Goal: Task Accomplishment & Management: Manage account settings

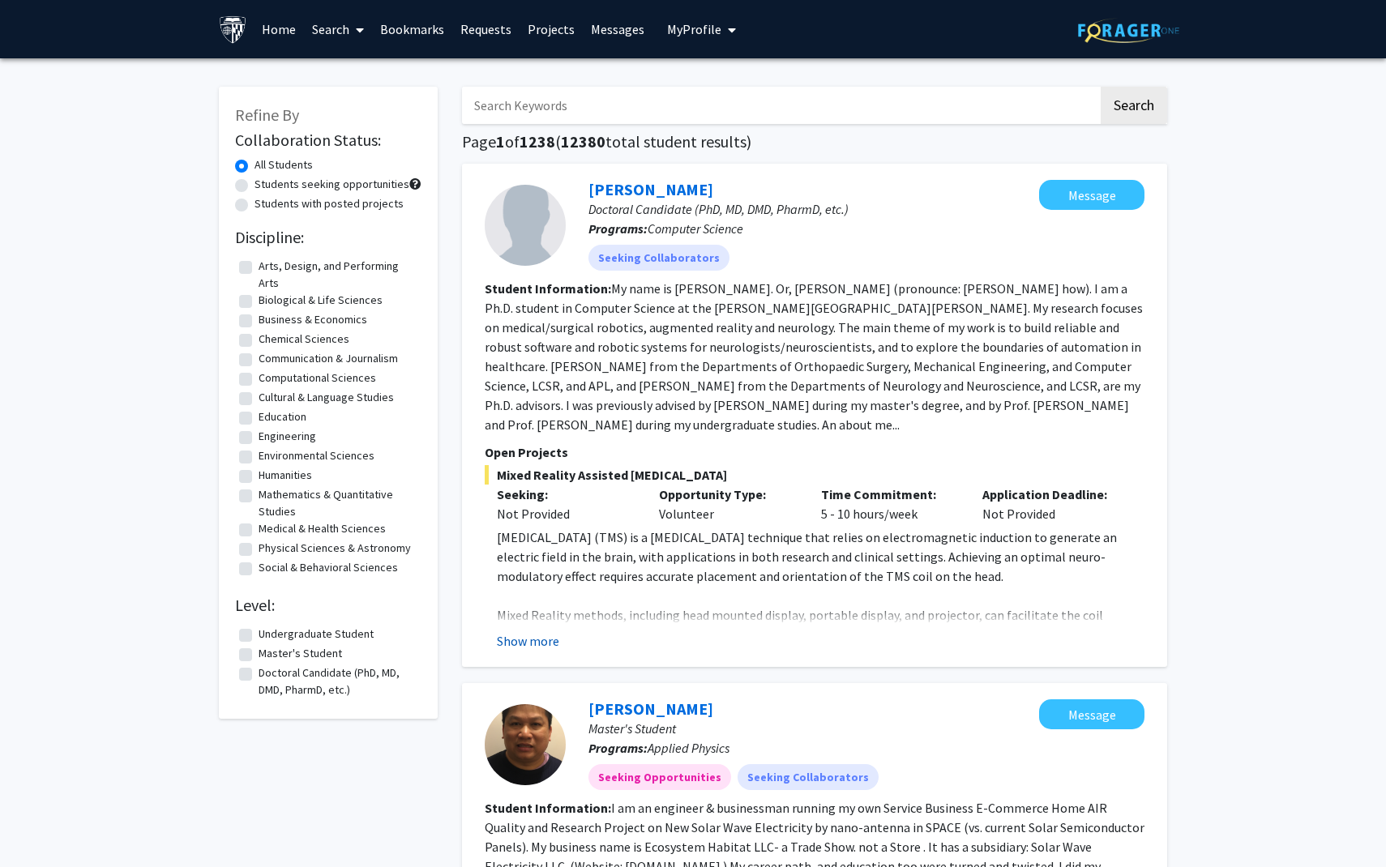
click at [544, 638] on button "Show more" at bounding box center [528, 640] width 62 height 19
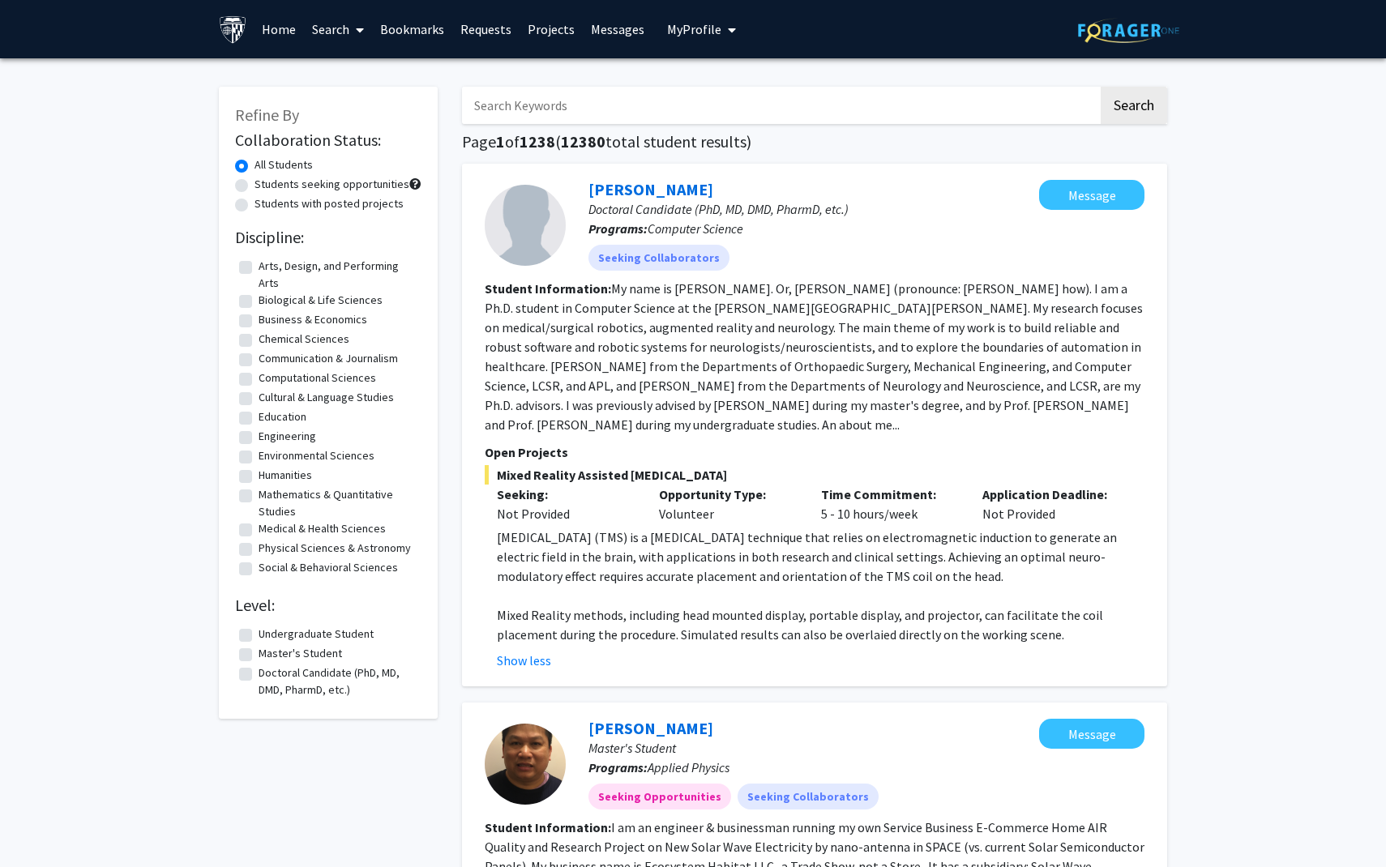
click at [342, 31] on link "Search" at bounding box center [338, 29] width 68 height 57
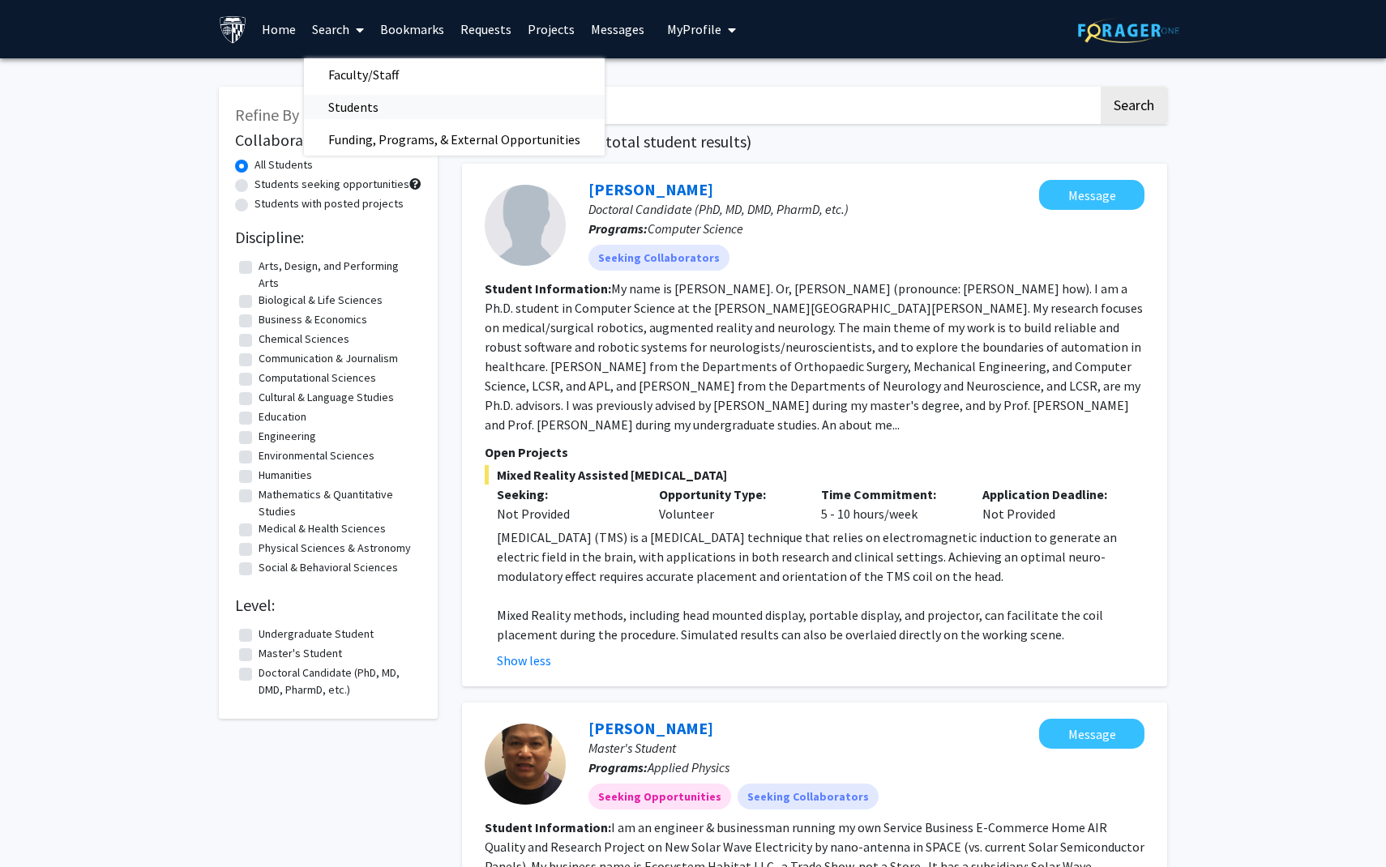
click at [349, 100] on span "Students" at bounding box center [353, 107] width 99 height 32
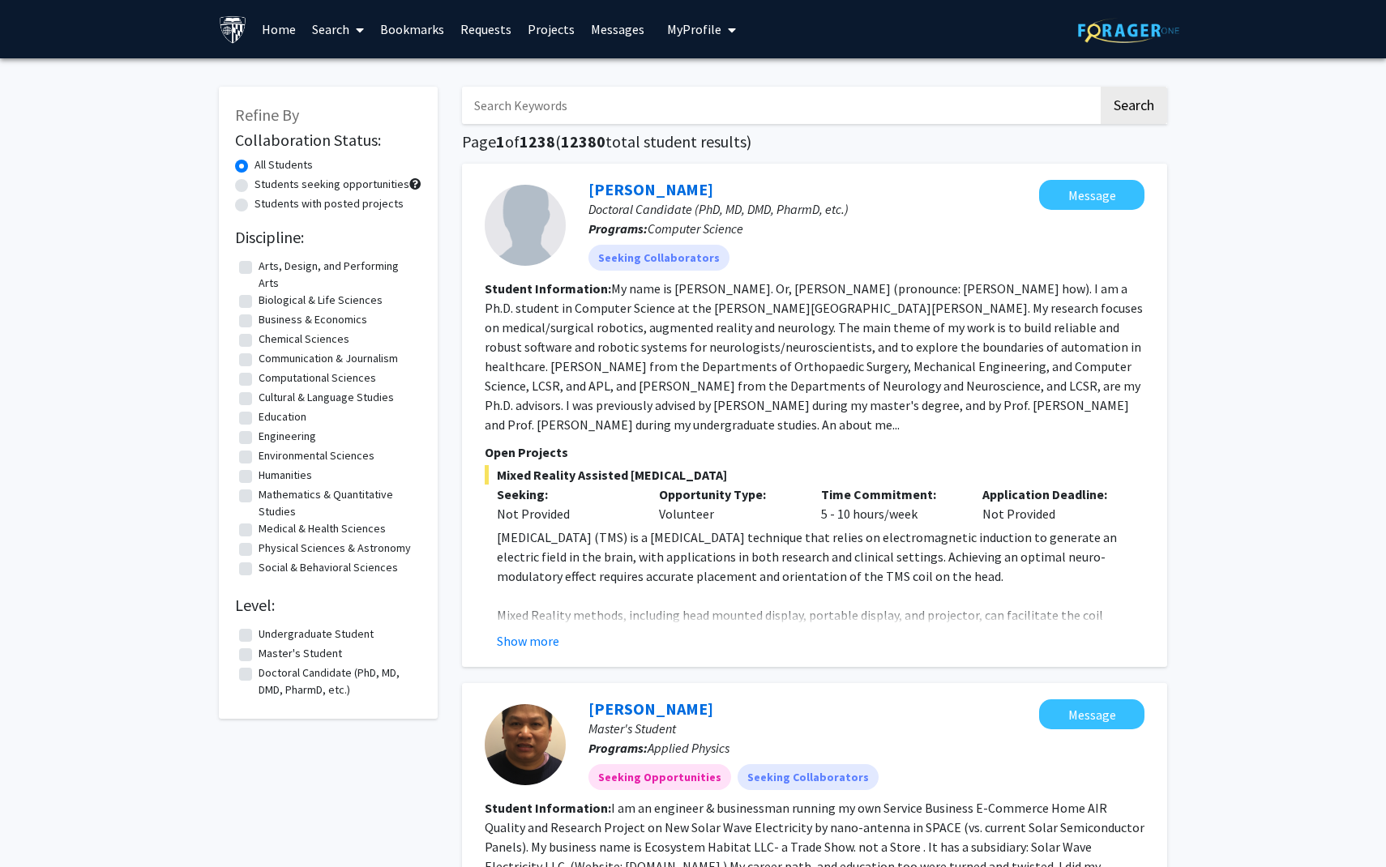
click at [258, 633] on label "Undergraduate Student" at bounding box center [315, 634] width 115 height 17
click at [258, 633] on input "Undergraduate Student" at bounding box center [263, 631] width 11 height 11
checkbox input "true"
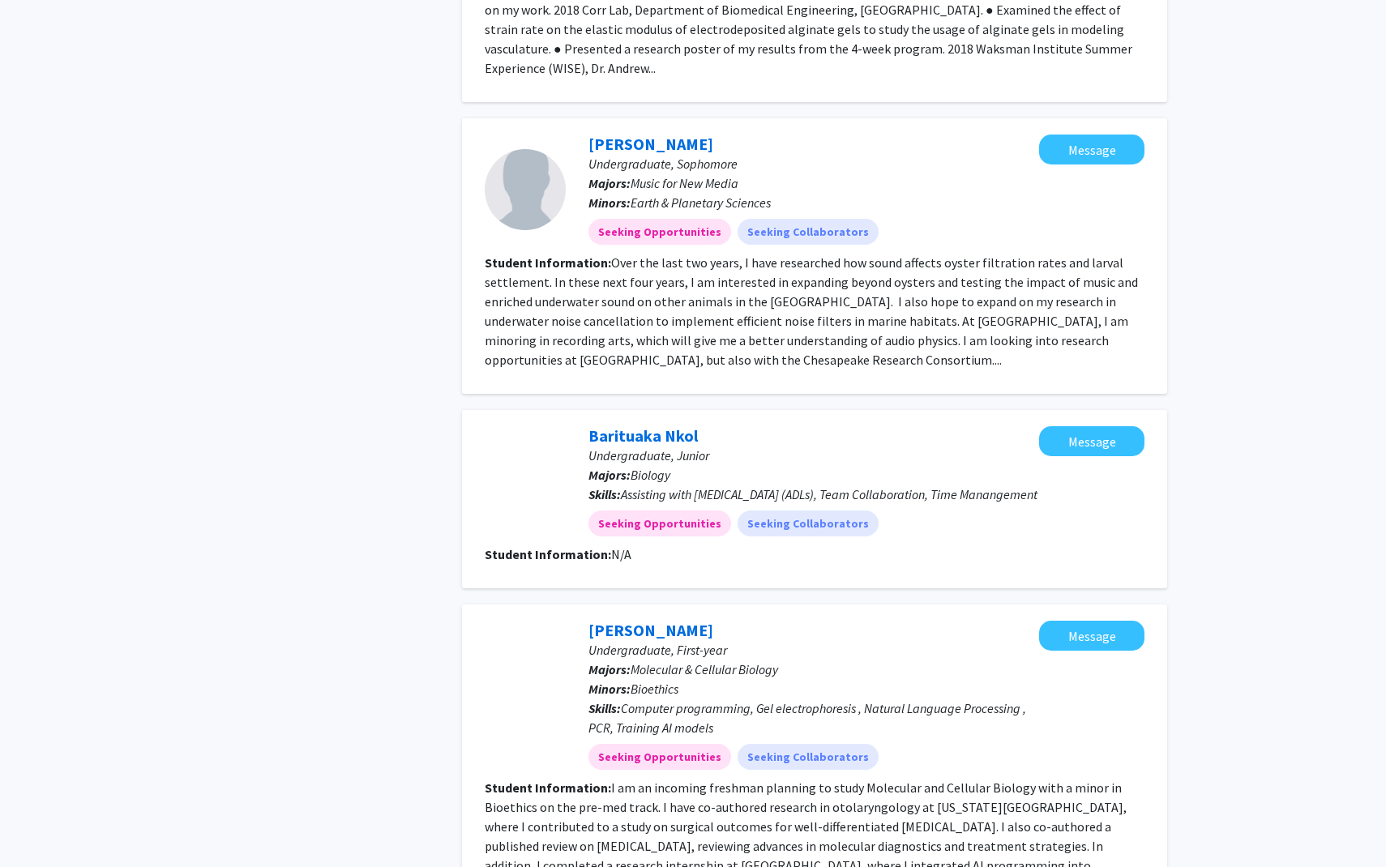
scroll to position [2299, 0]
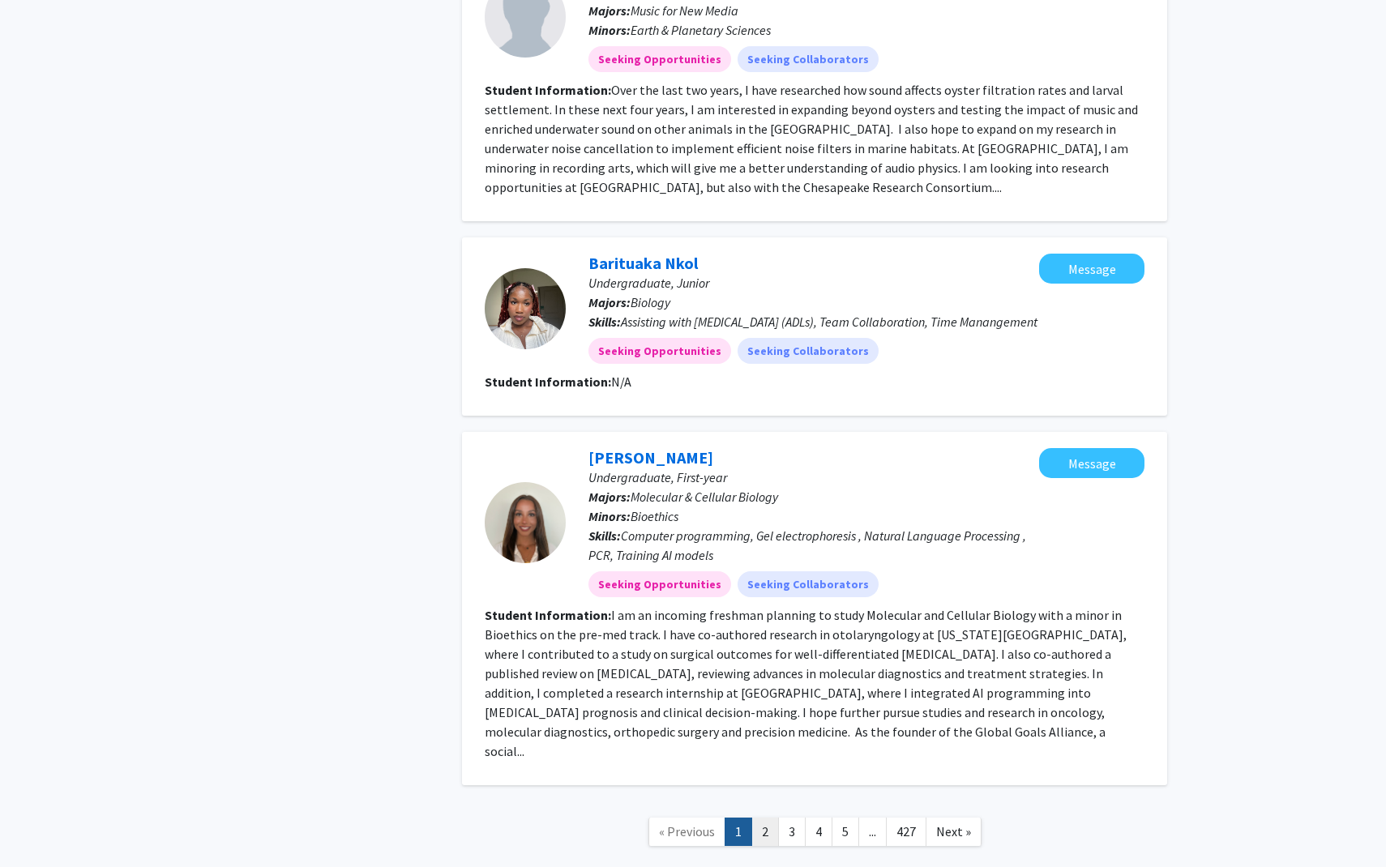
click at [765, 818] on link "2" at bounding box center [765, 832] width 28 height 28
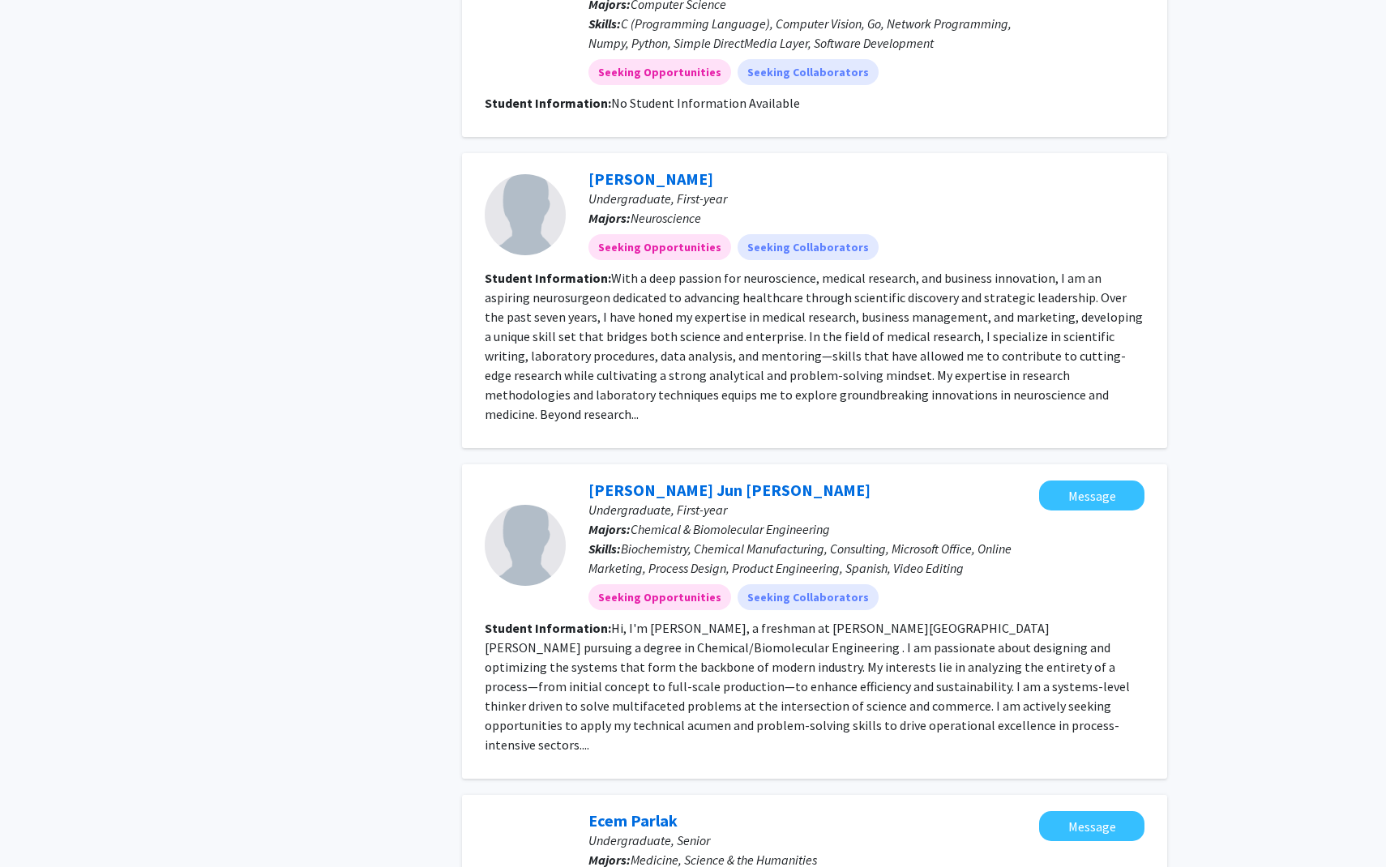
scroll to position [1879, 0]
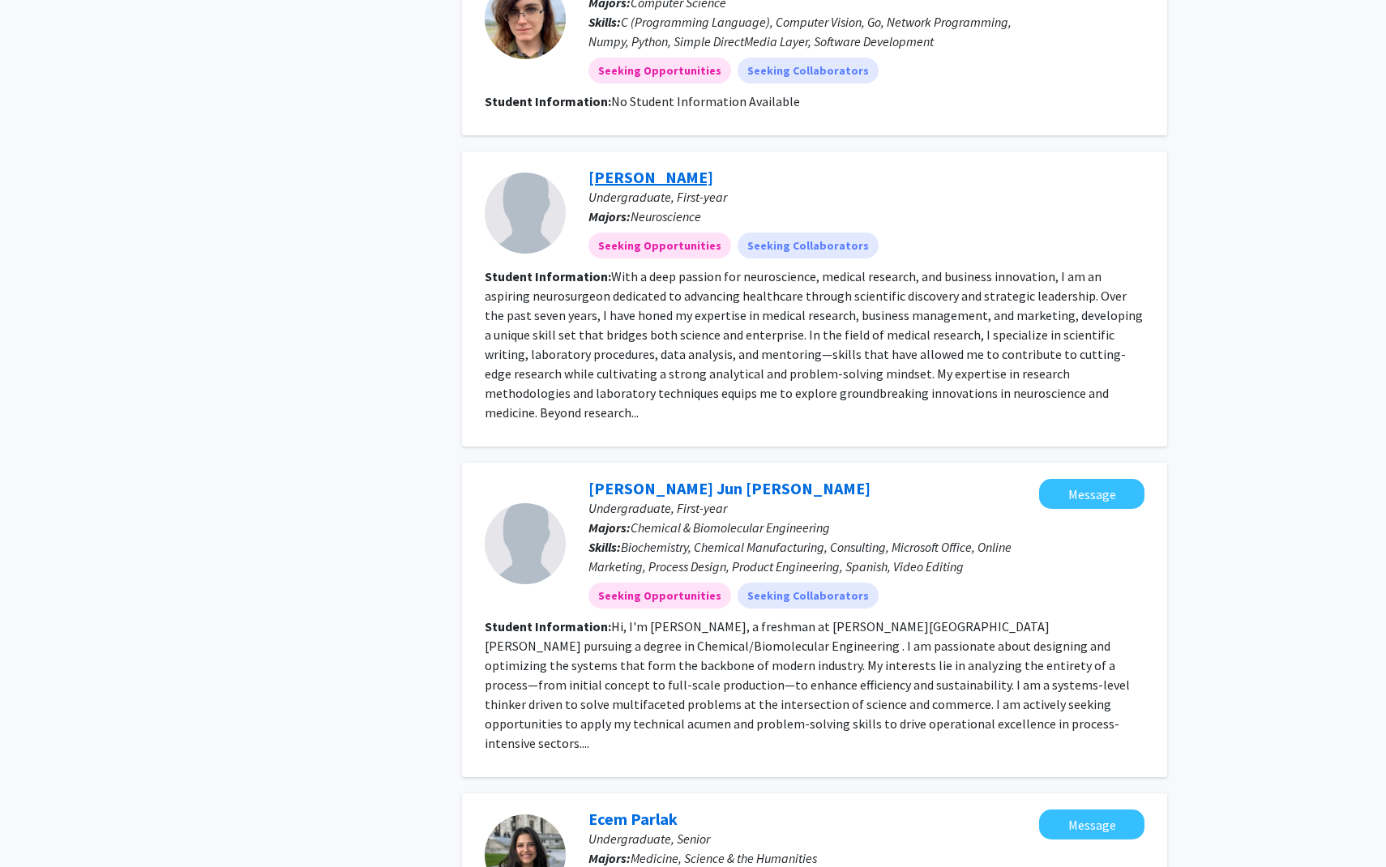
click at [634, 167] on link "[PERSON_NAME]" at bounding box center [650, 177] width 125 height 20
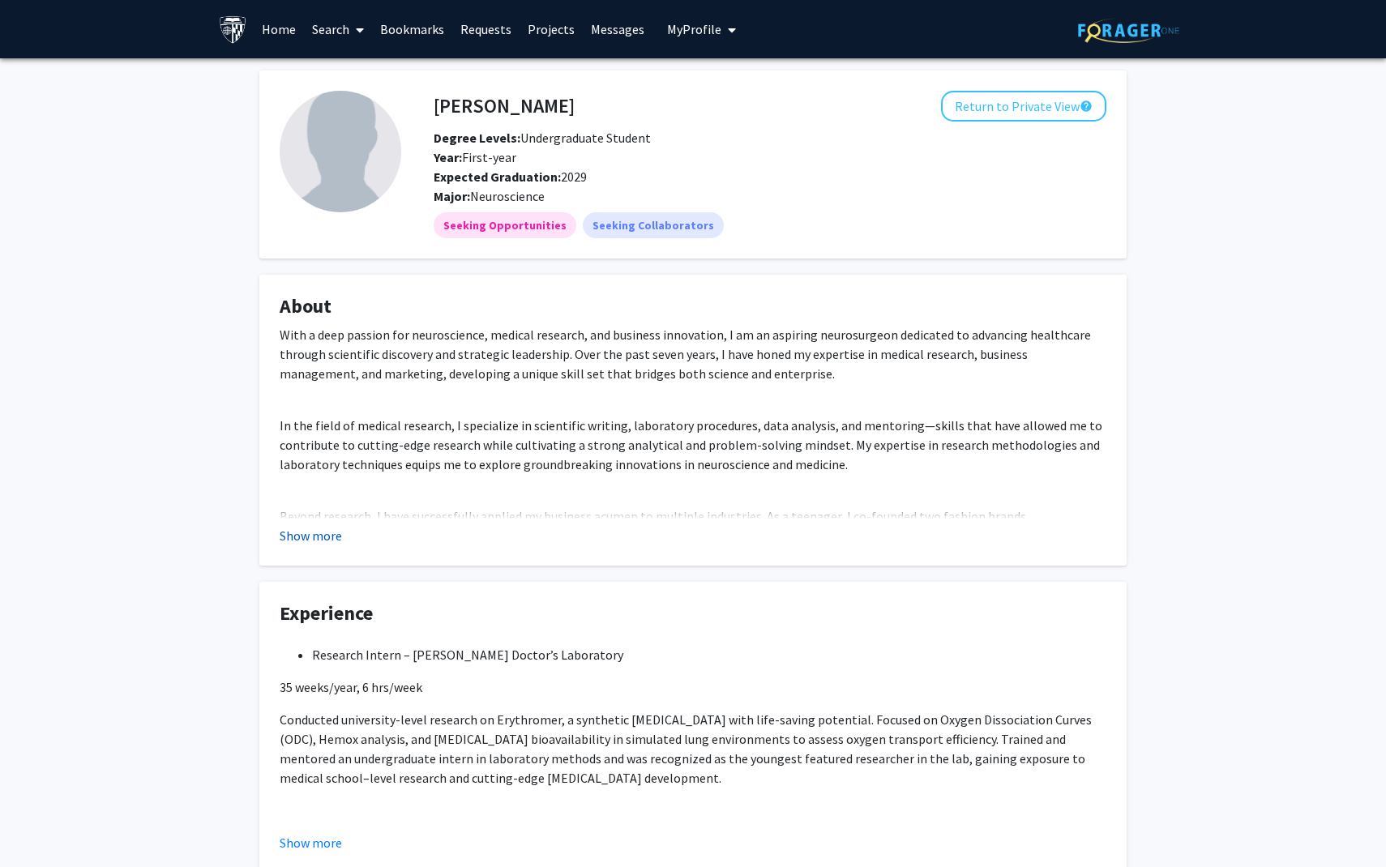
click at [318, 540] on button "Show more" at bounding box center [311, 535] width 62 height 19
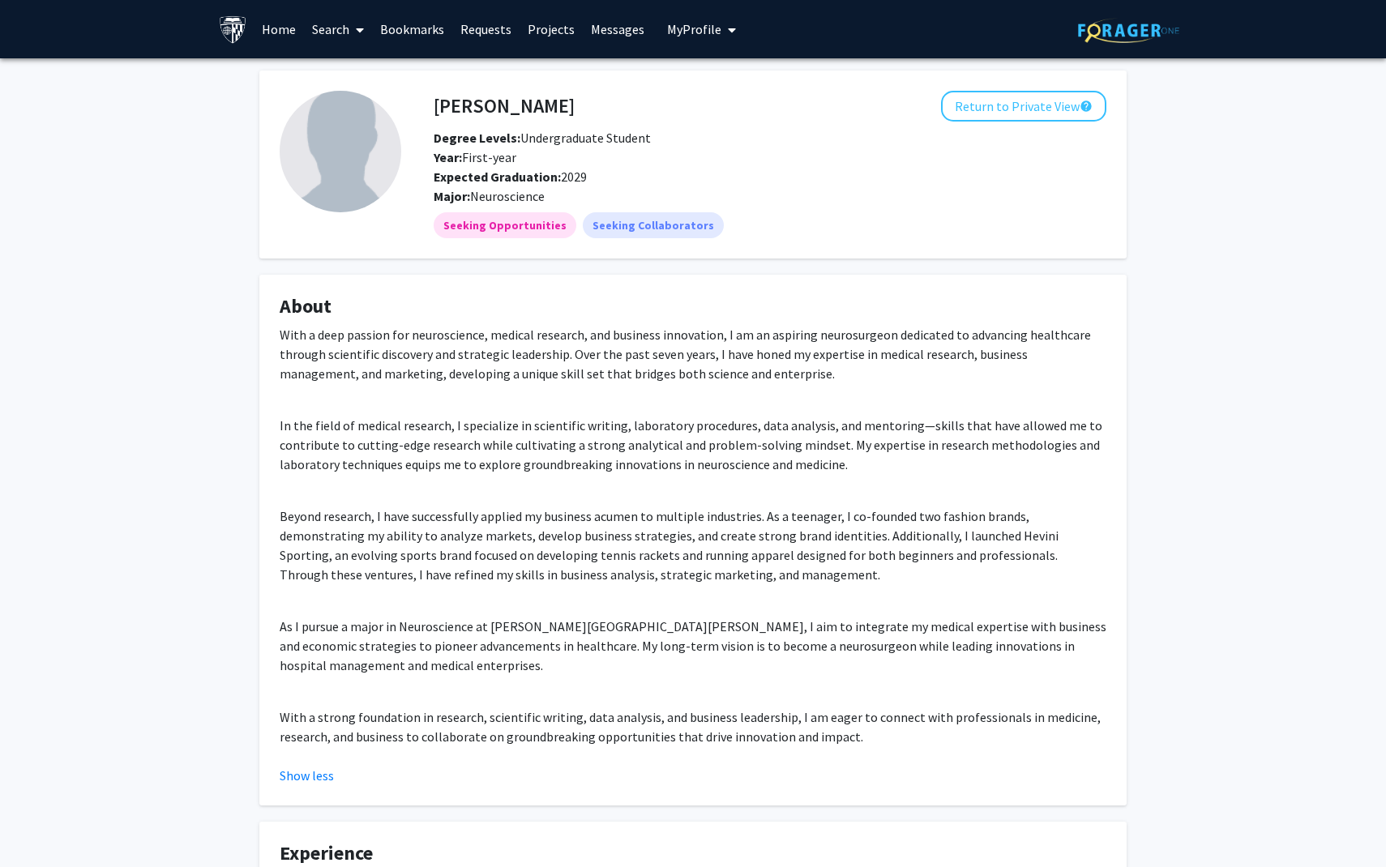
click at [700, 15] on button "My Profile" at bounding box center [701, 29] width 79 height 58
click at [711, 121] on link "Account Settings" at bounding box center [751, 125] width 146 height 19
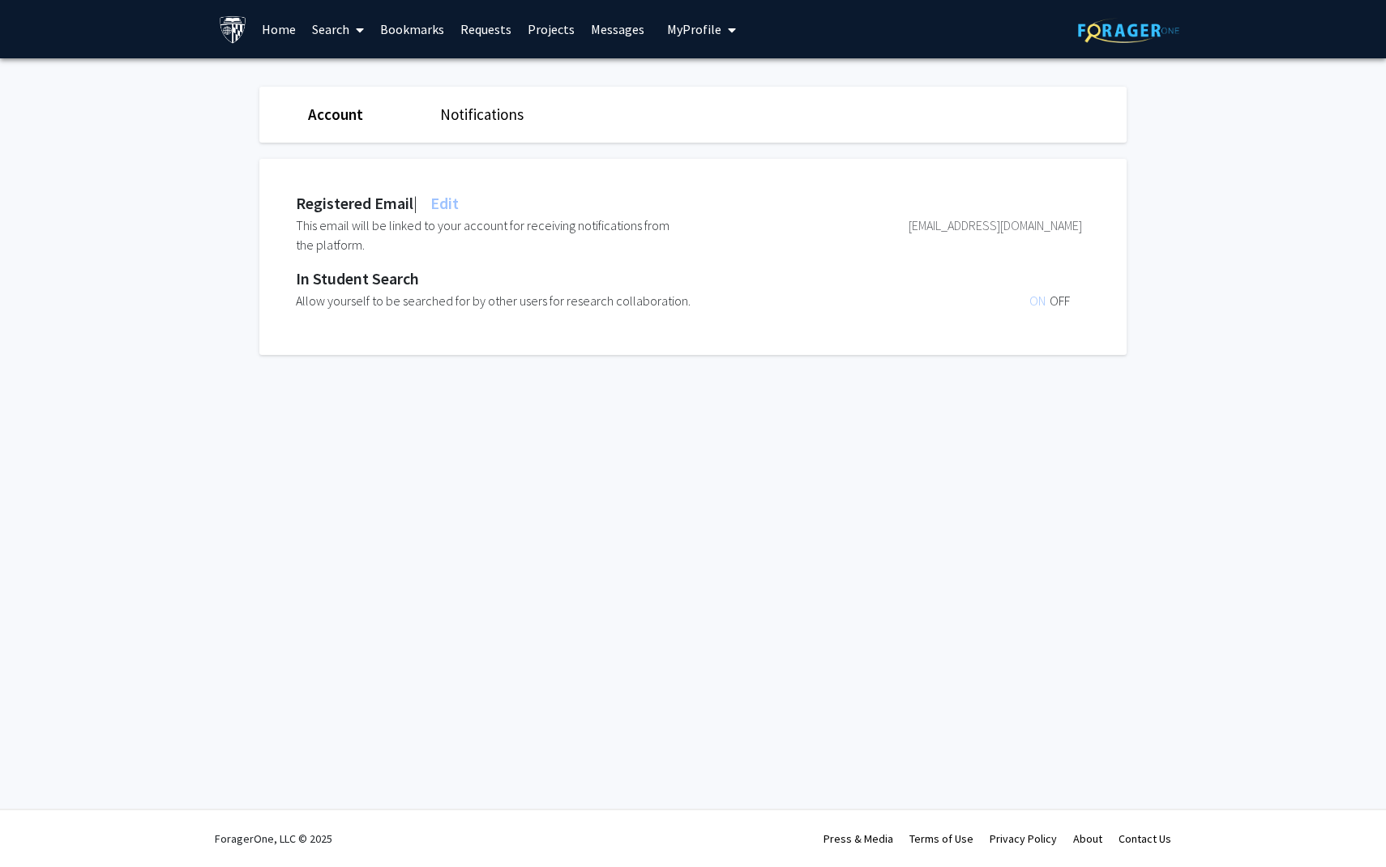
click at [317, 117] on link "Account" at bounding box center [335, 114] width 55 height 19
click at [690, 22] on span "My Profile" at bounding box center [694, 29] width 54 height 16
click at [728, 72] on span "[PERSON_NAME]" at bounding box center [768, 75] width 98 height 18
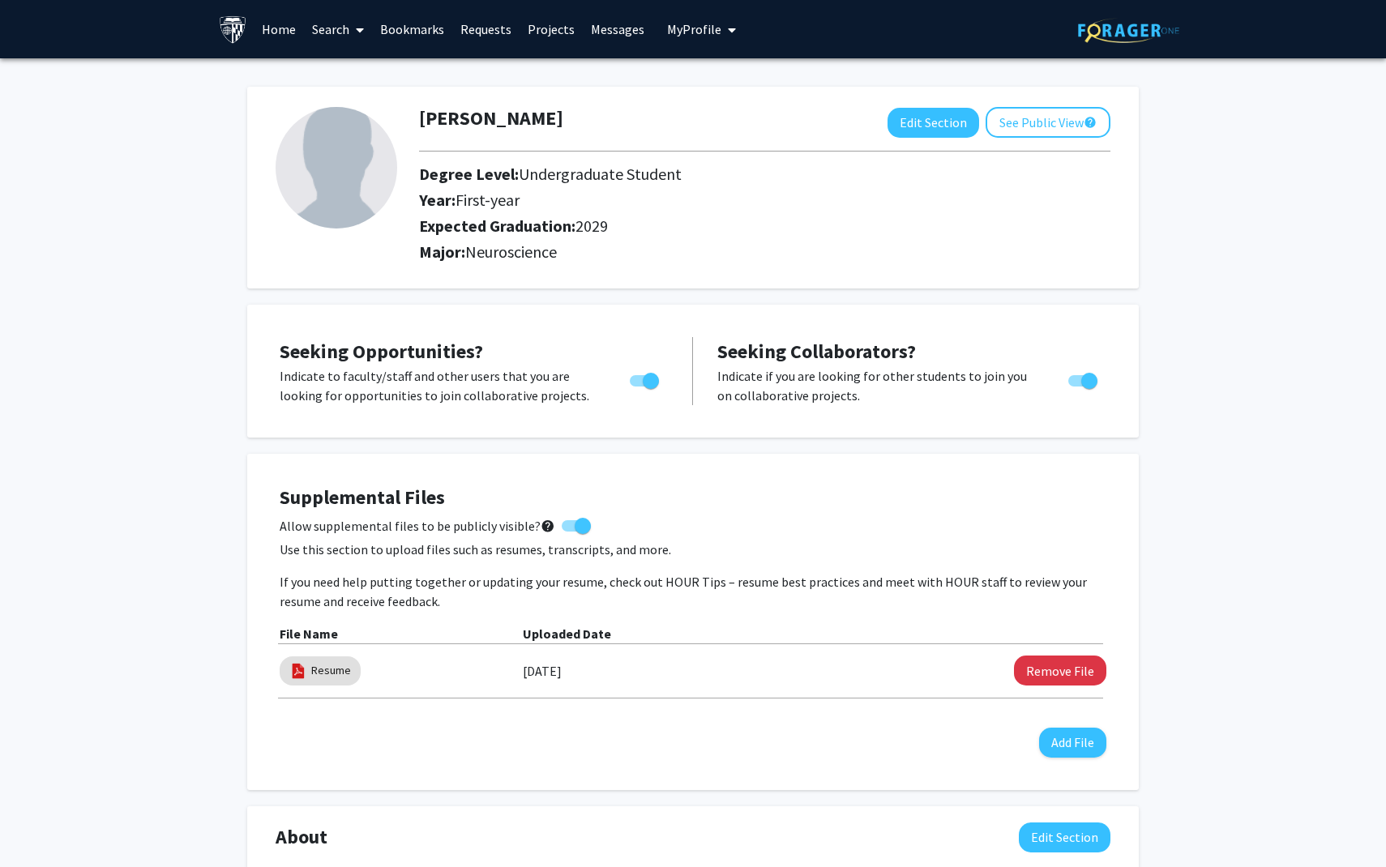
click at [728, 91] on div "Dev Patel Edit Section See Public View help Degree Level: Undergraduate Student…" at bounding box center [692, 188] width 891 height 202
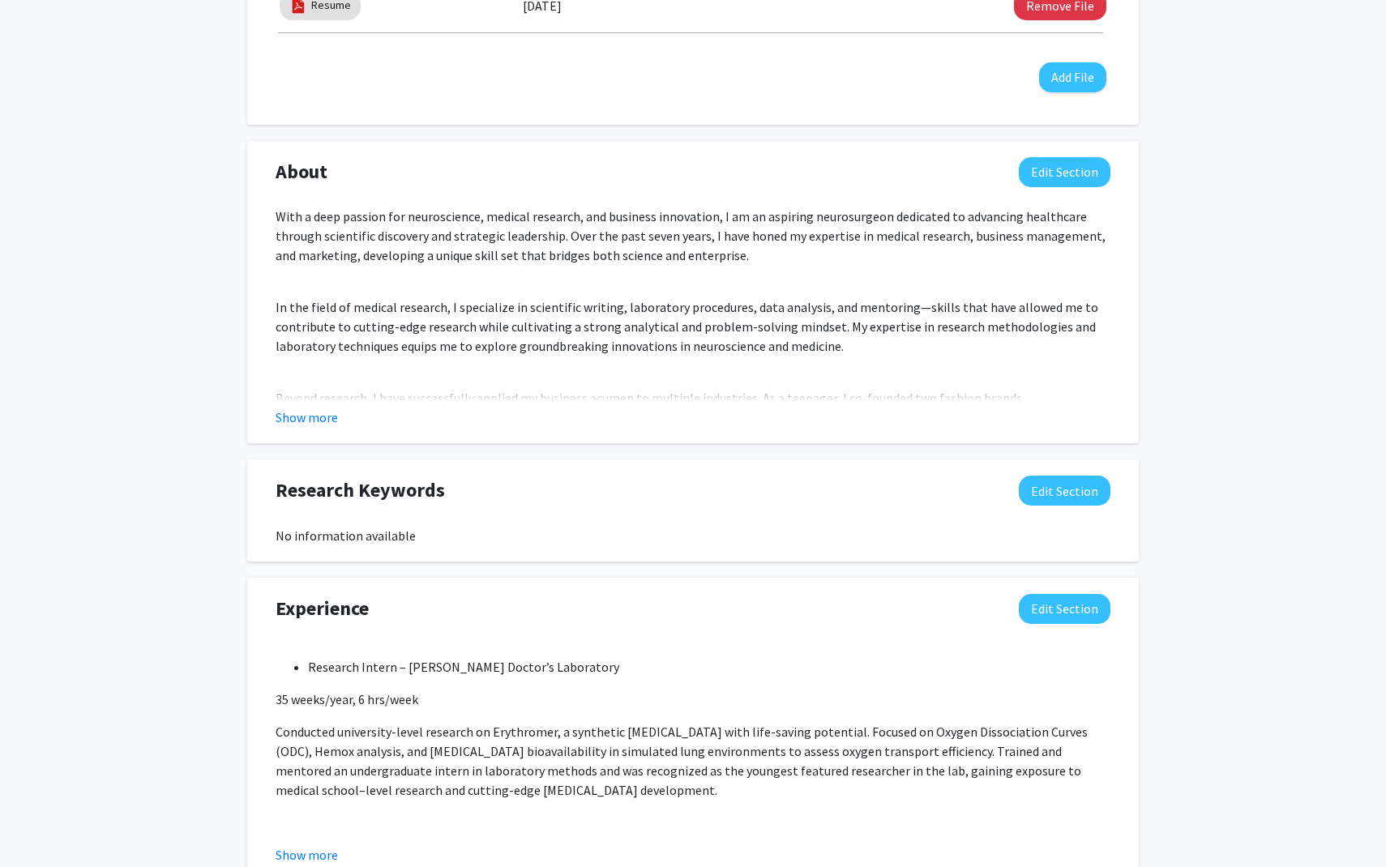
scroll to position [668, 0]
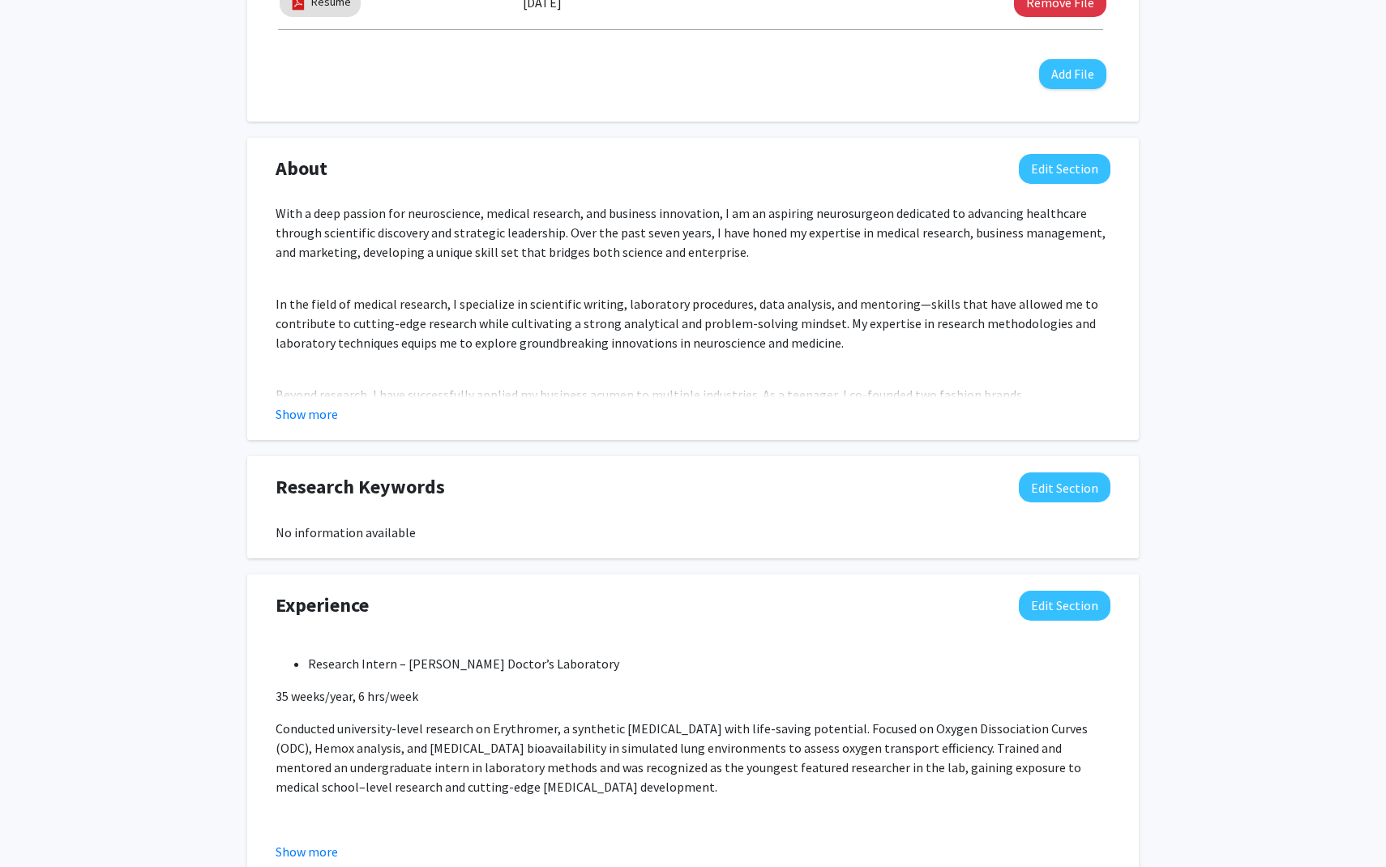
click at [284, 424] on div "About Edit Section With a deep passion for neuroscience, medical research, and …" at bounding box center [692, 289] width 891 height 303
click at [289, 420] on button "Show more" at bounding box center [306, 413] width 62 height 19
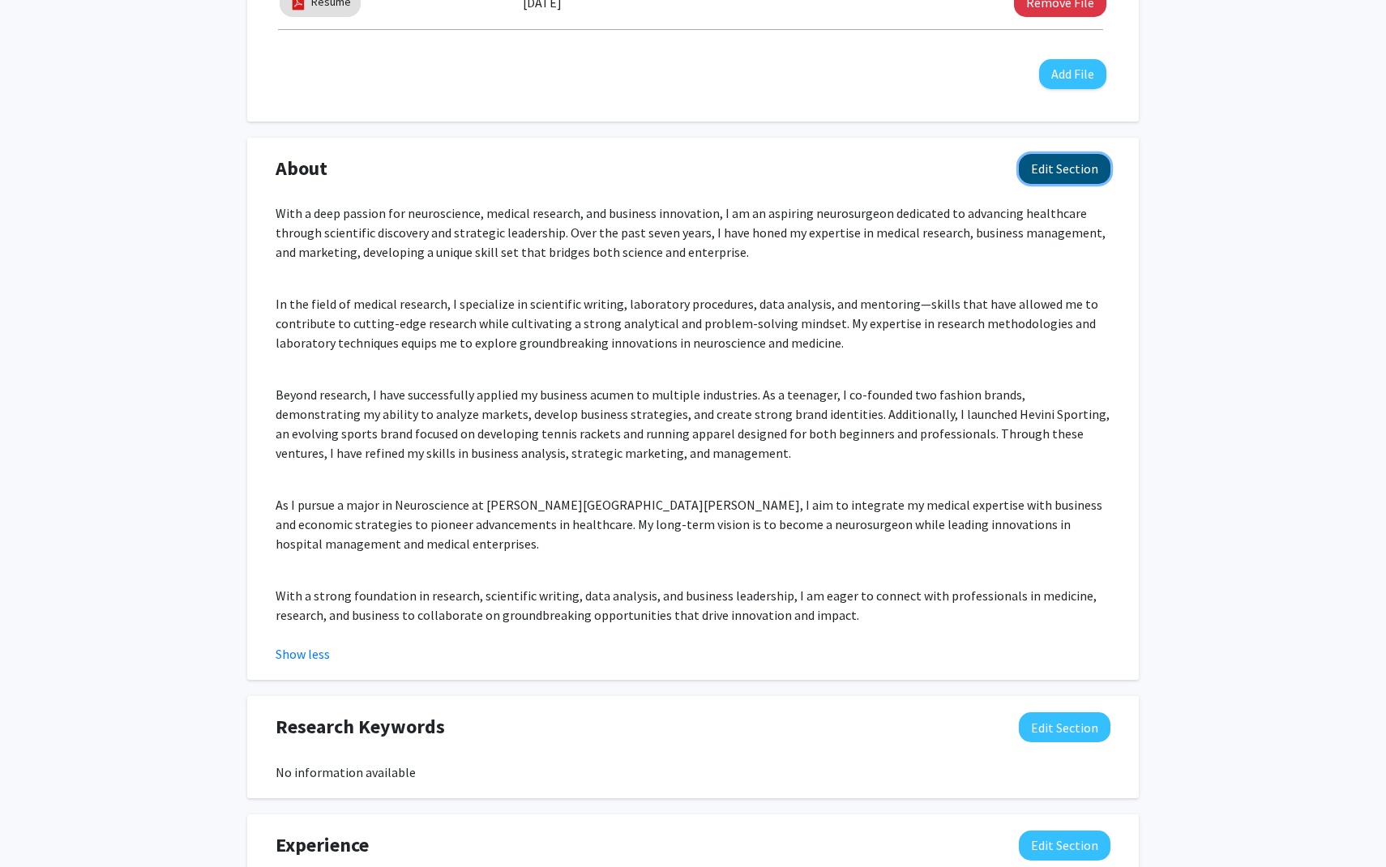
click at [1042, 179] on button "Edit Section" at bounding box center [1064, 169] width 92 height 30
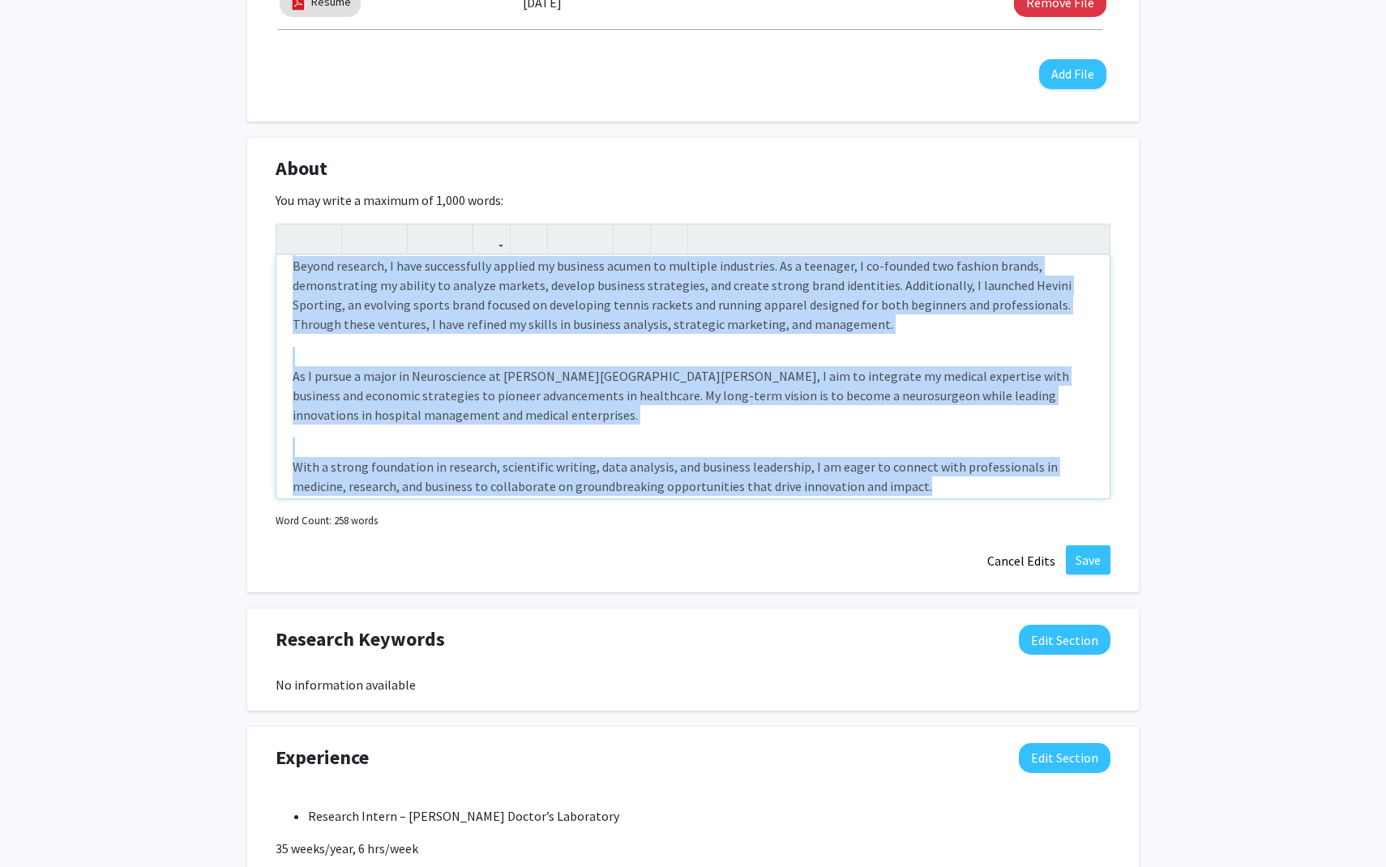
scroll to position [224, 0]
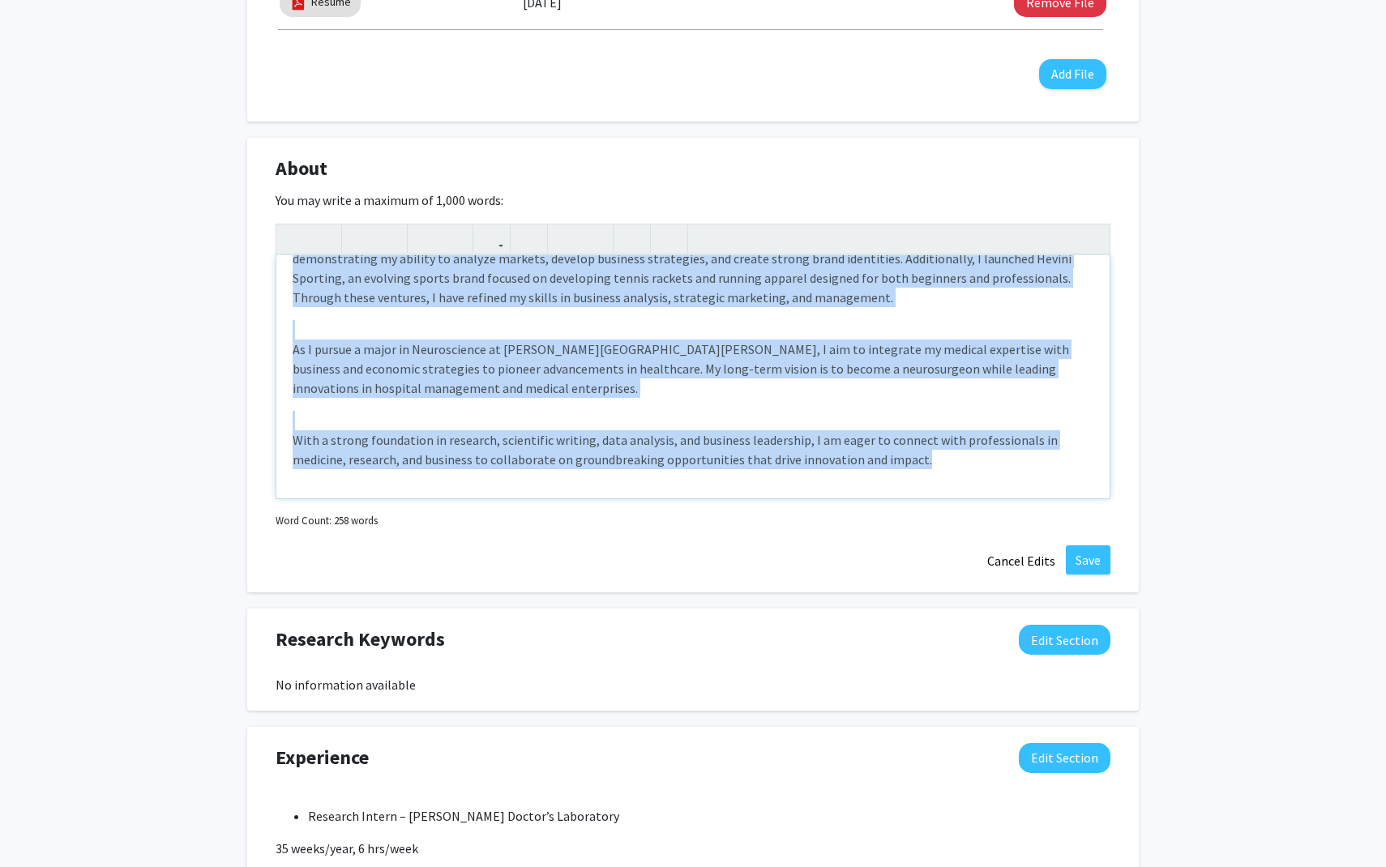
drag, startPoint x: 287, startPoint y: 280, endPoint x: 924, endPoint y: 477, distance: 667.6
click at [924, 477] on div "With a deep passion for neuroscience, medical research, and business innovation…" at bounding box center [692, 376] width 833 height 243
copy div "With a deep passion for neuroscience, medical research, and business innovation…"
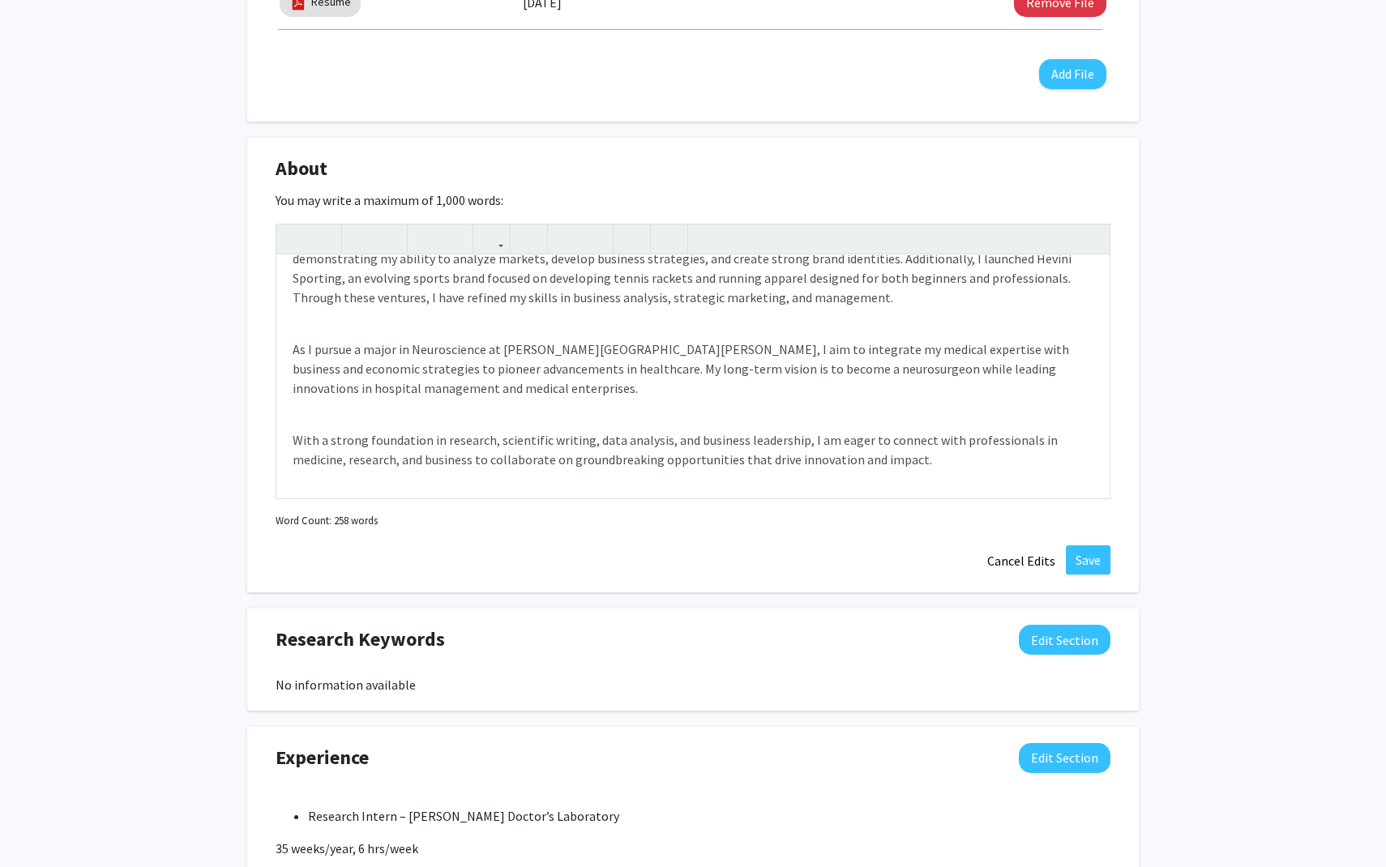
click at [1121, 240] on div "About Edit Section You may write a maximum of 1,000 words: With a deep passion …" at bounding box center [692, 365] width 891 height 455
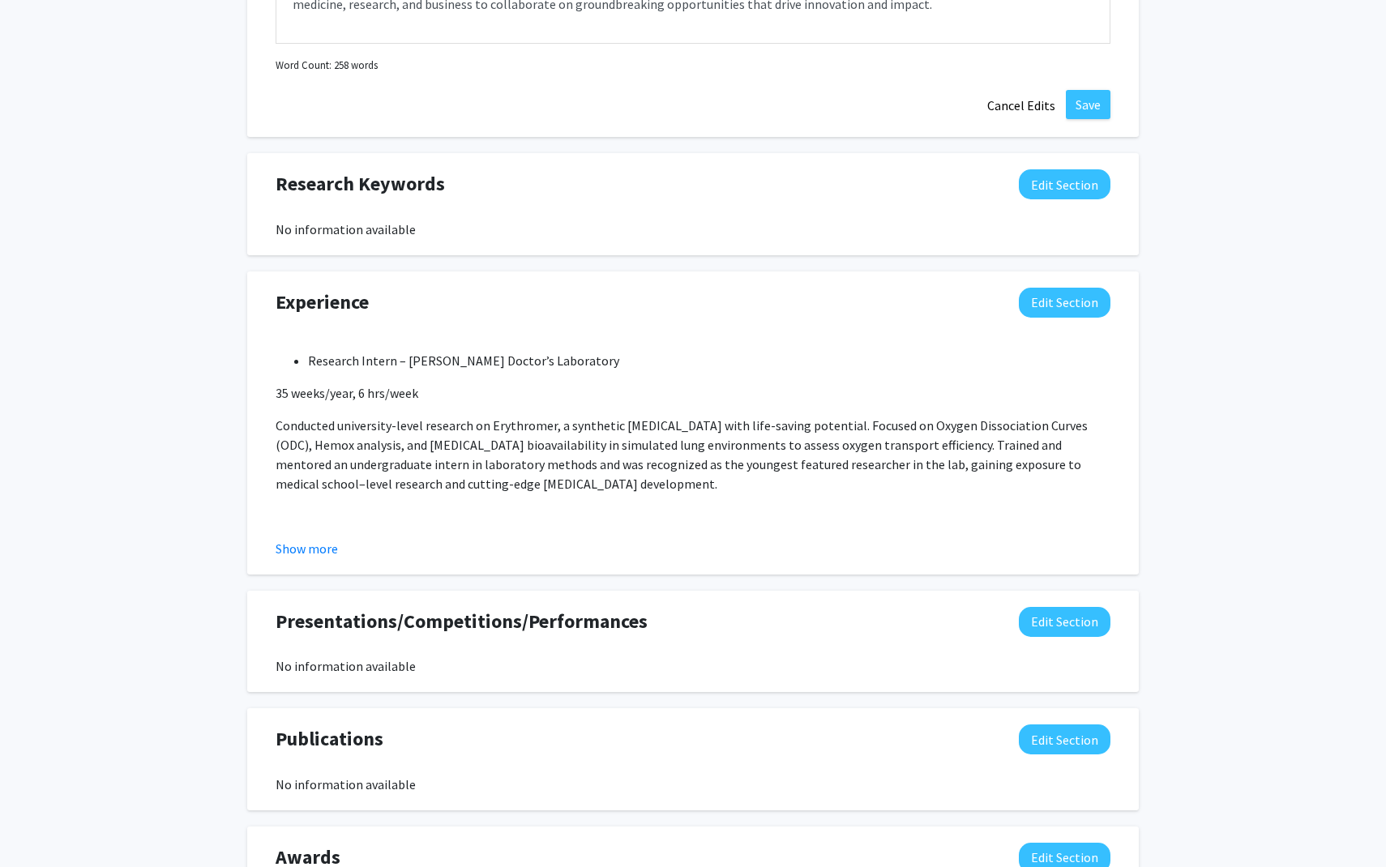
scroll to position [1096, 0]
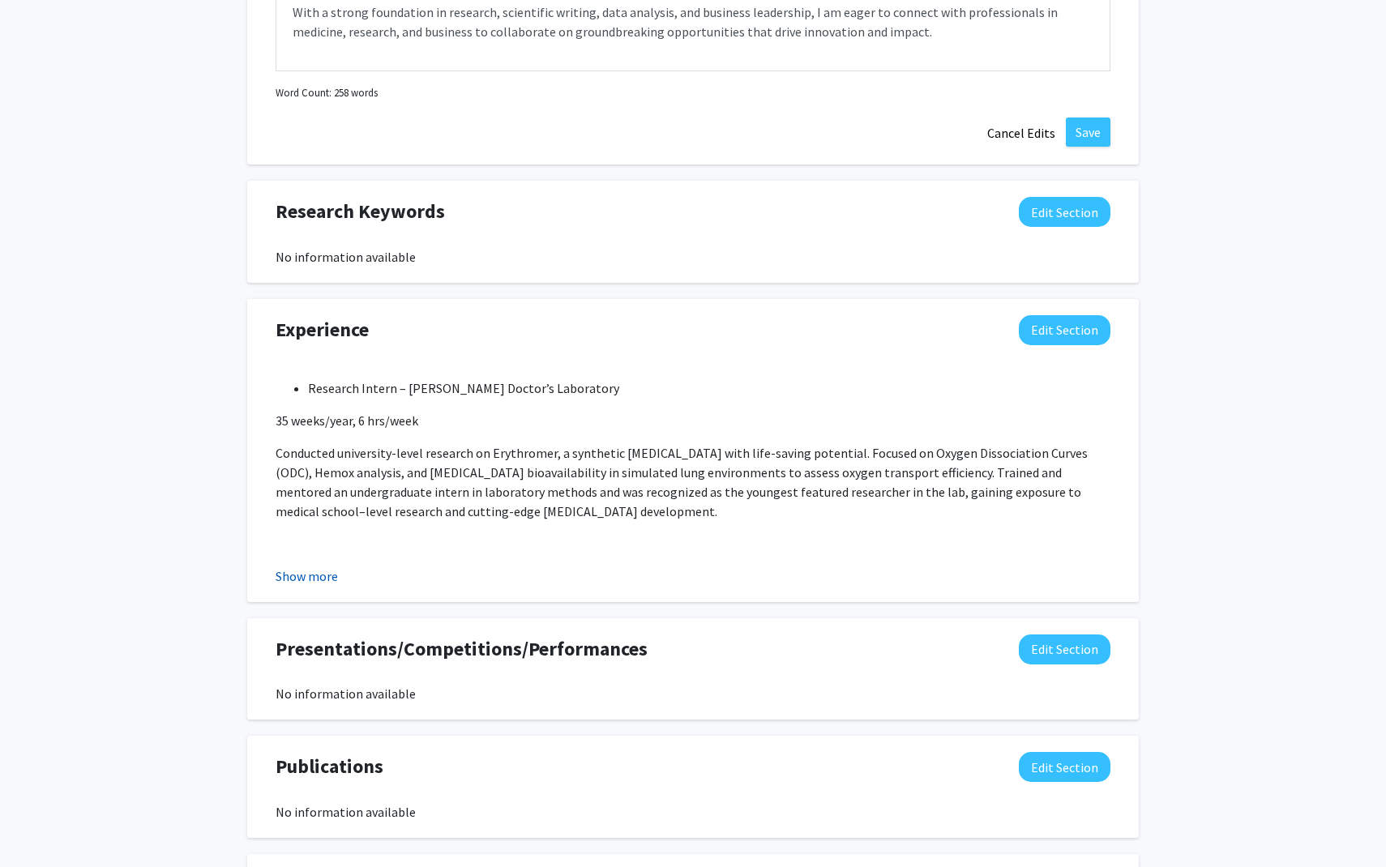
click at [283, 579] on button "Show more" at bounding box center [306, 575] width 62 height 19
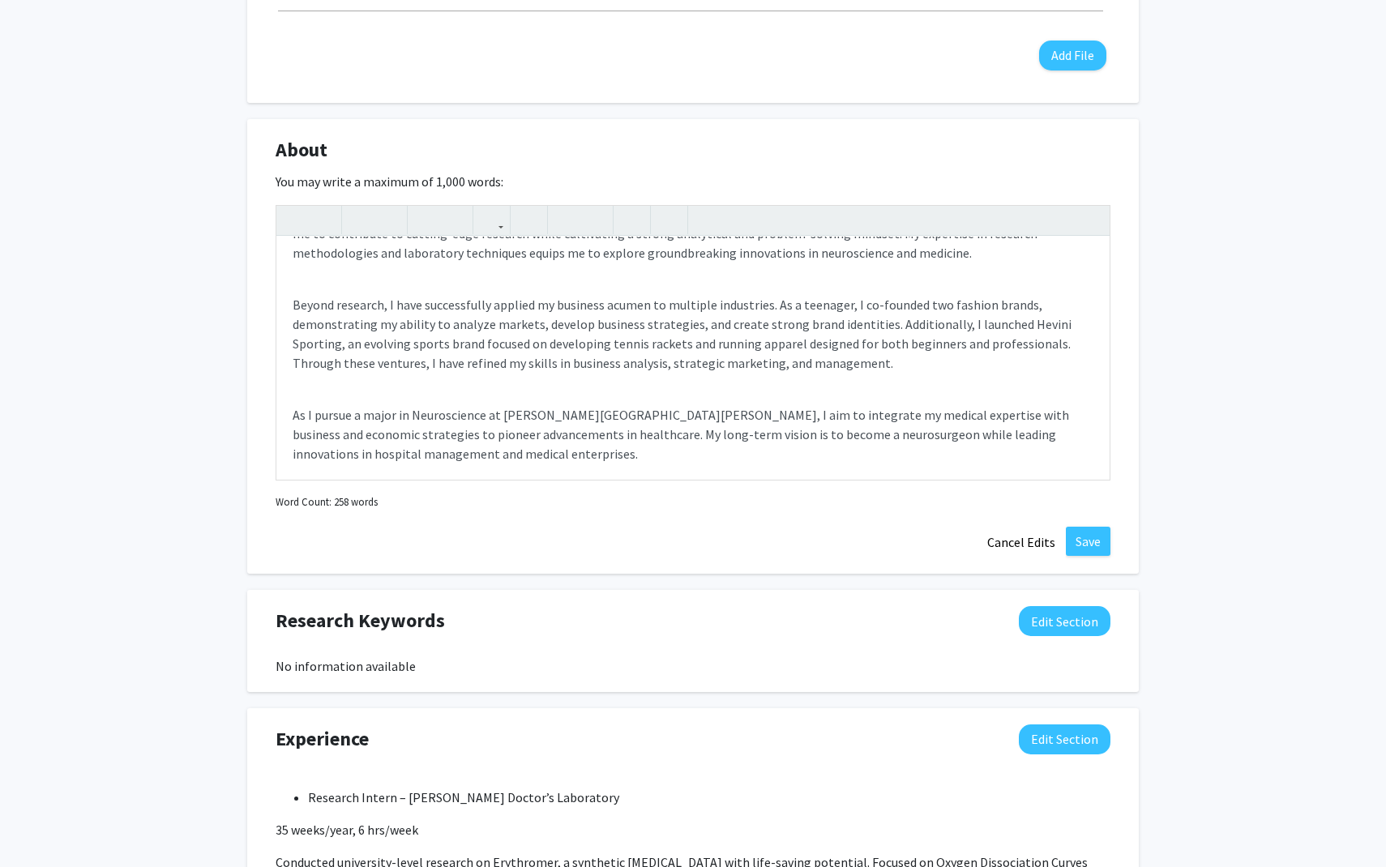
scroll to position [117, 0]
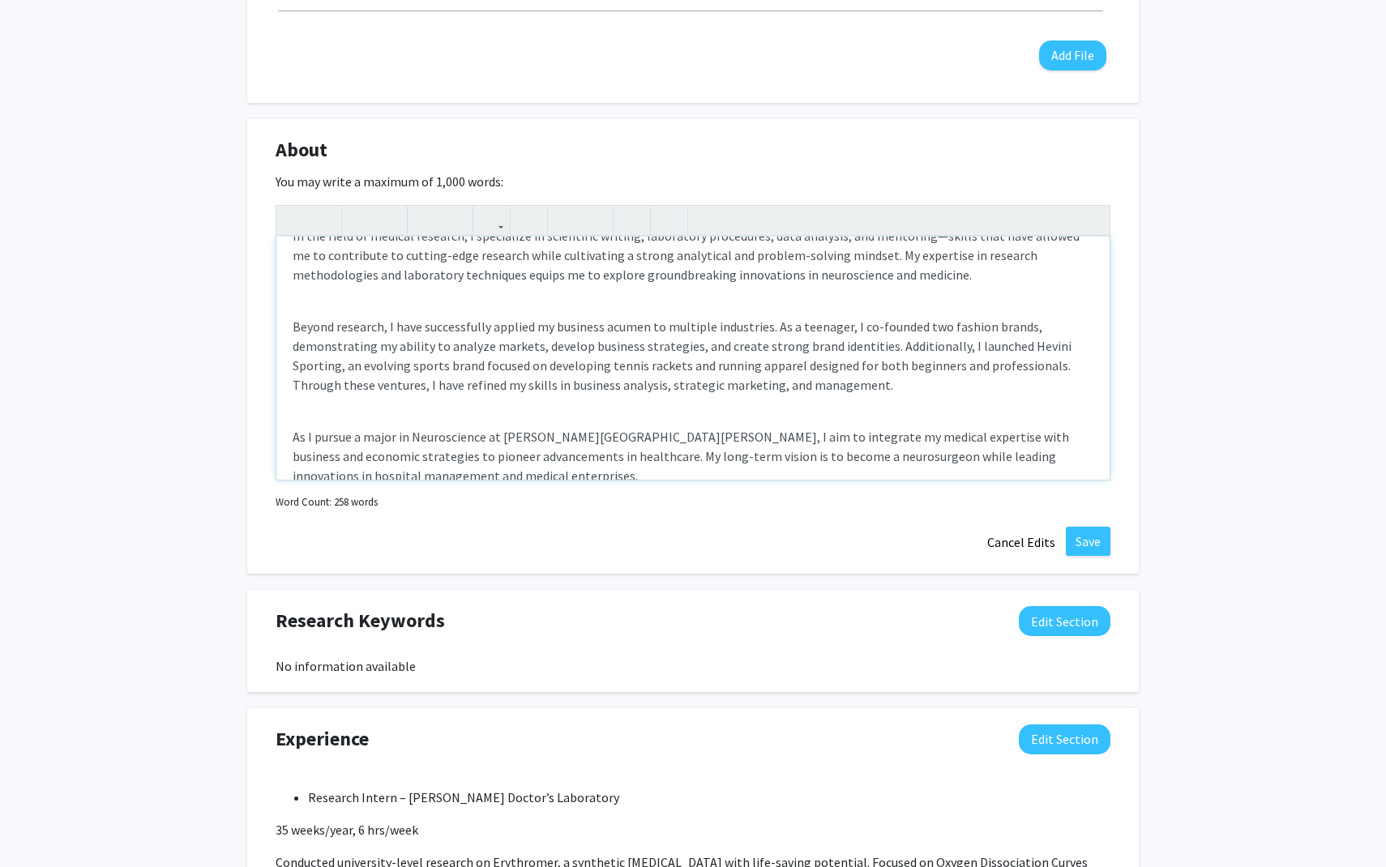
click at [838, 374] on p "Beyond research, I have successfully applied my business acumen to multiple ind…" at bounding box center [692, 356] width 801 height 78
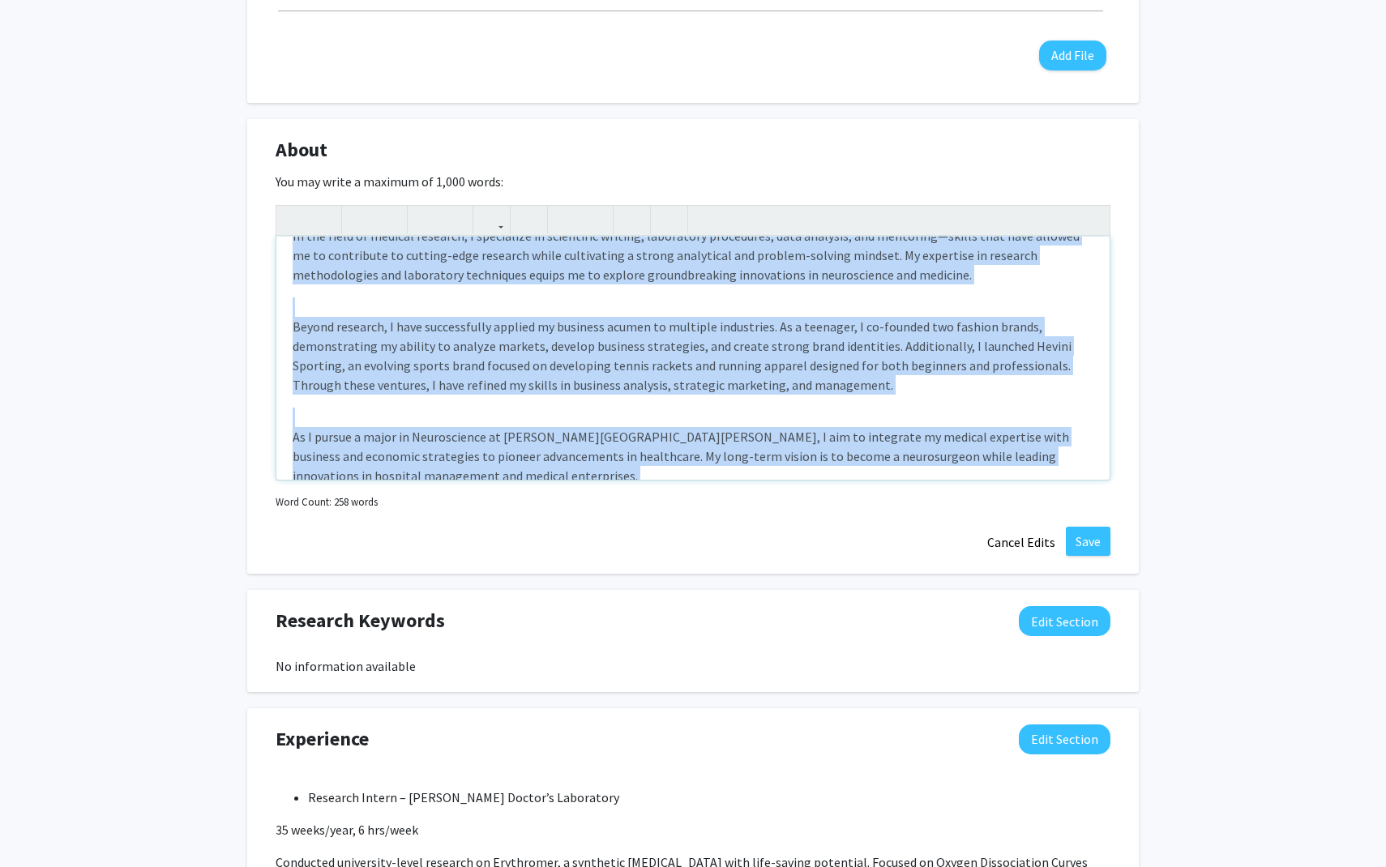
paste div "Note to users with screen readers: Please deactivate our accessibility plugin f…"
type textarea "<p>Molecular Biology &amp; Biochemistry</p><br><p>DNA/RNA extraction and purifi…"
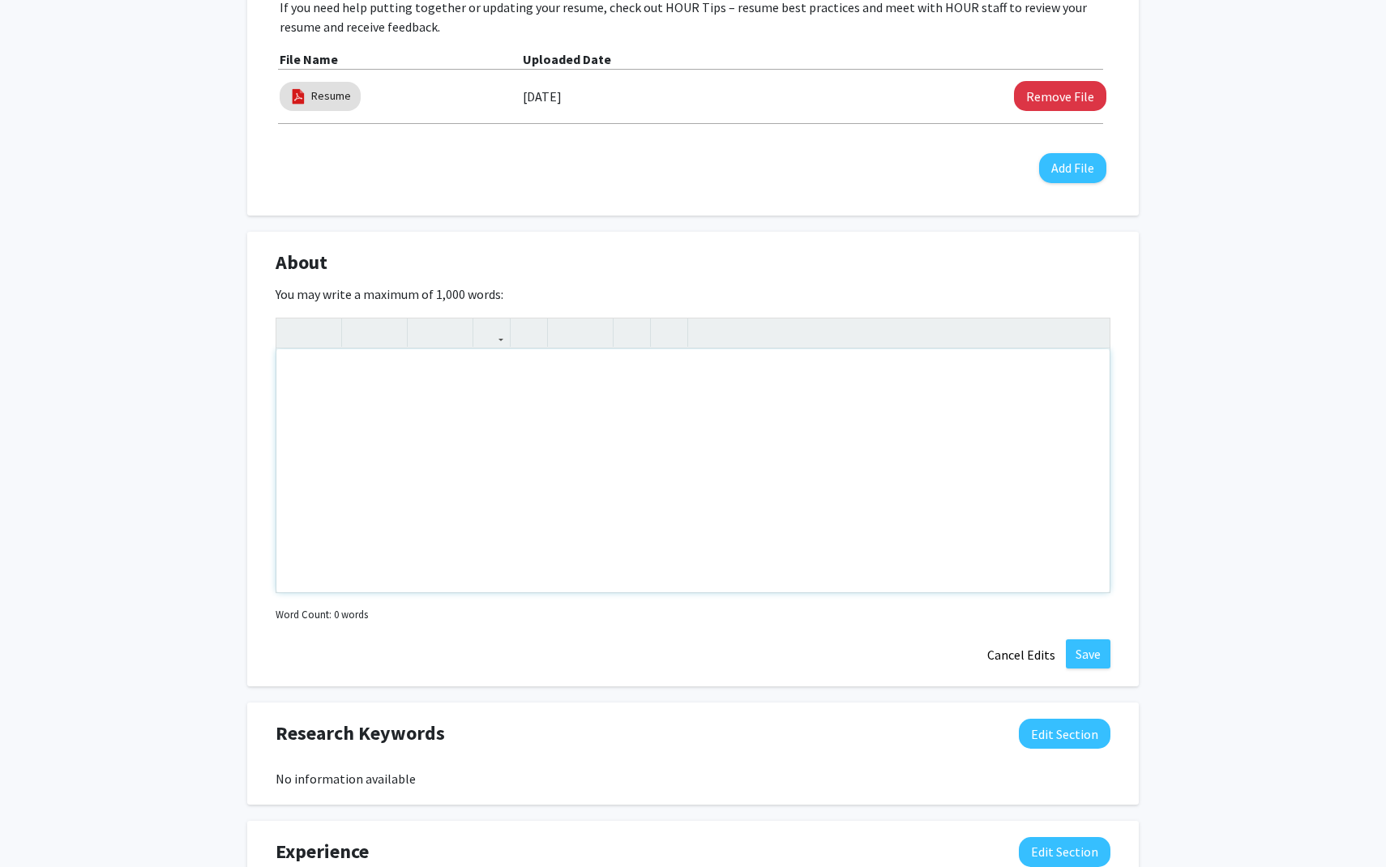
scroll to position [144, 0]
click at [519, 474] on div "Note to users with screen readers: Please deactivate our accessibility plugin f…" at bounding box center [692, 470] width 833 height 243
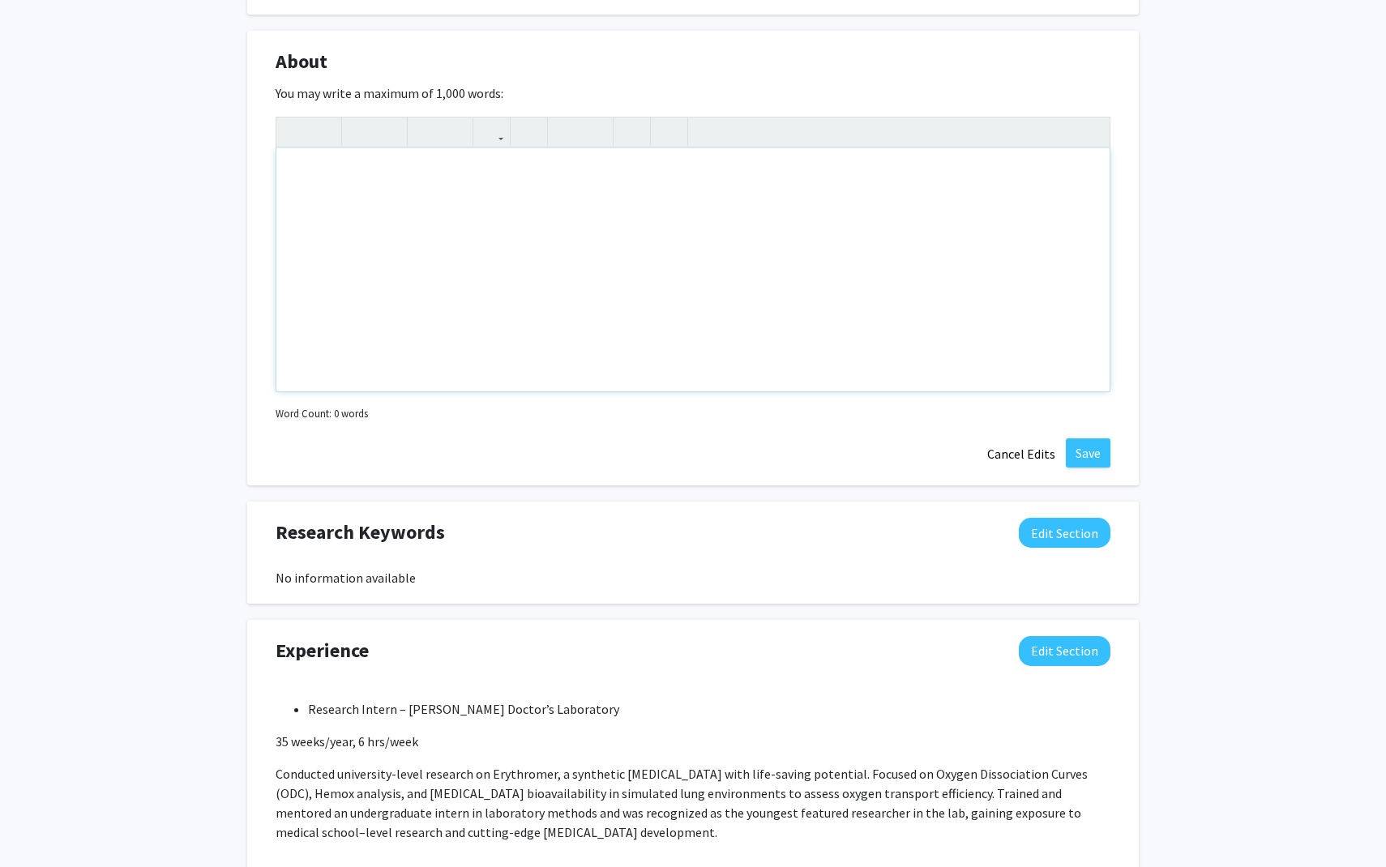
scroll to position [775, 0]
click at [540, 267] on div "Note to users with screen readers: Please deactivate our accessibility plugin f…" at bounding box center [692, 270] width 833 height 243
type textarea "<p>Molecular Biology &amp; Biochemistry</p><br><p>DNA/RNA extraction and purifi…"
type textarea "<br><p>Molecular Biology &amp; Biochemistry</p><br><p>DNA/RNA extraction and pu…"
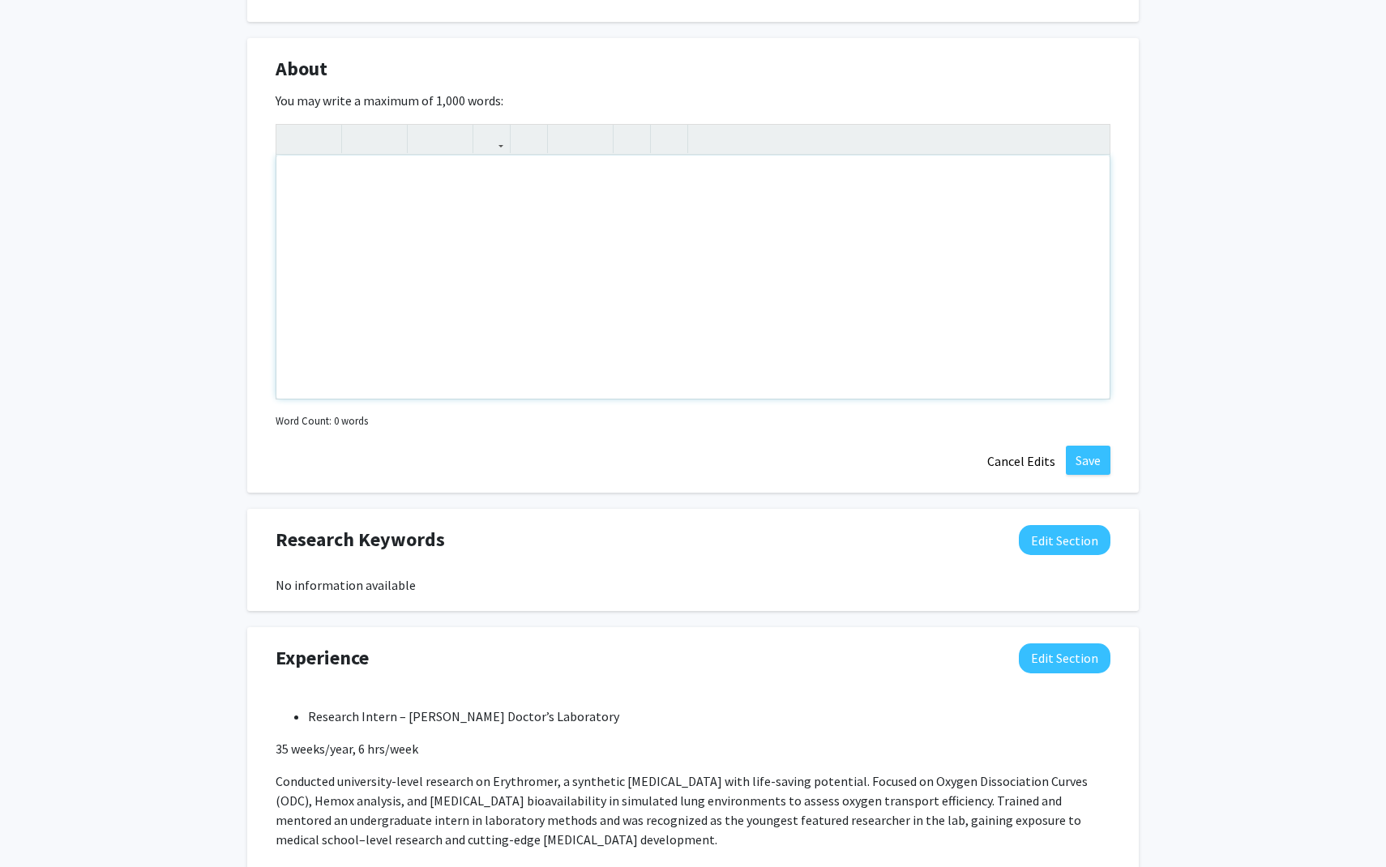
scroll to position [0, 0]
click at [542, 300] on div "Note to users with screen readers: Please deactivate our accessibility plugin f…" at bounding box center [692, 277] width 833 height 243
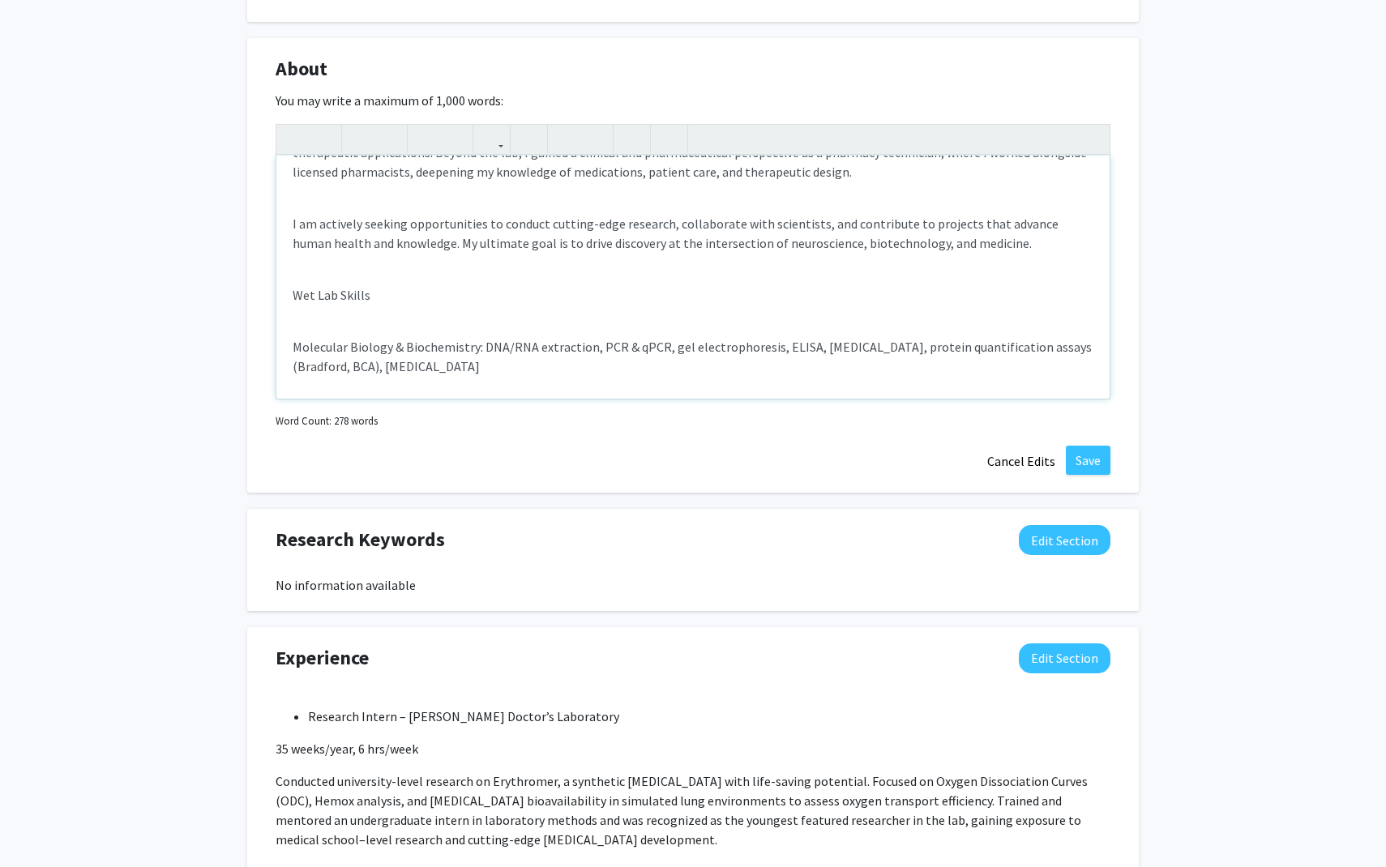
scroll to position [194, 0]
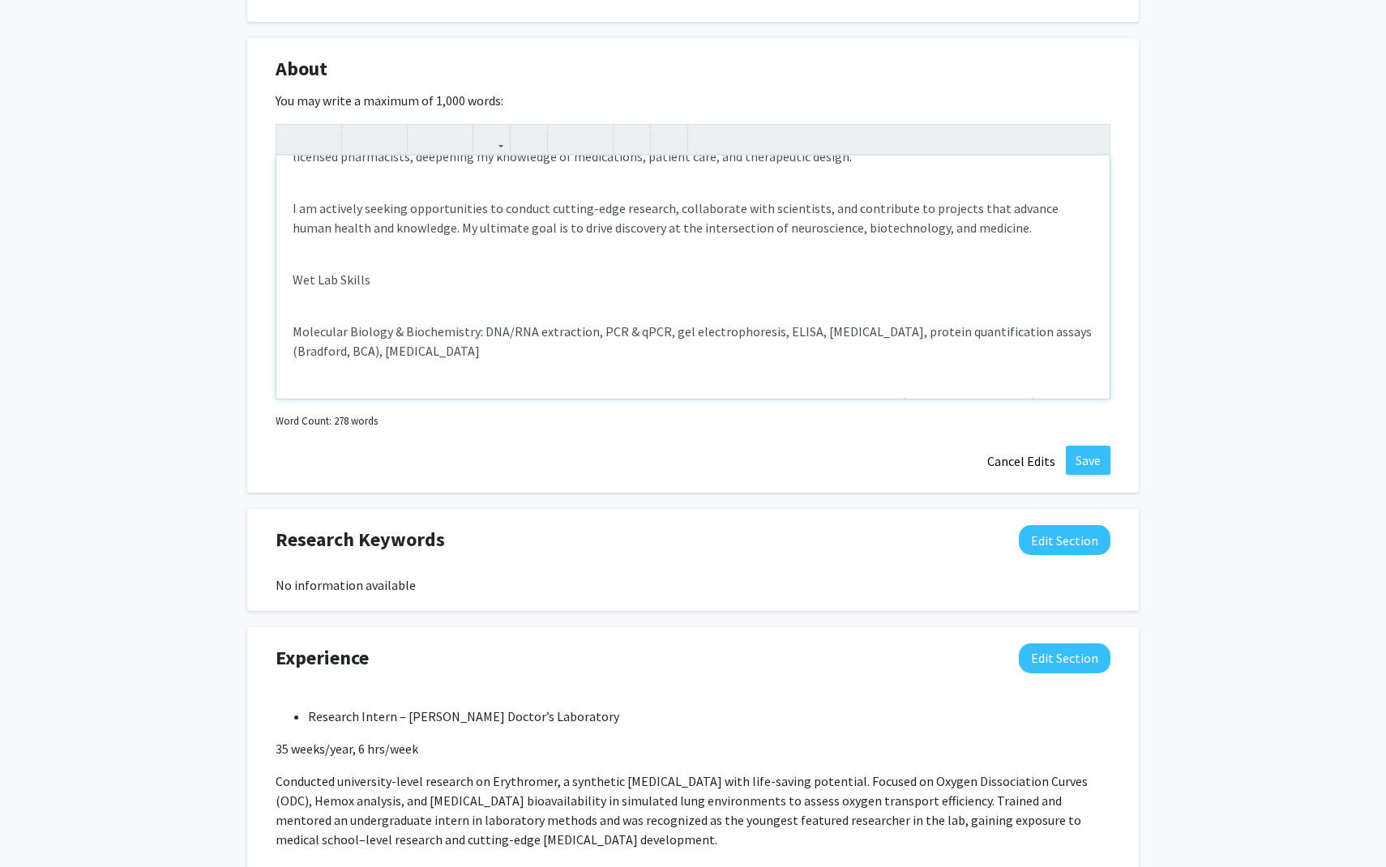
click at [379, 280] on p "Wet Lab Skills" at bounding box center [692, 279] width 801 height 19
click at [335, 288] on p "Wet Lab Skills:" at bounding box center [692, 279] width 801 height 19
click at [365, 143] on icon "button" at bounding box center [360, 139] width 14 height 27
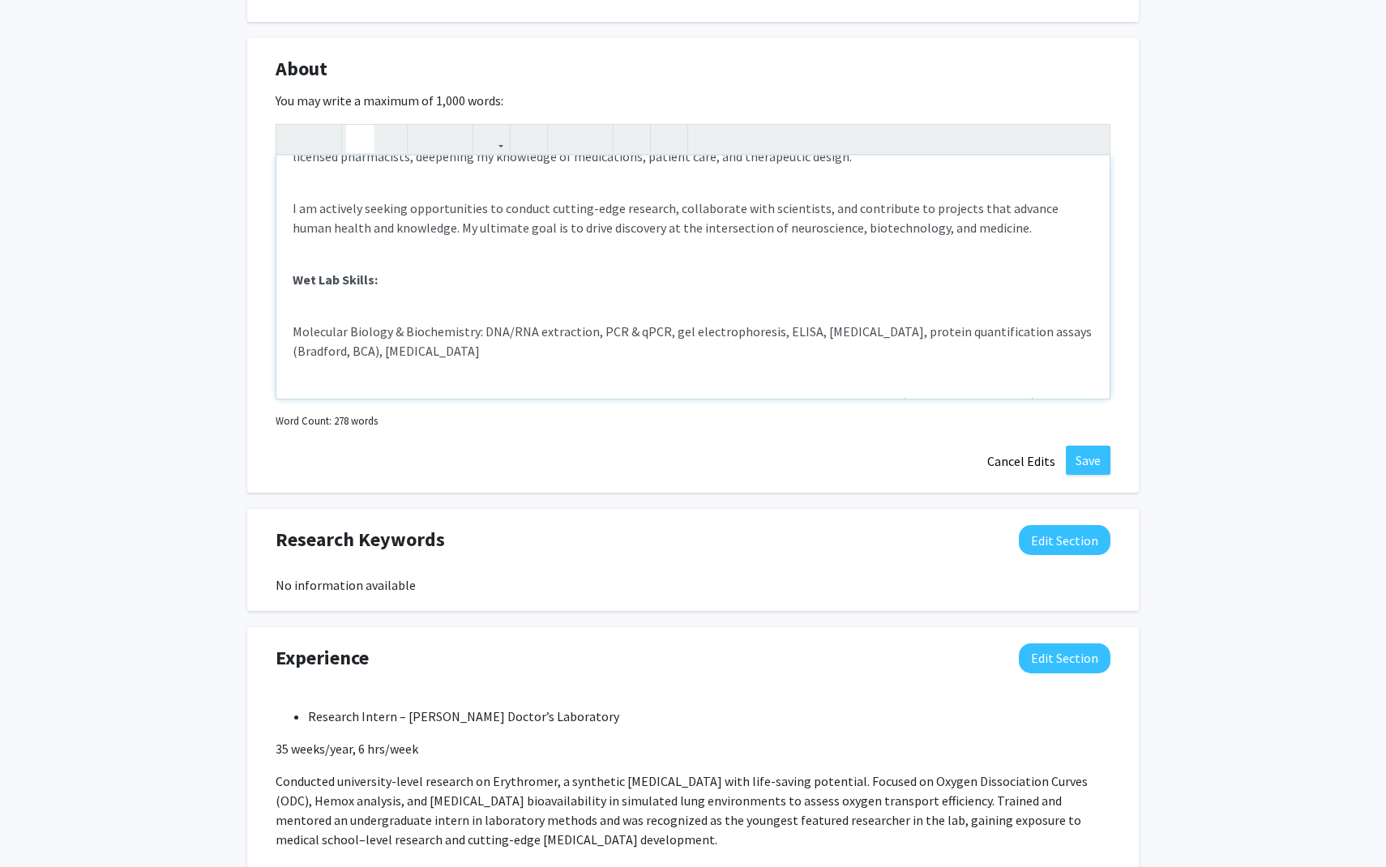
click at [365, 289] on div "I am a Neuroscience major at Johns Hopkins University with a strong passion for…" at bounding box center [692, 277] width 833 height 243
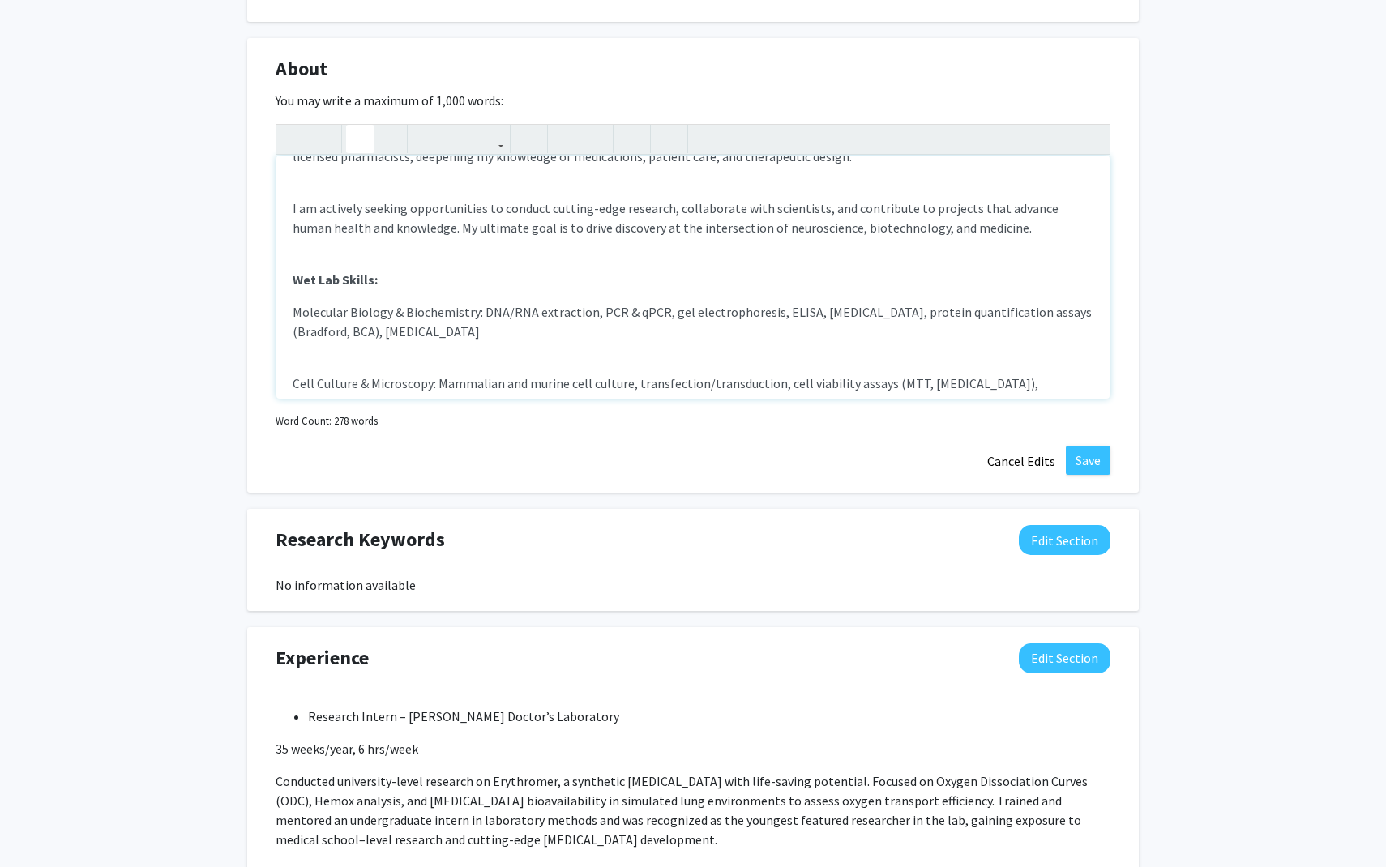
click at [328, 359] on div "I am a Neuroscience major at Johns Hopkins University with a strong passion for…" at bounding box center [692, 277] width 833 height 243
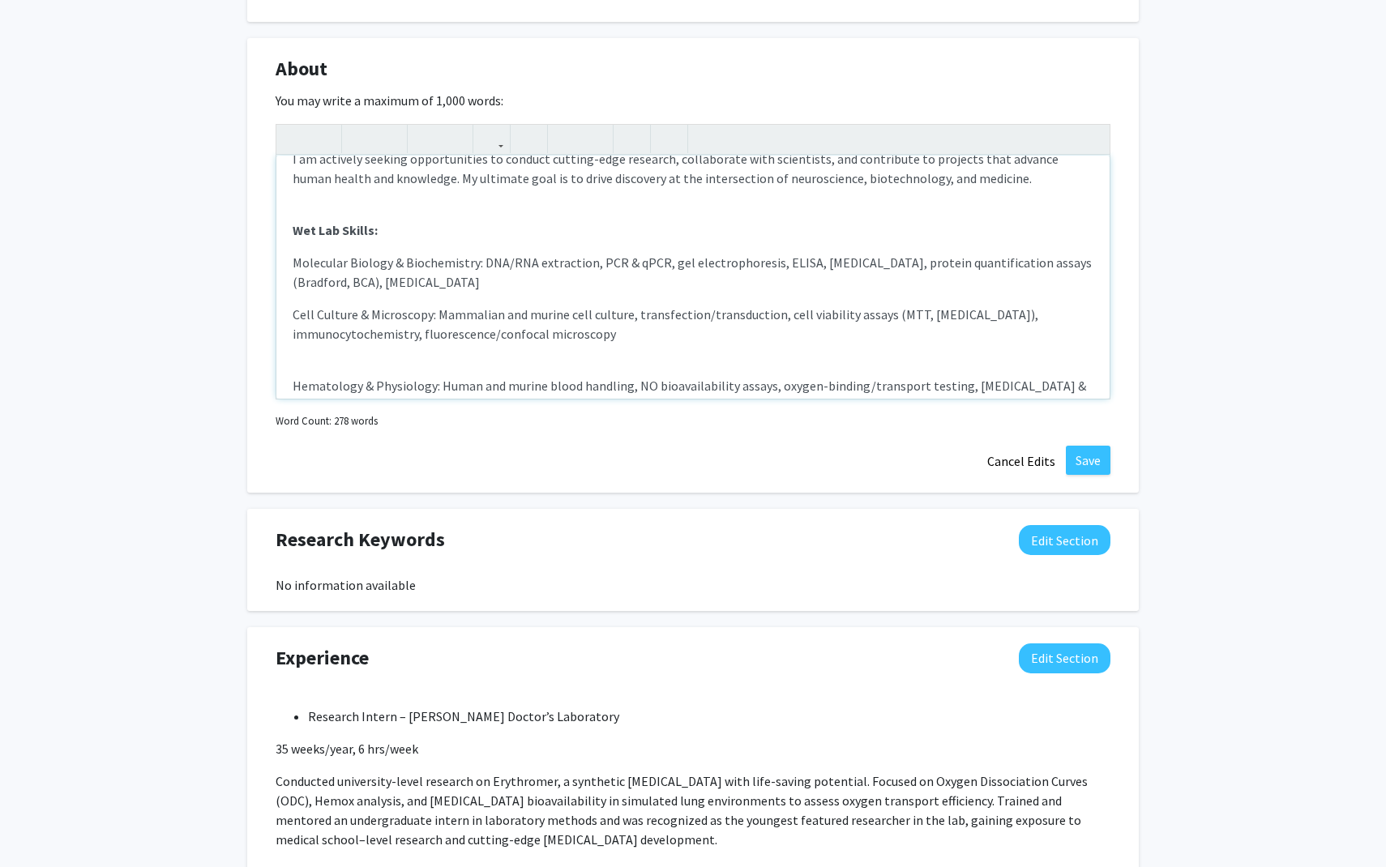
scroll to position [254, 0]
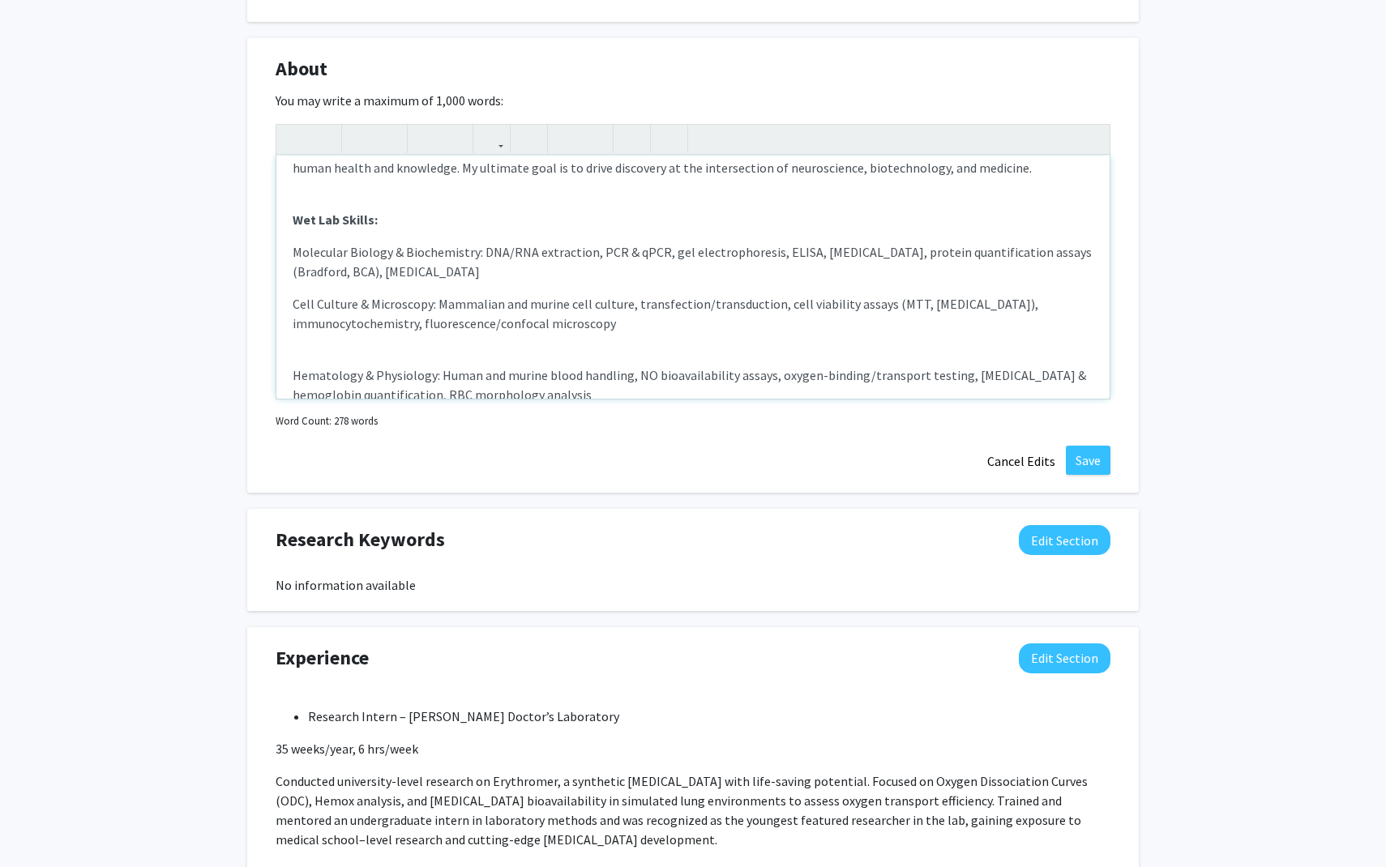
click at [333, 344] on div "I am a Neuroscience major at Johns Hopkins University with a strong passion for…" at bounding box center [692, 277] width 833 height 243
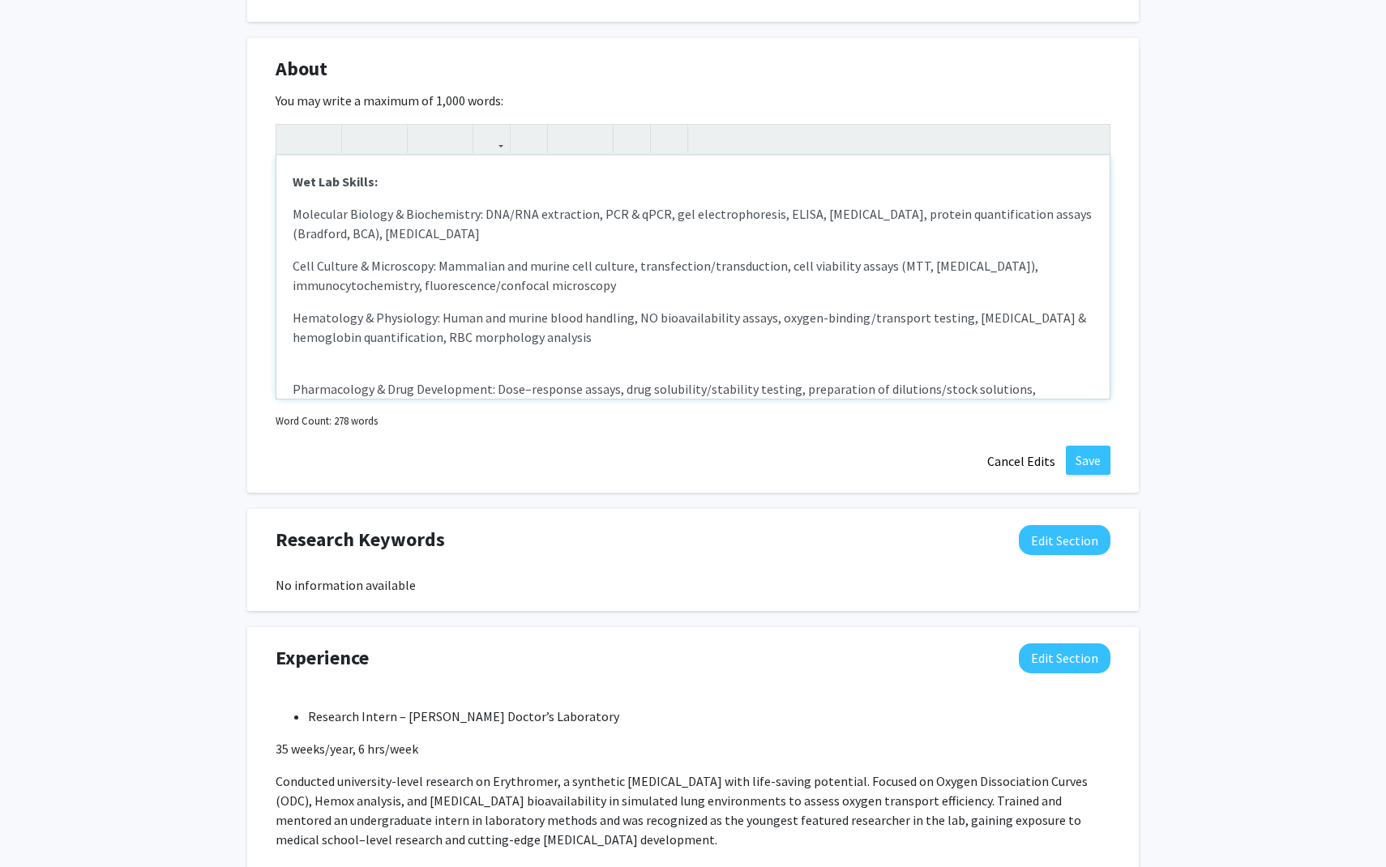
scroll to position [318, 0]
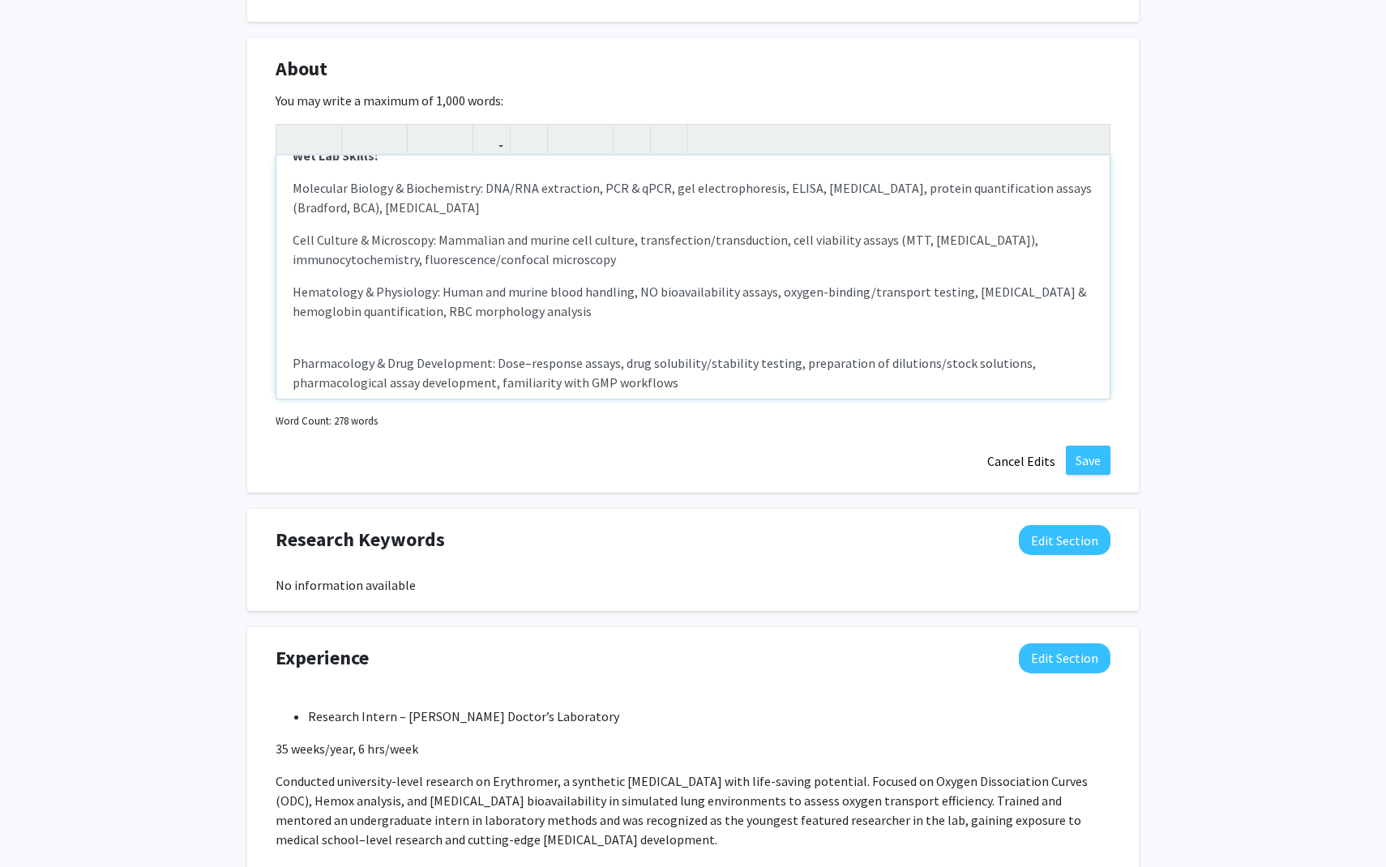
click at [293, 345] on div "I am a Neuroscience major at Johns Hopkins University with a strong passion for…" at bounding box center [692, 277] width 833 height 243
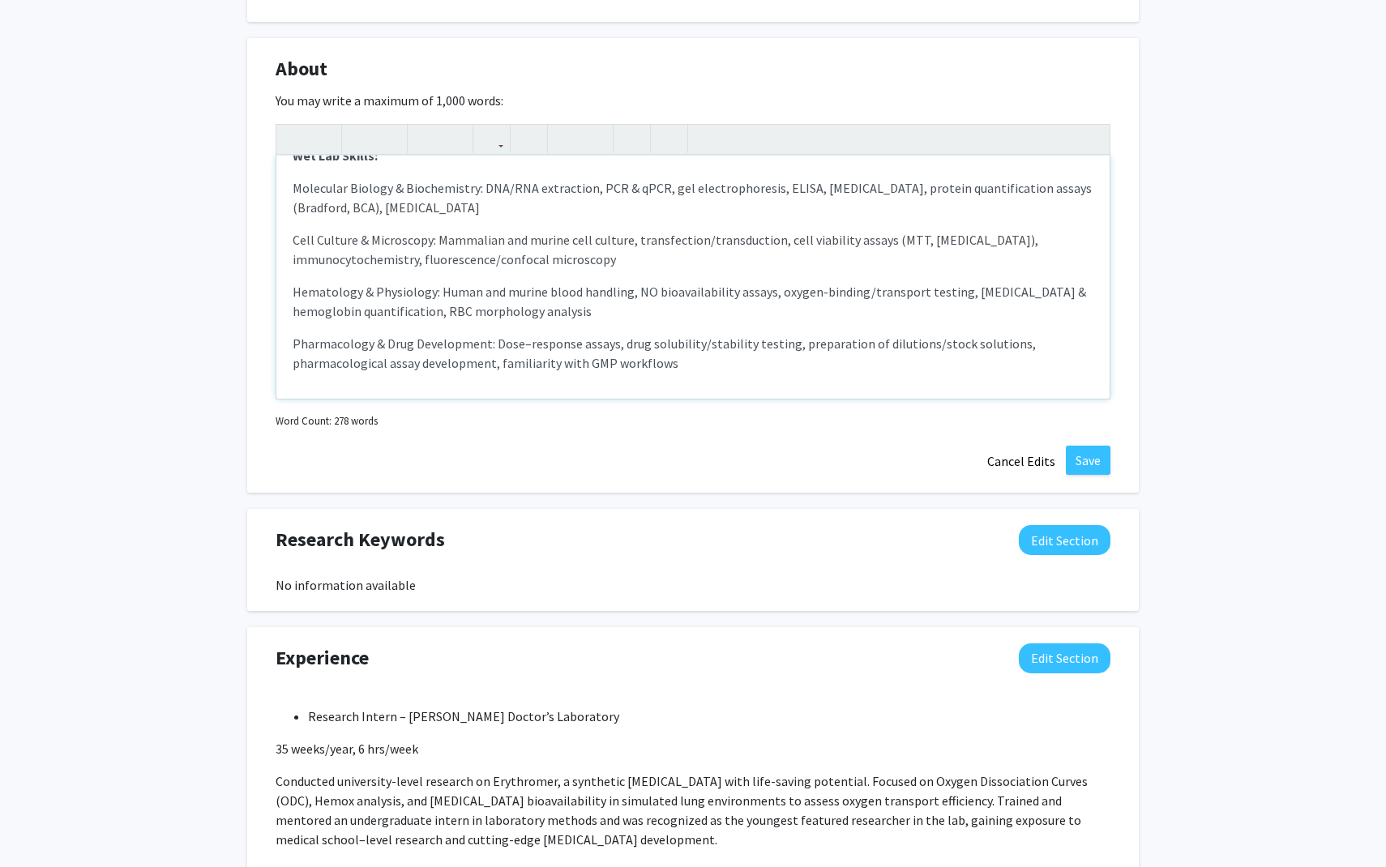
click at [317, 283] on p "Hematology & Physiology: Human and murine blood handling, NO bioavailability as…" at bounding box center [692, 301] width 801 height 39
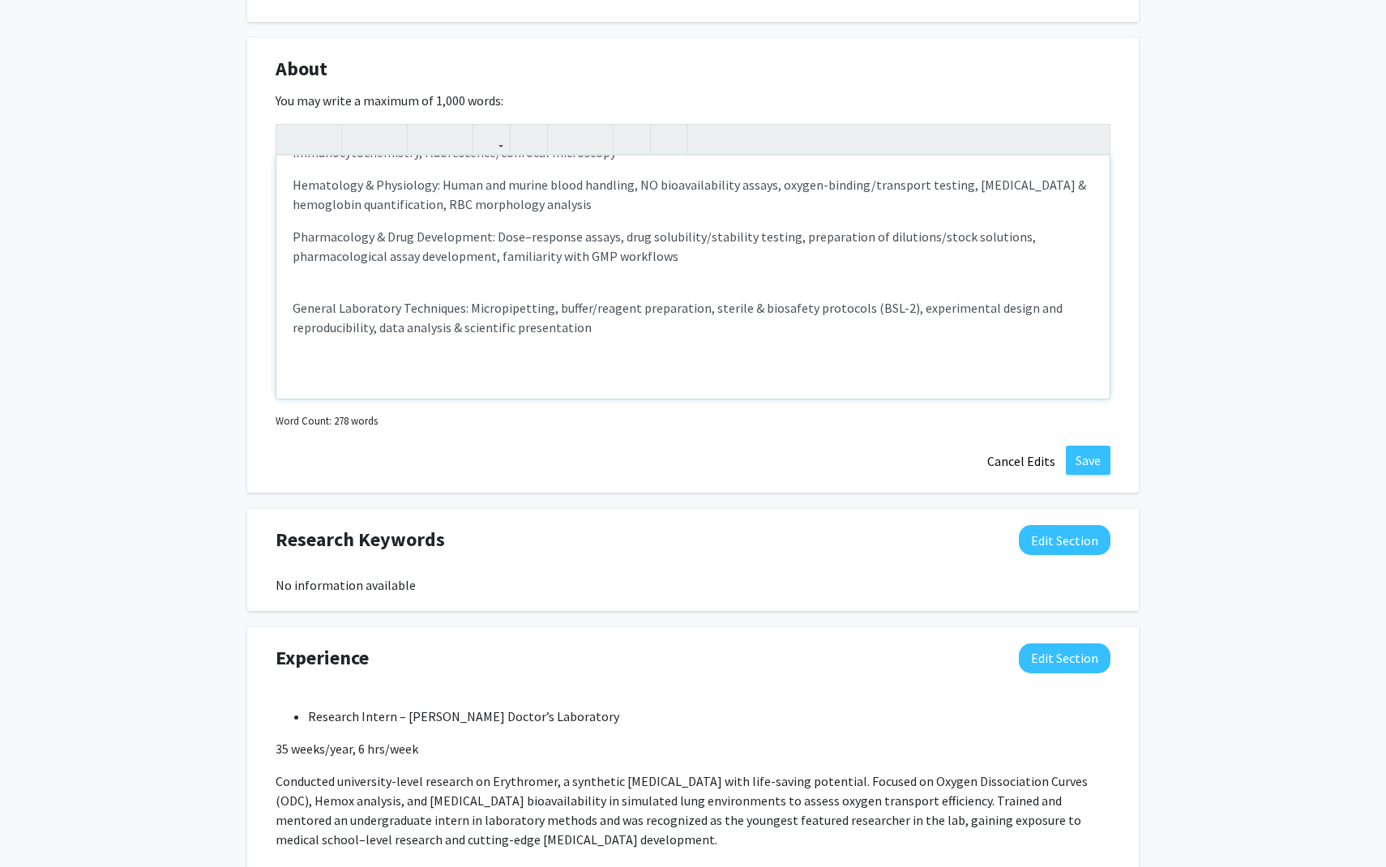
scroll to position [438, 0]
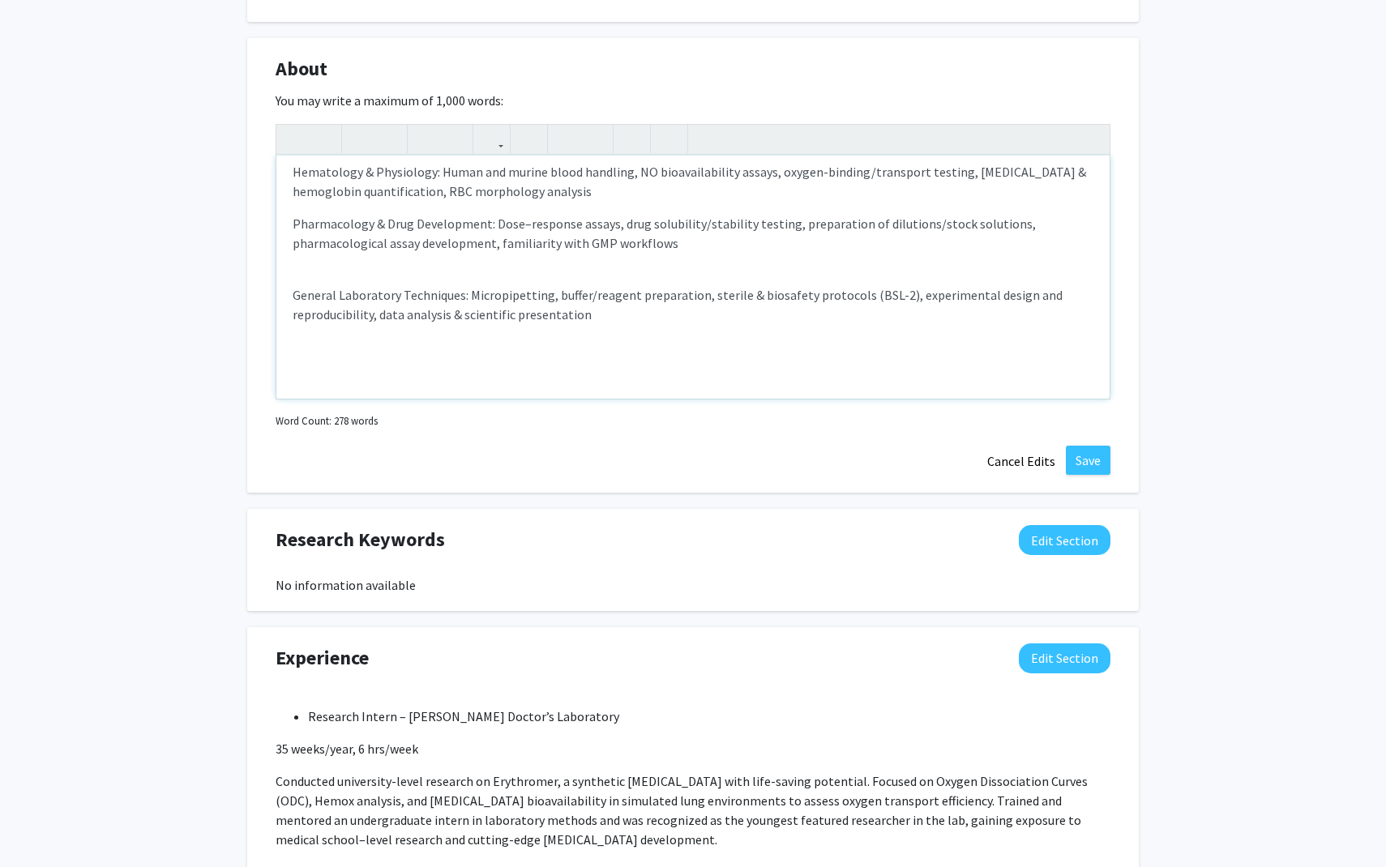
click at [314, 273] on div "I am a Neuroscience major at Johns Hopkins University with a strong passion for…" at bounding box center [692, 277] width 833 height 243
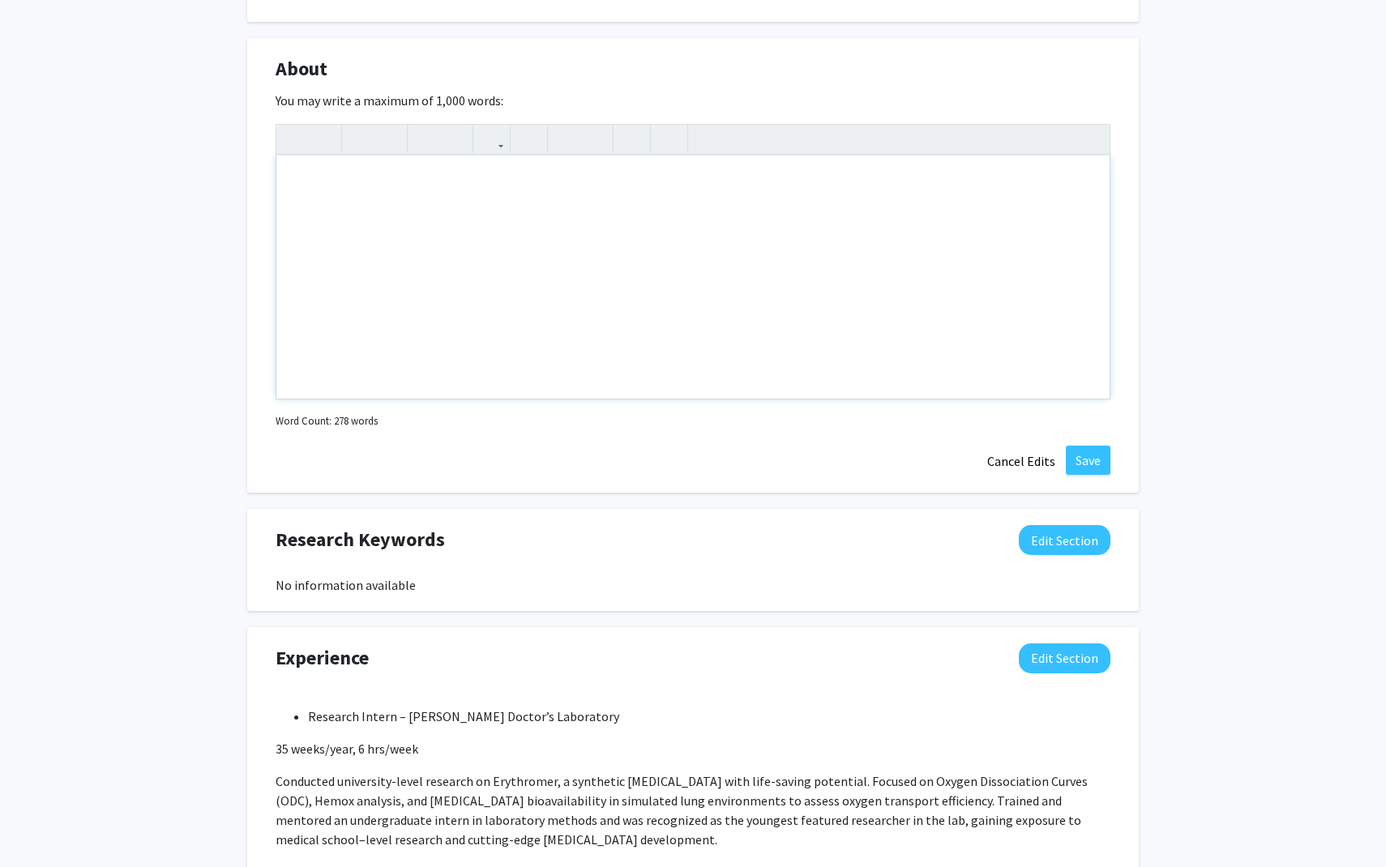
scroll to position [1132, 0]
drag, startPoint x: 344, startPoint y: 386, endPoint x: 310, endPoint y: 211, distance: 179.2
click at [310, 211] on p "General Laboratory Techniques: Micropipetting, buffer/reagent preparation, ster…" at bounding box center [692, 349] width 801 height 1556
click at [323, 328] on p "General Laboratory Techniques: Micropipetting, buffer/reagent preparation, ster…" at bounding box center [692, 310] width 801 height 1011
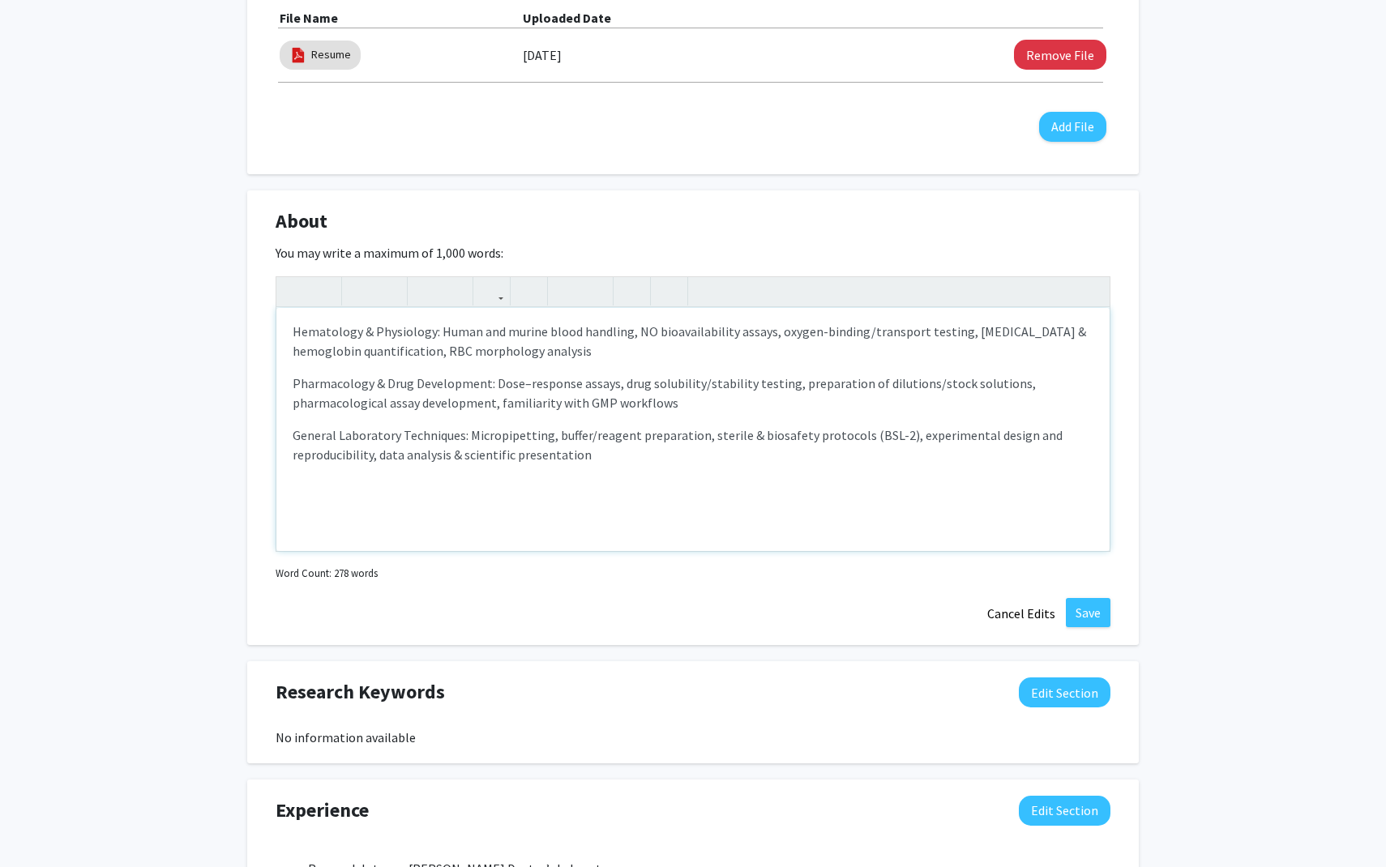
scroll to position [476, 0]
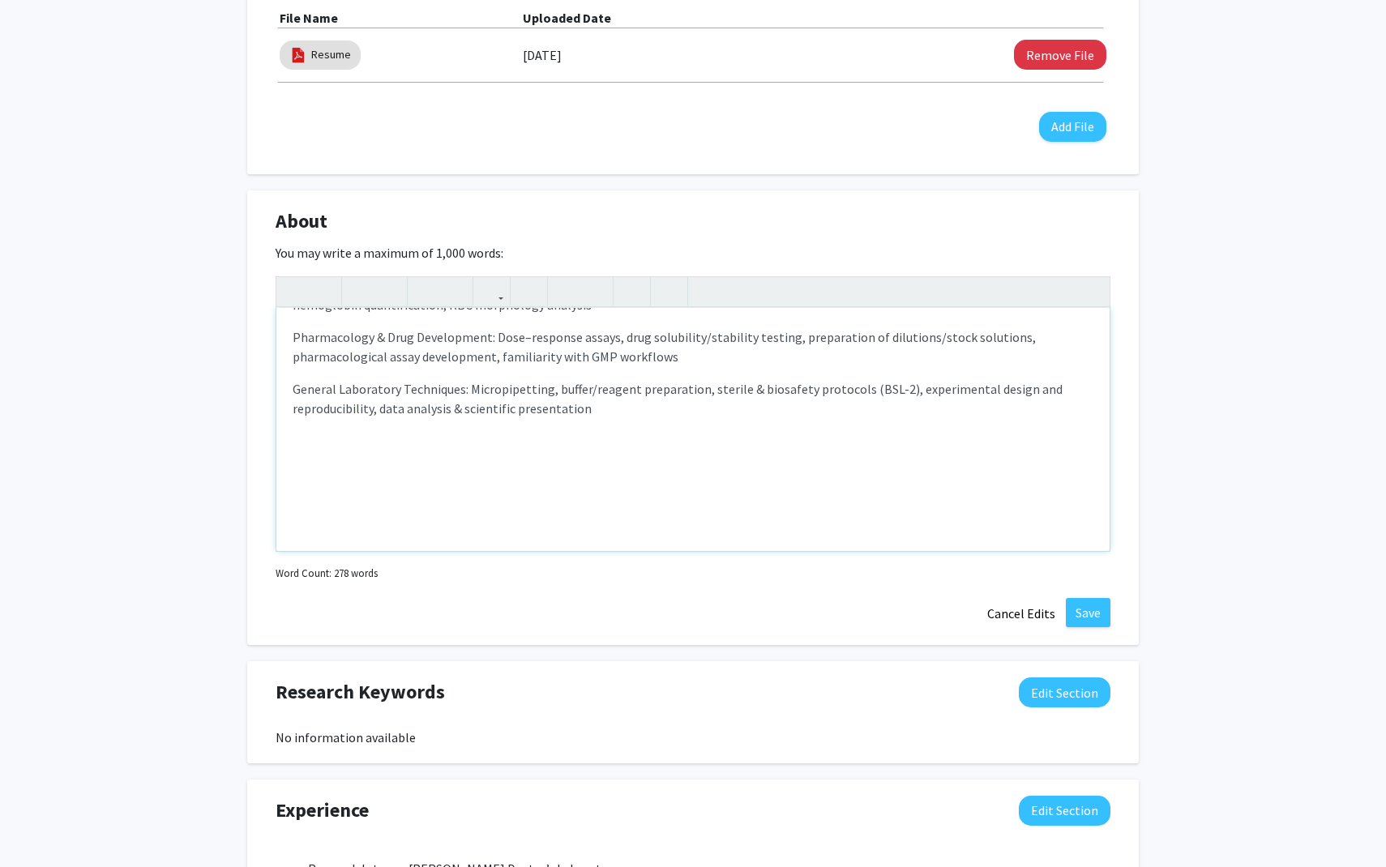
click at [361, 488] on p "General Laboratory Techniques: Micropipetting, buffer/reagent preparation, ster…" at bounding box center [692, 641] width 801 height 525
click at [361, 540] on p "General Laboratory Techniques: Micropipetting, buffer/reagent preparation, ster…" at bounding box center [692, 641] width 801 height 525
click at [323, 532] on p "General Laboratory Techniques: Micropipetting, buffer/reagent preparation, ster…" at bounding box center [692, 573] width 801 height 389
click at [324, 553] on div "I am a Neuroscience major at Johns Hopkins University with a strong passion for…" at bounding box center [692, 430] width 835 height 309
click at [322, 539] on p "General Laboratory Techniques: Micropipetting, buffer/reagent preparation, ster…" at bounding box center [692, 515] width 801 height 272
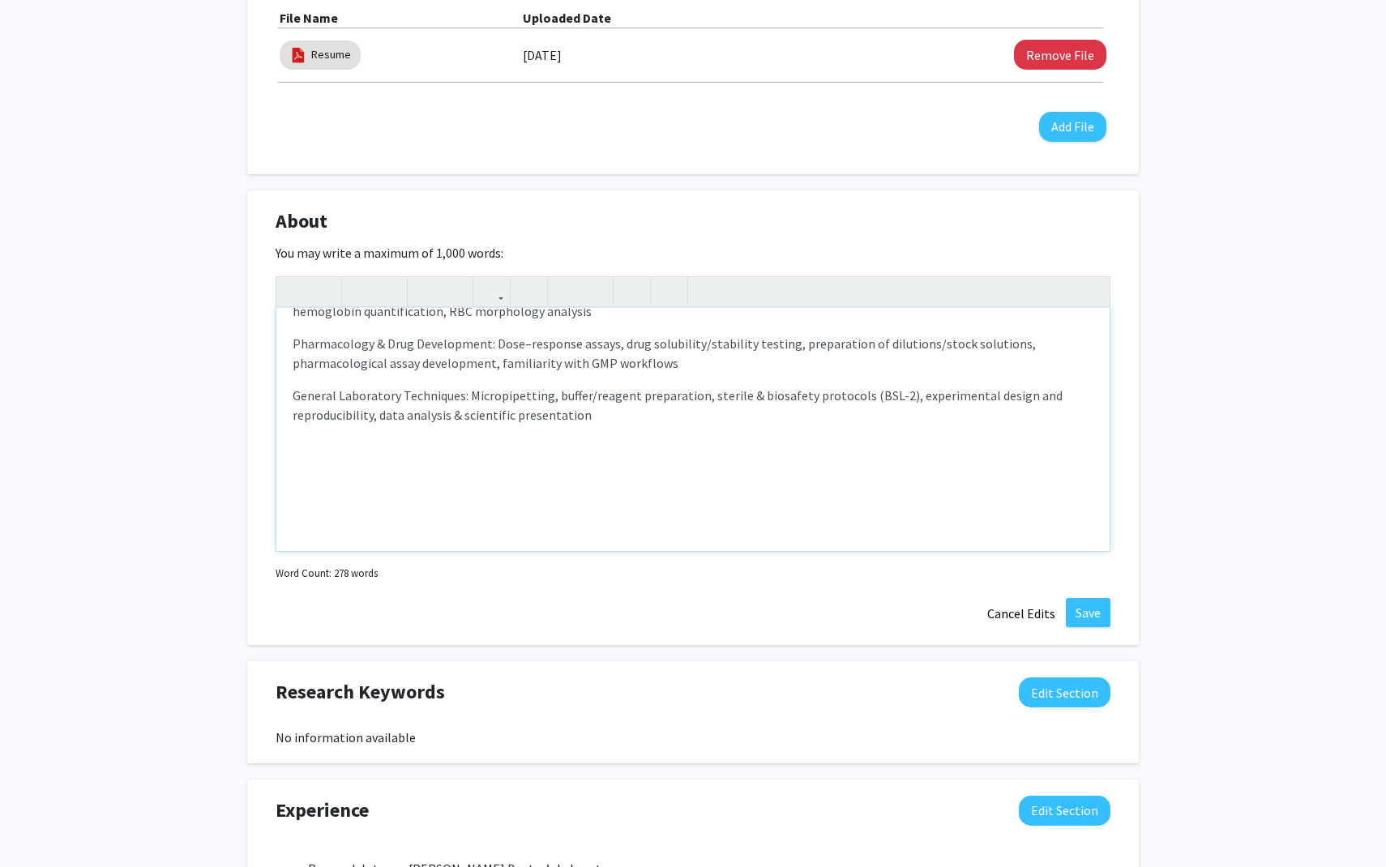
click at [322, 539] on div "I am a Neuroscience major at Johns Hopkins University with a strong passion for…" at bounding box center [692, 429] width 833 height 243
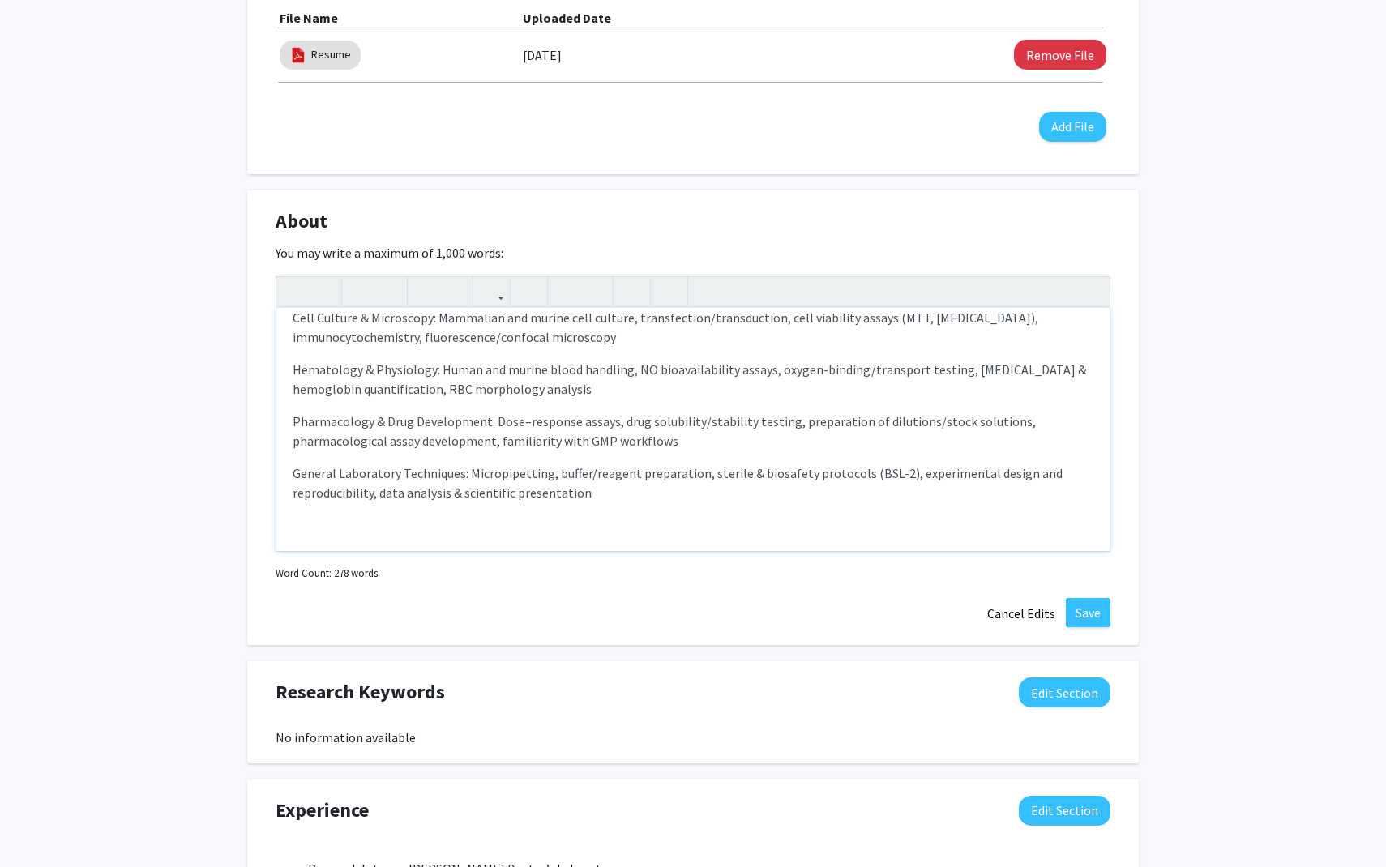
scroll to position [373, 0]
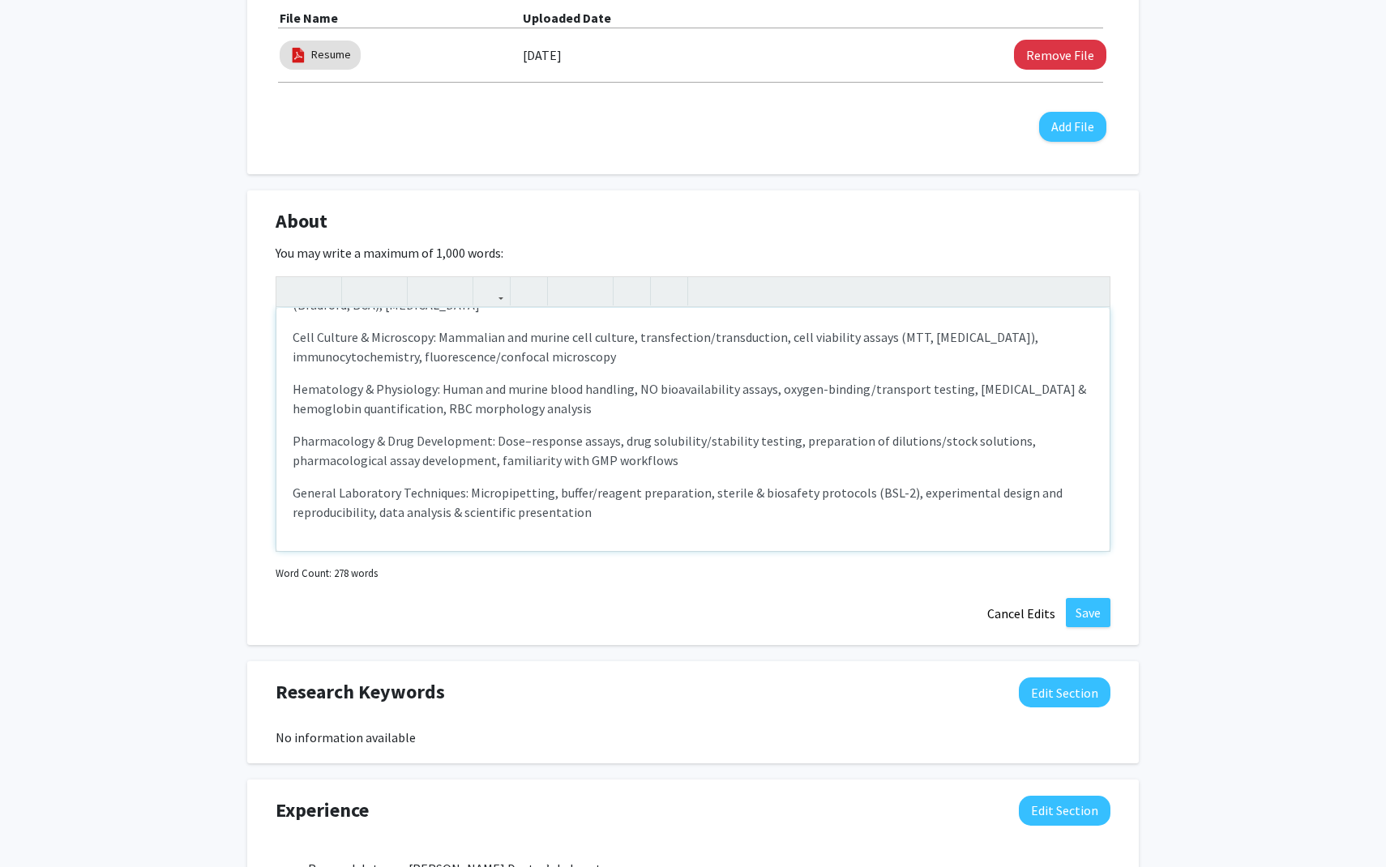
click at [322, 544] on div "I am a Neuroscience major at Johns Hopkins University with a strong passion for…" at bounding box center [692, 429] width 833 height 243
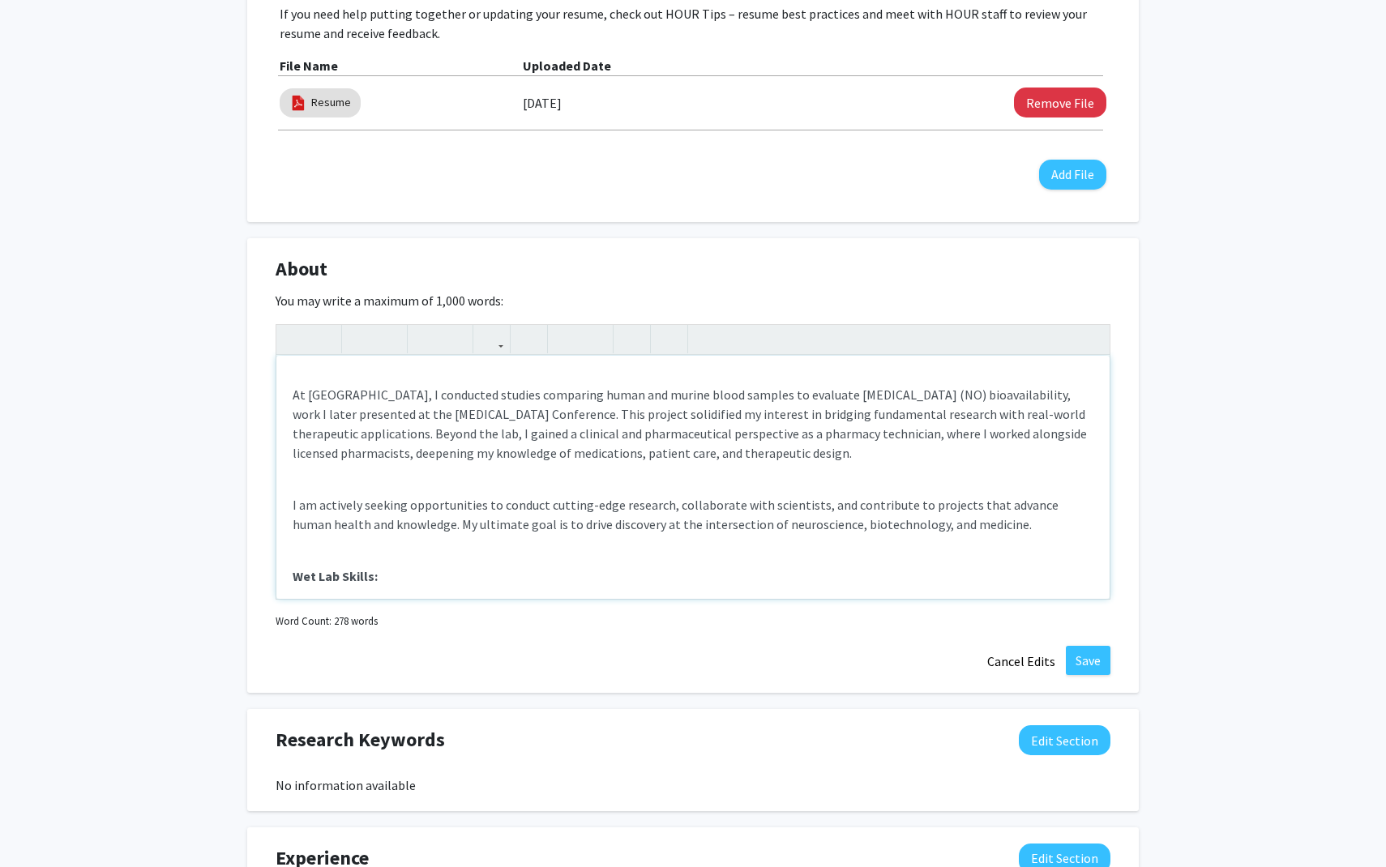
scroll to position [104, 0]
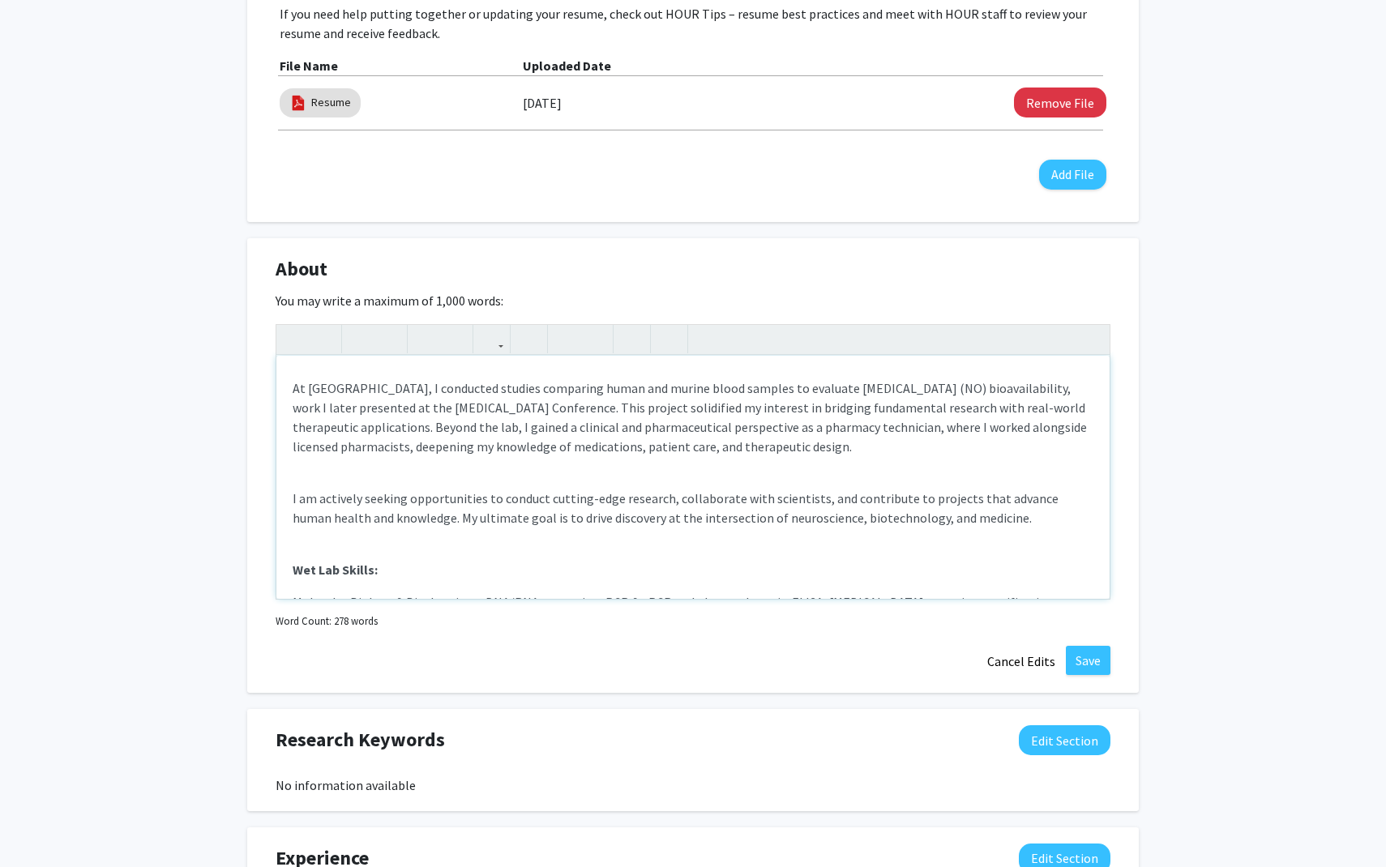
click at [391, 470] on div "I am a Neuroscience major at Johns Hopkins University with a strong passion for…" at bounding box center [692, 477] width 833 height 243
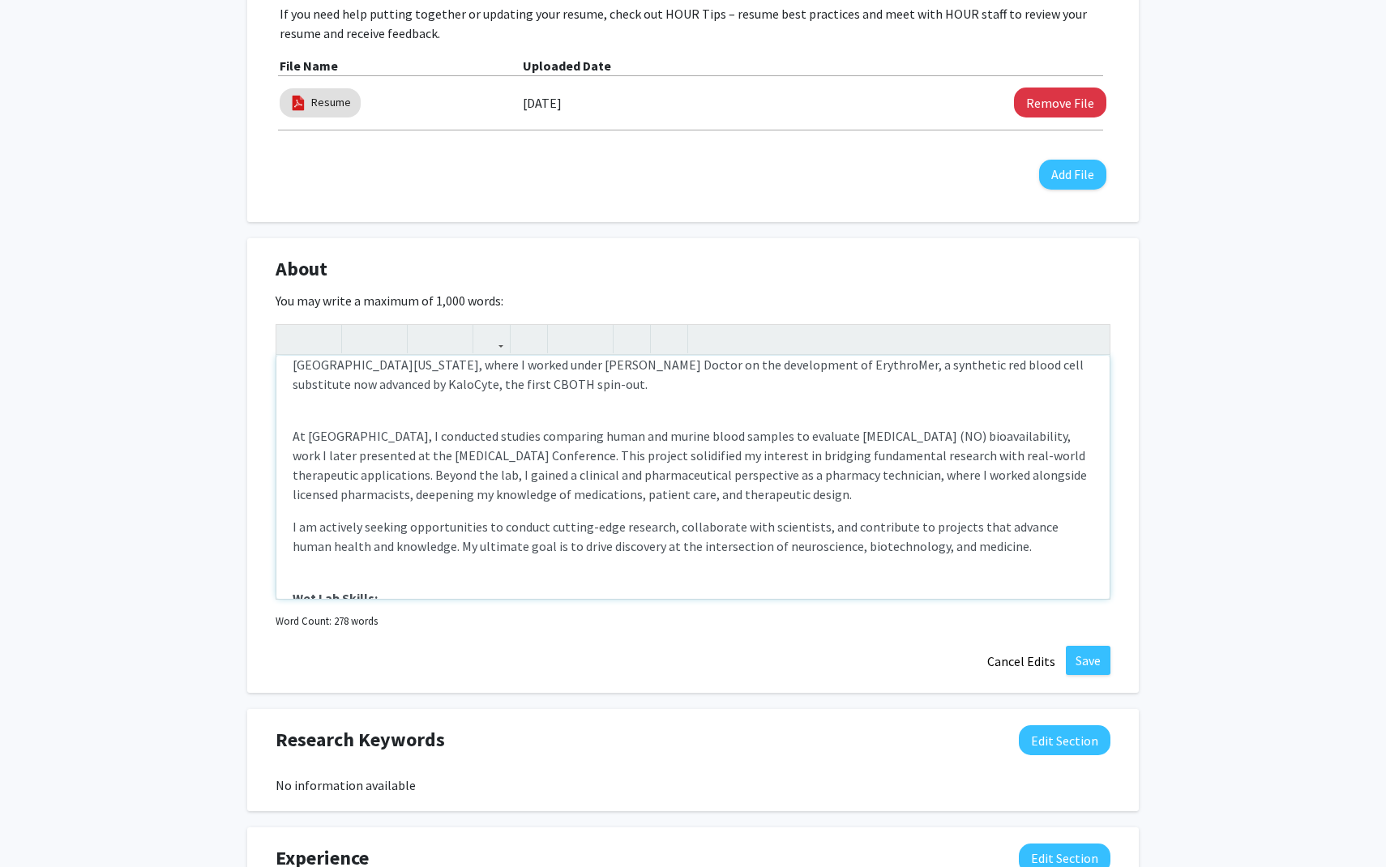
scroll to position [46, 0]
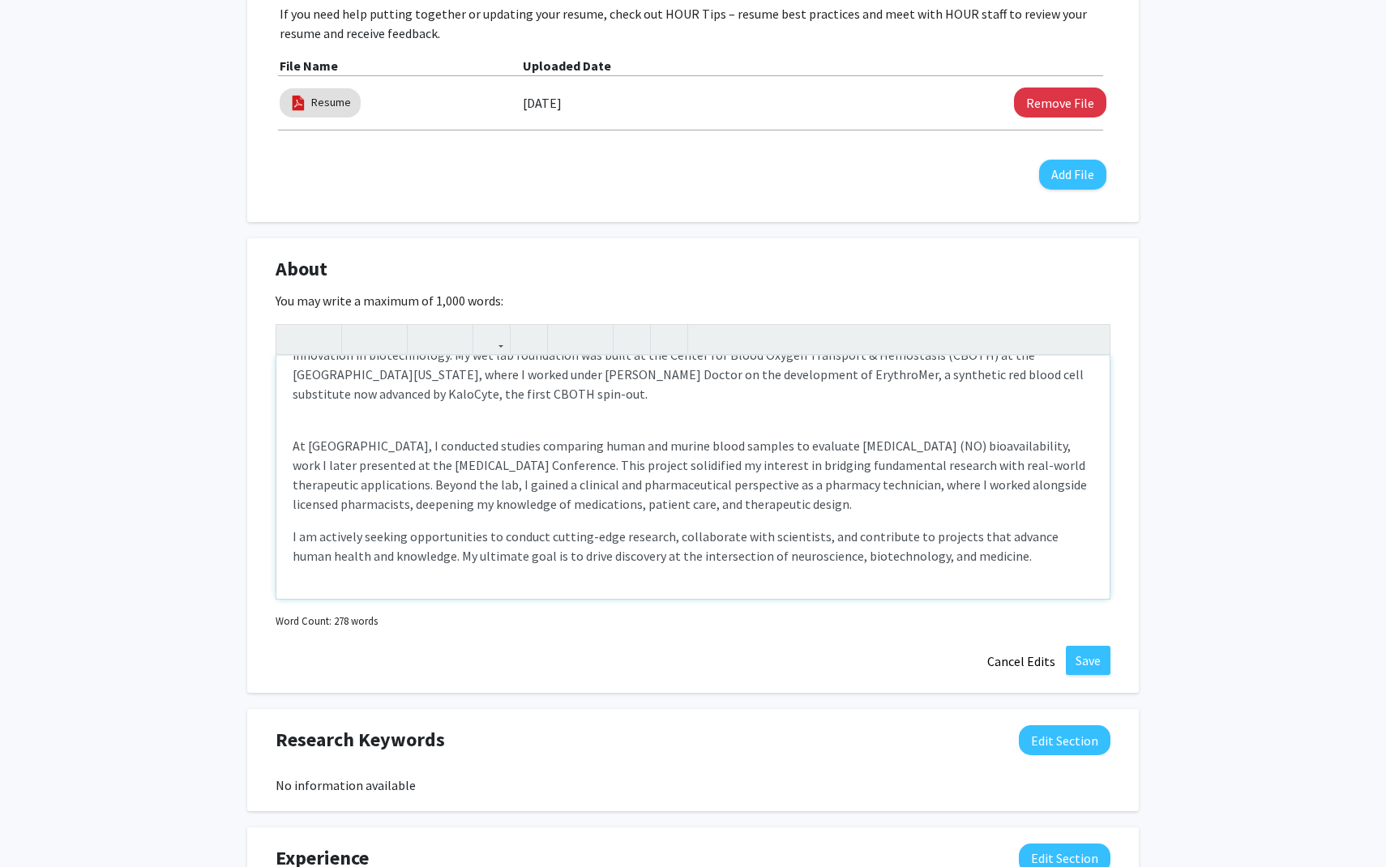
click at [331, 419] on div "I am a Neuroscience major at Johns Hopkins University with a strong passion for…" at bounding box center [692, 477] width 833 height 243
type textarea "<p>I am a Neuroscience major at Johns Hopkins University with a strong passion …"
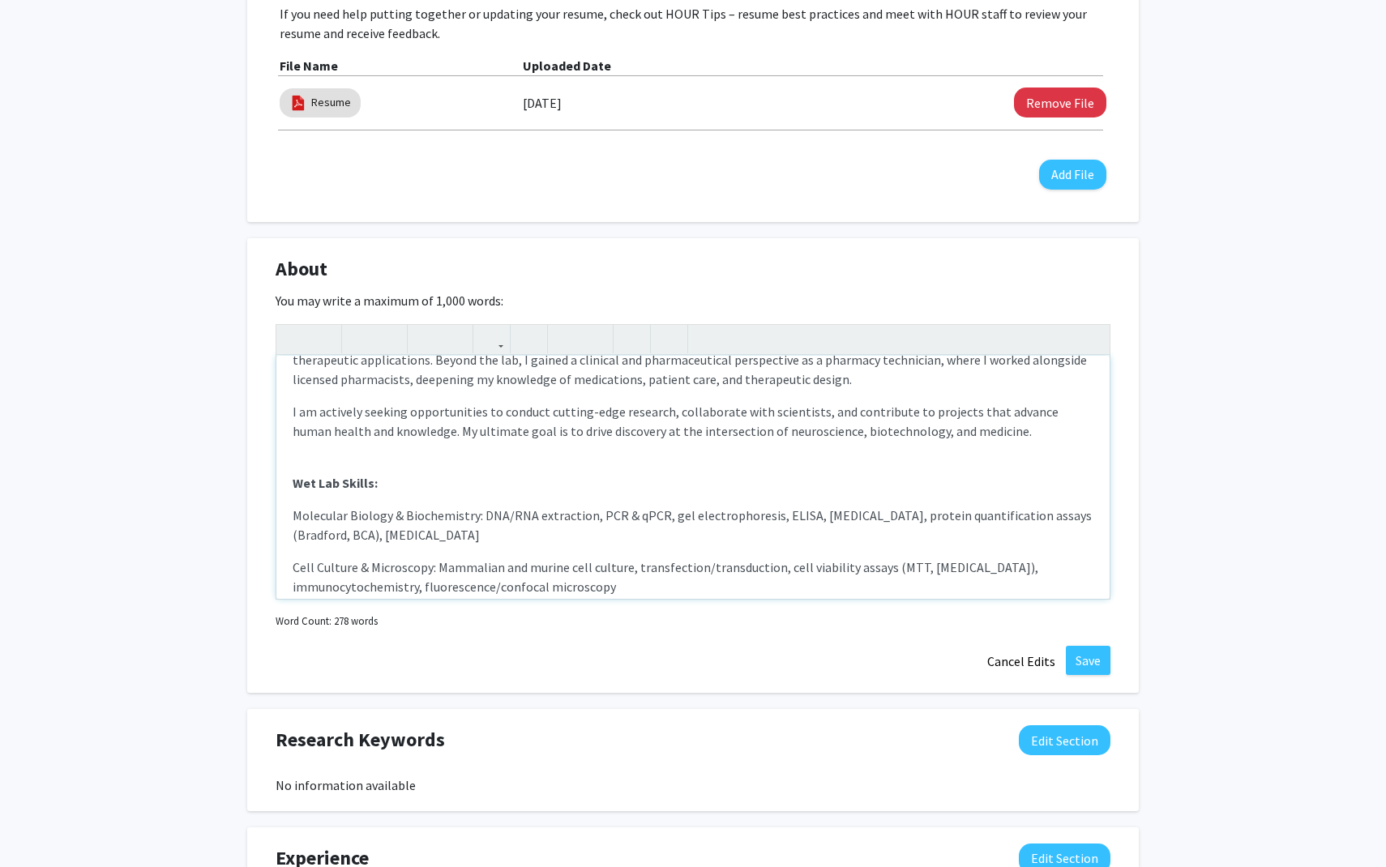
scroll to position [157, 0]
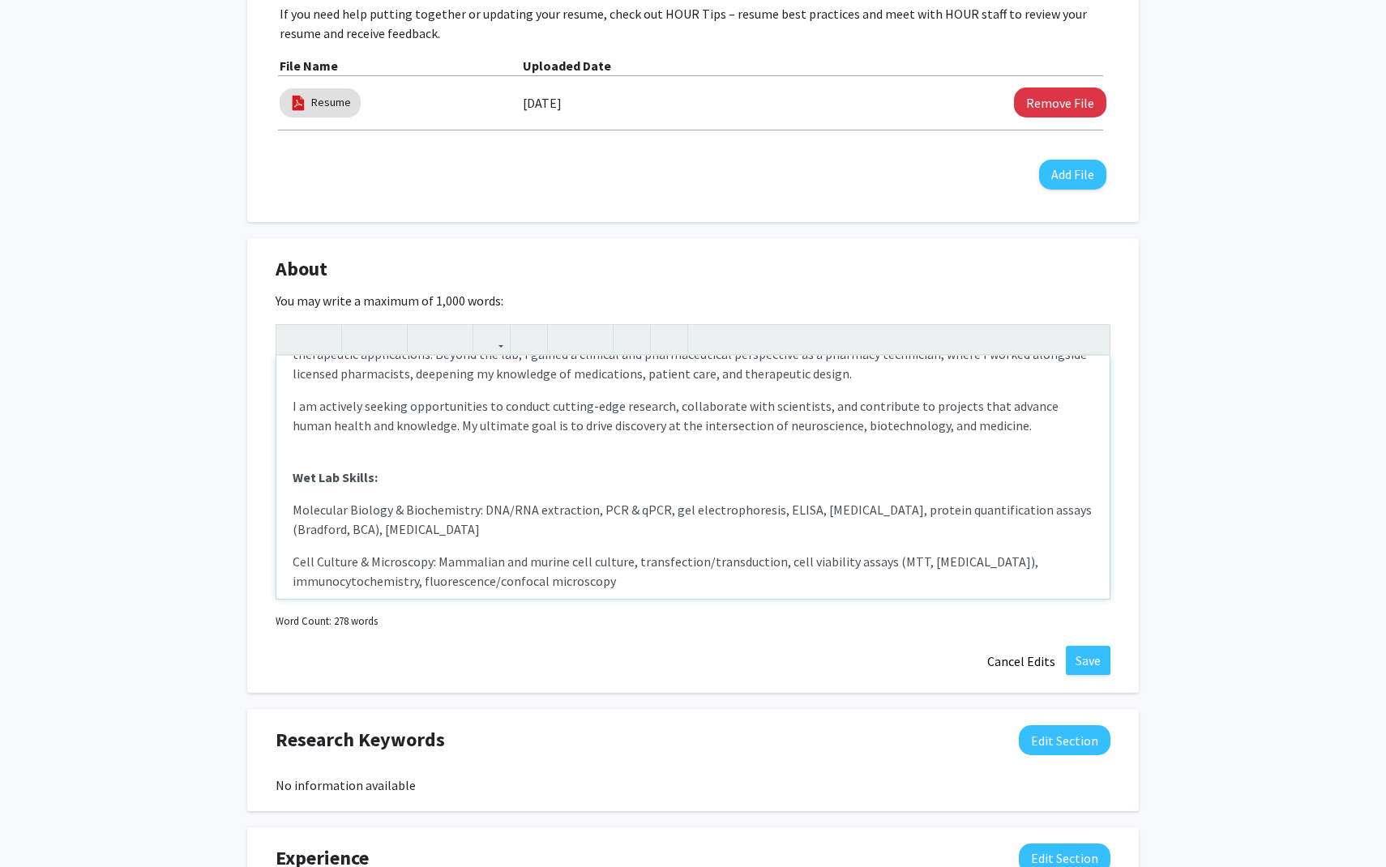
click at [346, 457] on div "I am a Neuroscience major at Johns Hopkins University with a strong passion for…" at bounding box center [692, 477] width 833 height 243
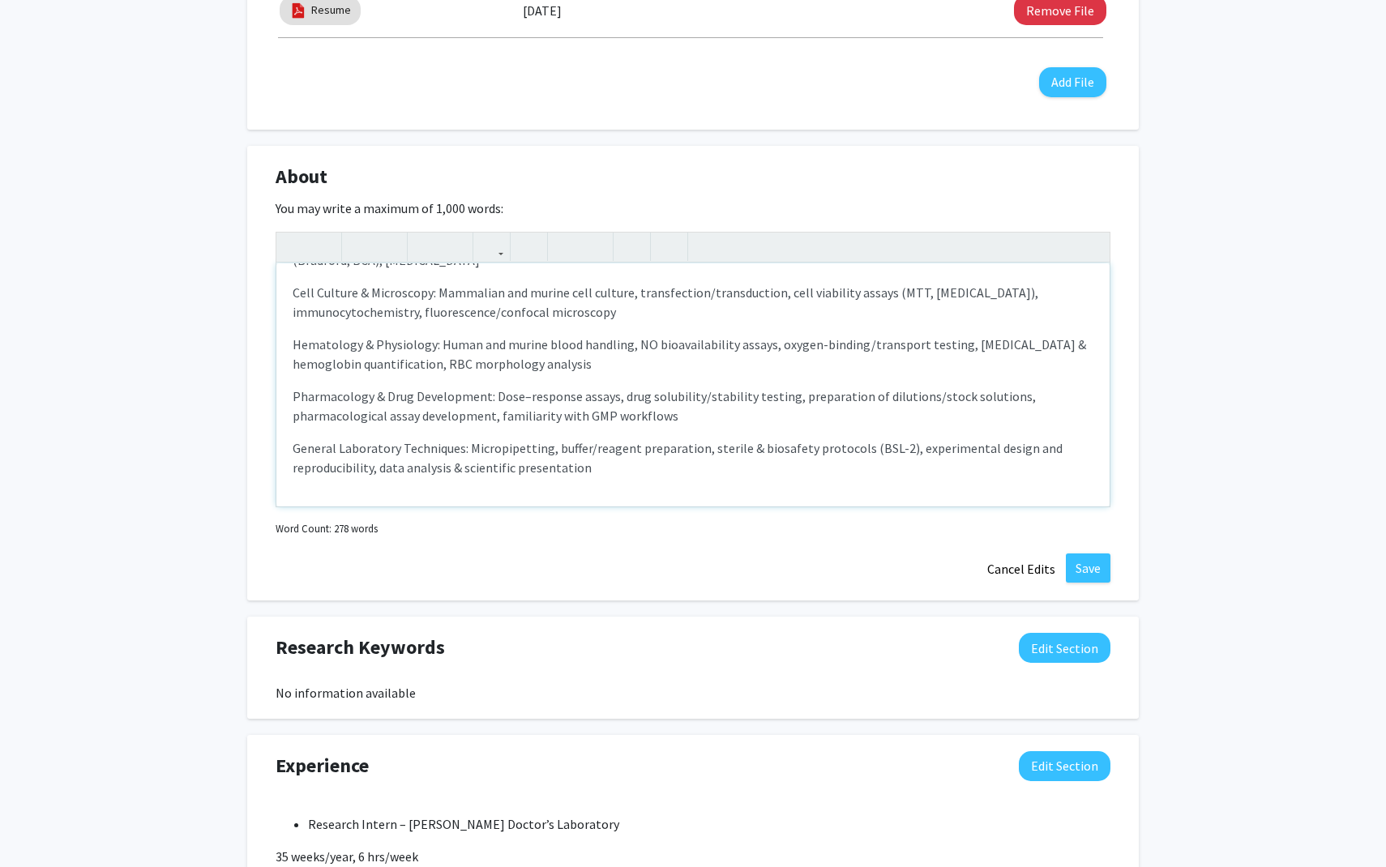
scroll to position [689, 0]
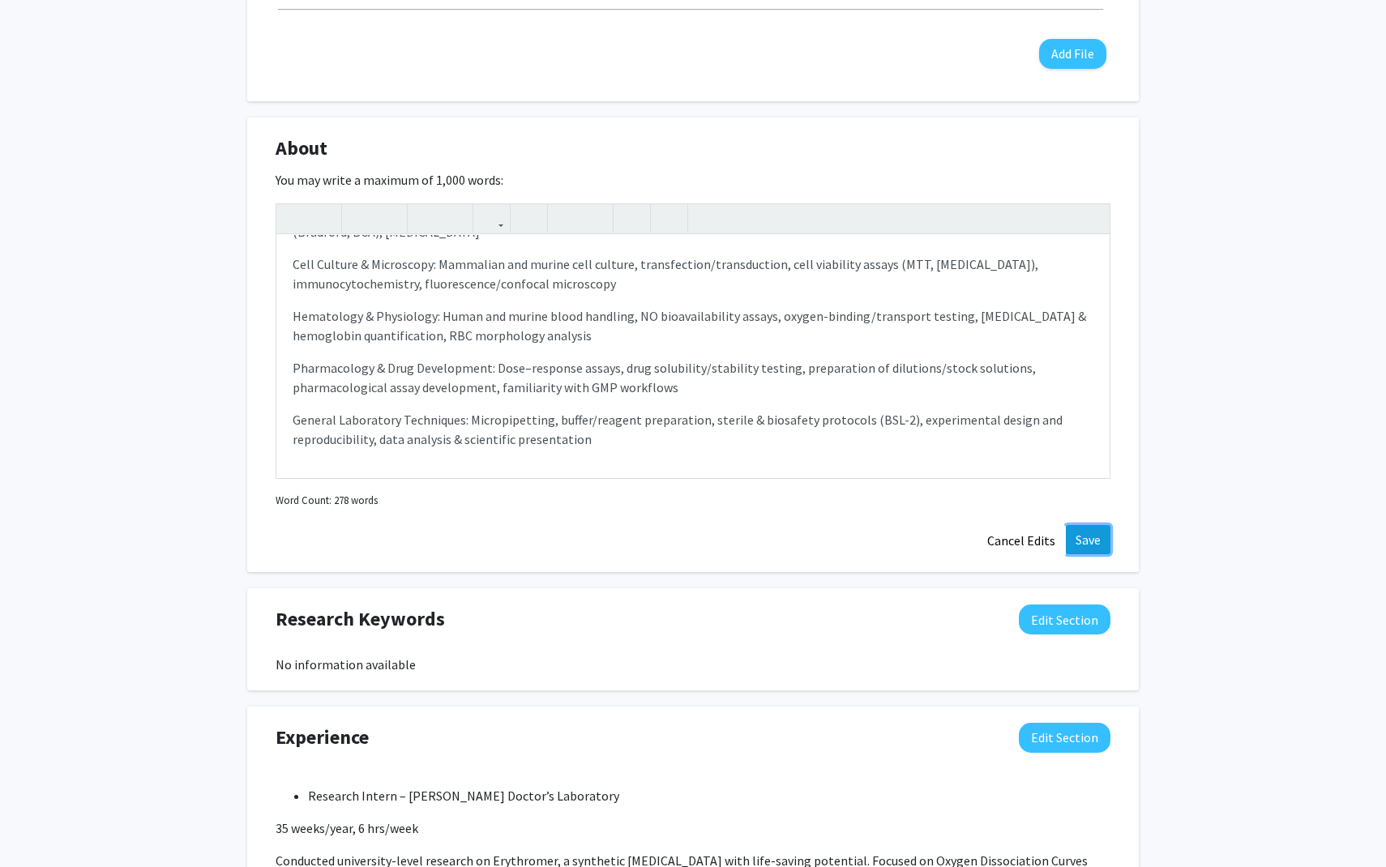
click at [1094, 530] on button "Save" at bounding box center [1087, 539] width 45 height 29
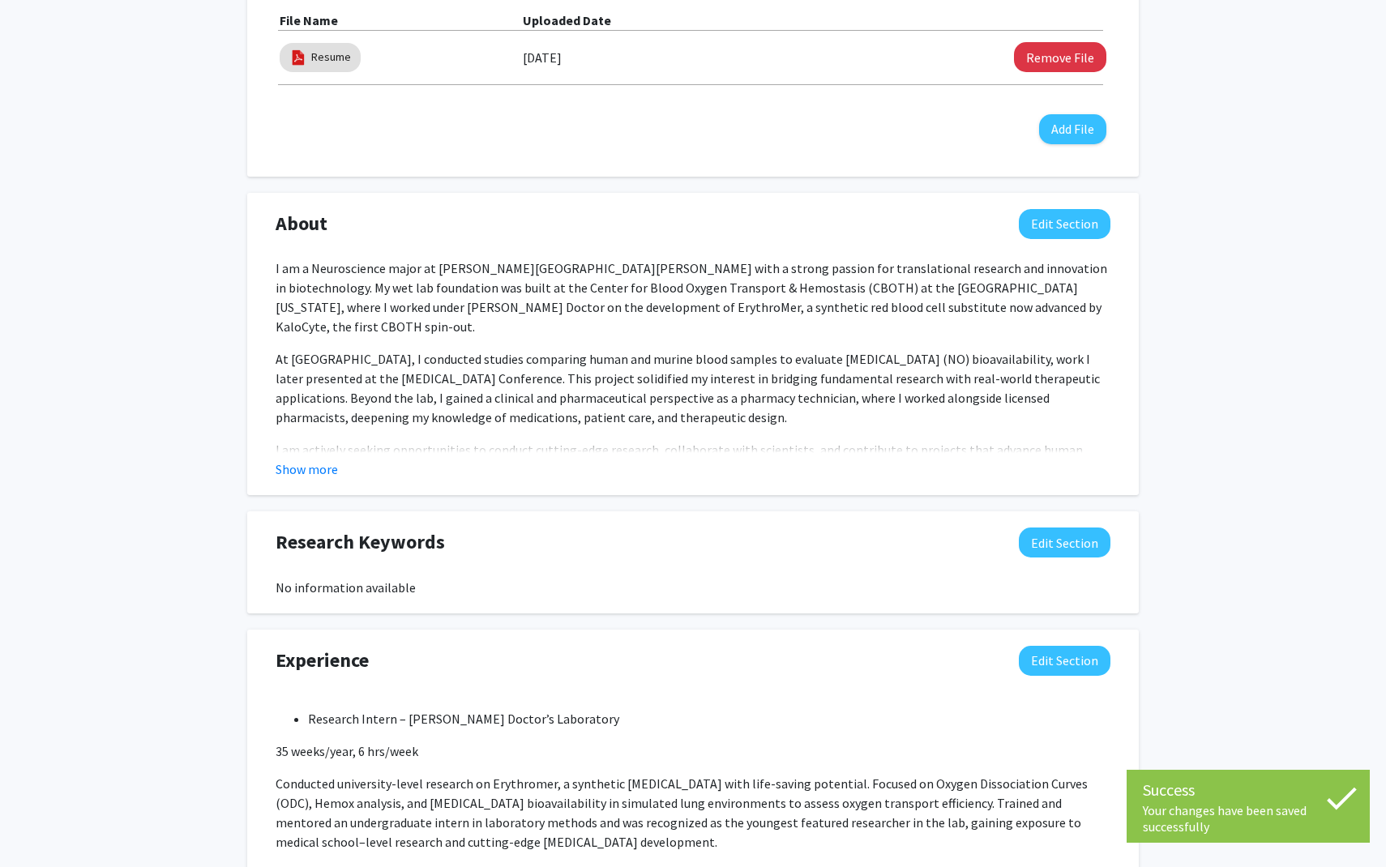
scroll to position [615, 0]
click at [319, 475] on button "Show more" at bounding box center [306, 467] width 62 height 19
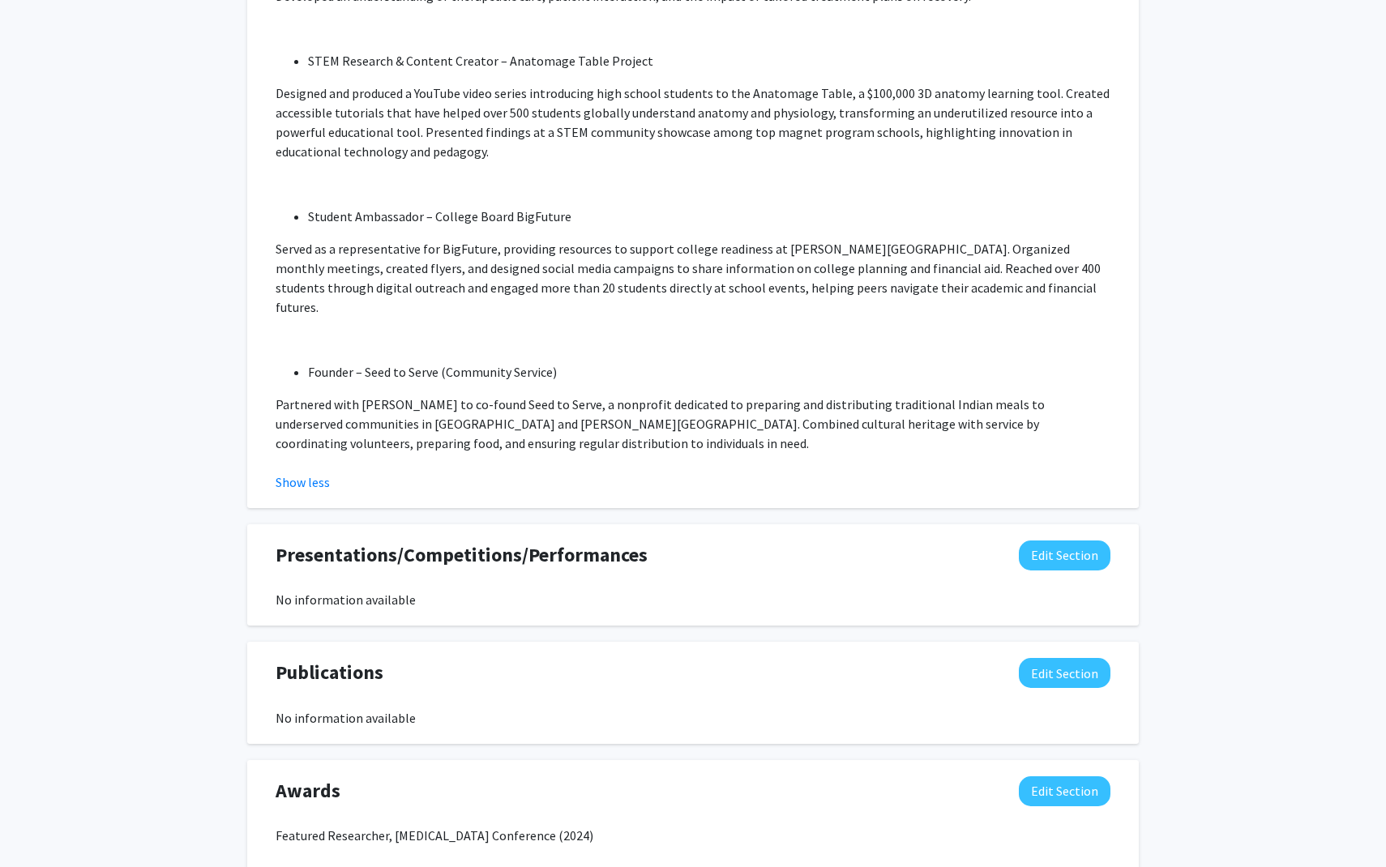
scroll to position [2586, 0]
click at [1065, 541] on button "Edit Section" at bounding box center [1064, 556] width 92 height 30
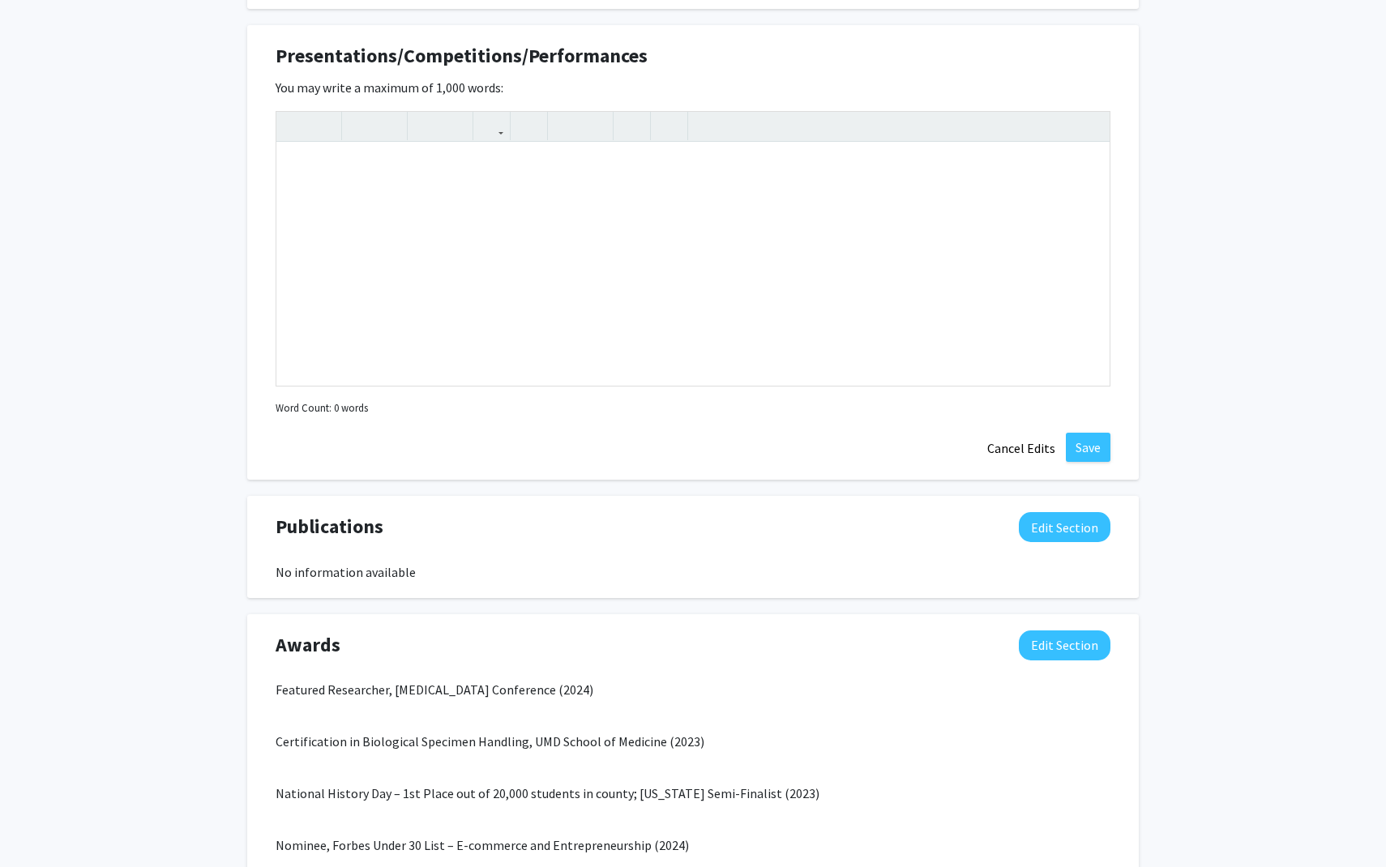
scroll to position [3005, 0]
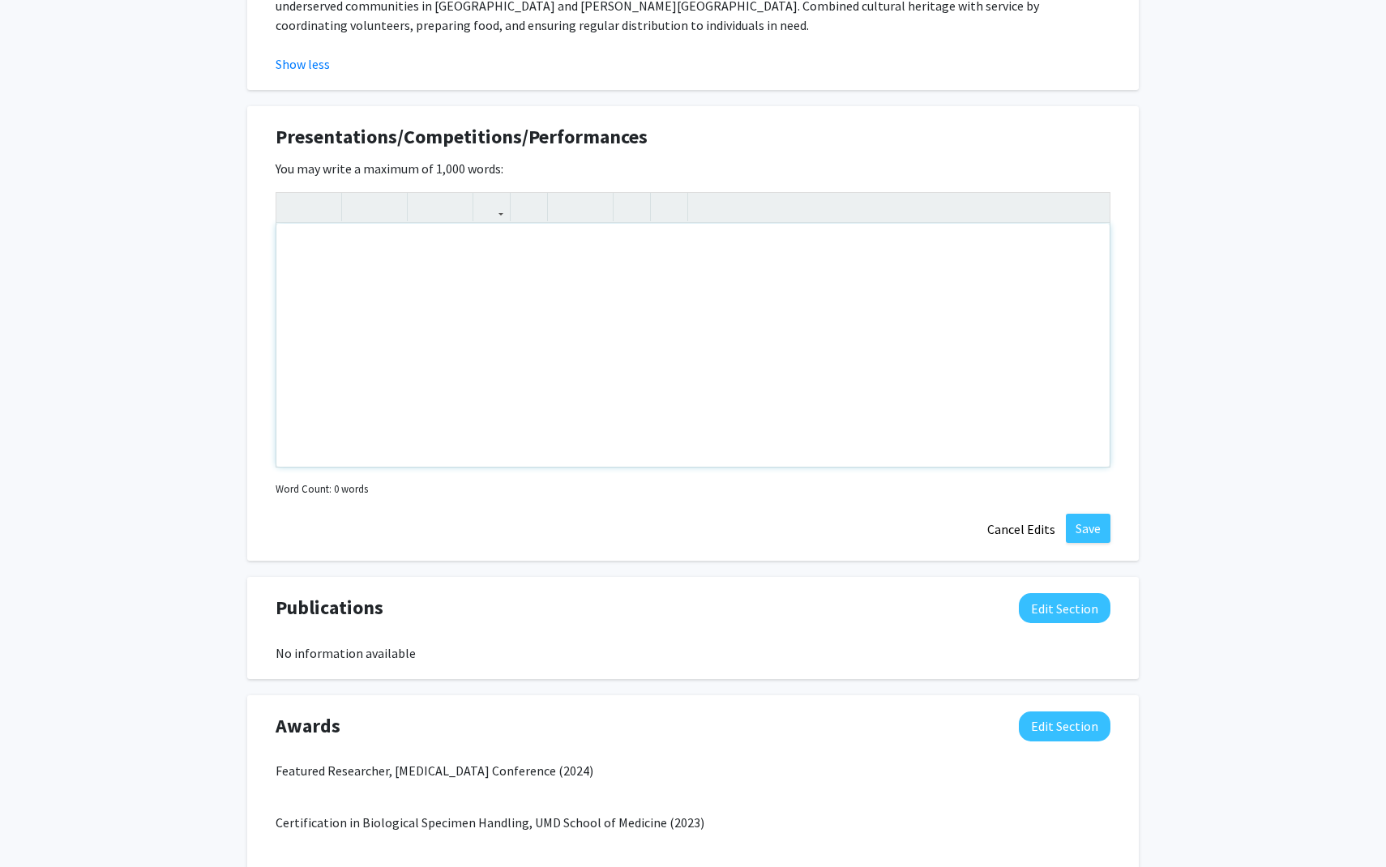
click at [557, 298] on div "Note to users with screen readers: Please deactivate our accessibility plugin f…" at bounding box center [692, 345] width 833 height 243
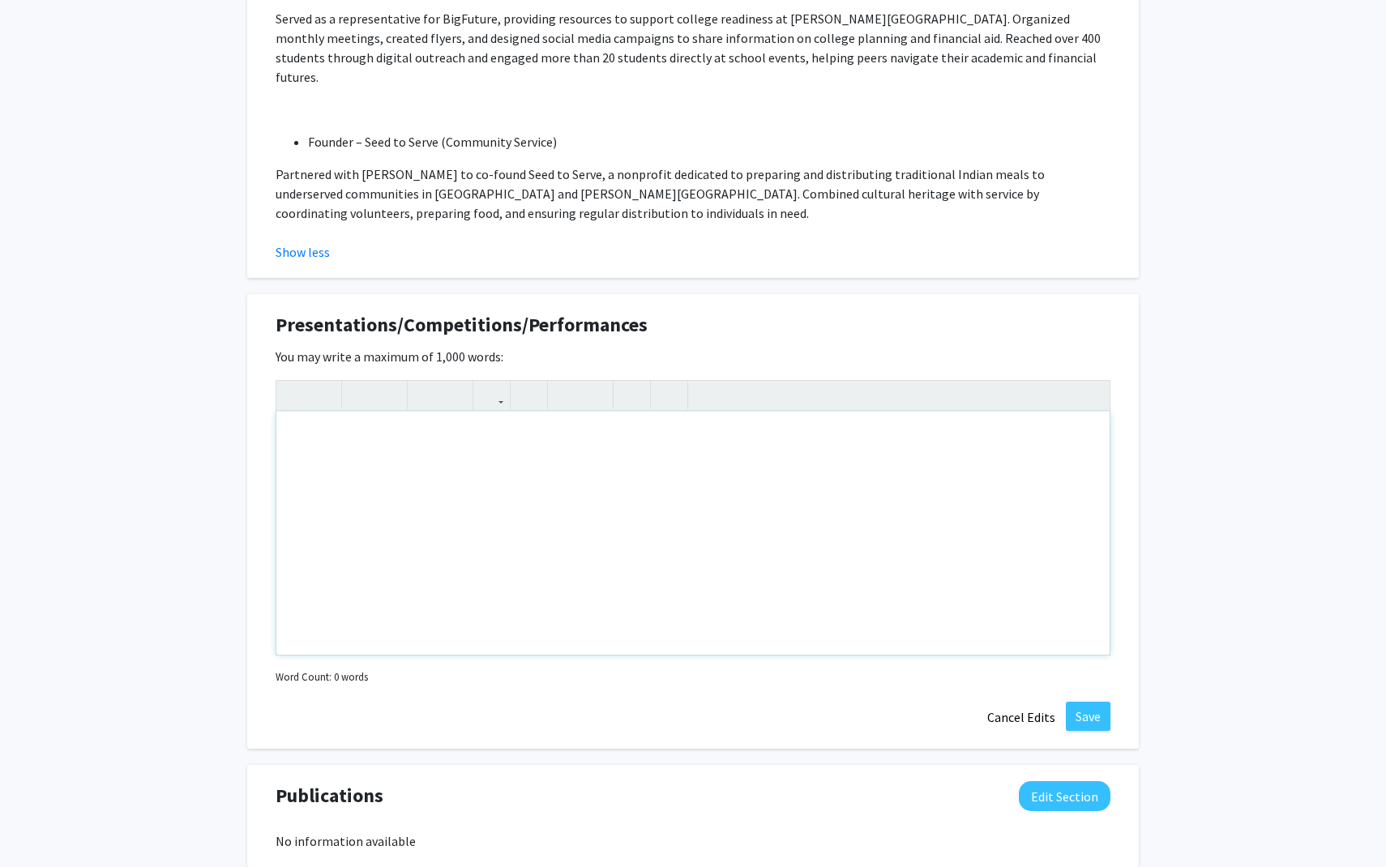
scroll to position [2823, 0]
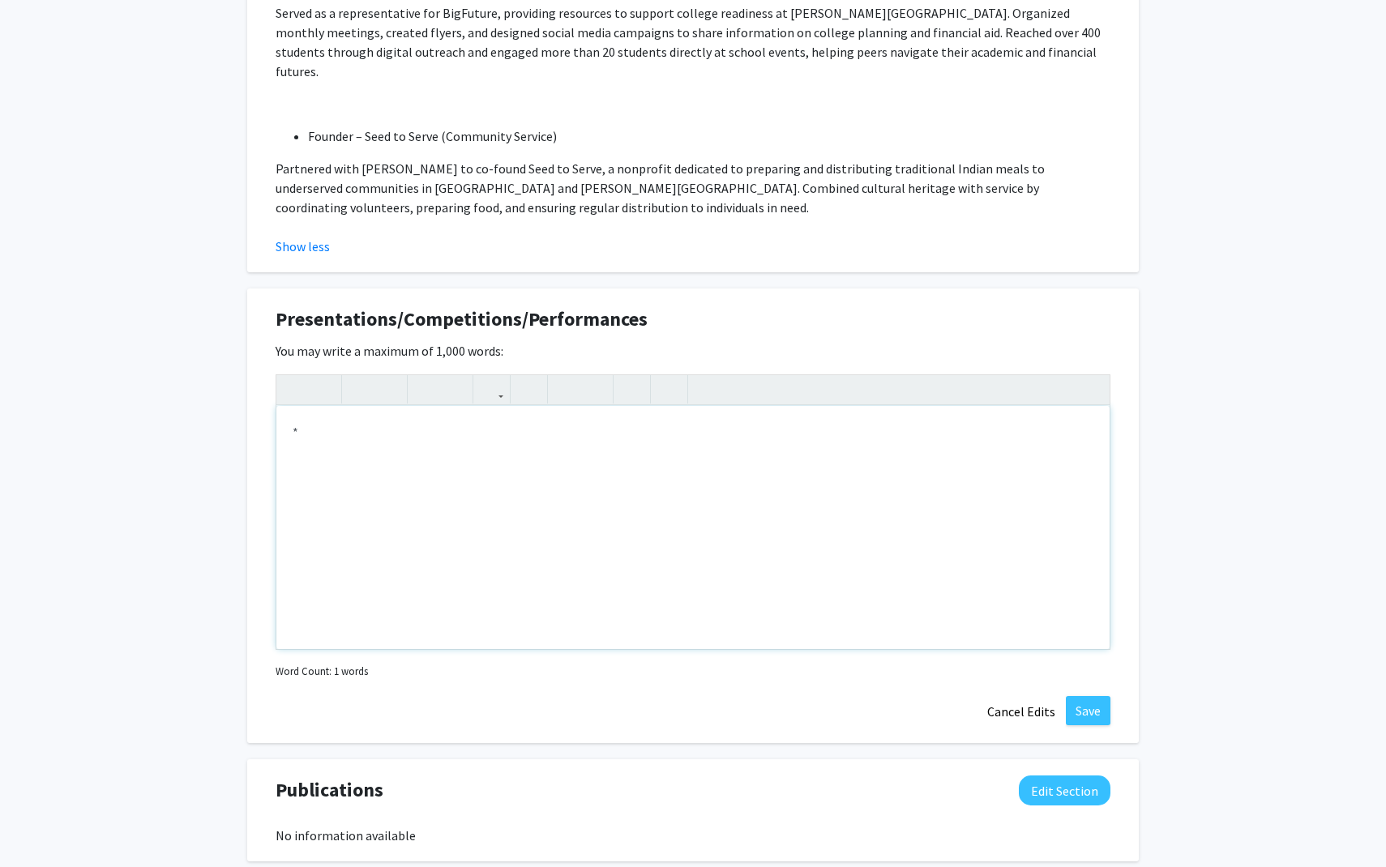
type textarea "*"
click at [360, 376] on icon "button" at bounding box center [360, 389] width 14 height 27
type textarea "P"
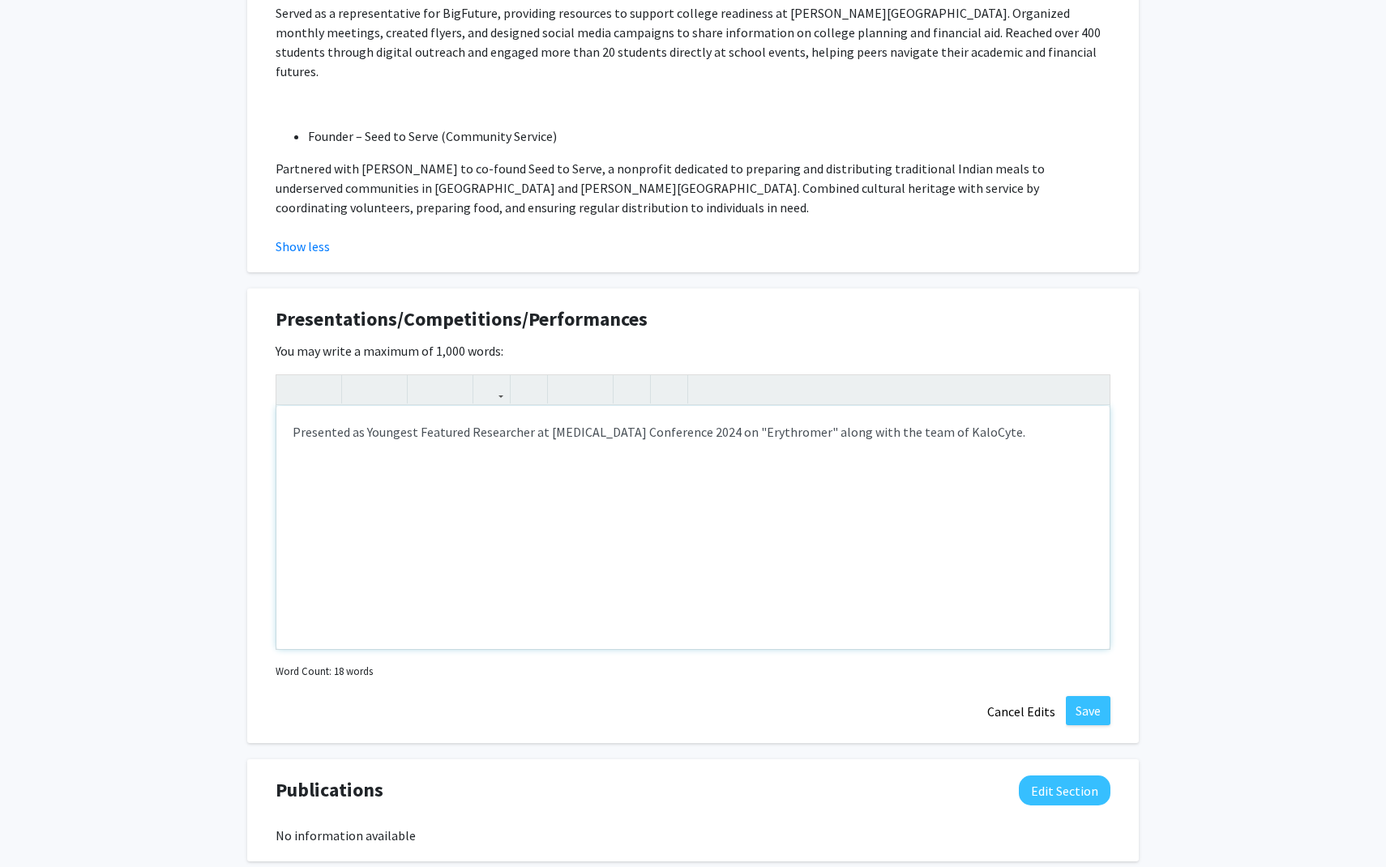
click at [946, 406] on div "Presented as Youngest Featured Researcher at Blood Substitute Conference 2024 o…" at bounding box center [692, 527] width 833 height 243
click at [899, 406] on div "Presented as Youngest Featured Researcher at Blood Substitute Conference 2024 o…" at bounding box center [692, 527] width 833 height 243
click at [1003, 406] on div "Presented as Youngest Featured Researcher at Blood Substitute Conference 2024 o…" at bounding box center [692, 527] width 833 height 243
click at [970, 406] on div "Presented as Youngest Featured Researcher at Blood Substitute Conference 2024 o…" at bounding box center [692, 527] width 833 height 243
click at [976, 406] on div "Presented as Youngest Featured Researcher at Blood Substitute Conference 2024 o…" at bounding box center [692, 527] width 833 height 243
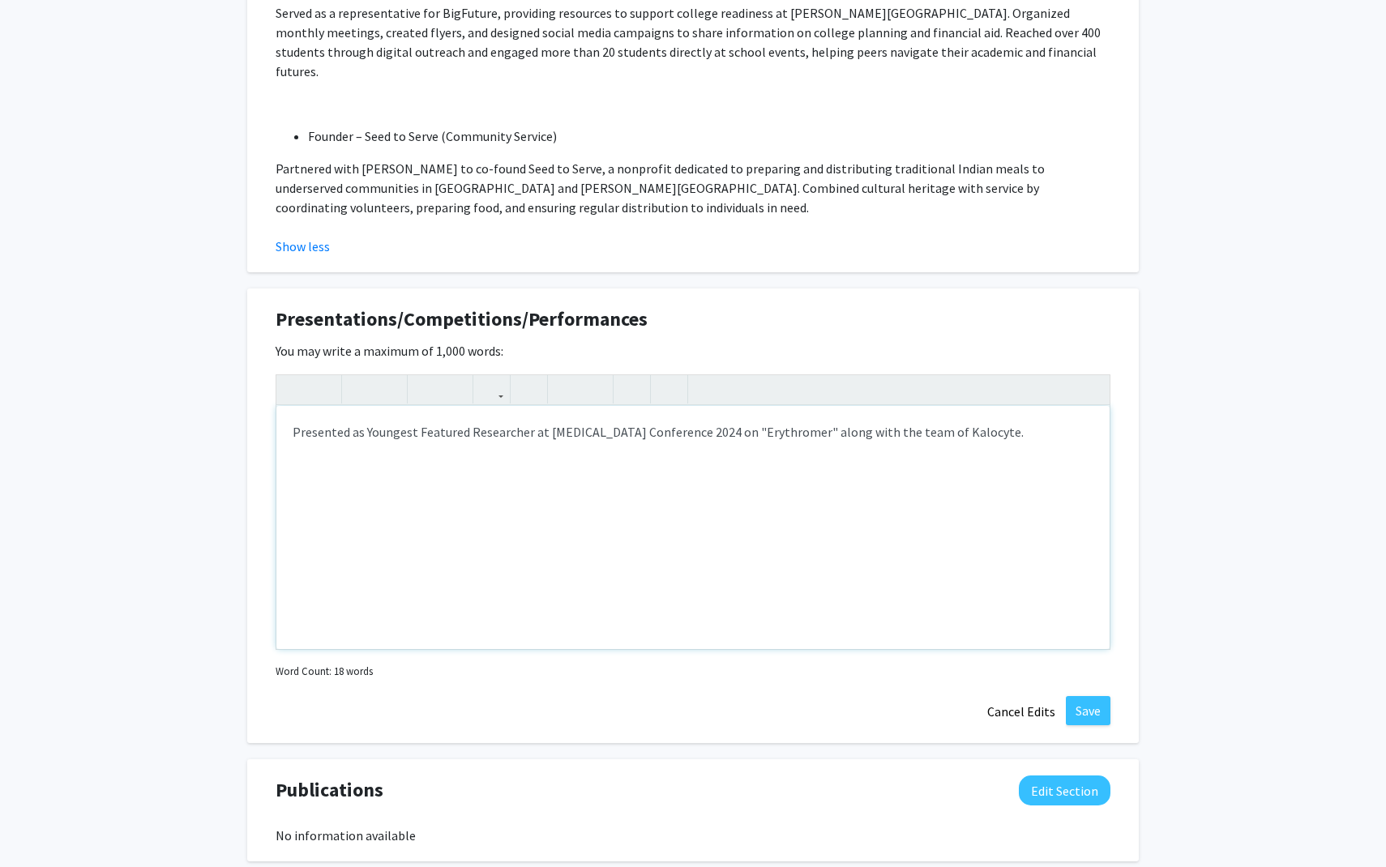
click at [1014, 406] on div "Presented as Youngest Featured Researcher at Blood Substitute Conference 2024 o…" at bounding box center [692, 527] width 833 height 243
click at [973, 406] on div "Presented as Youngest Featured Researcher at Blood Substitute Conference 2024 o…" at bounding box center [692, 527] width 833 height 243
type textarea "Presented as Youngest Featured Researcher at Blood Substitute Conference 2024 o…"
click at [1013, 406] on div "Presented as Youngest Featured Researcher at Blood Substitute Conference 2024 o…" at bounding box center [692, 527] width 833 height 243
click at [1073, 696] on button "Save" at bounding box center [1087, 710] width 45 height 29
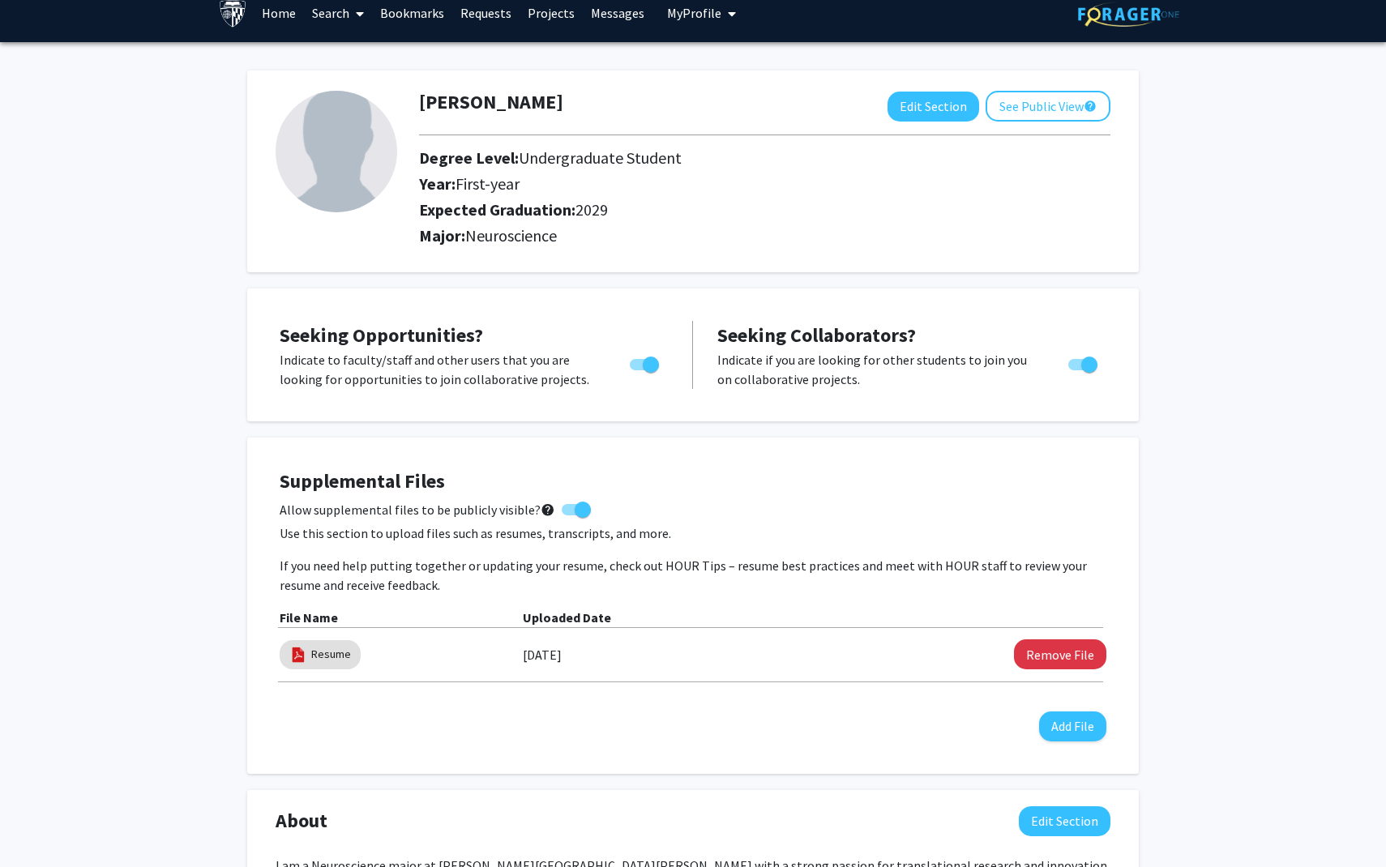
scroll to position [0, 0]
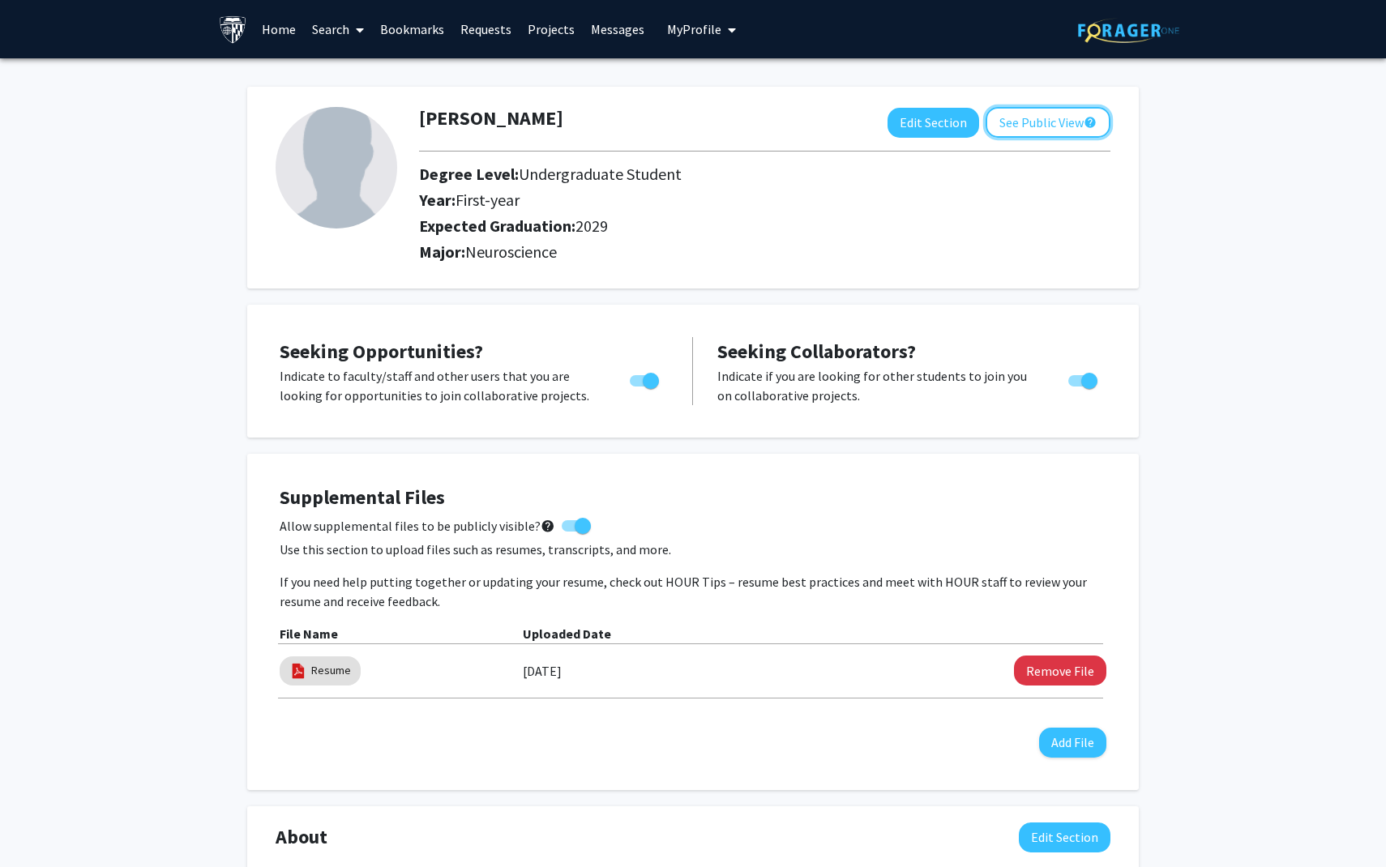
click at [1012, 122] on button "See Public View help" at bounding box center [1047, 122] width 125 height 31
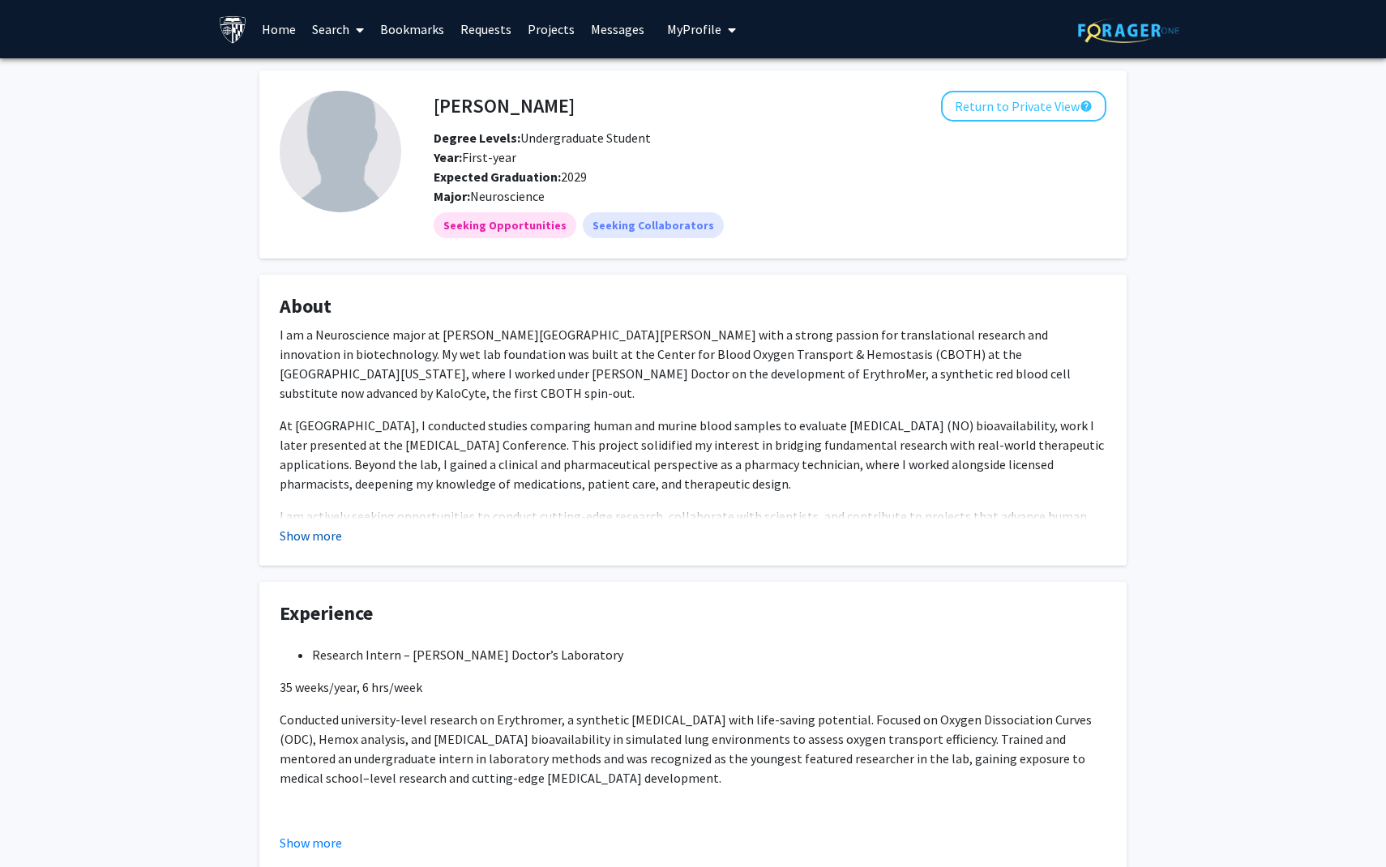
click at [289, 541] on button "Show more" at bounding box center [311, 535] width 62 height 19
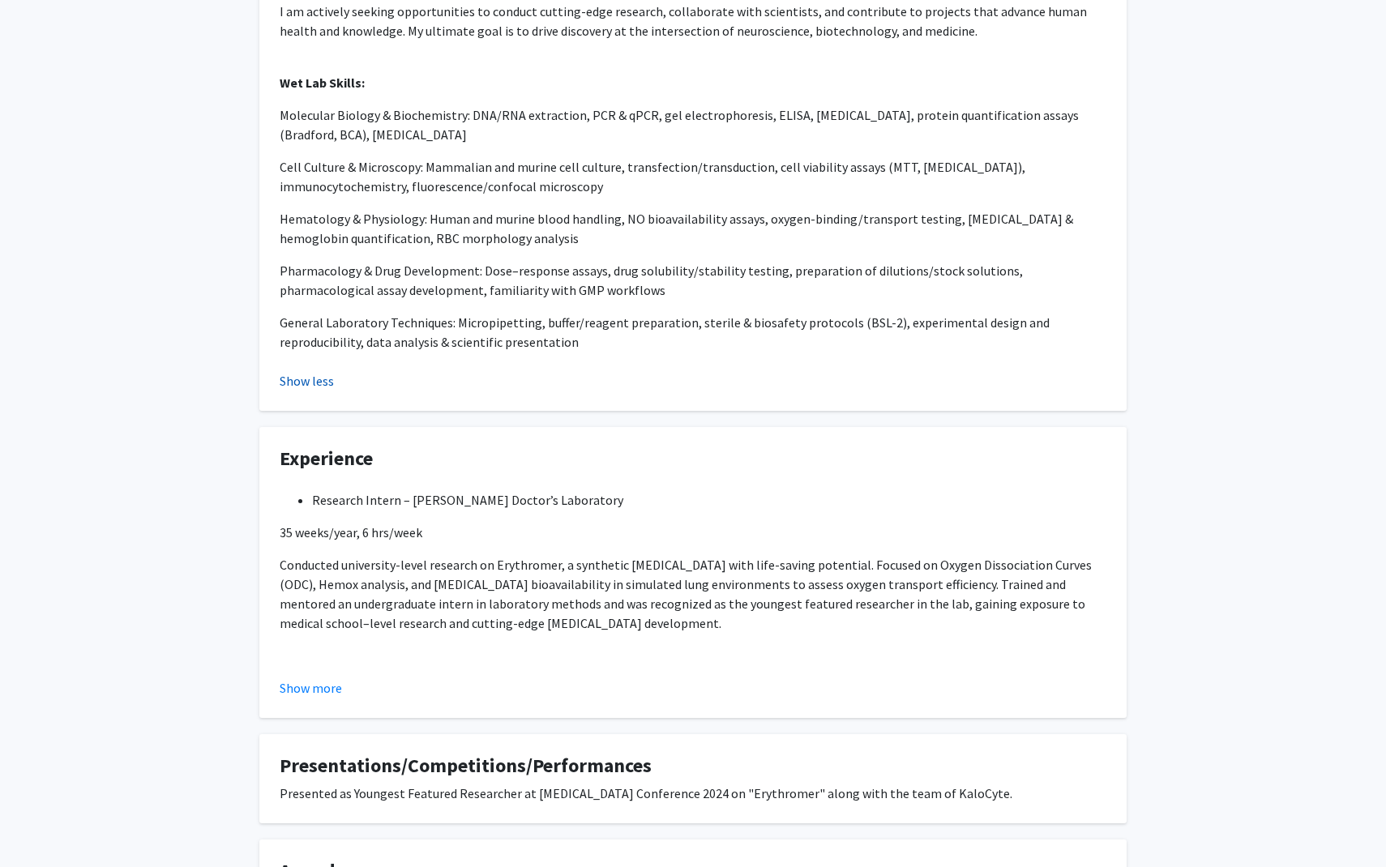
scroll to position [510, 0]
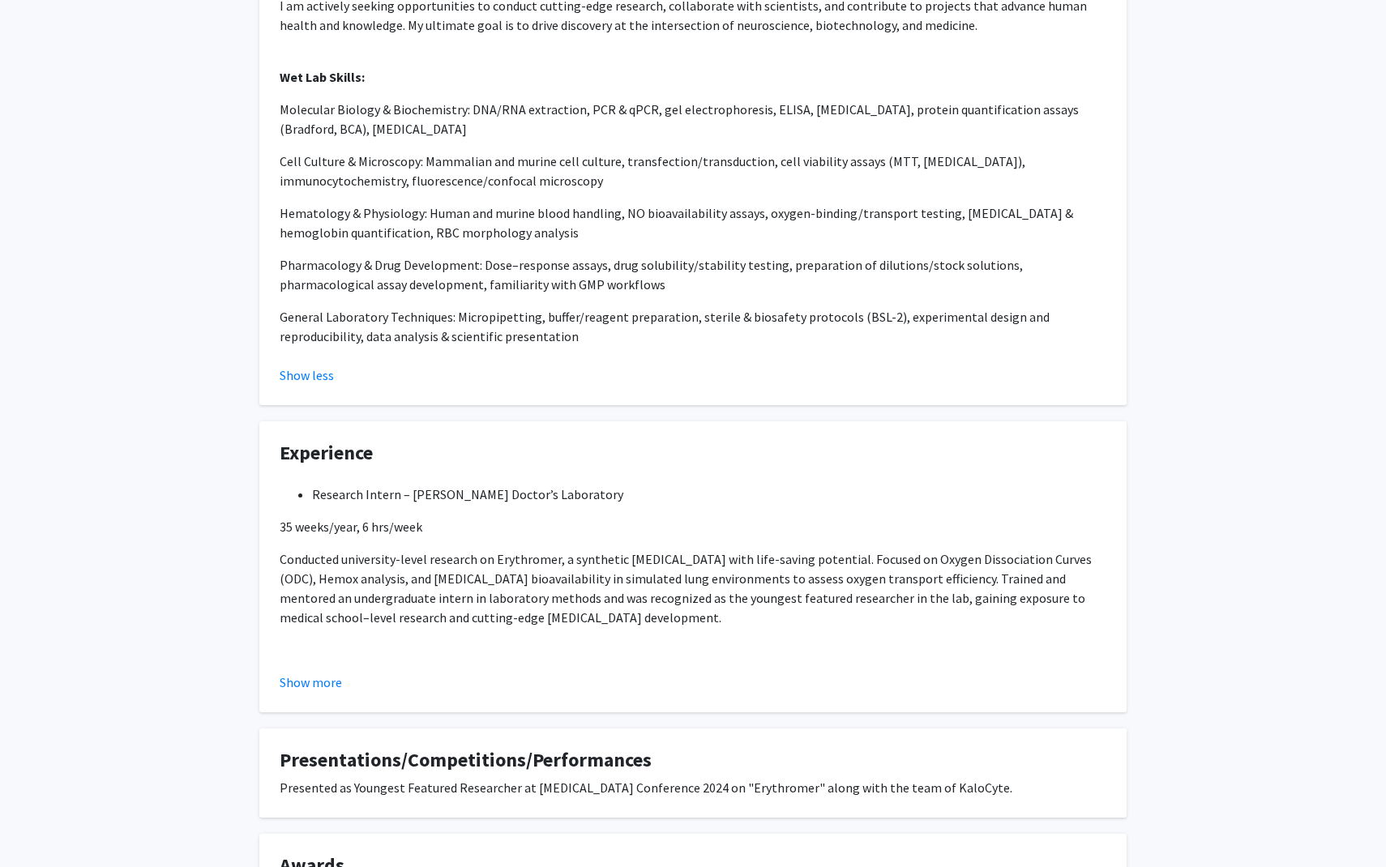
click at [299, 677] on fg-card "Experience Research Intern – Dr. Allan Doctor’s Laboratory 35 weeks/year, 6 hrs…" at bounding box center [692, 566] width 867 height 291
click at [299, 646] on fg-read-more "Research Intern – Dr. Allan Doctor’s Laboratory 35 weeks/year, 6 hrs/week Condu…" at bounding box center [693, 582] width 826 height 220
click at [299, 673] on button "Show more" at bounding box center [311, 682] width 62 height 19
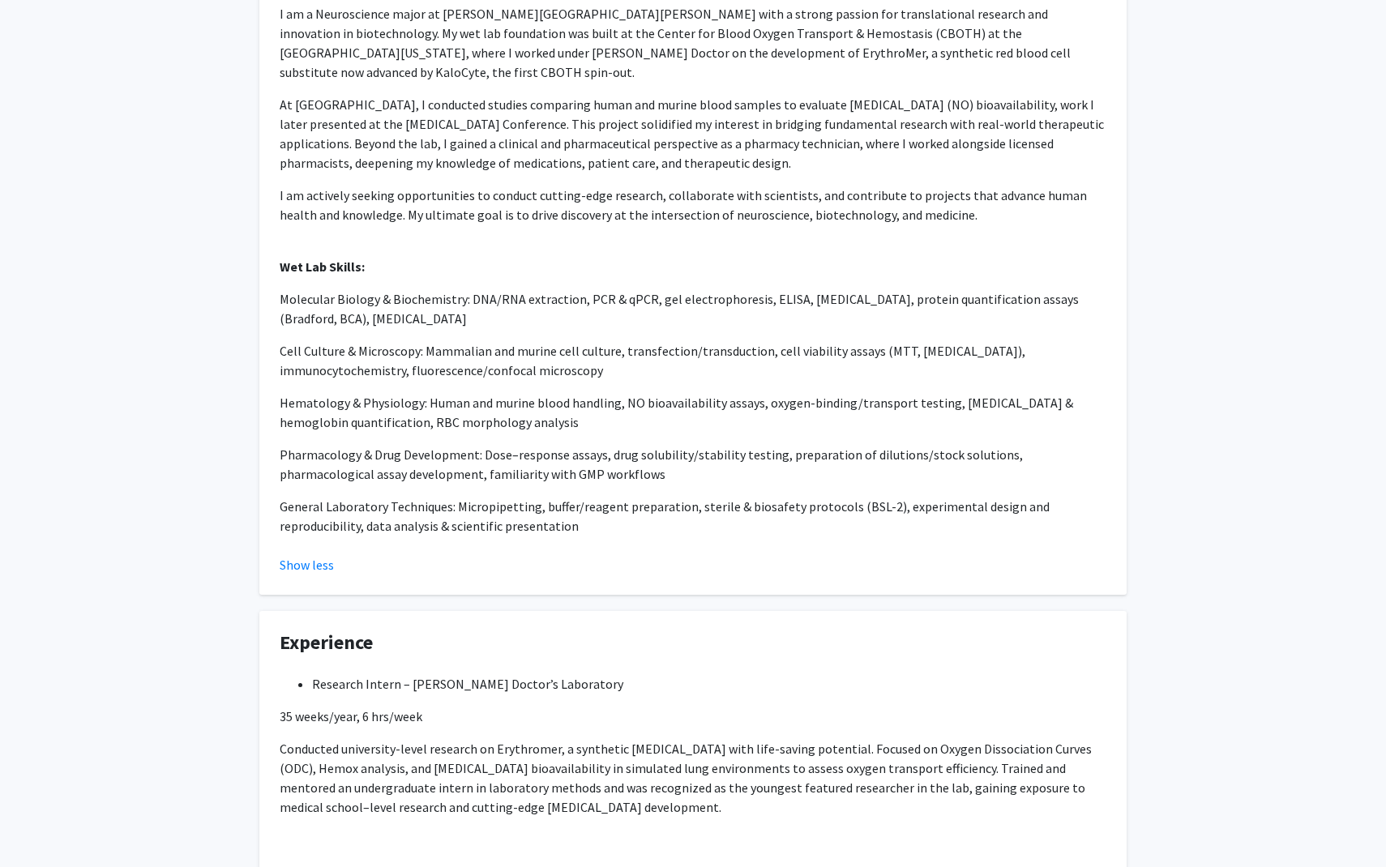
scroll to position [0, 0]
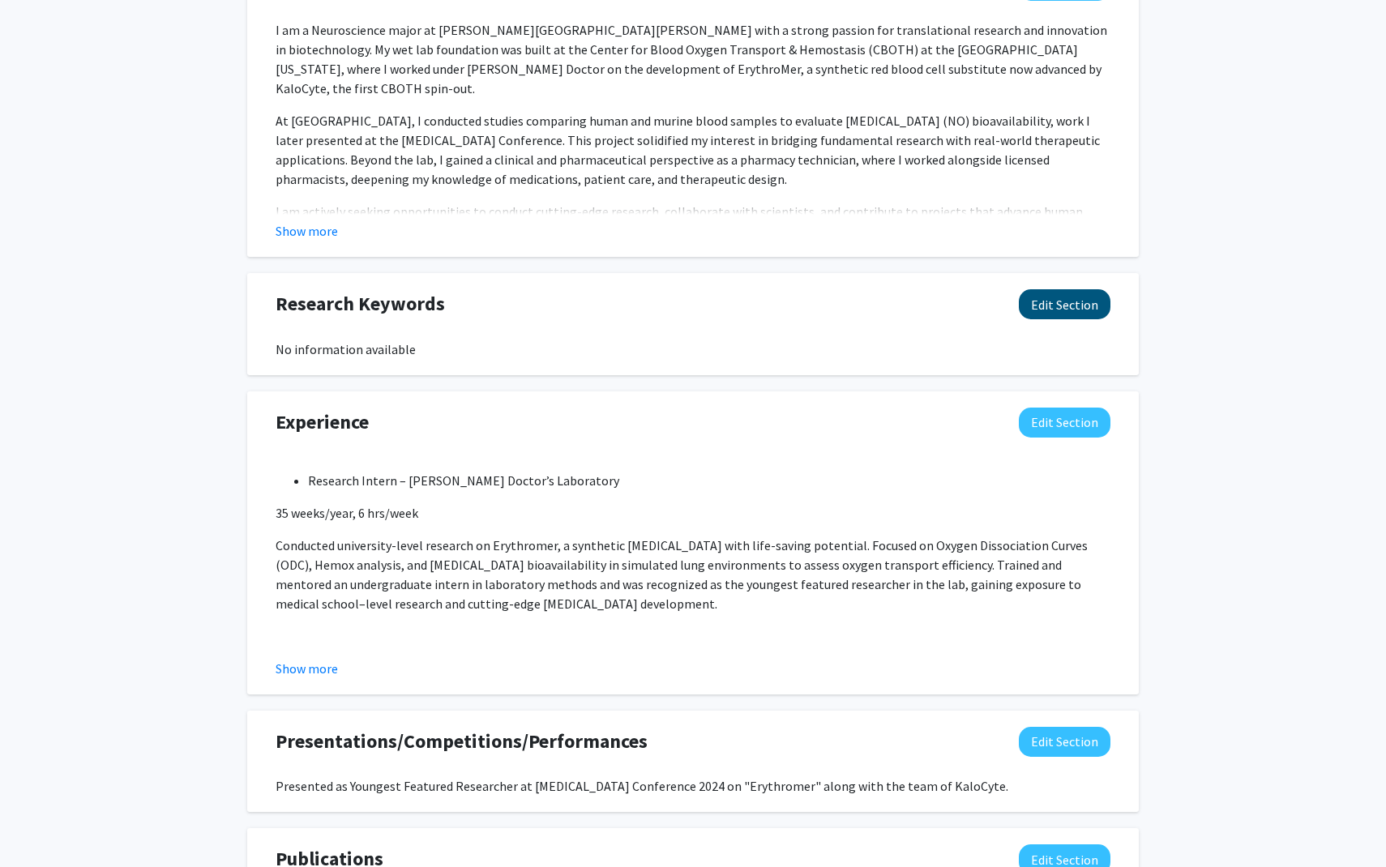
scroll to position [859, 0]
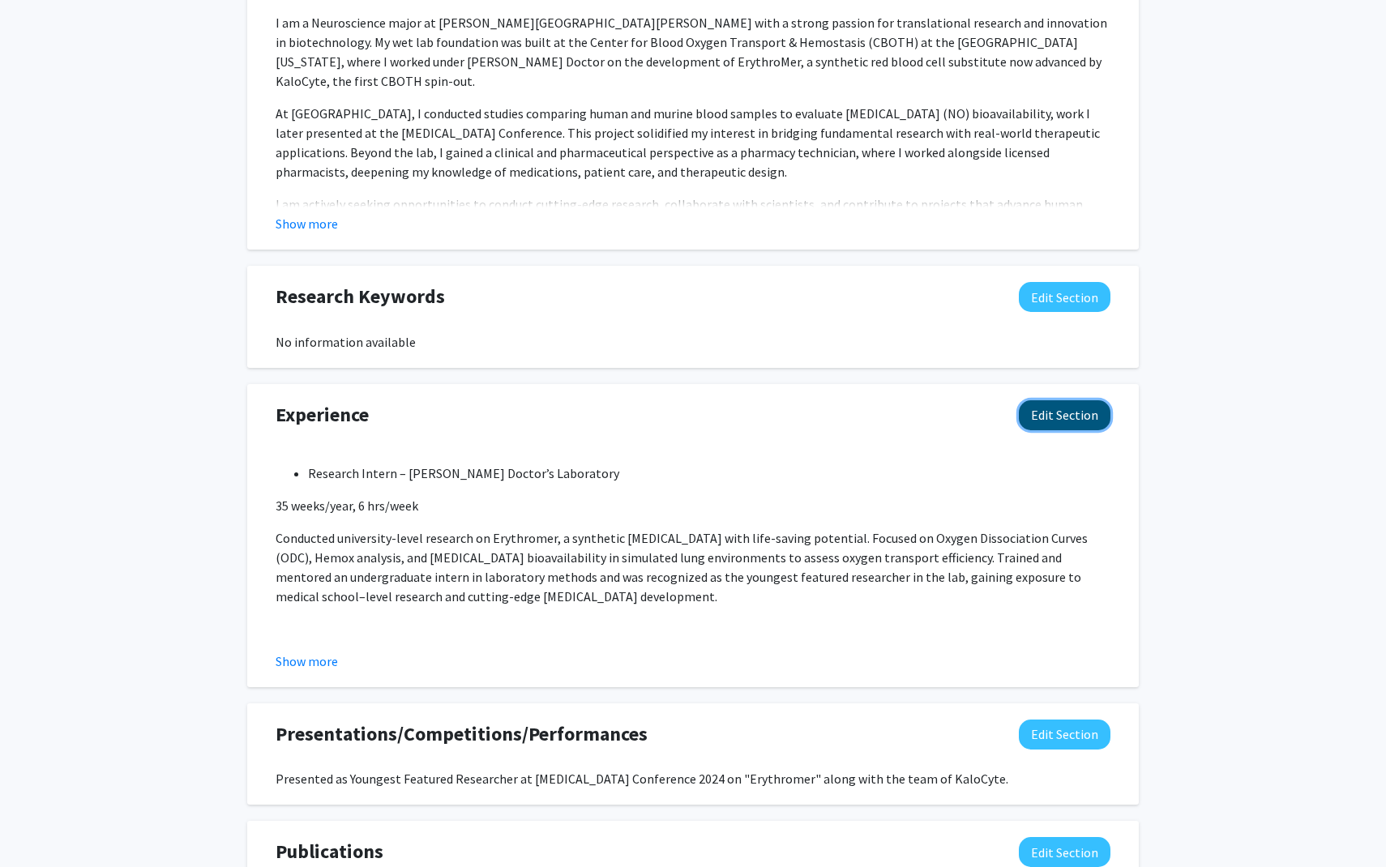
click at [1049, 423] on button "Edit Section" at bounding box center [1064, 415] width 92 height 30
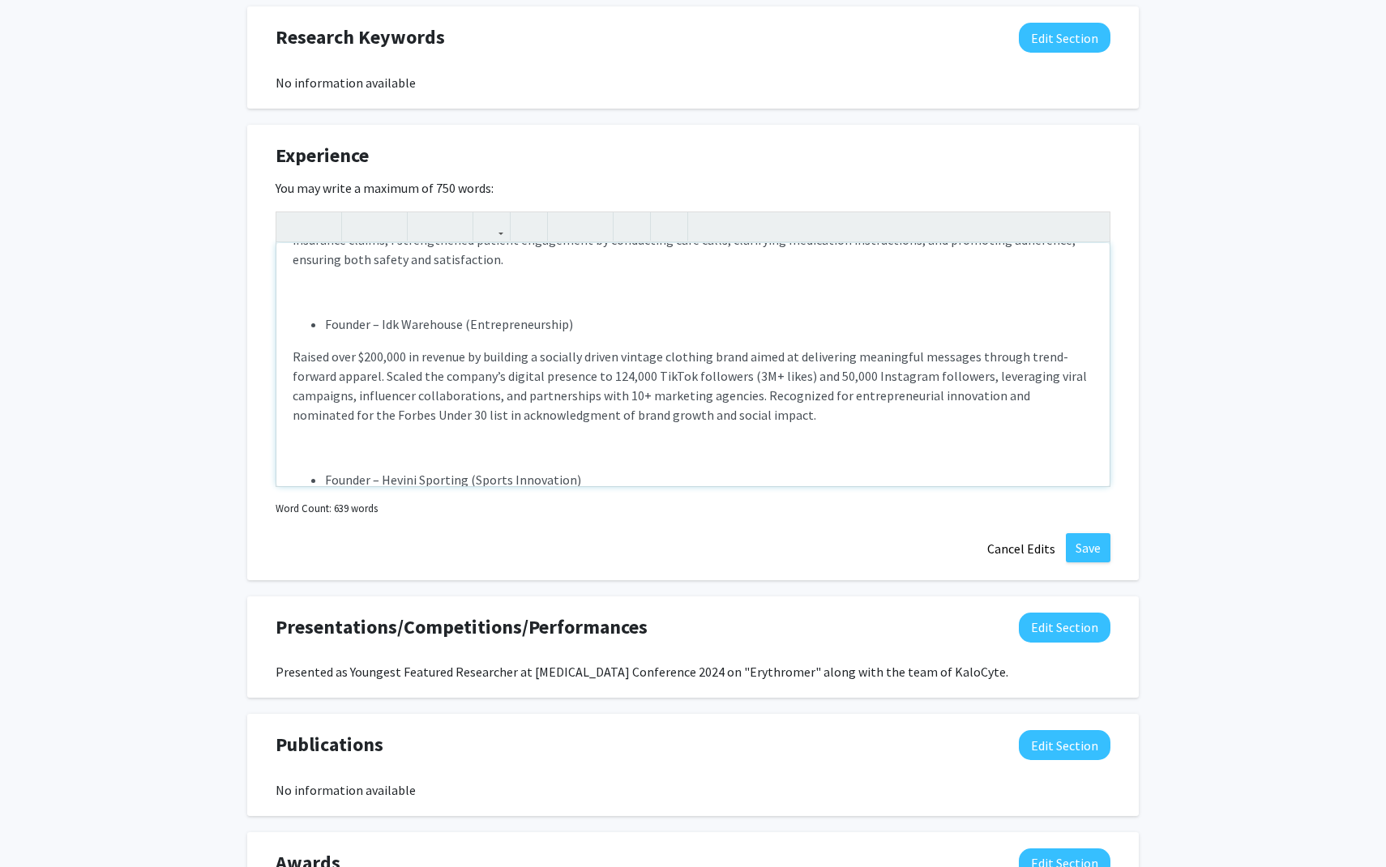
scroll to position [494, 0]
drag, startPoint x: 361, startPoint y: 355, endPoint x: 406, endPoint y: 355, distance: 45.4
click at [406, 355] on p "Raised over $200,000 in revenue by building a socially driven vintage clothing …" at bounding box center [692, 387] width 801 height 78
click at [360, 359] on p "Raised over six-figures in revenue by building a socially driven vintage clothi…" at bounding box center [692, 387] width 801 height 78
click at [556, 477] on li "Founder – Hevini Sporting (Sports Innovation)" at bounding box center [709, 481] width 768 height 19
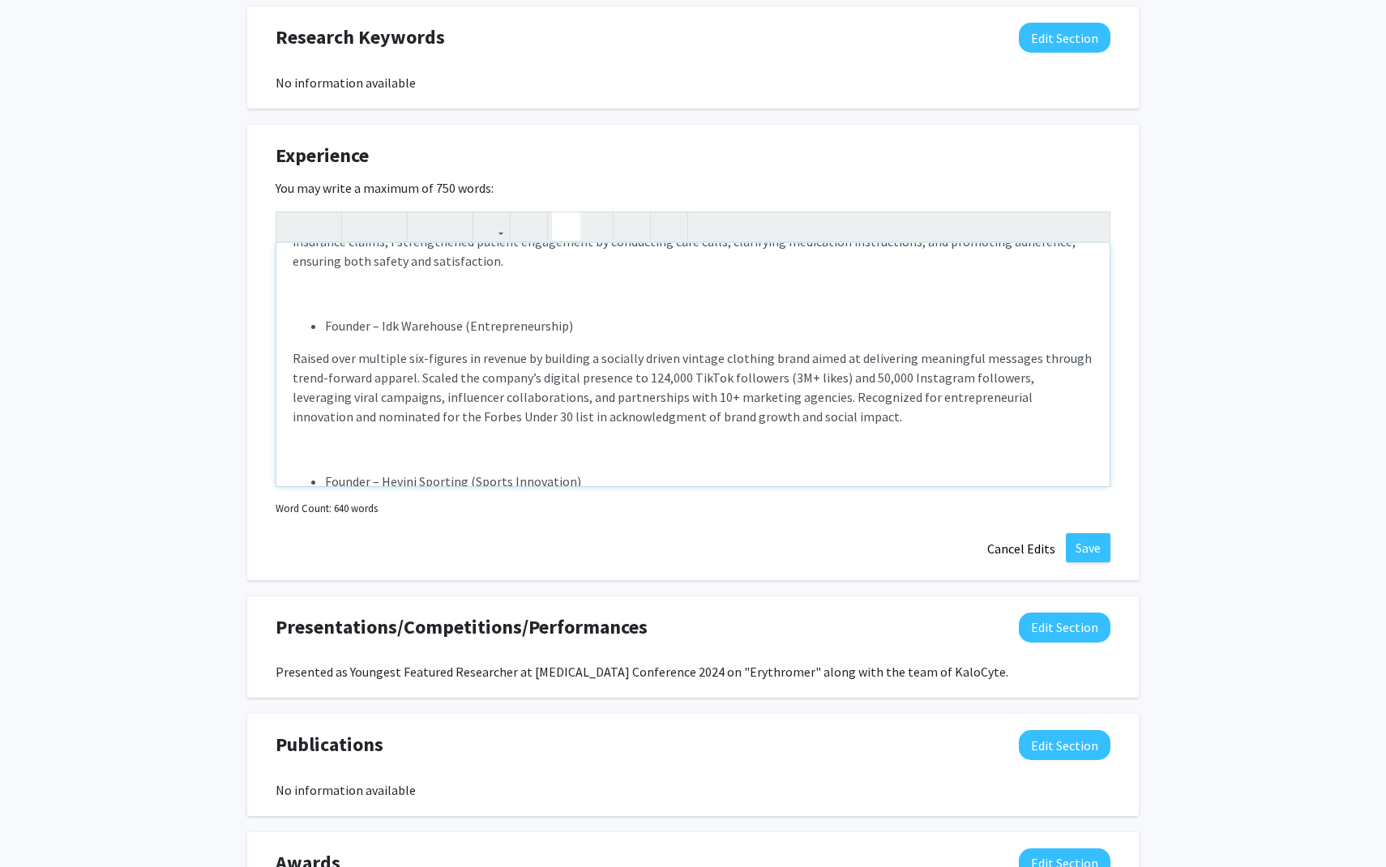
click at [690, 458] on div "Research Intern – Dr. Allan Doctor’s Laboratory 35 weeks/year, 6 hrs/week Condu…" at bounding box center [692, 364] width 833 height 243
click at [1107, 557] on button "Save" at bounding box center [1087, 547] width 45 height 29
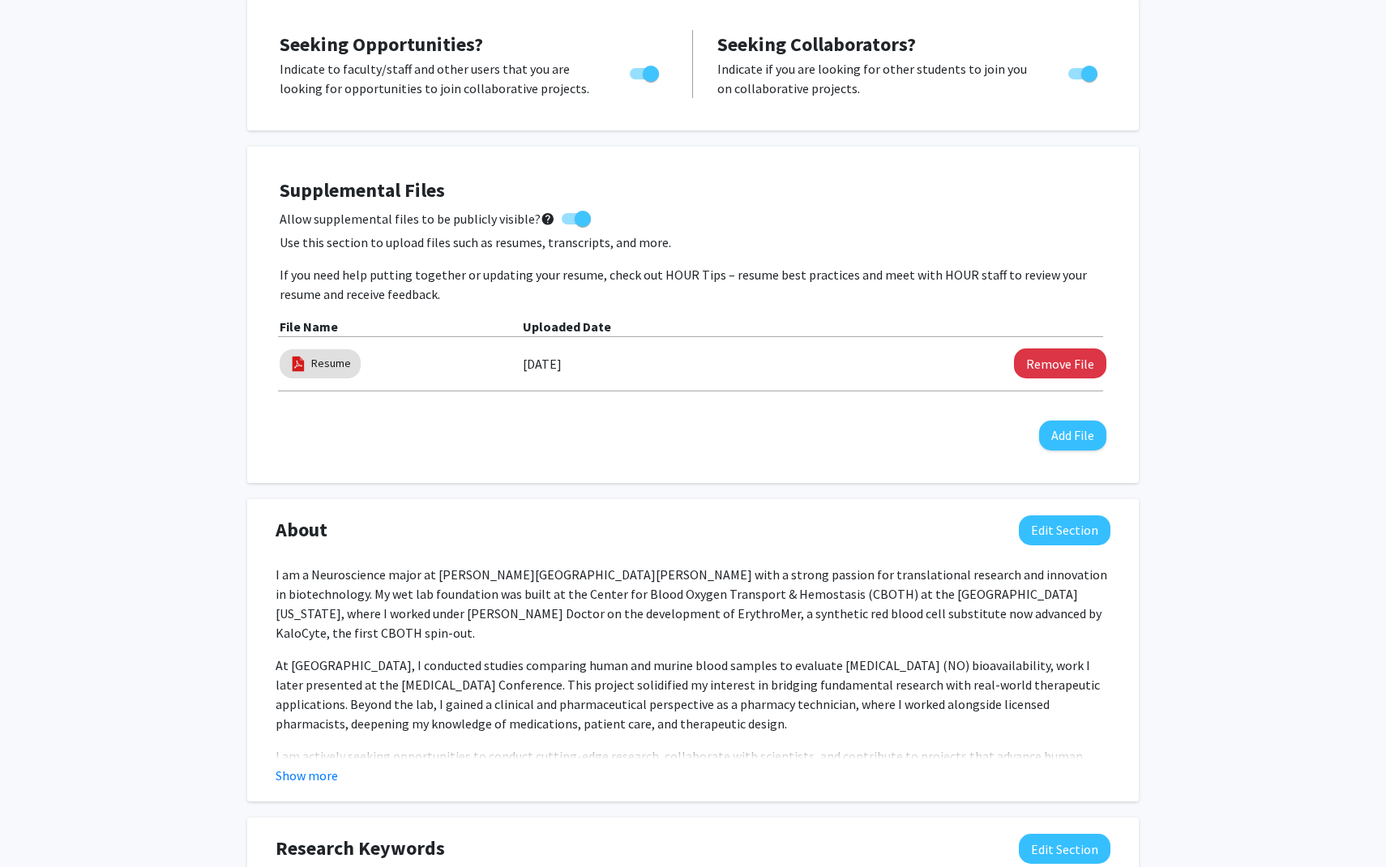
scroll to position [314, 0]
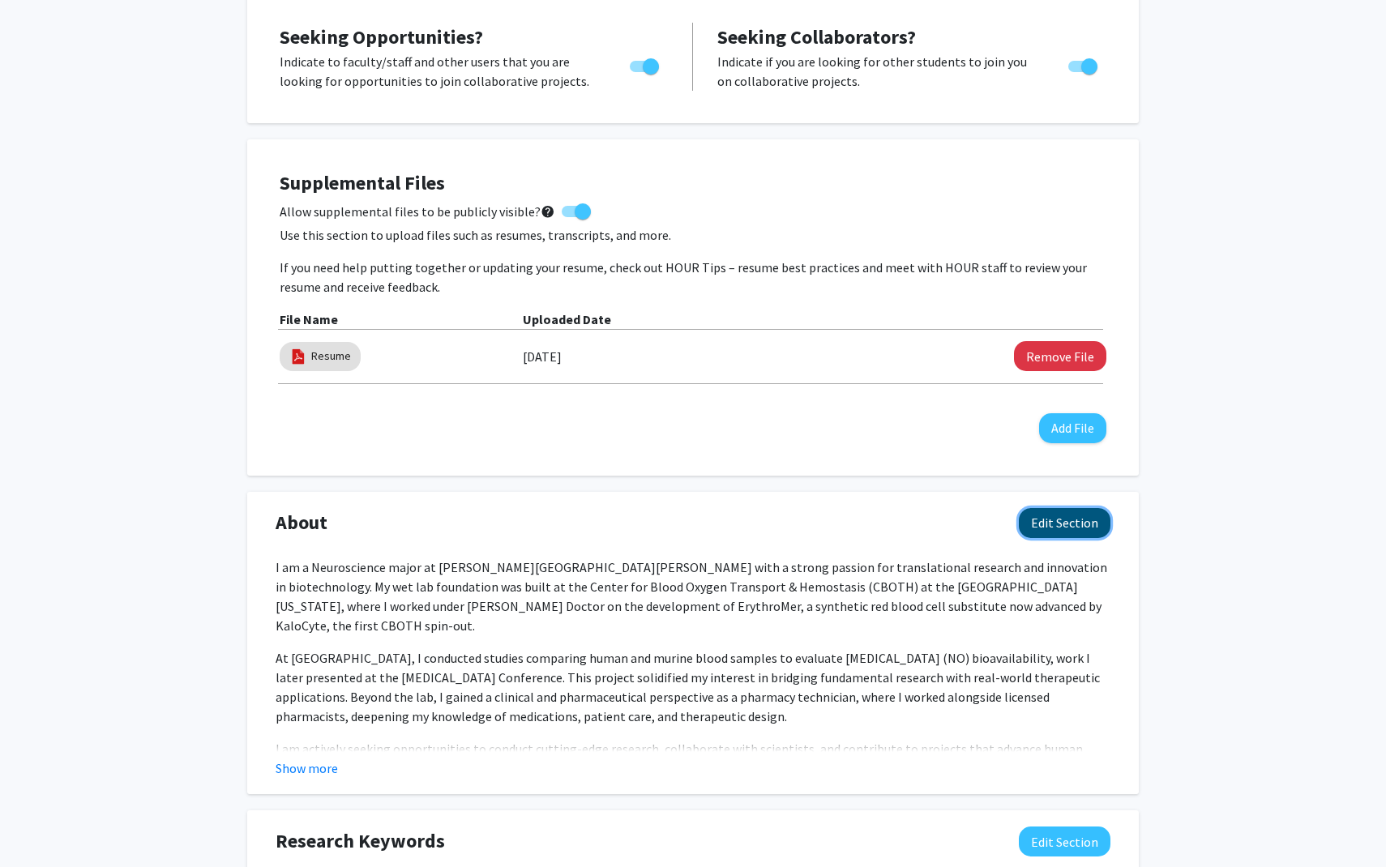
click at [1074, 518] on button "Edit Section" at bounding box center [1064, 523] width 92 height 30
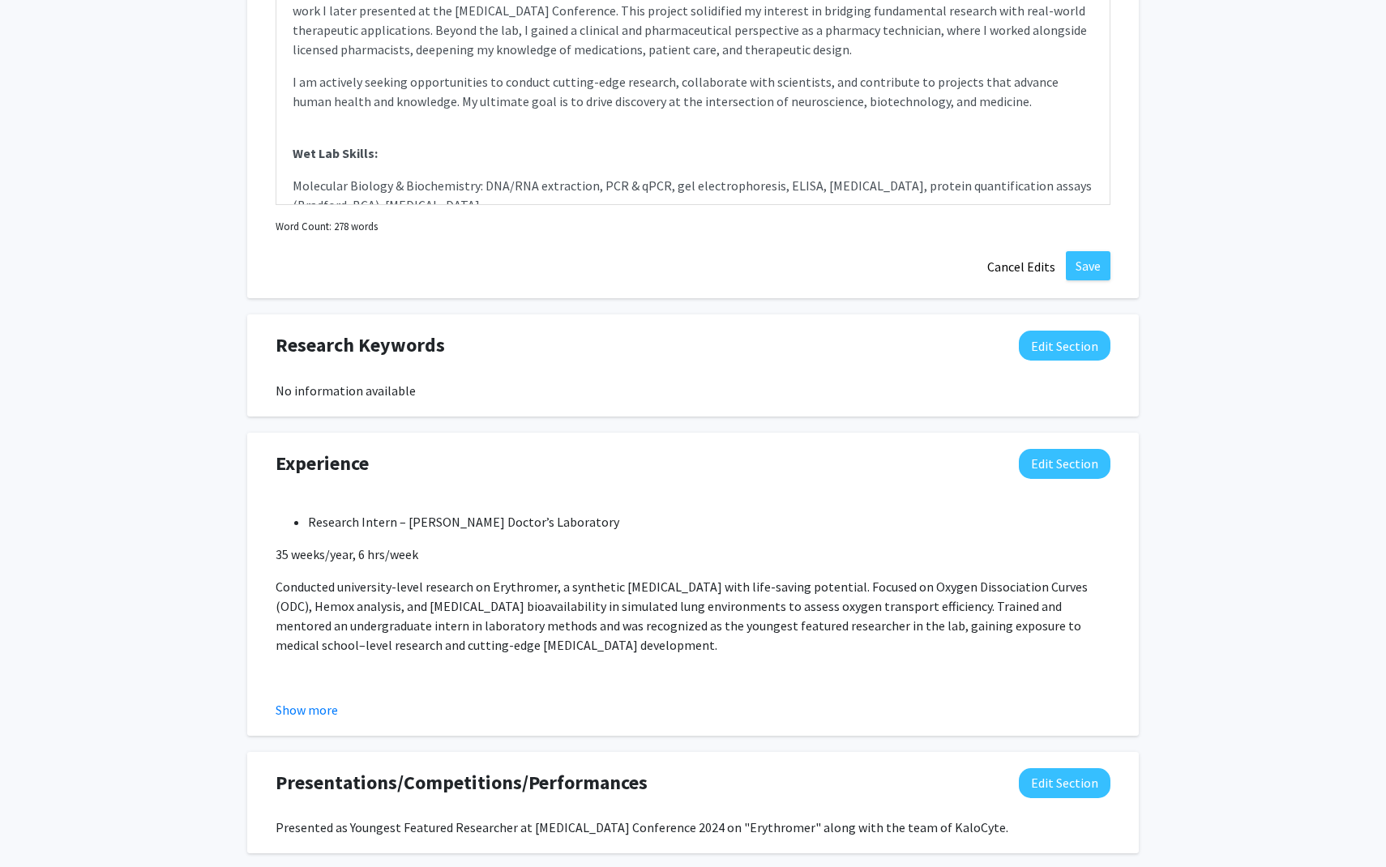
scroll to position [965, 0]
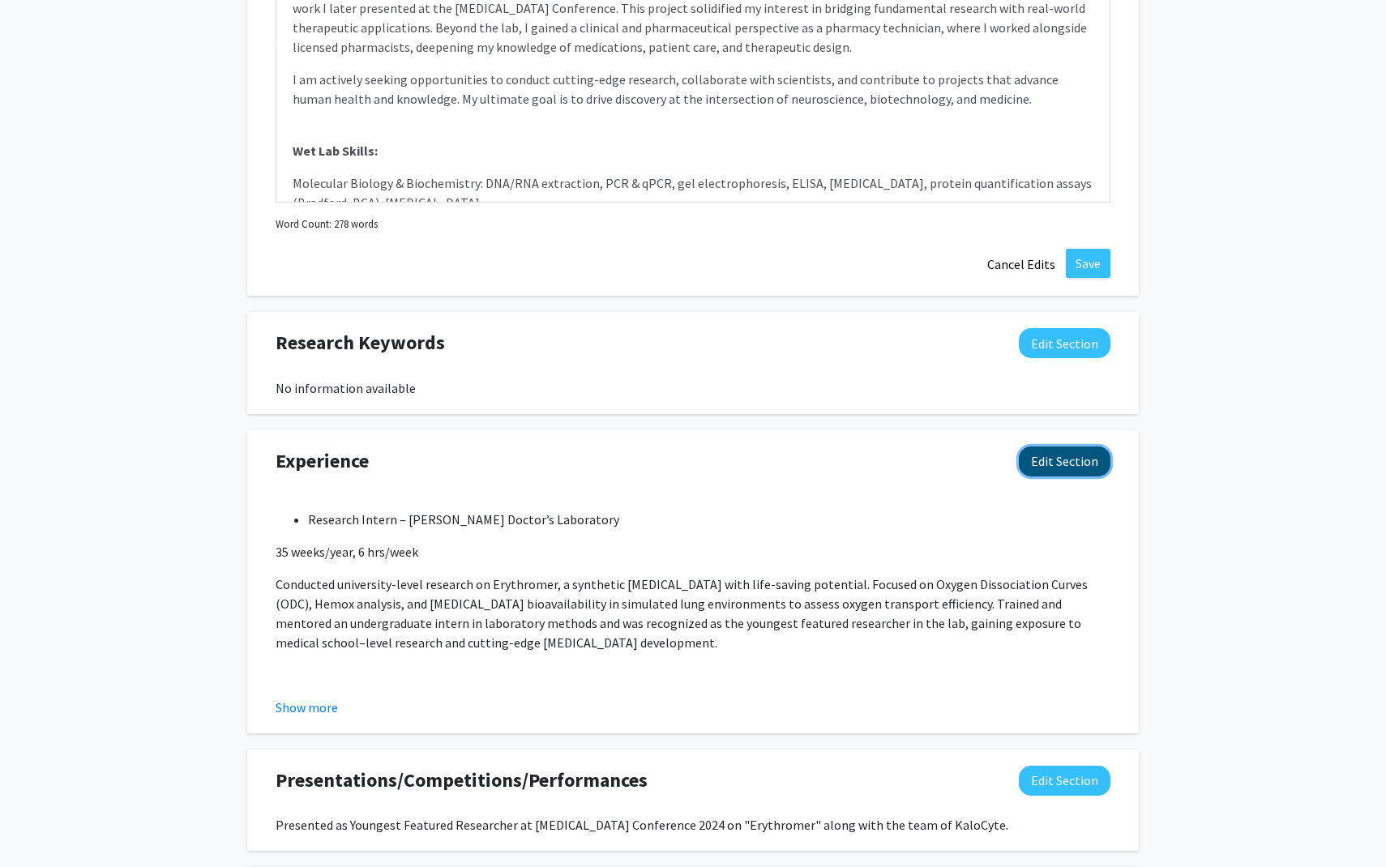
click at [1040, 460] on button "Edit Section" at bounding box center [1064, 461] width 92 height 30
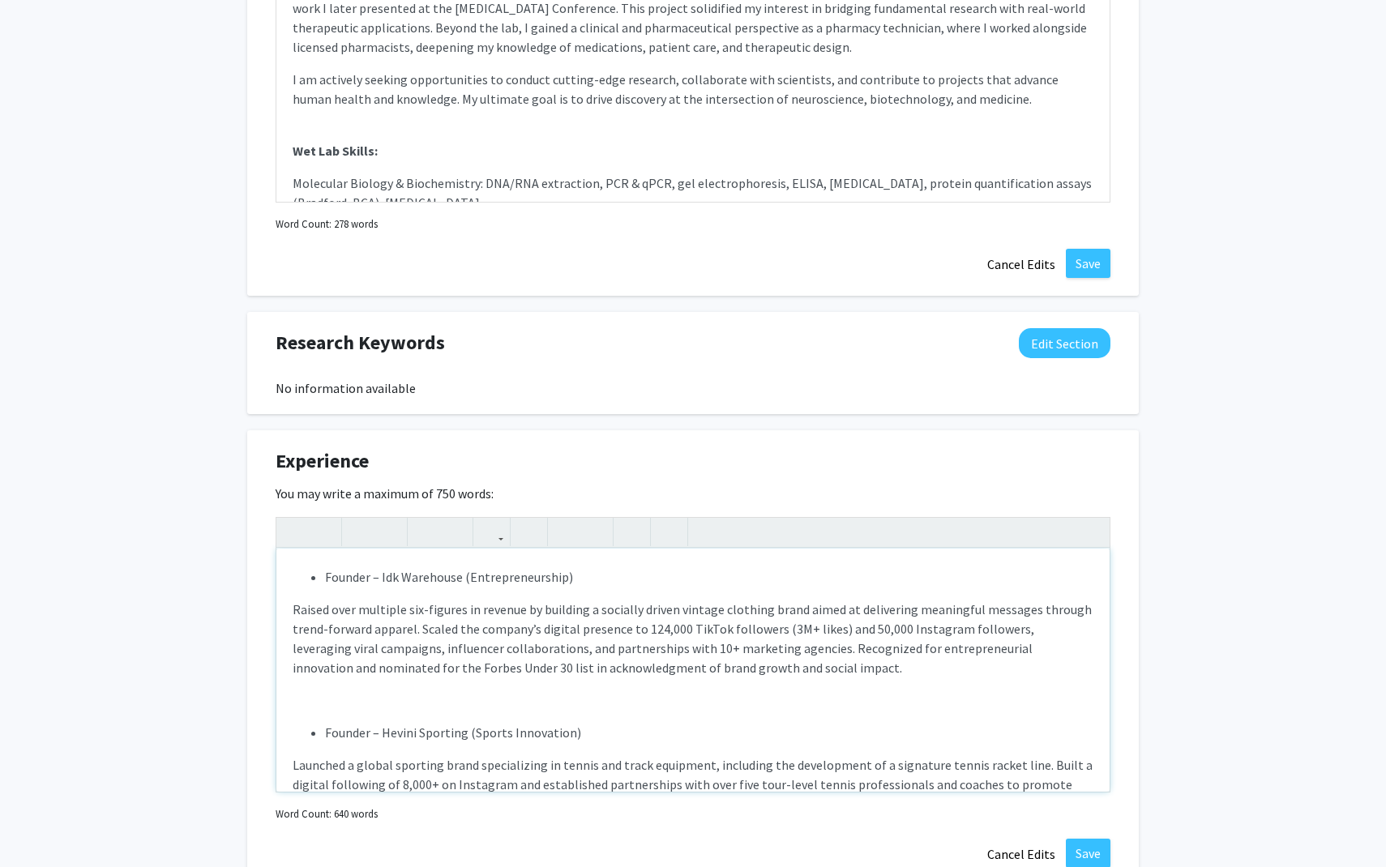
scroll to position [535, 0]
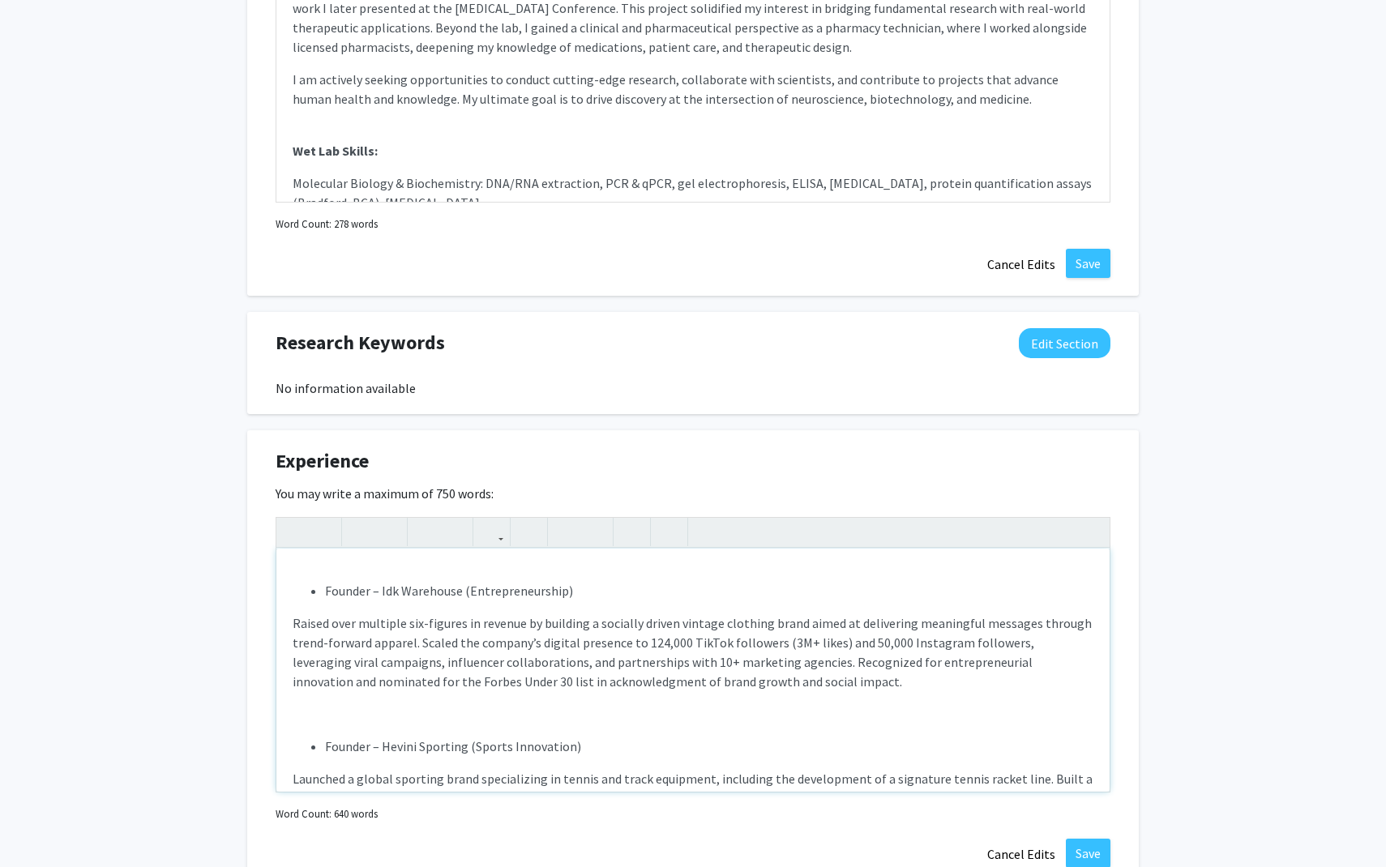
click at [343, 625] on p "Raised over multiple six-figures in revenue by building a socially driven vinta…" at bounding box center [692, 652] width 801 height 78
type textarea "<p></p><ul><li>Research Intern – Dr. Allan Doctor’s Laboratory</li></ul><p></p>…"
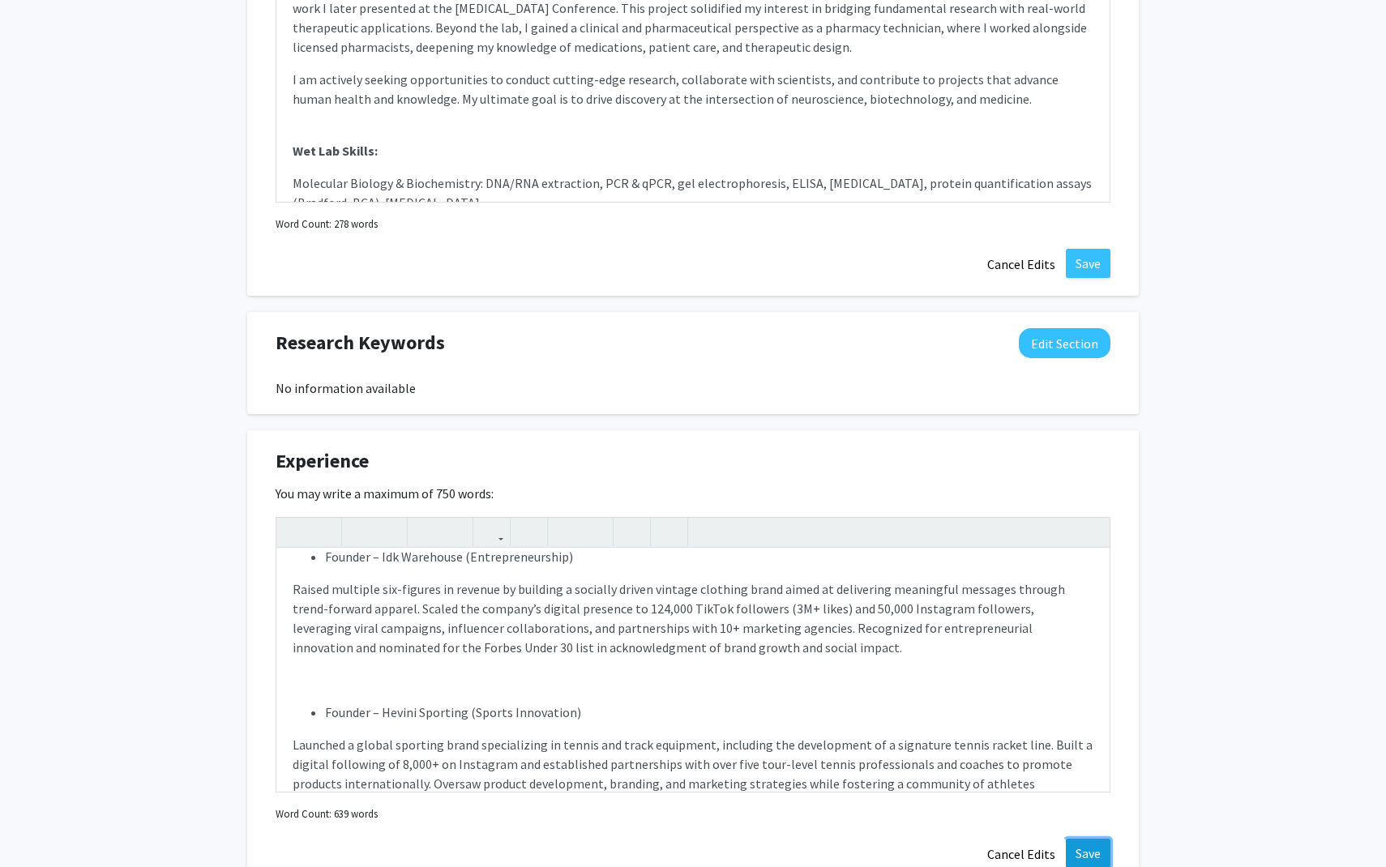
click at [1099, 857] on button "Save" at bounding box center [1087, 853] width 45 height 29
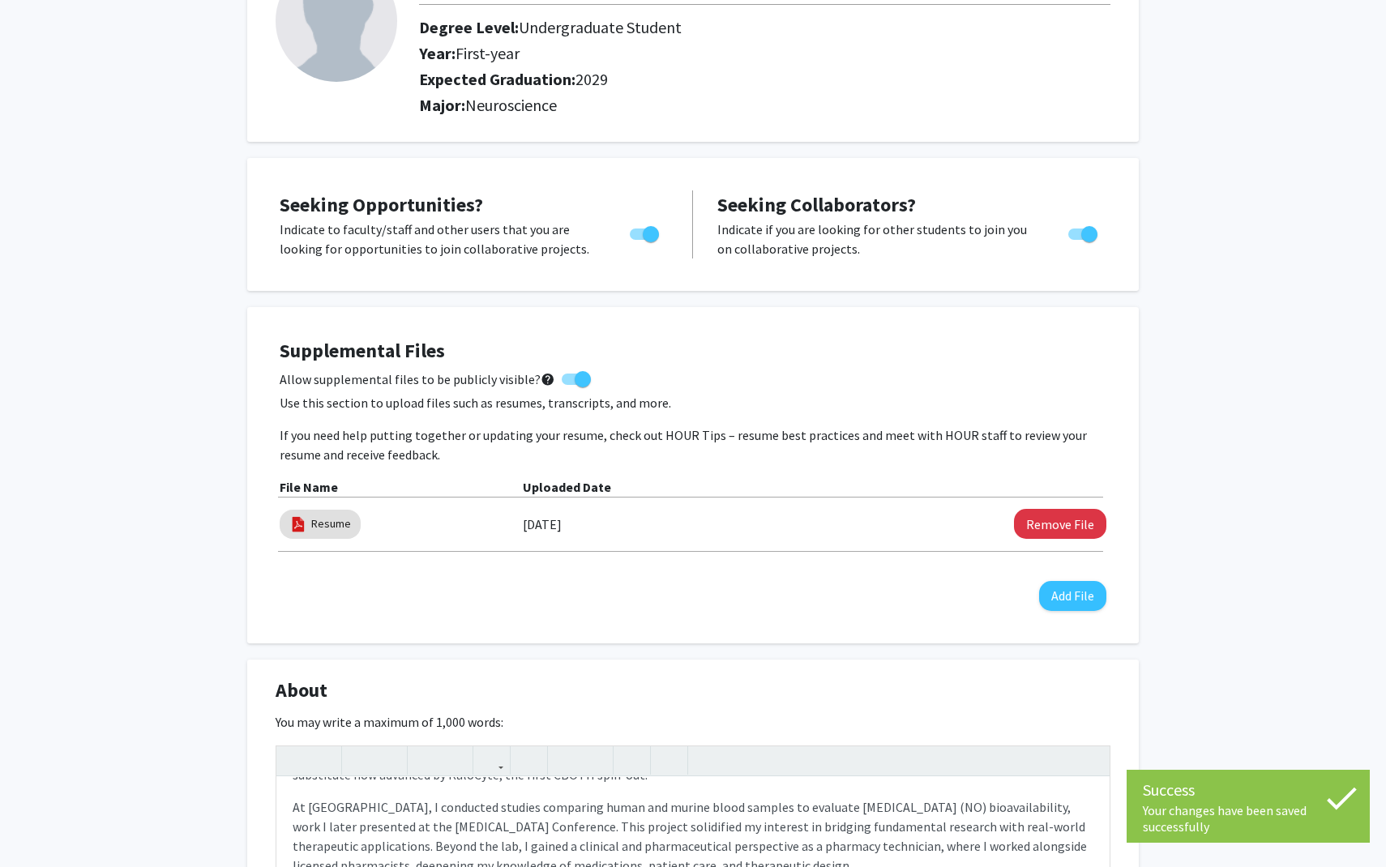
scroll to position [0, 0]
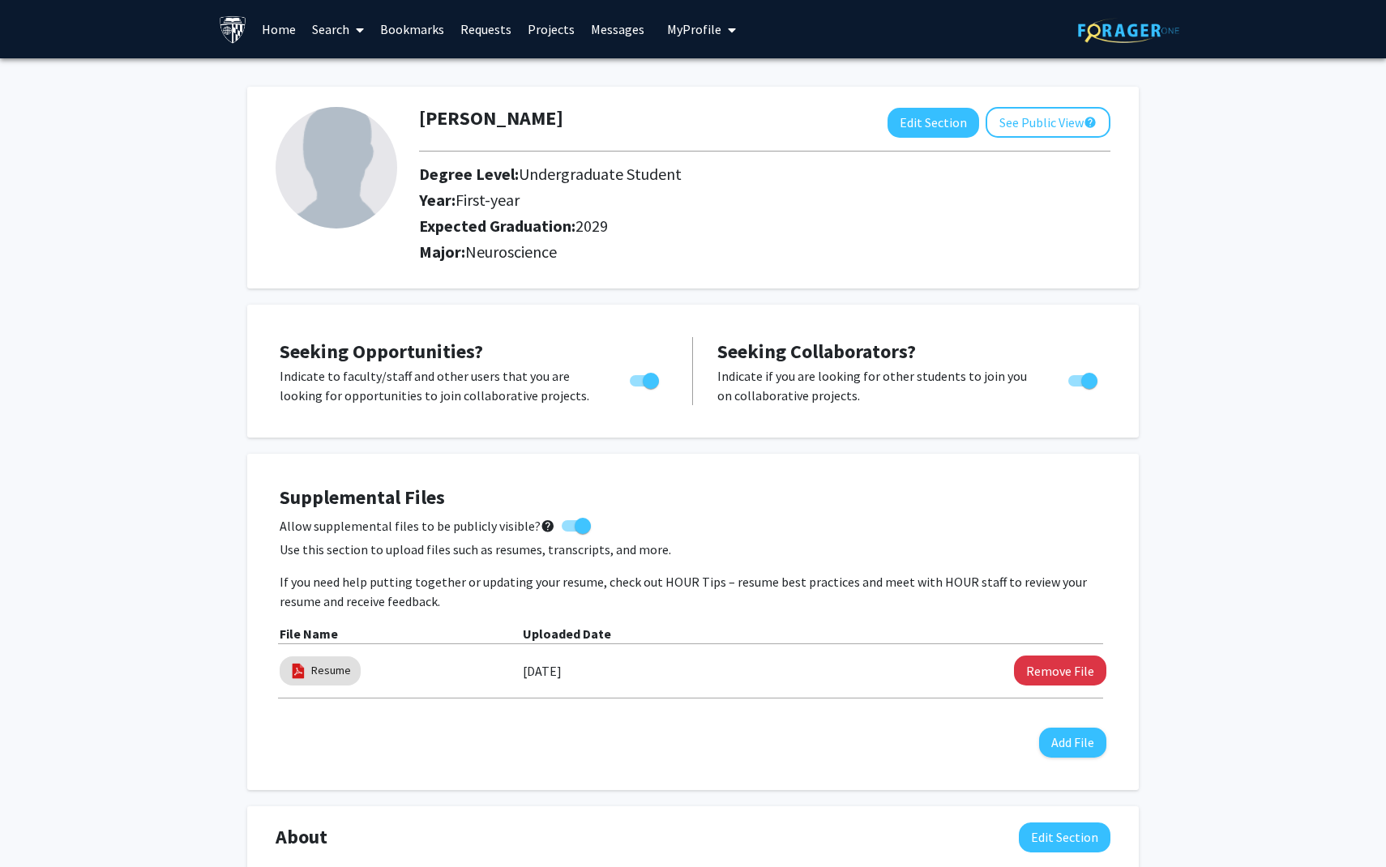
click at [347, 32] on link "Search" at bounding box center [338, 29] width 68 height 57
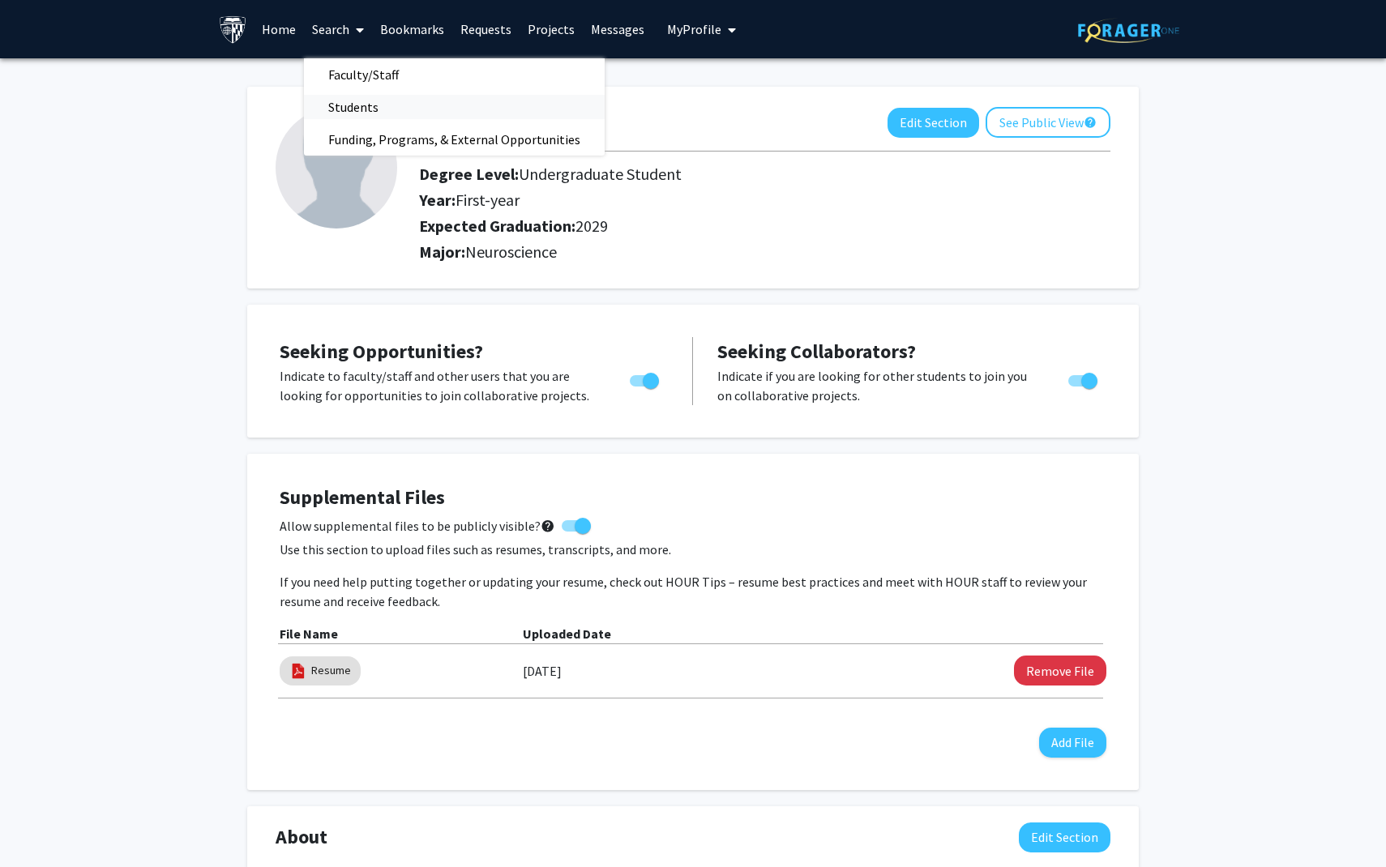
click at [360, 109] on span "Students" at bounding box center [353, 107] width 99 height 32
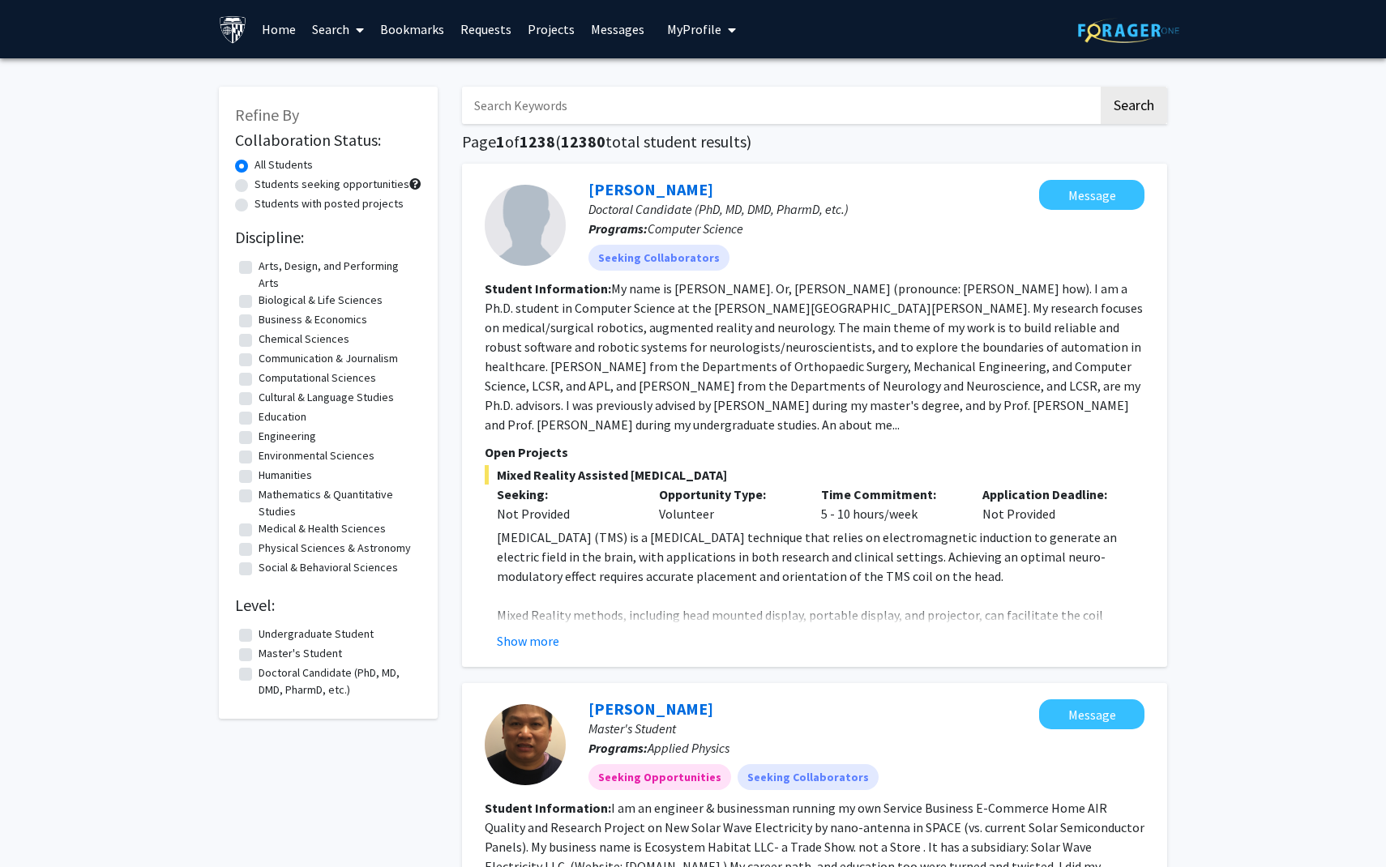
click at [258, 637] on label "Undergraduate Student" at bounding box center [315, 634] width 115 height 17
click at [258, 636] on input "Undergraduate Student" at bounding box center [263, 631] width 11 height 11
checkbox input "true"
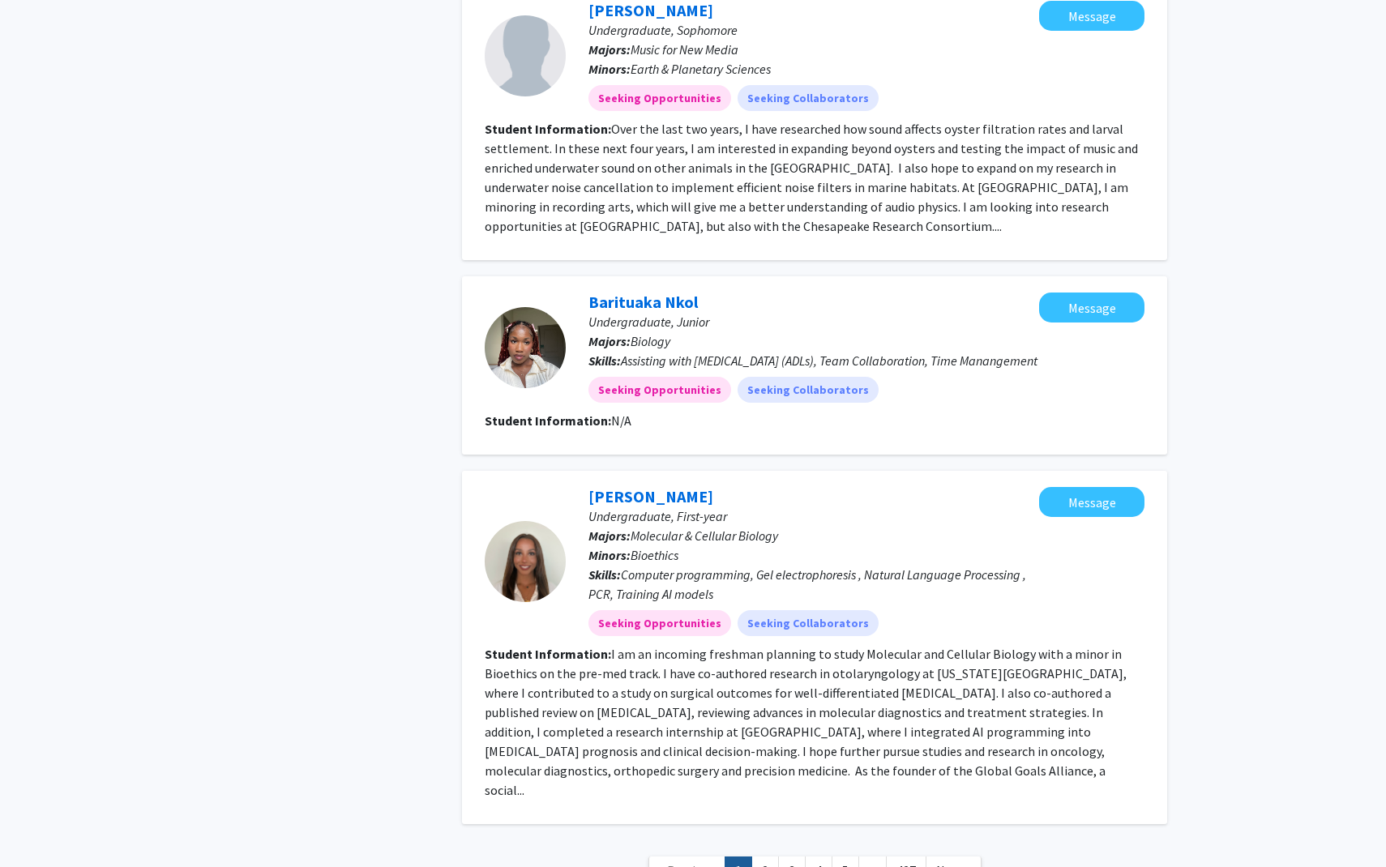
scroll to position [2299, 0]
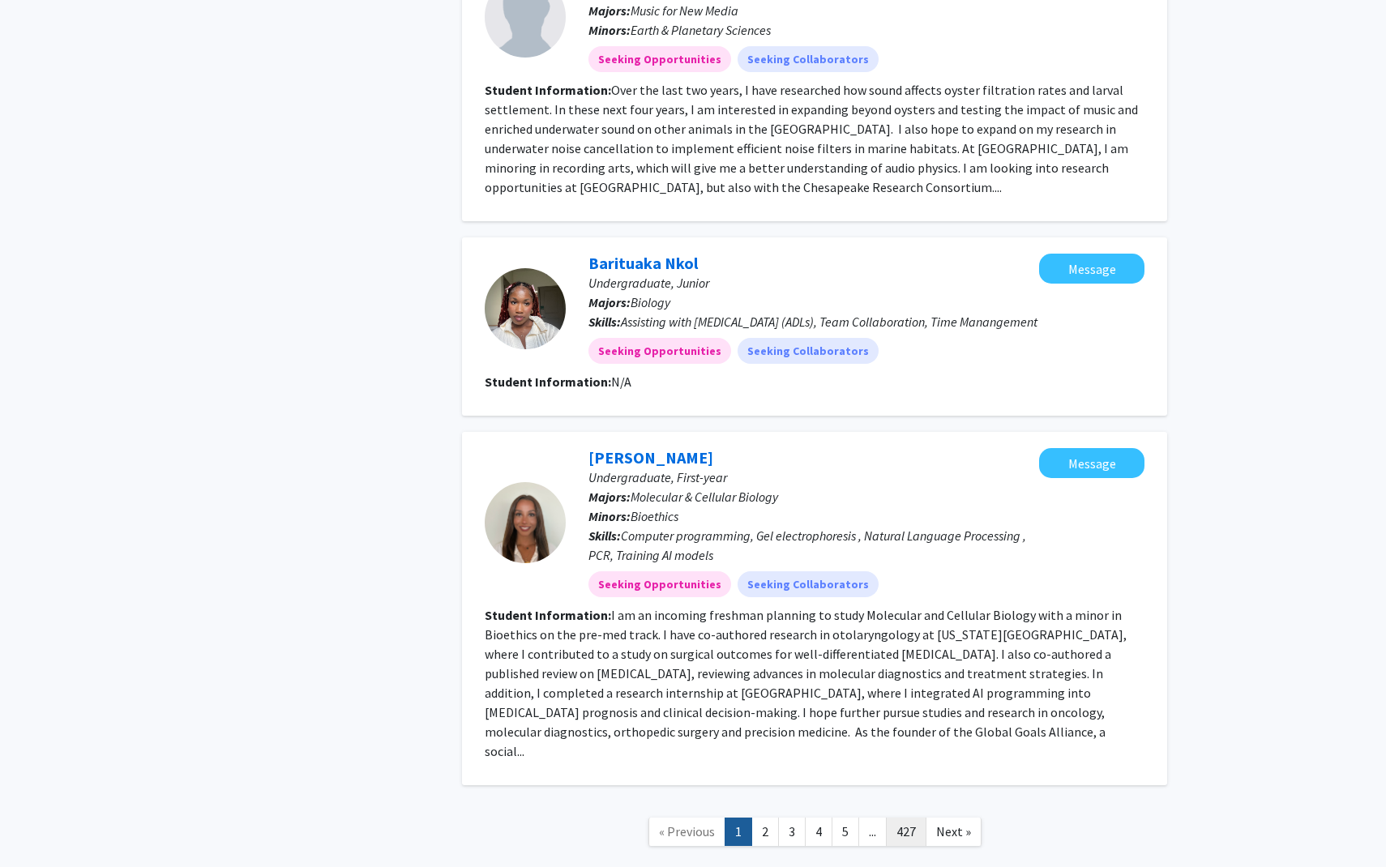
click at [916, 818] on link "427" at bounding box center [906, 832] width 41 height 28
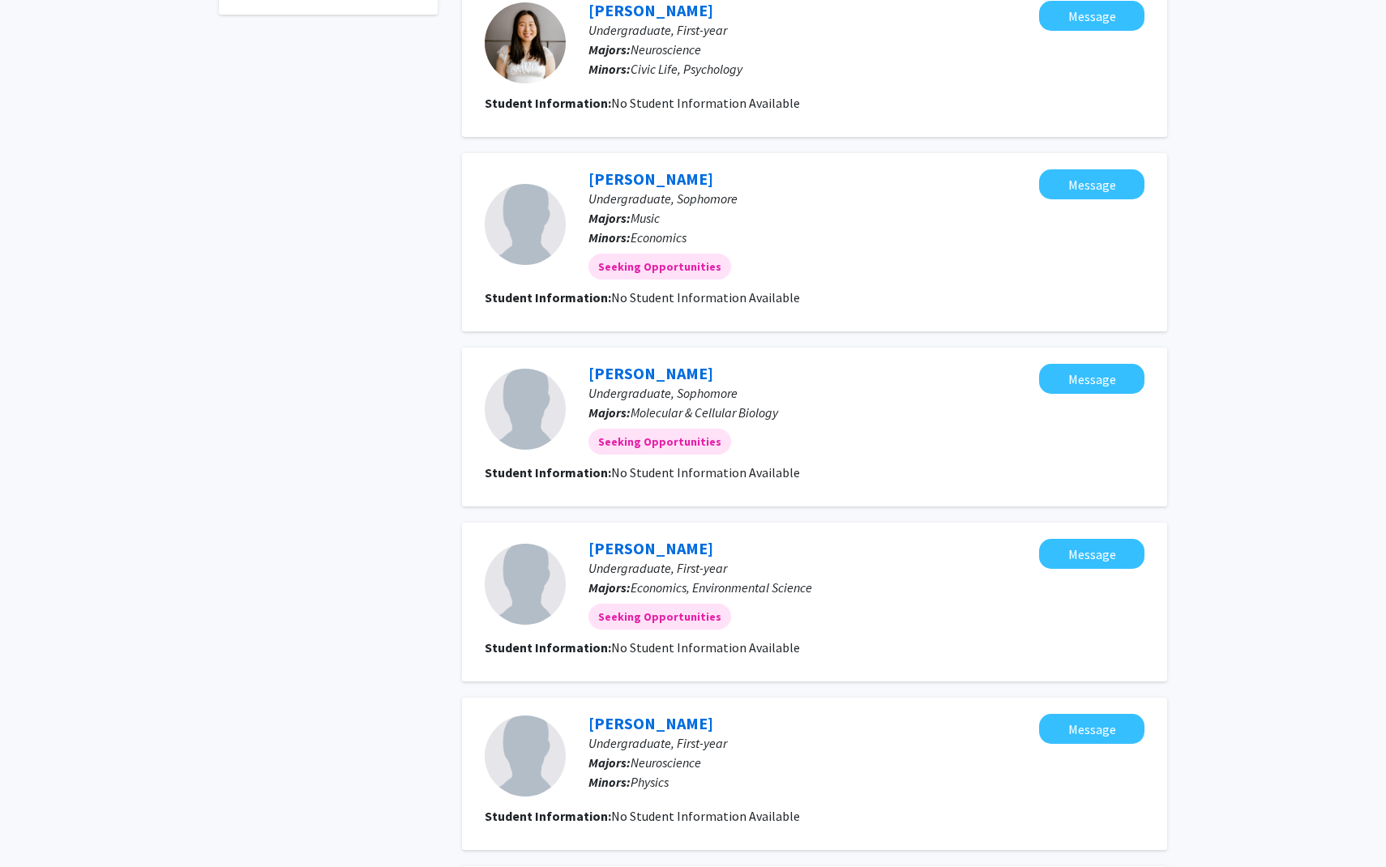
scroll to position [1031, 0]
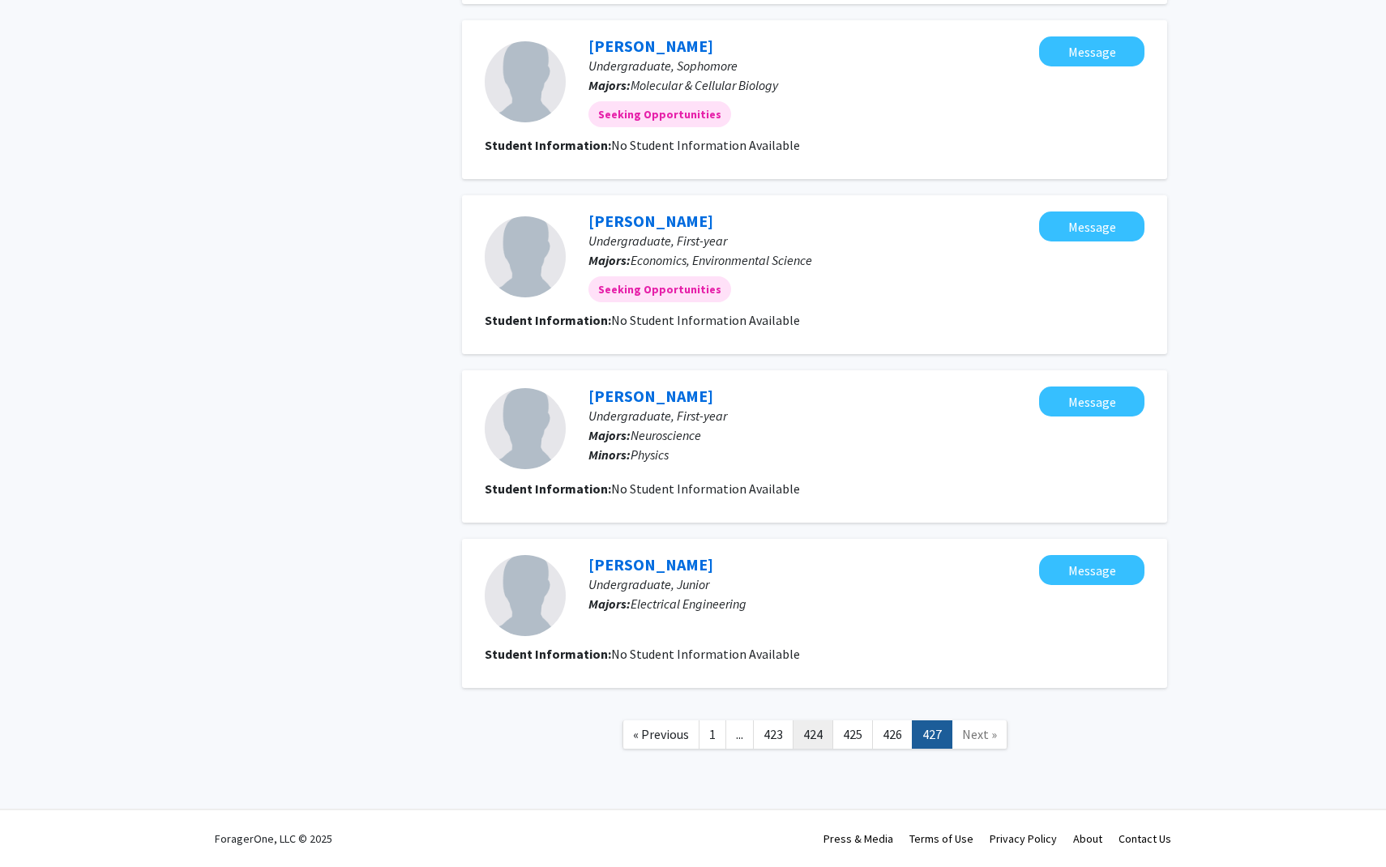
click at [798, 744] on link "424" at bounding box center [812, 734] width 41 height 28
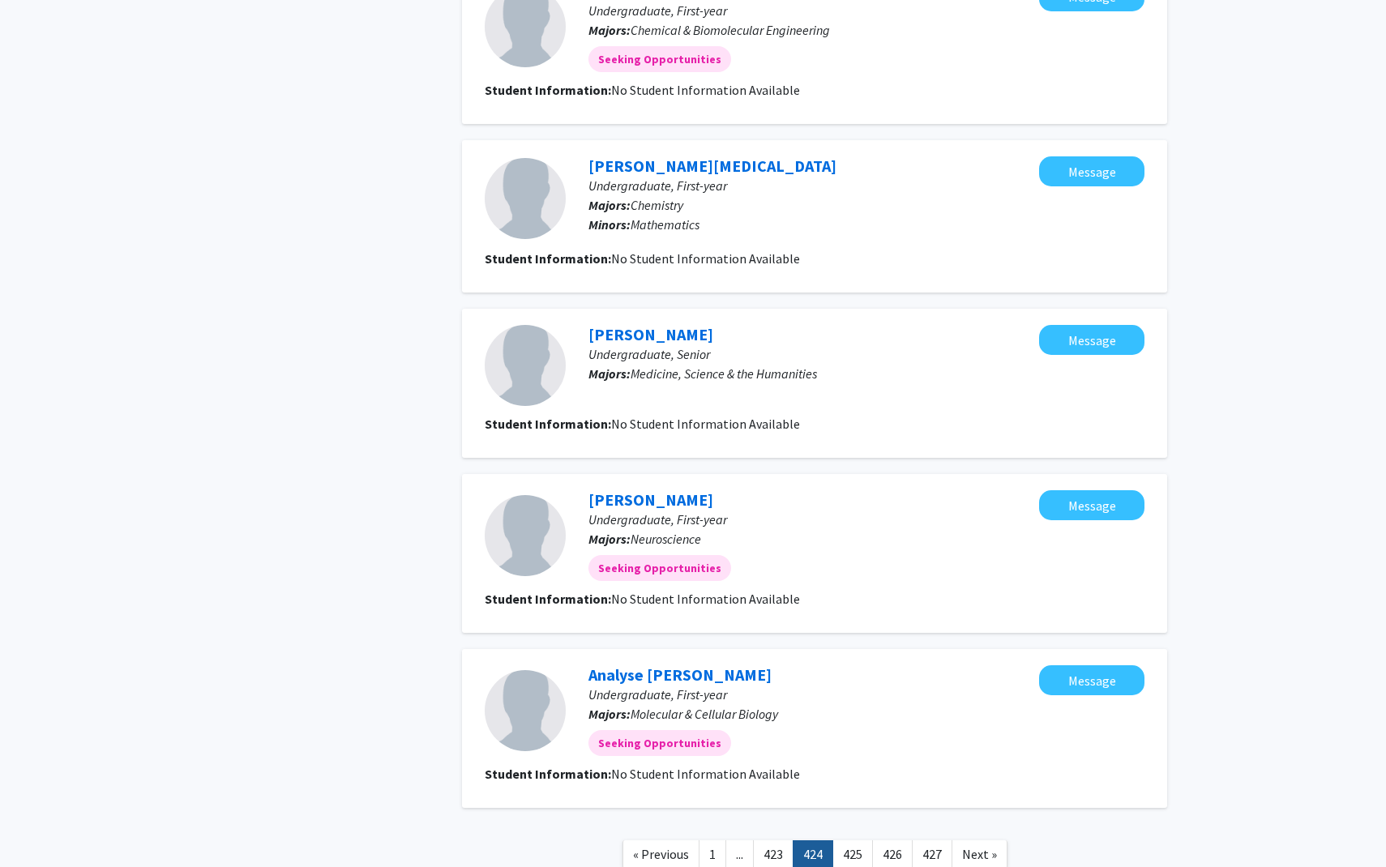
scroll to position [1177, 0]
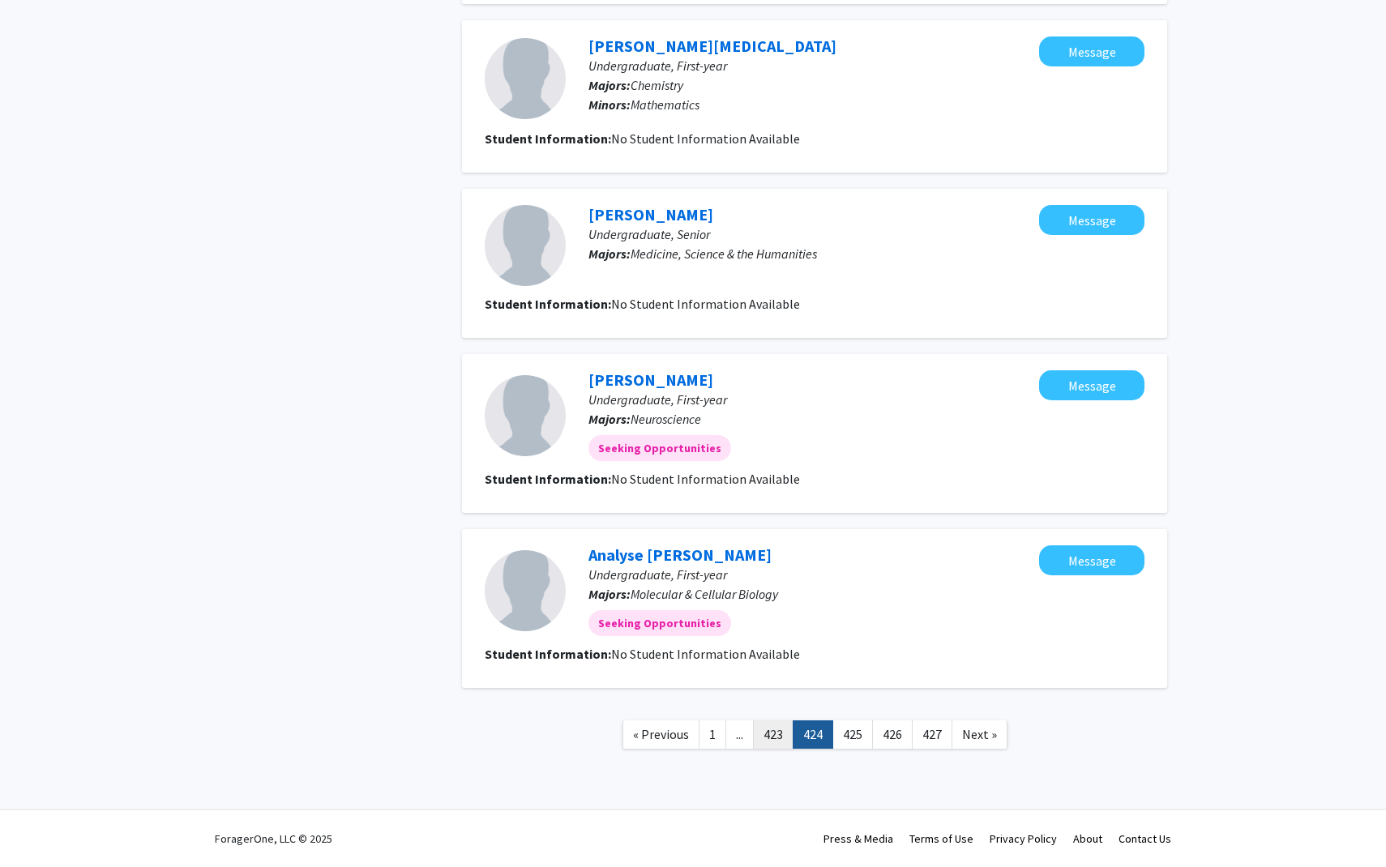
click at [769, 733] on link "423" at bounding box center [773, 734] width 41 height 28
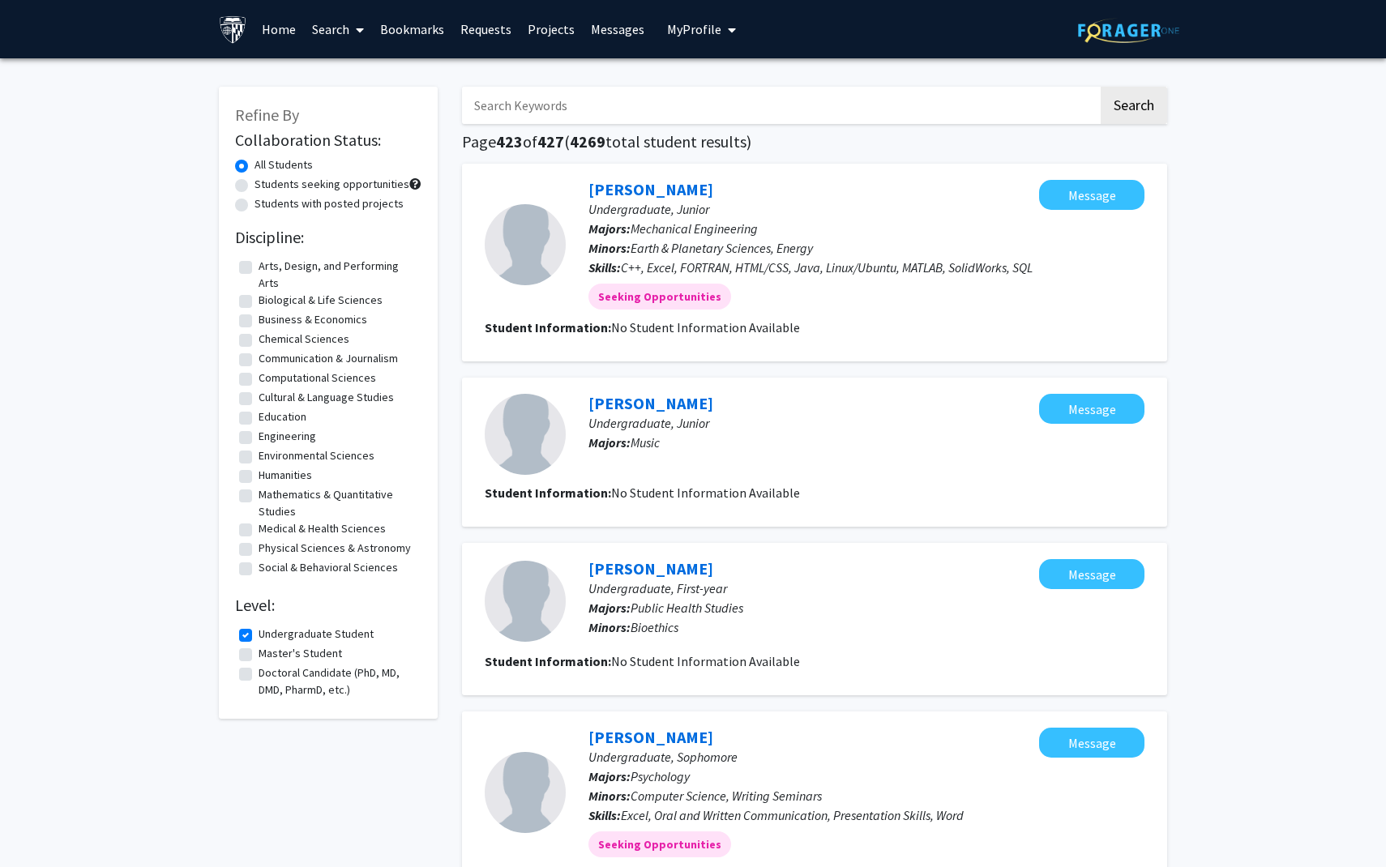
scroll to position [1291, 0]
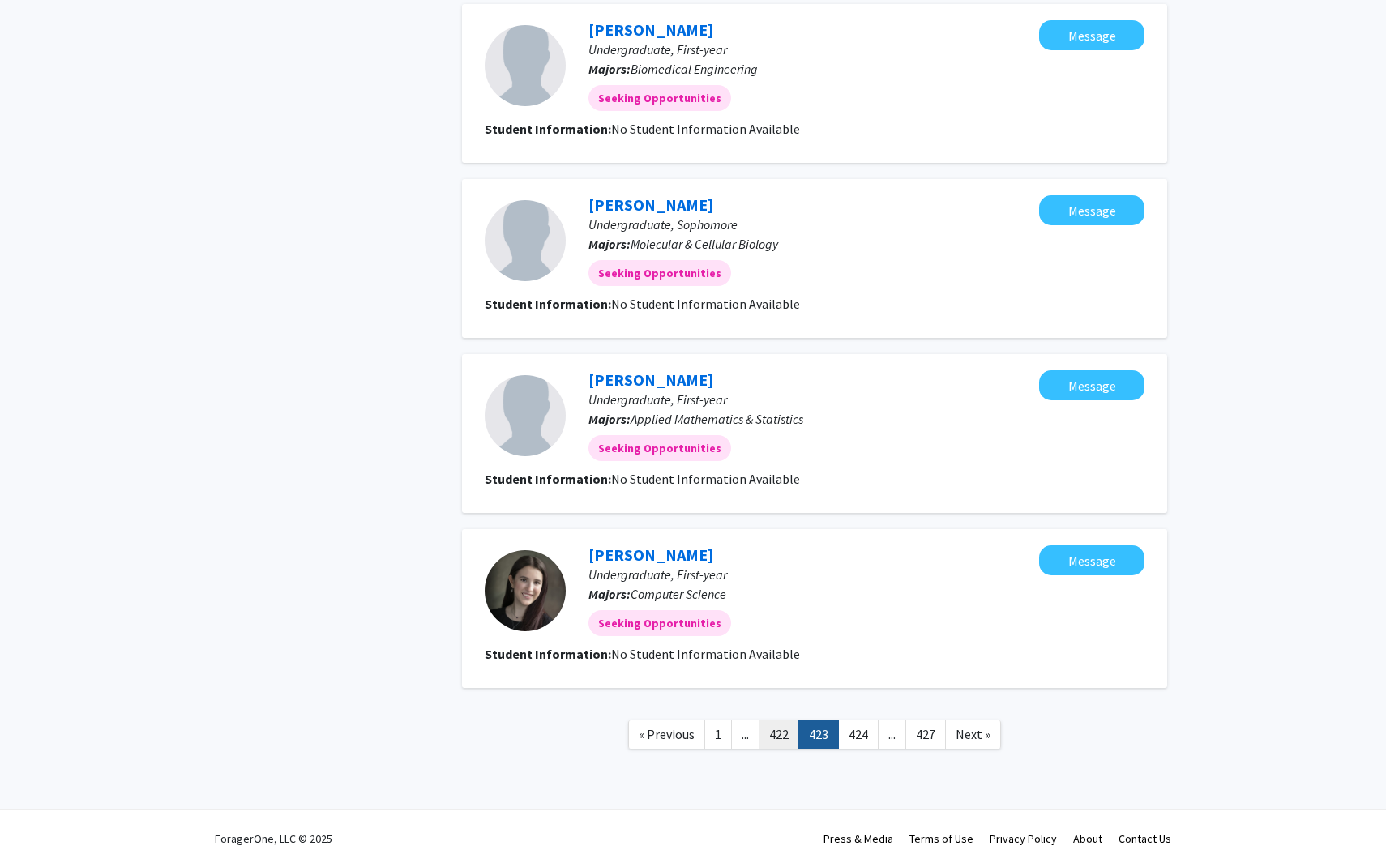
click at [786, 730] on link "422" at bounding box center [778, 734] width 41 height 28
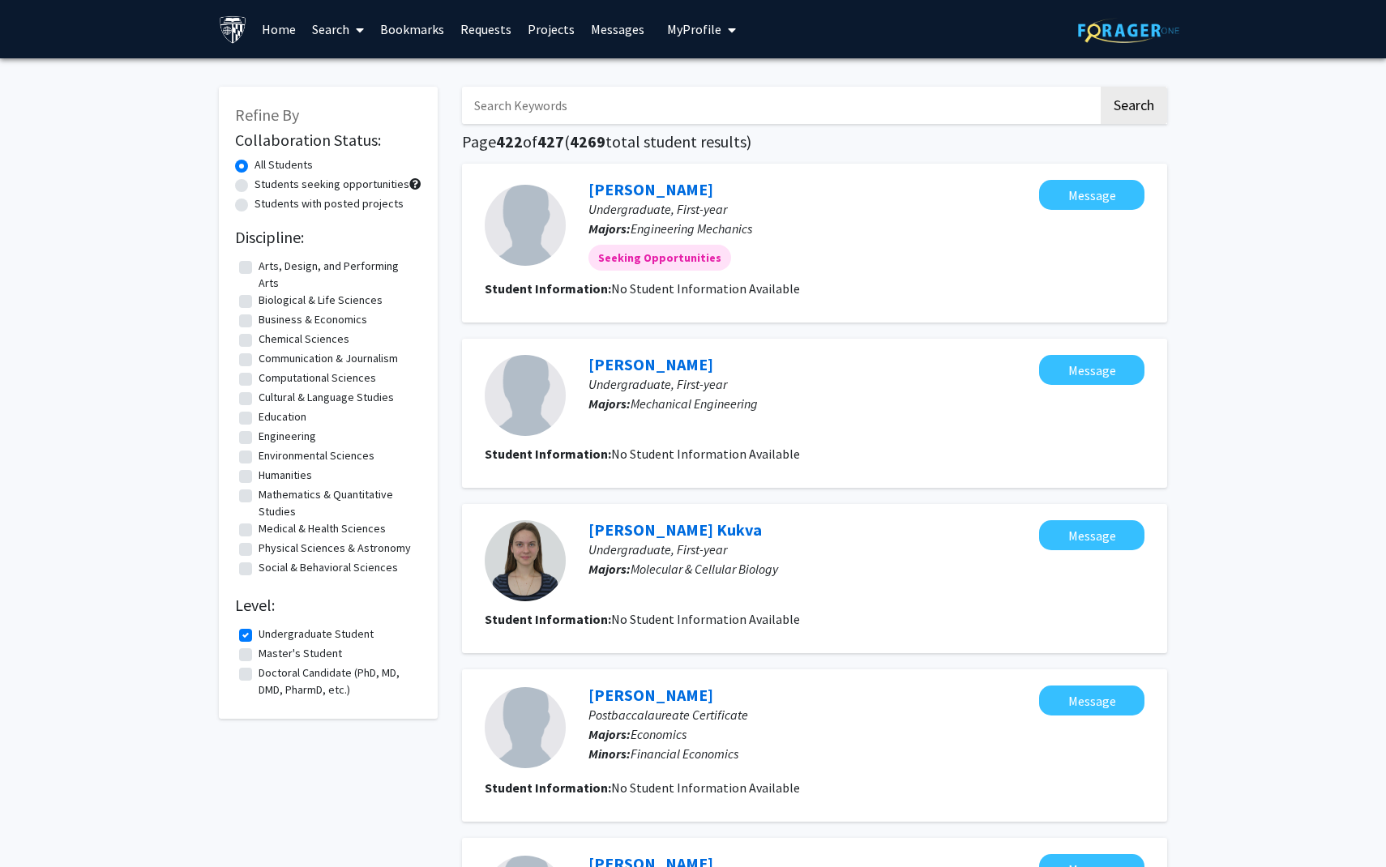
scroll to position [1197, 0]
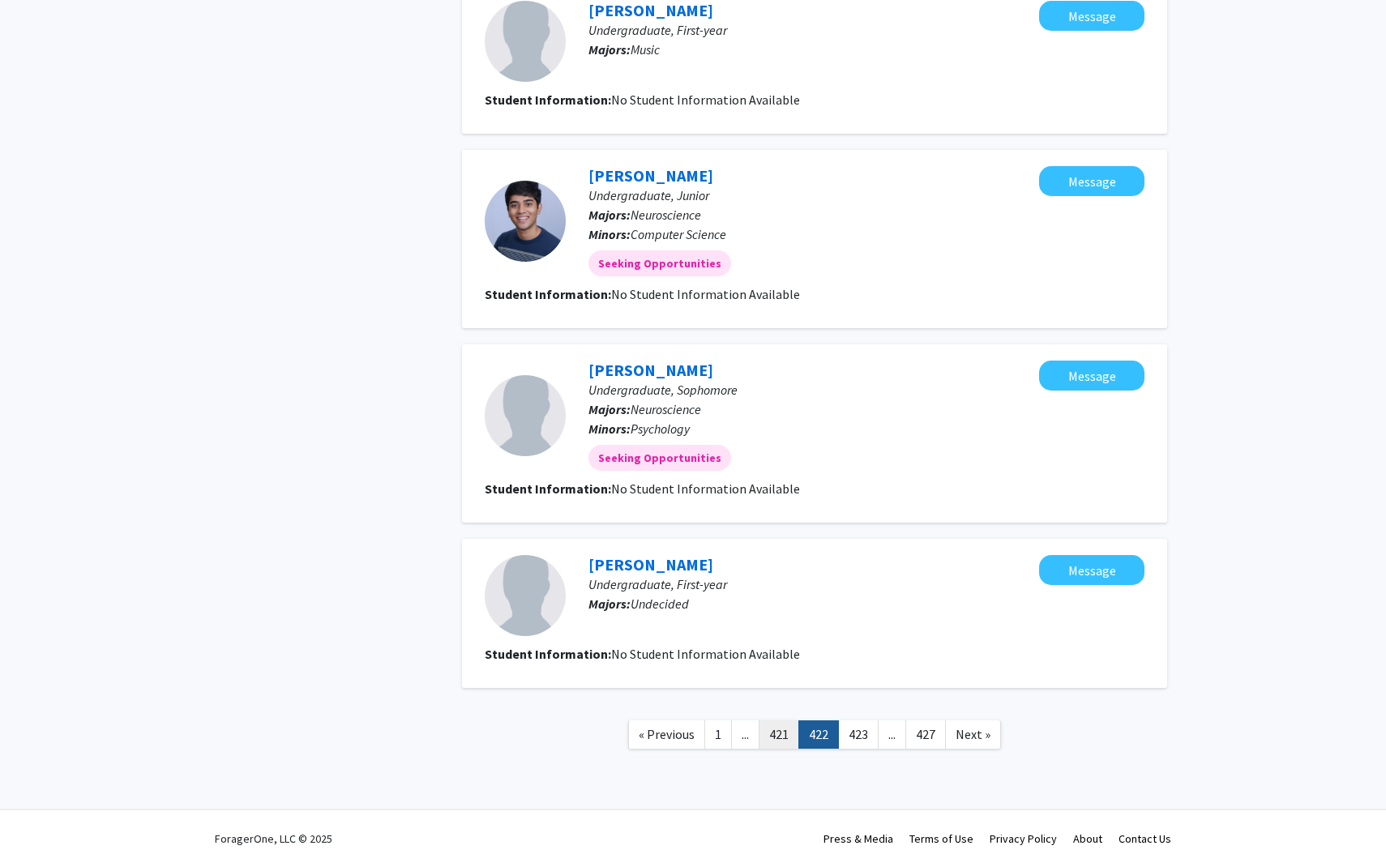
click at [771, 739] on link "421" at bounding box center [778, 734] width 41 height 28
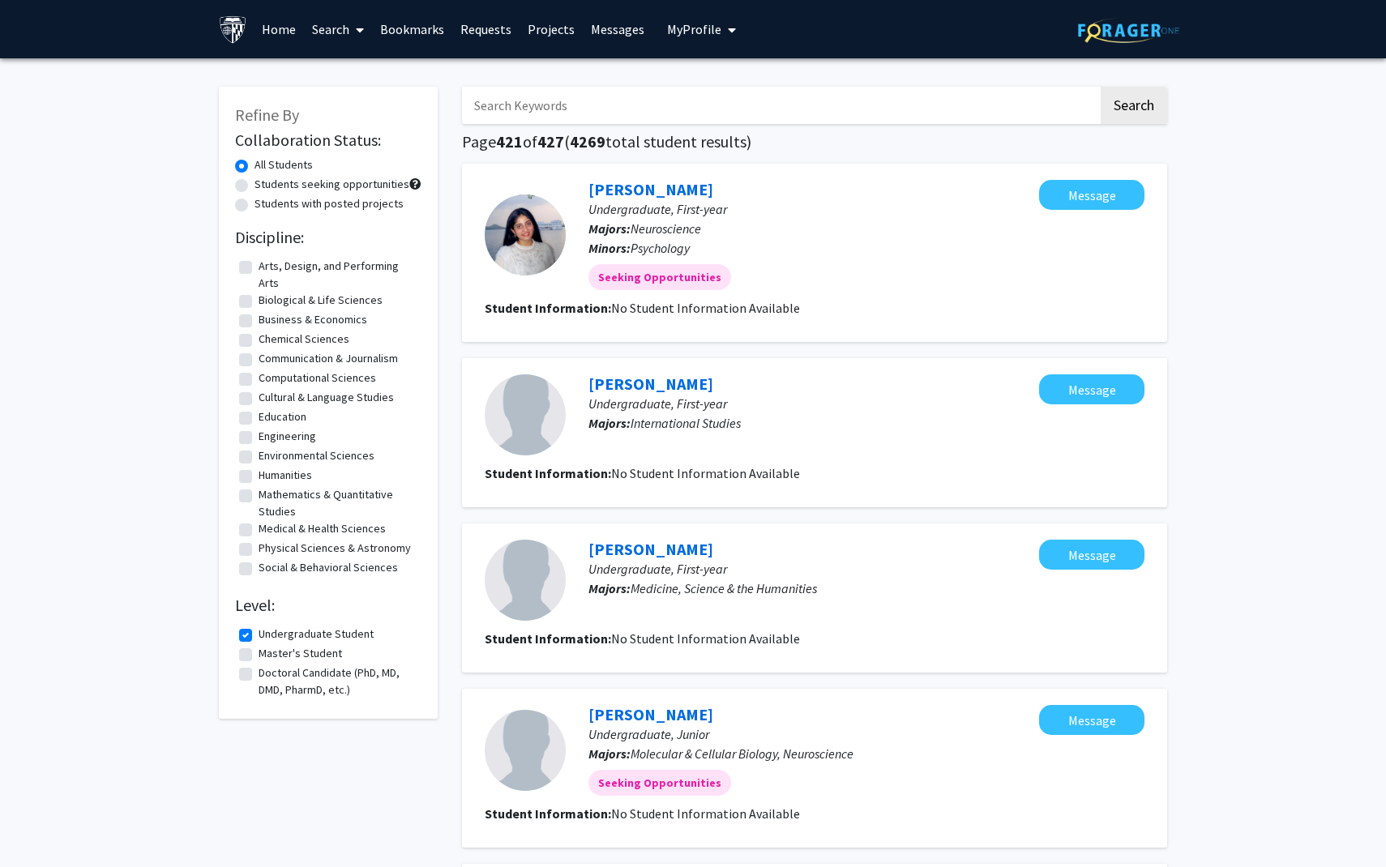
scroll to position [1171, 0]
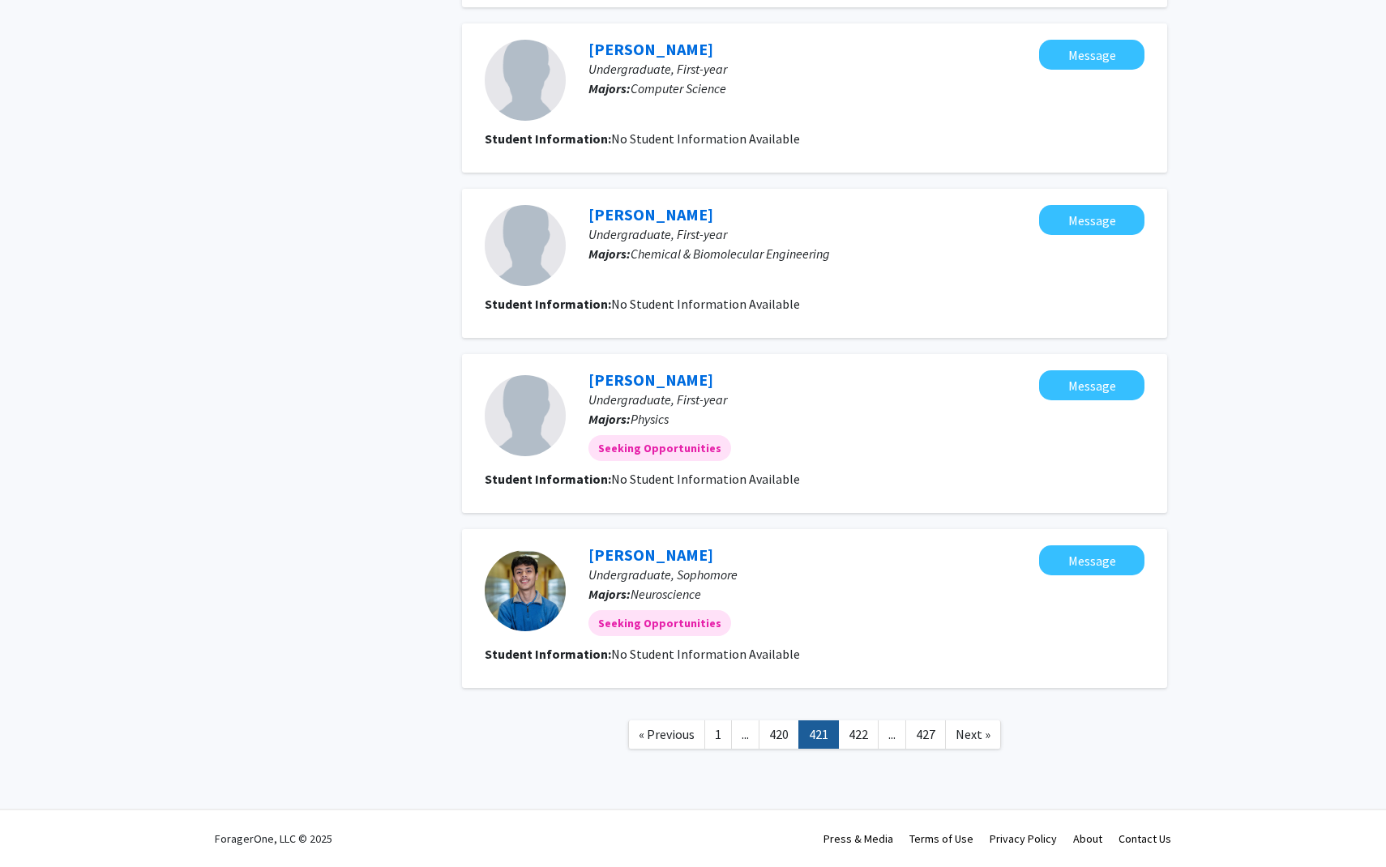
click at [744, 732] on span "..." at bounding box center [744, 734] width 7 height 16
click at [722, 732] on link "1" at bounding box center [718, 734] width 28 height 28
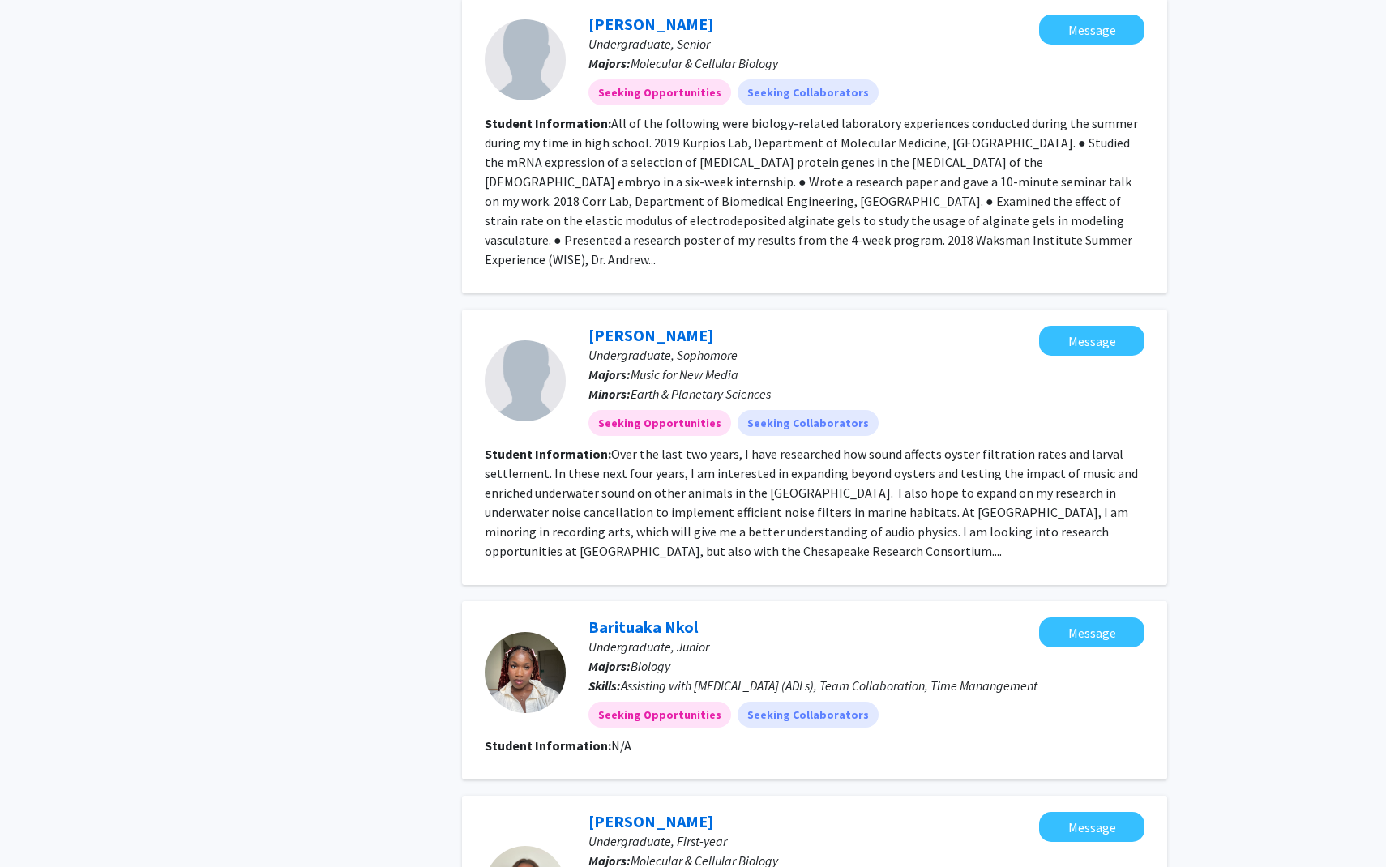
scroll to position [2299, 0]
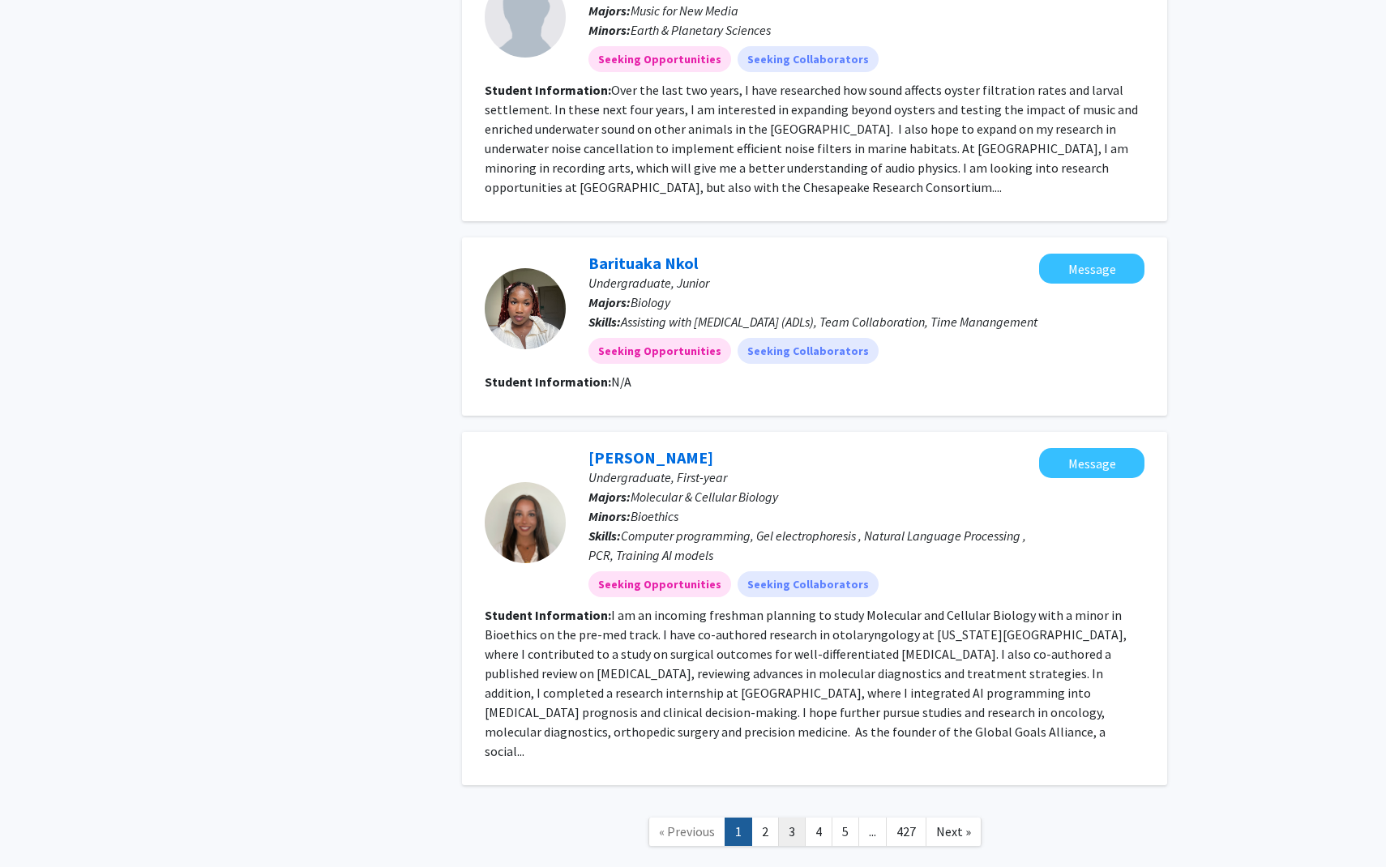
click at [799, 818] on link "3" at bounding box center [792, 832] width 28 height 28
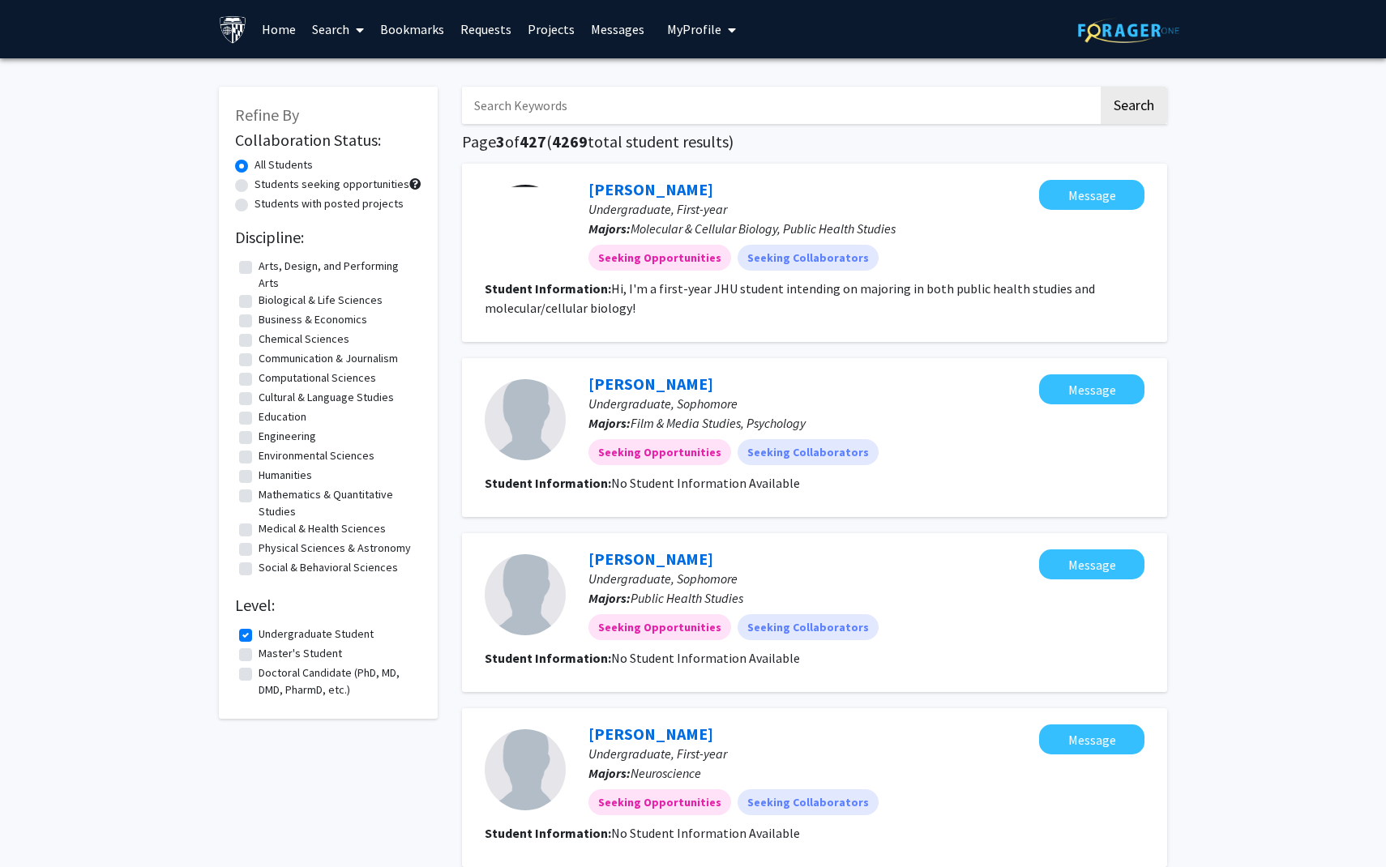
scroll to position [1287, 0]
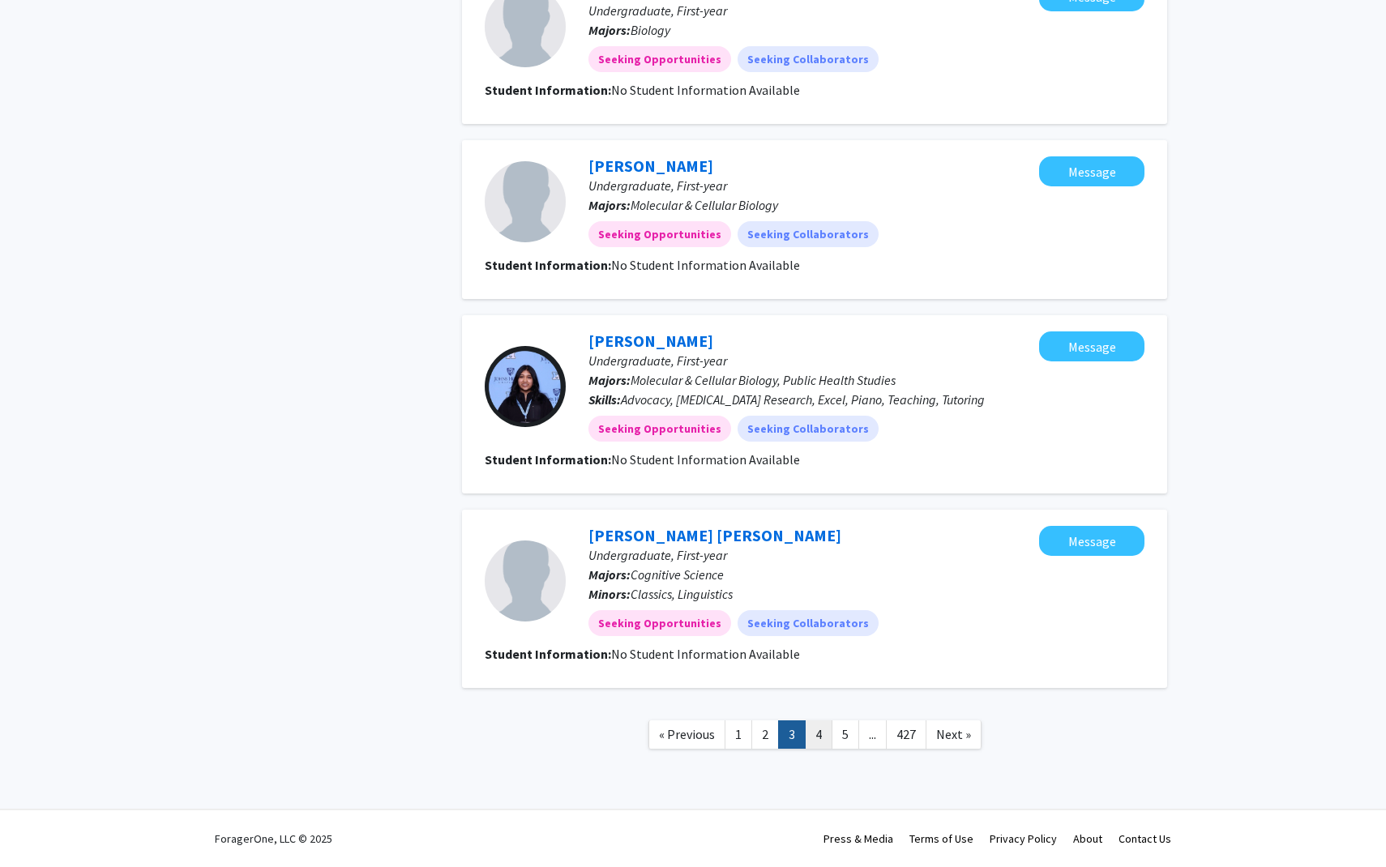
click at [813, 738] on link "4" at bounding box center [819, 734] width 28 height 28
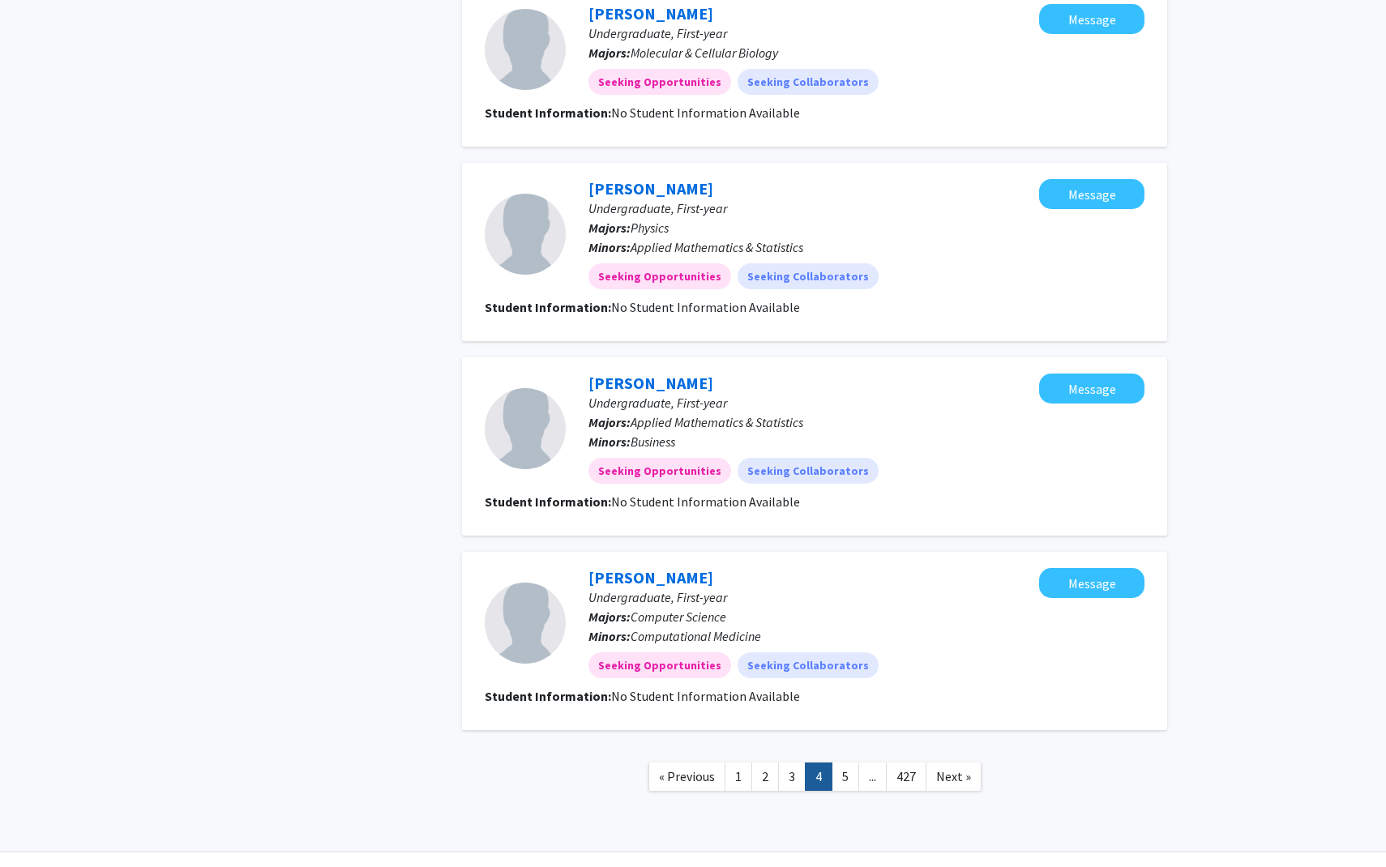
scroll to position [1268, 0]
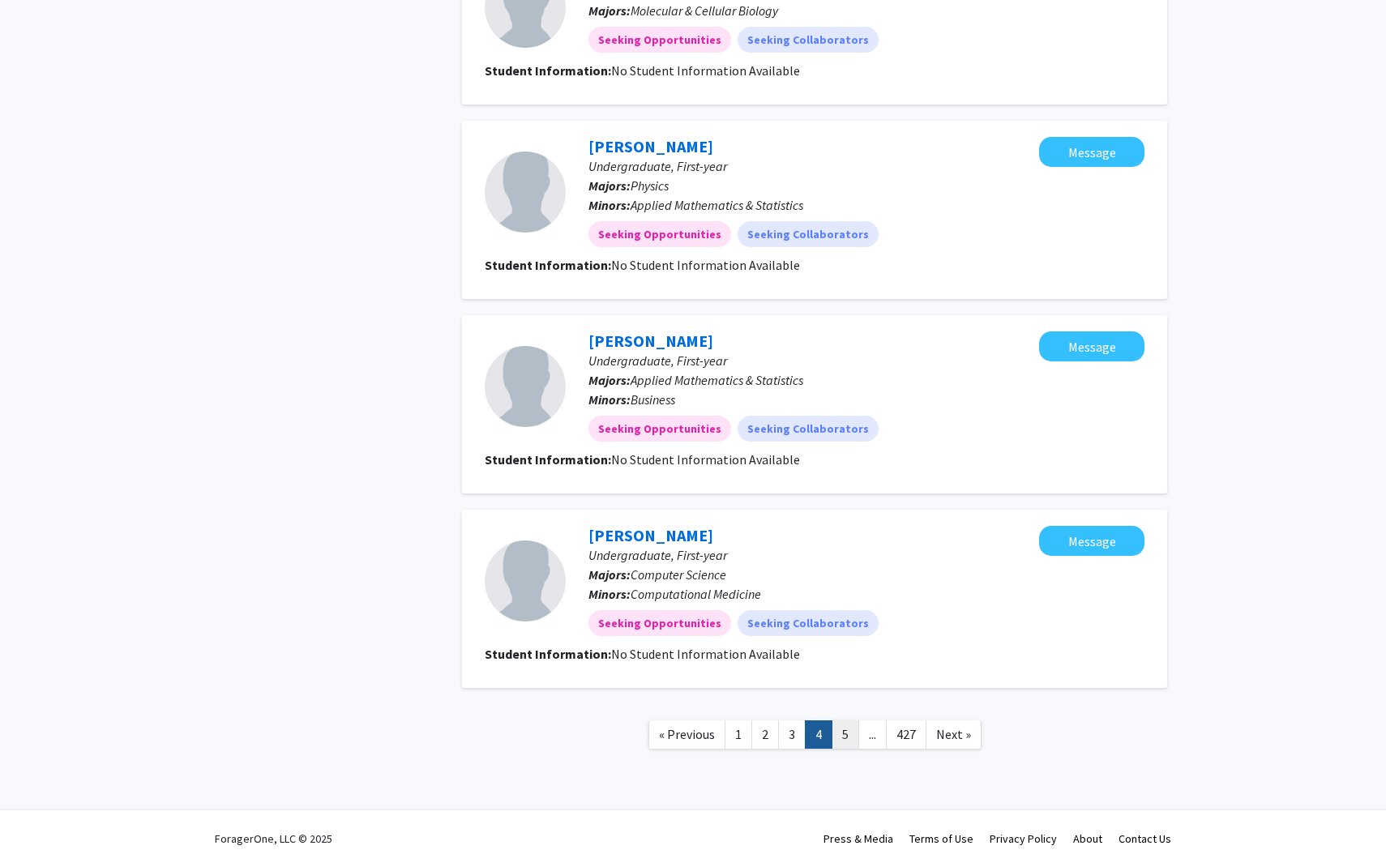
click at [842, 741] on link "5" at bounding box center [845, 734] width 28 height 28
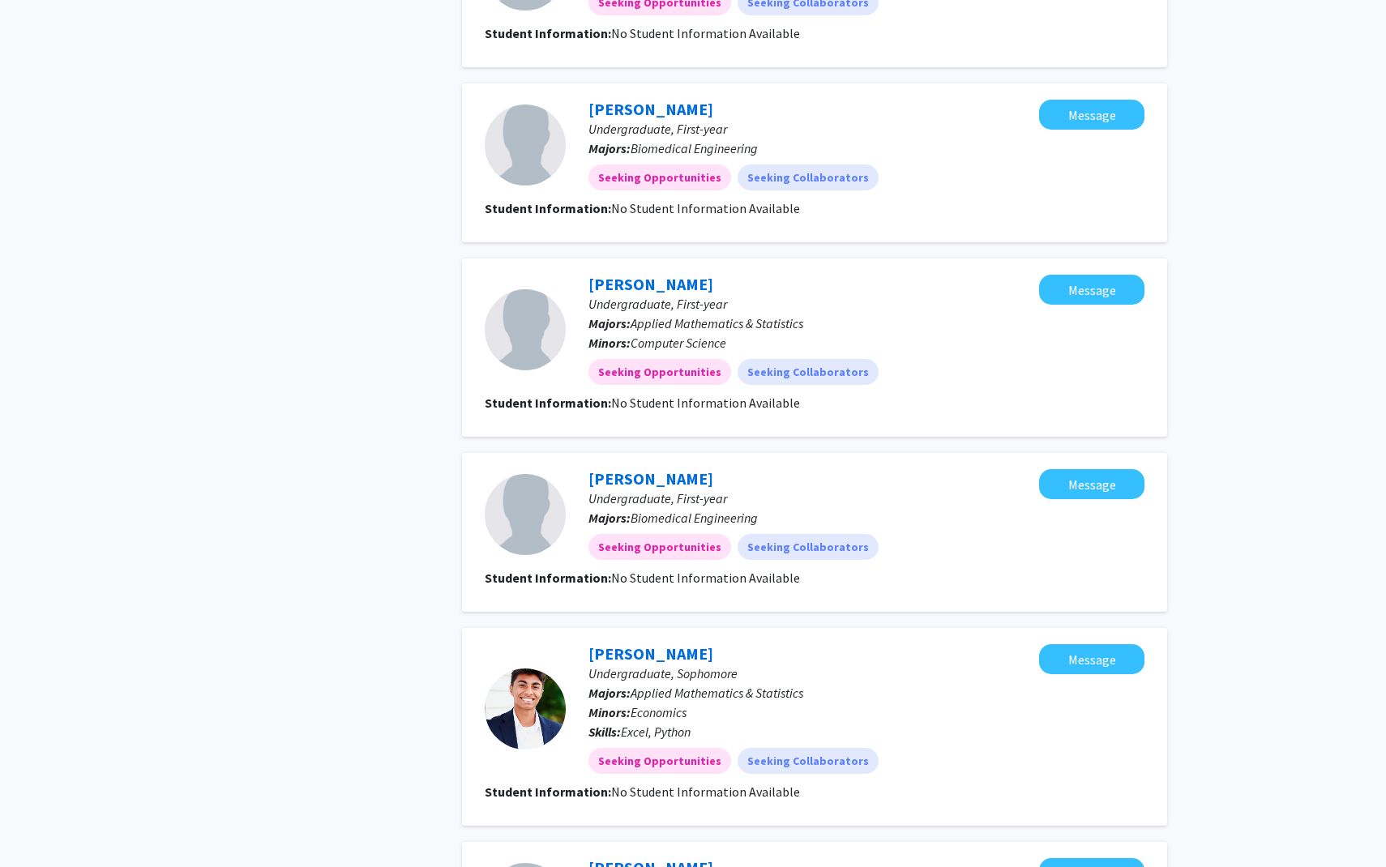
scroll to position [1287, 0]
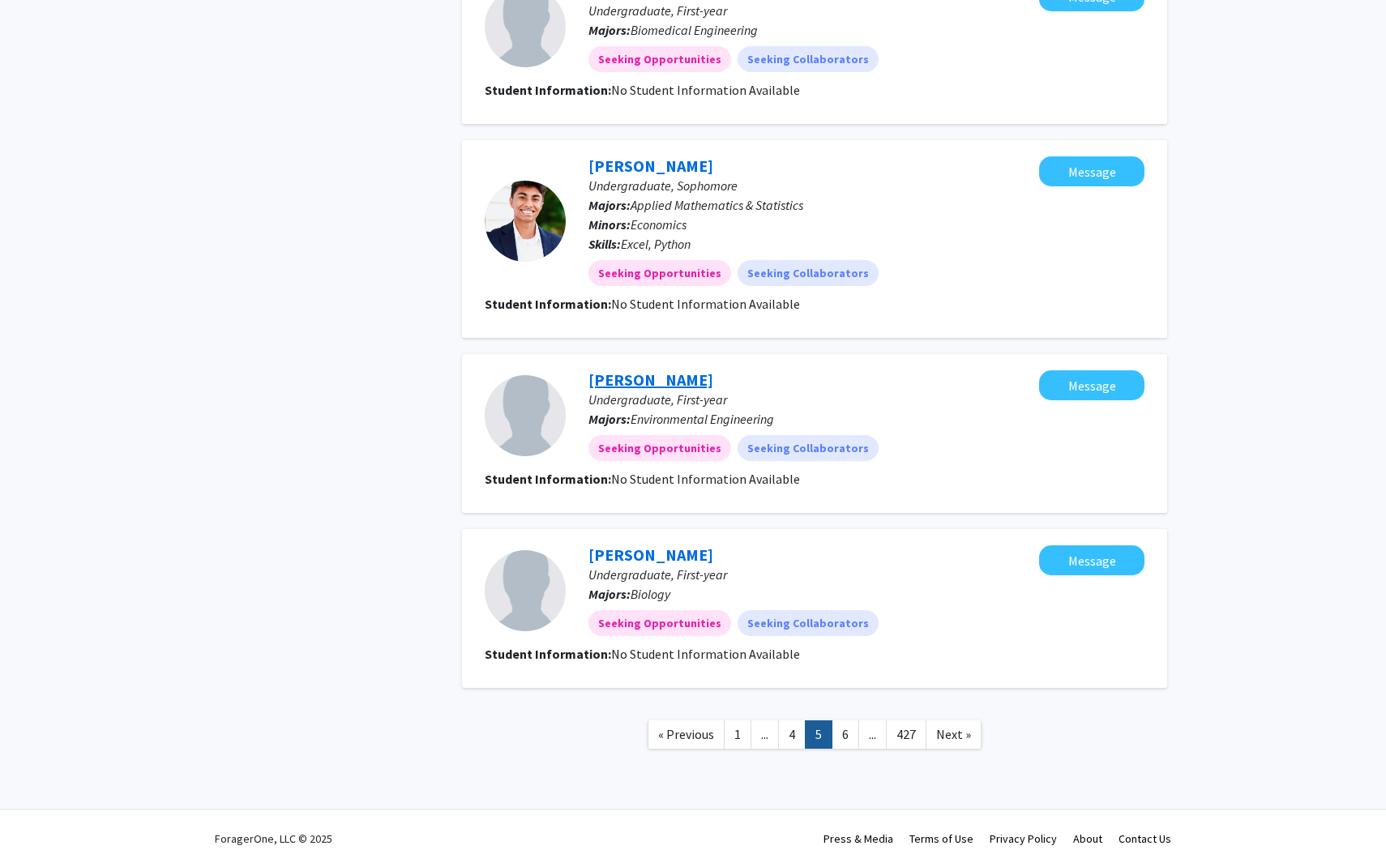
click at [665, 383] on link "[PERSON_NAME]" at bounding box center [650, 379] width 125 height 20
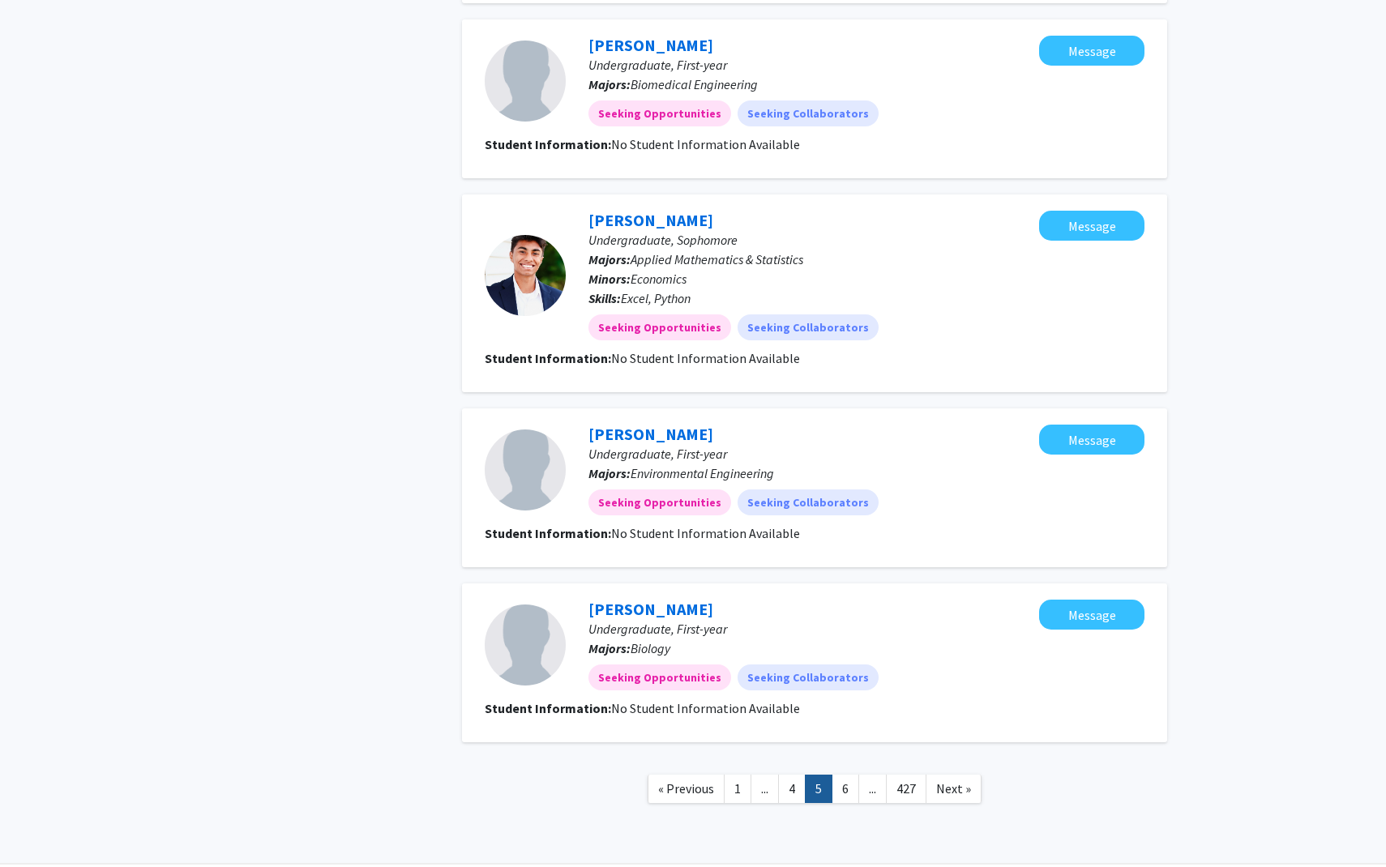
scroll to position [1287, 0]
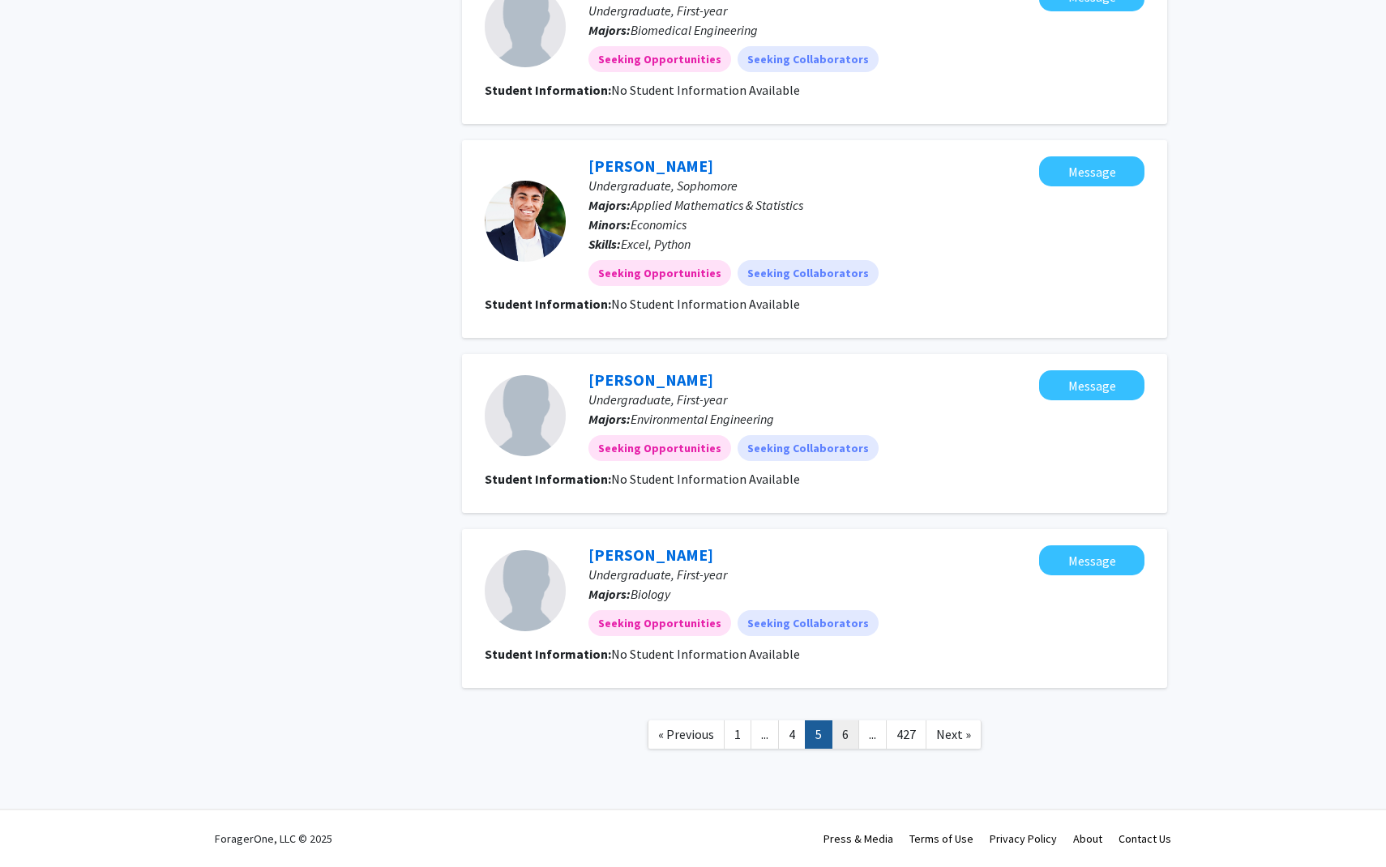
click at [849, 737] on link "6" at bounding box center [845, 734] width 28 height 28
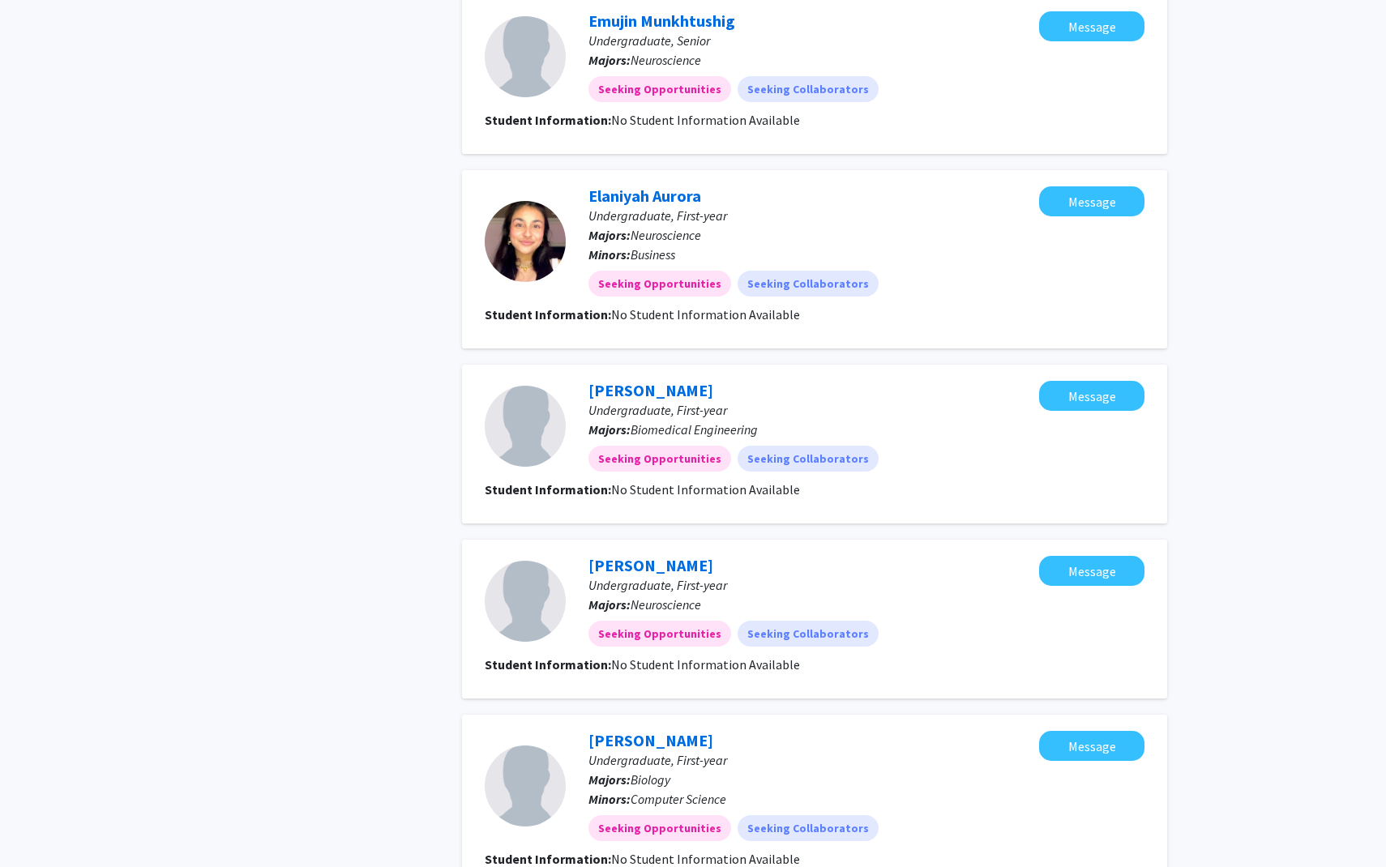
scroll to position [1249, 0]
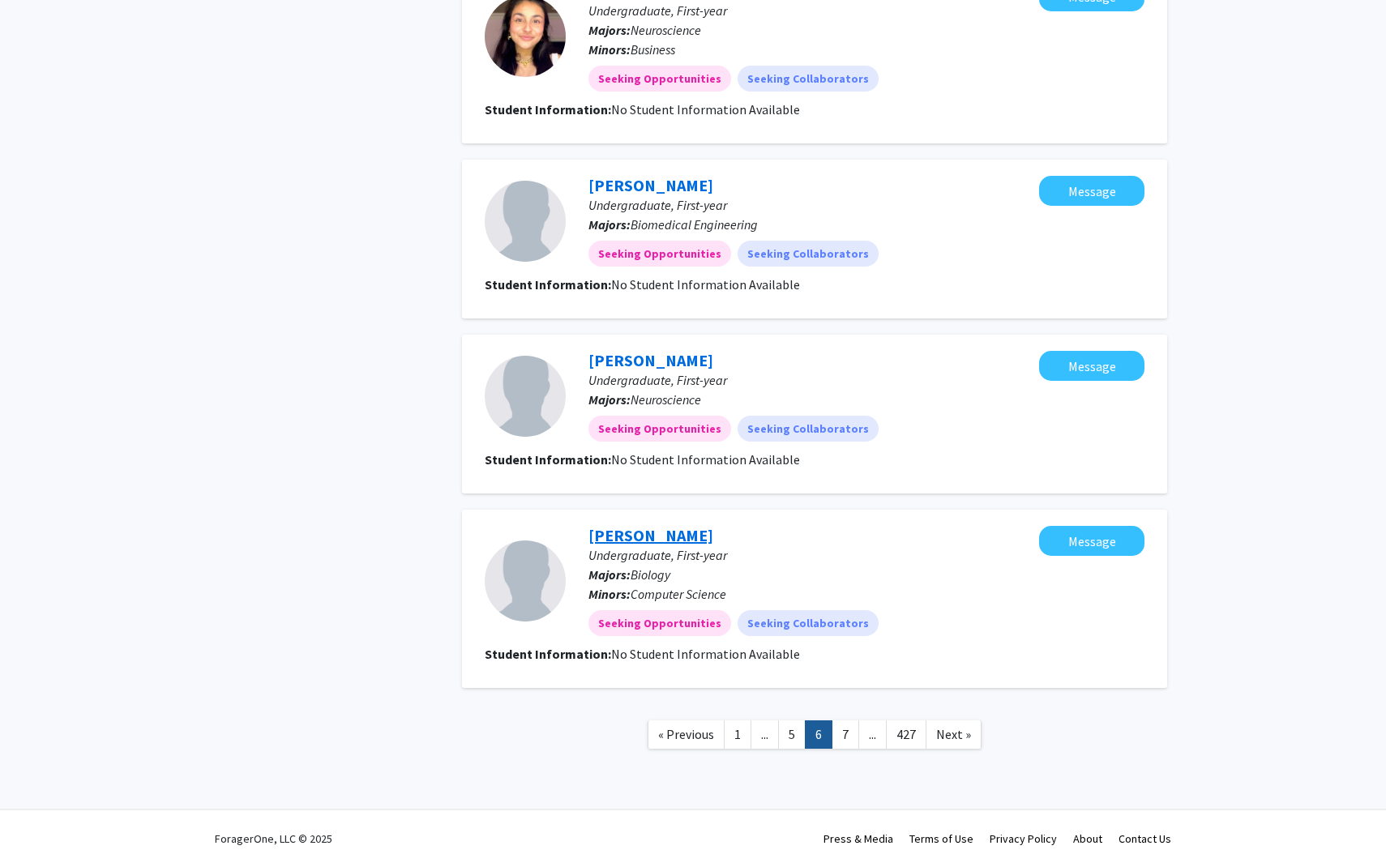
click at [652, 543] on link "[PERSON_NAME]" at bounding box center [650, 535] width 125 height 20
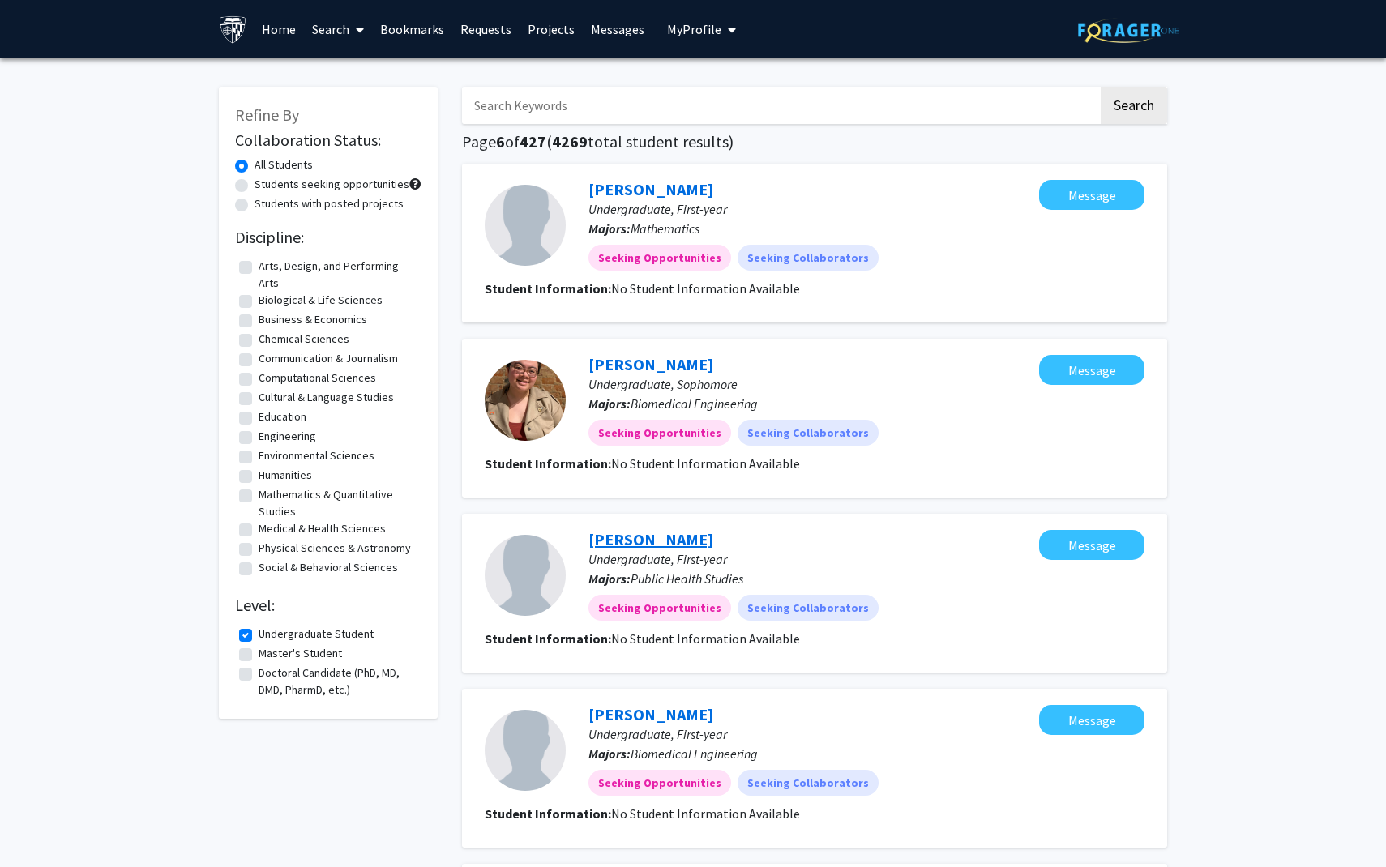
click at [643, 543] on link "[PERSON_NAME]" at bounding box center [650, 539] width 125 height 20
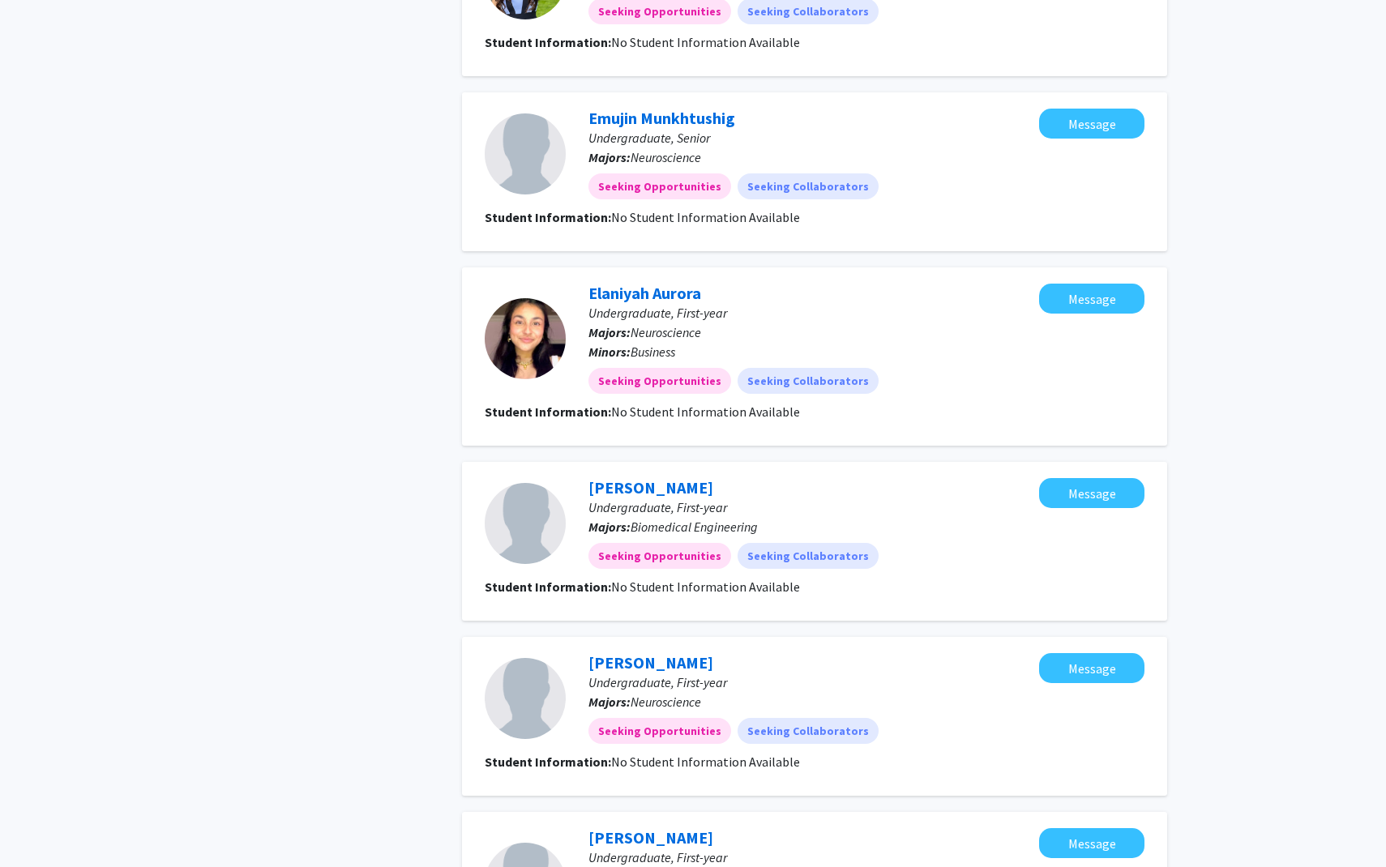
scroll to position [1249, 0]
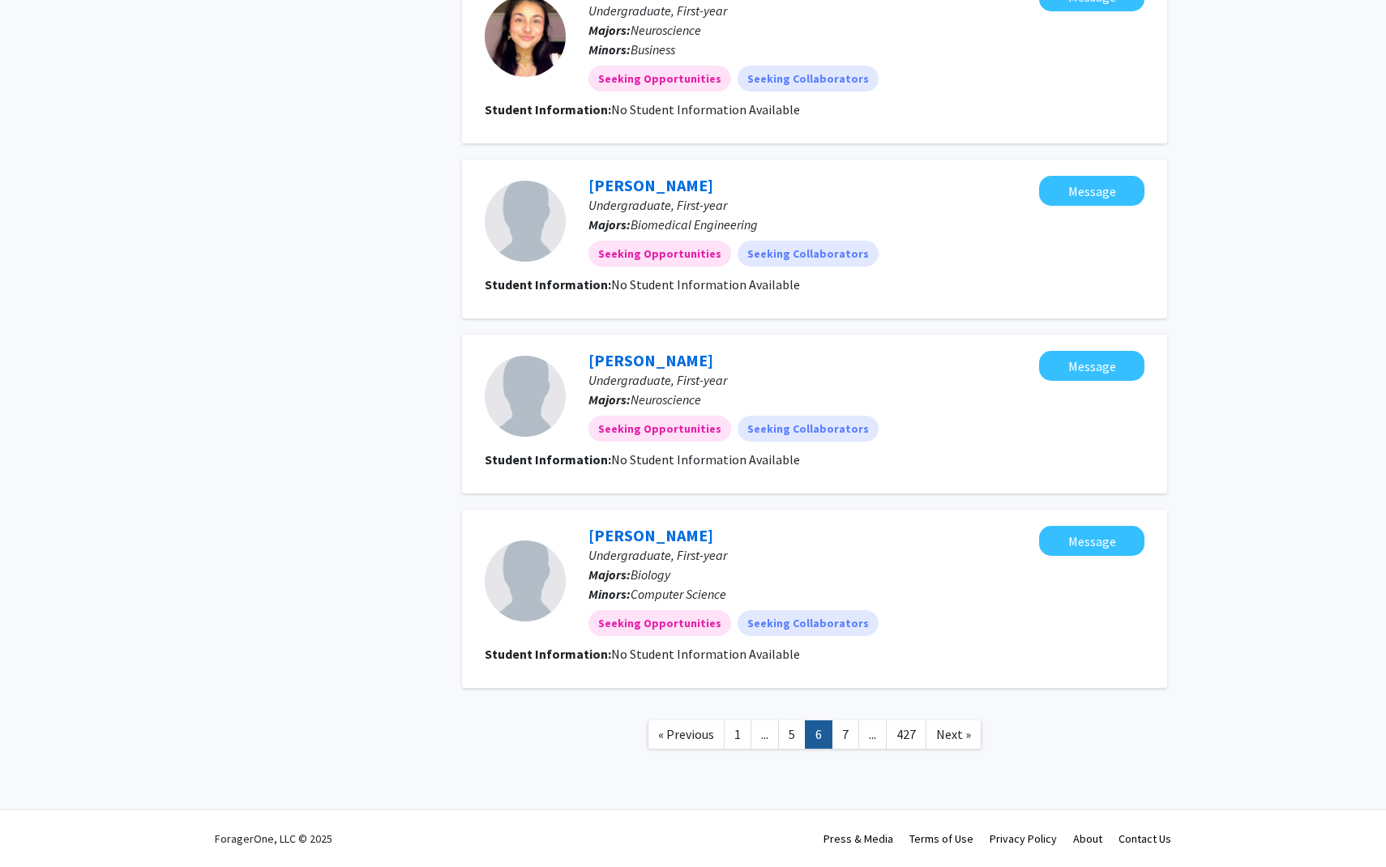
click at [762, 730] on span "..." at bounding box center [764, 734] width 7 height 16
click at [732, 732] on link "1" at bounding box center [738, 734] width 28 height 28
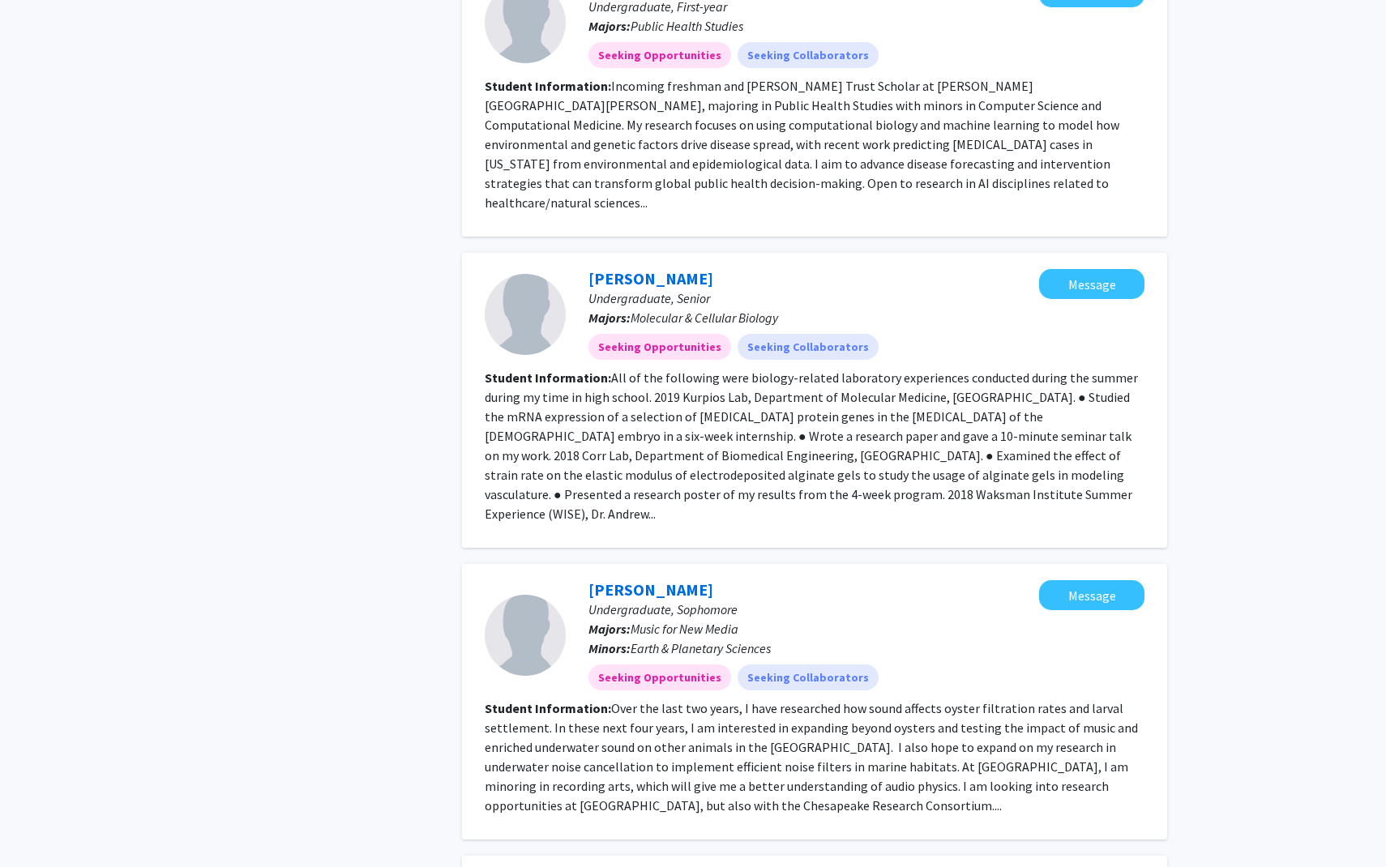
scroll to position [2299, 0]
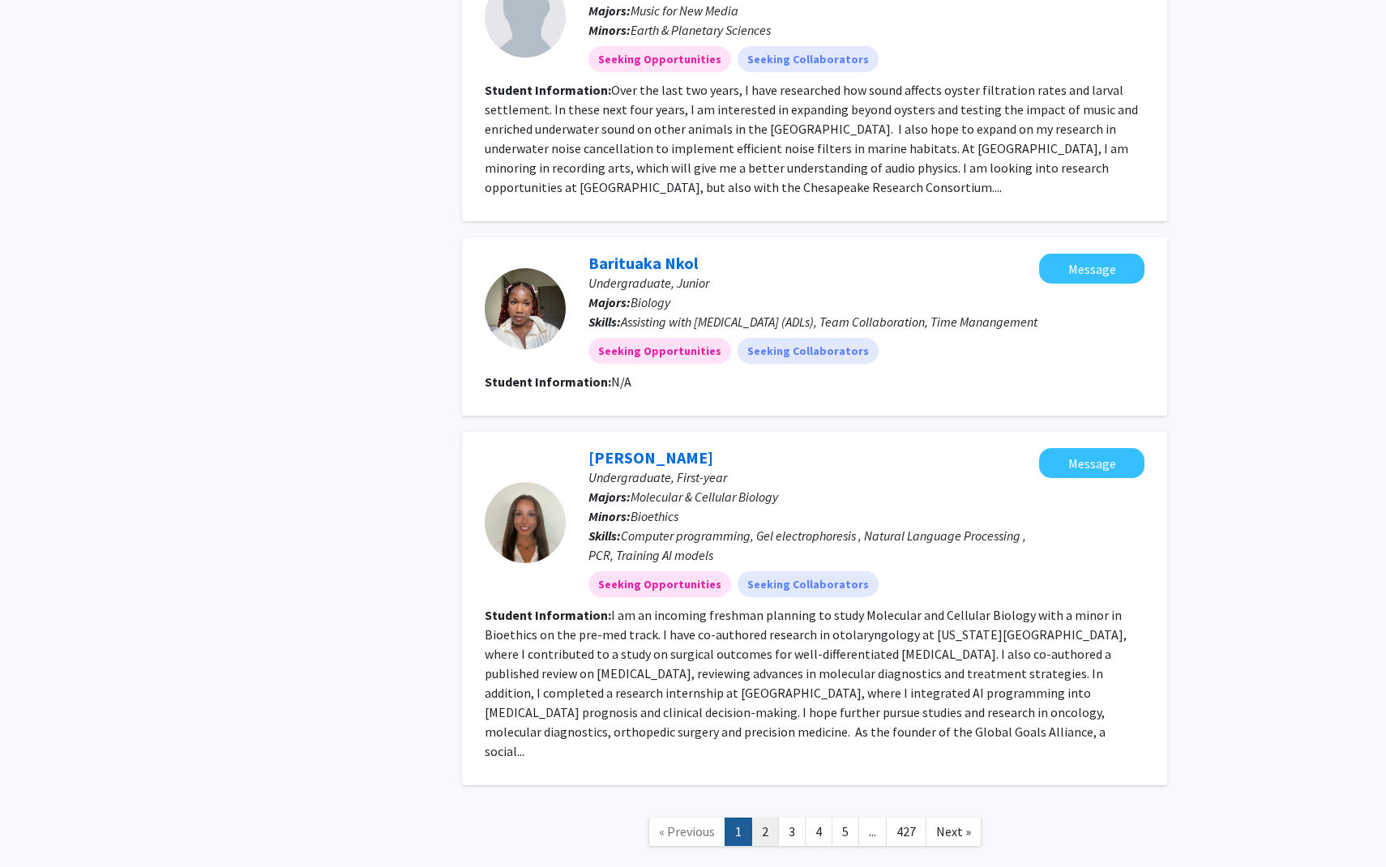
click at [771, 818] on link "2" at bounding box center [765, 832] width 28 height 28
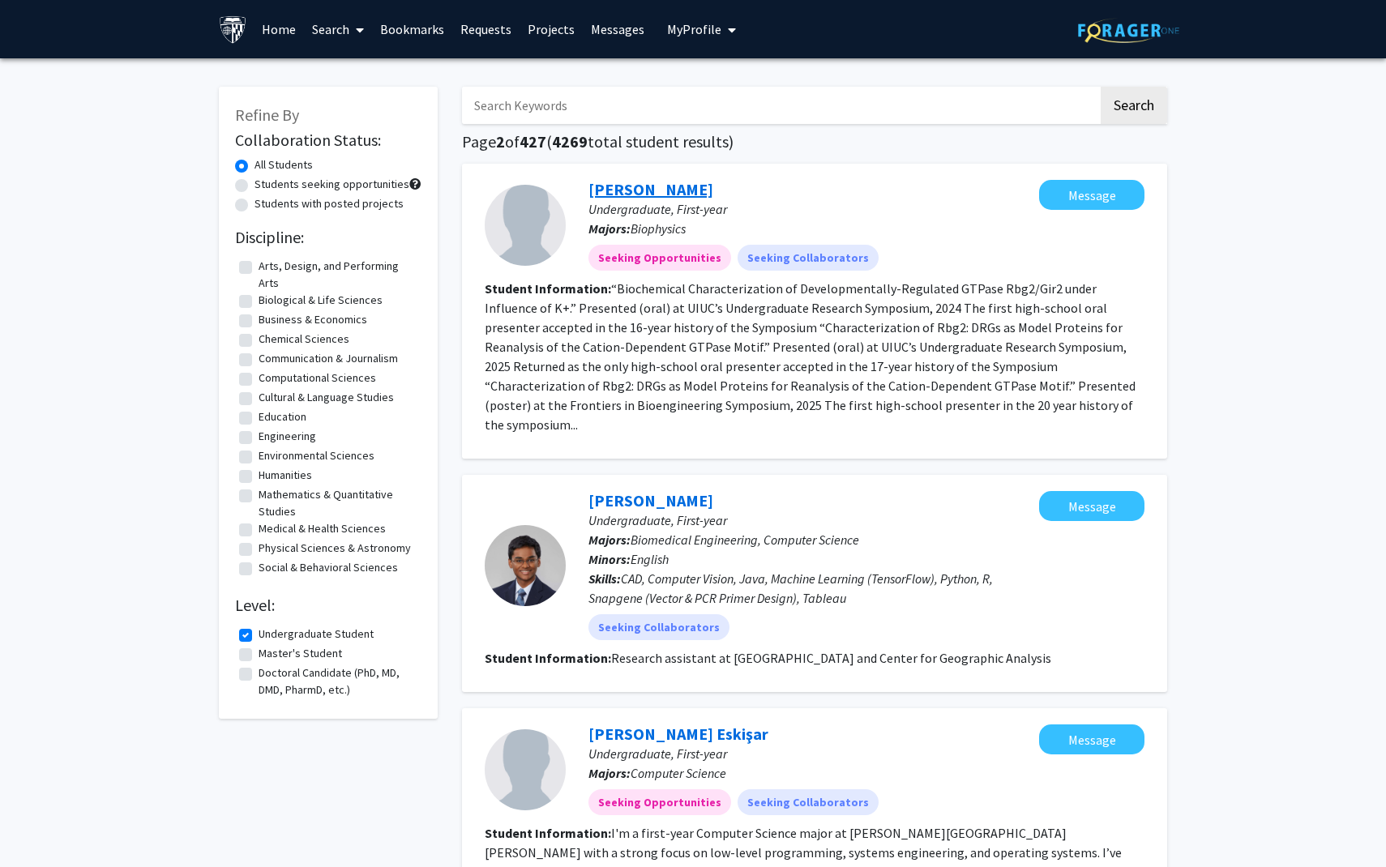
click at [670, 191] on link "[PERSON_NAME]" at bounding box center [650, 189] width 125 height 20
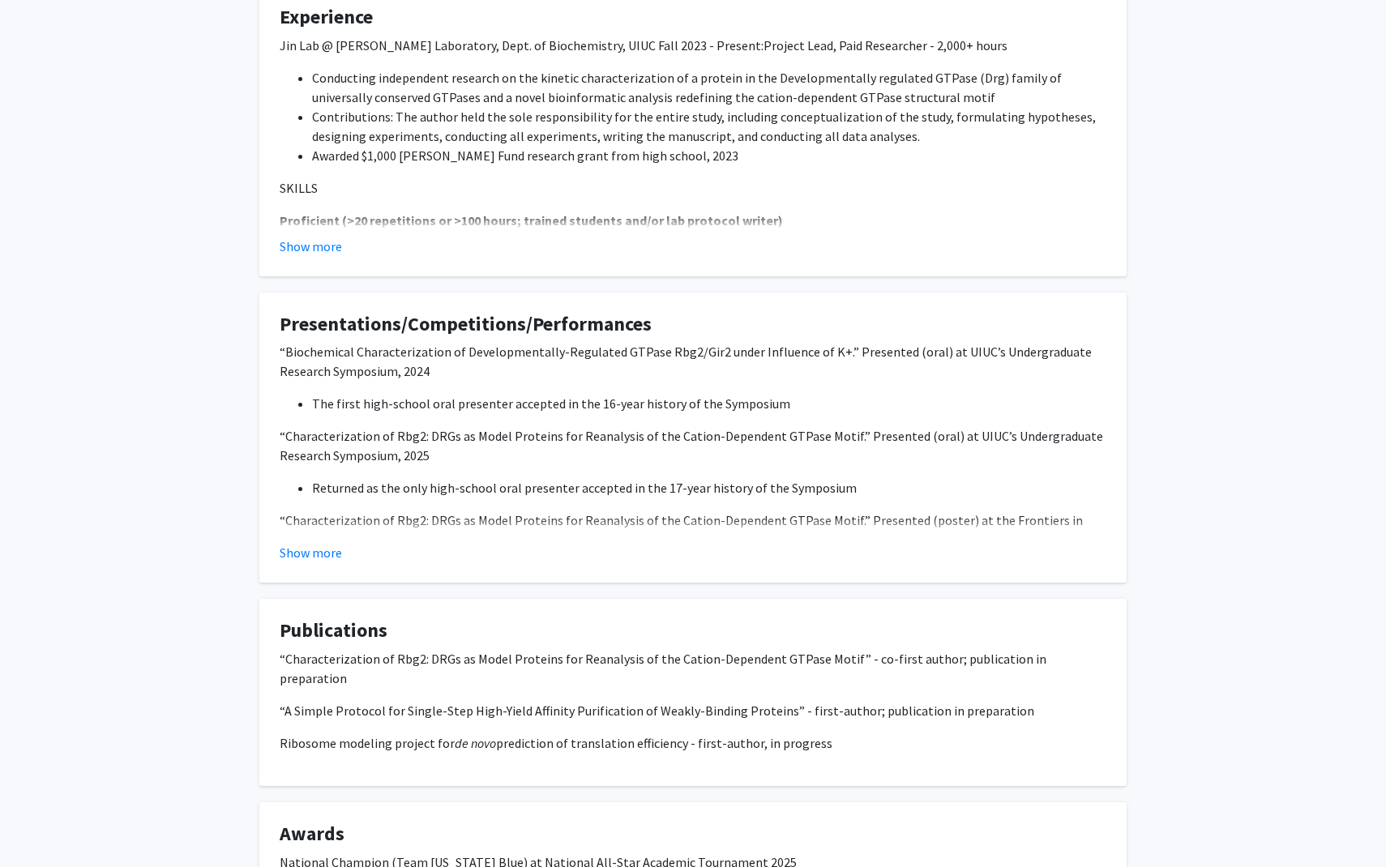
scroll to position [413, 0]
click at [298, 254] on button "Show more" at bounding box center [311, 246] width 62 height 19
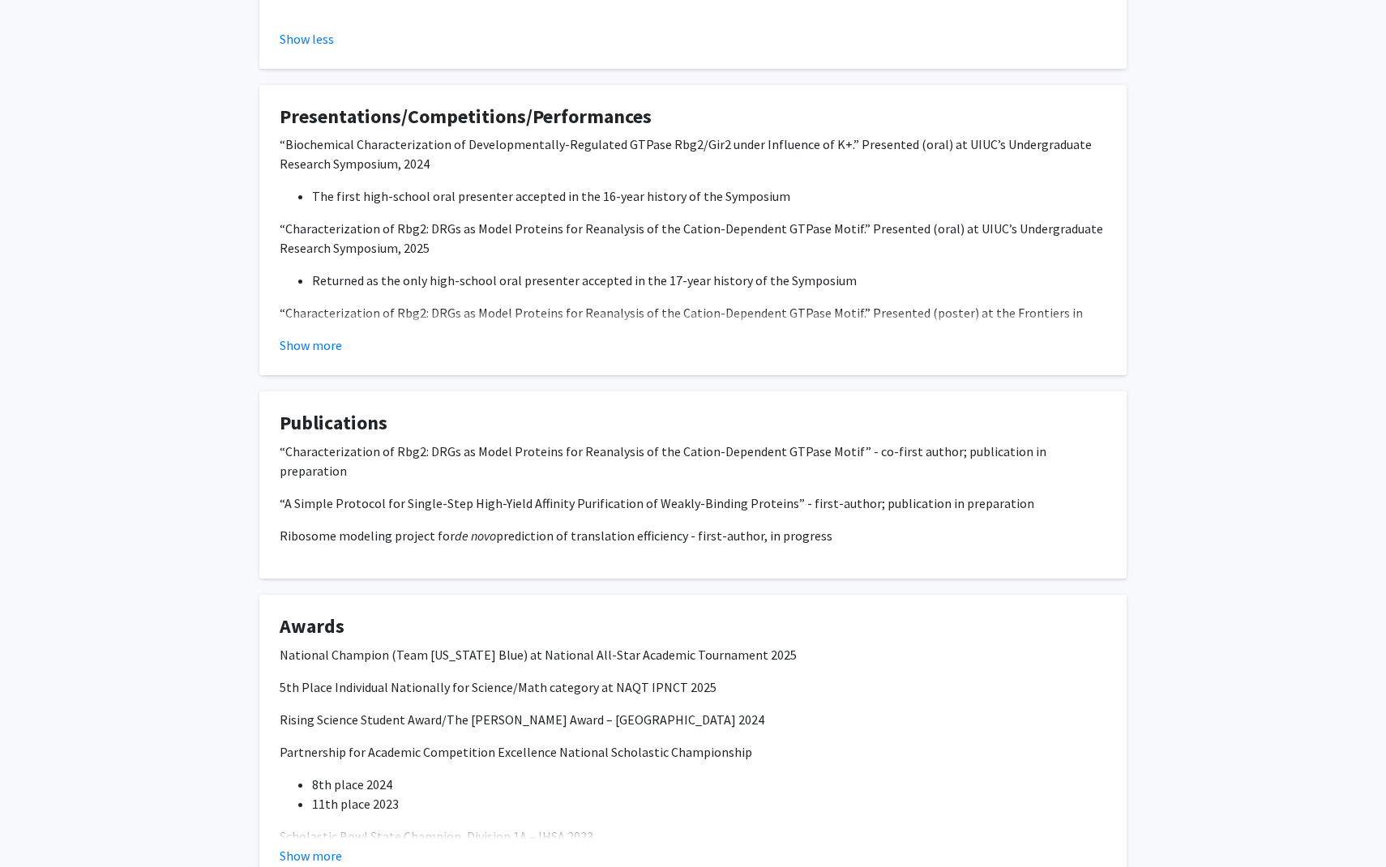
scroll to position [2094, 0]
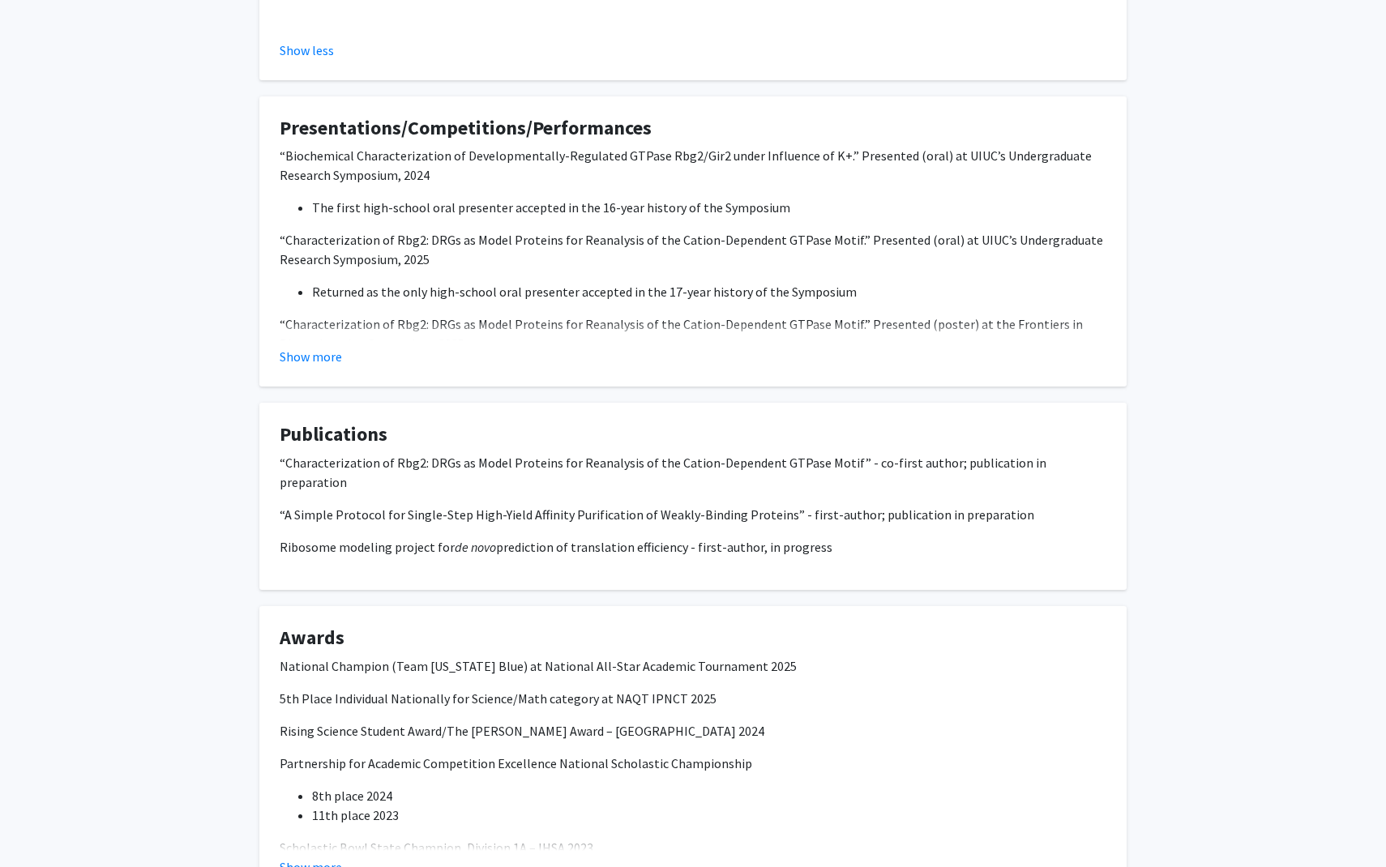
click at [317, 374] on fg-card "Presentations/Competitions/Performances “Biochemical Characterization of Develo…" at bounding box center [692, 241] width 867 height 291
click at [318, 361] on button "Show more" at bounding box center [311, 356] width 62 height 19
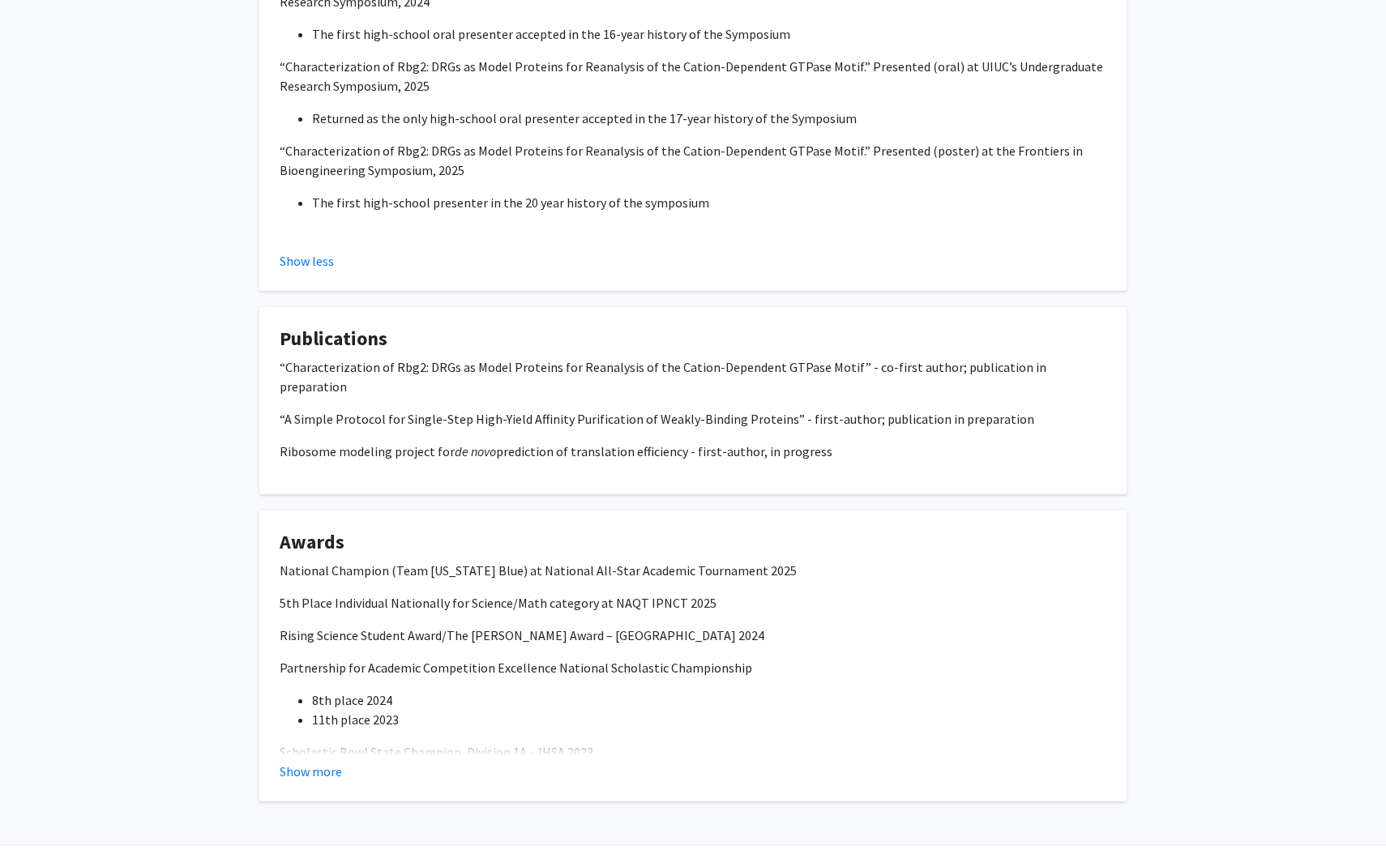
scroll to position [2270, 0]
click at [331, 759] on button "Show more" at bounding box center [311, 768] width 62 height 19
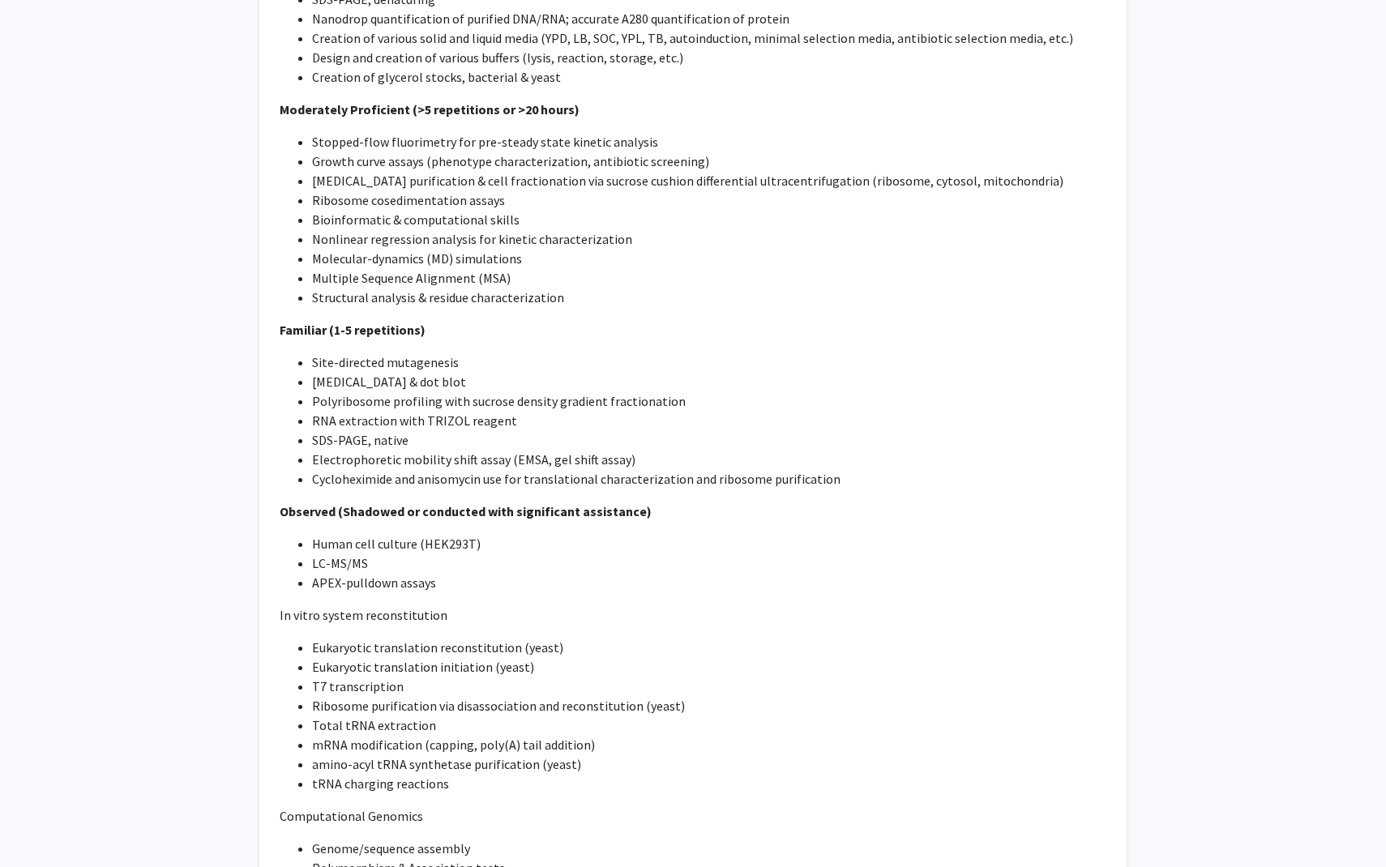
scroll to position [1183, 0]
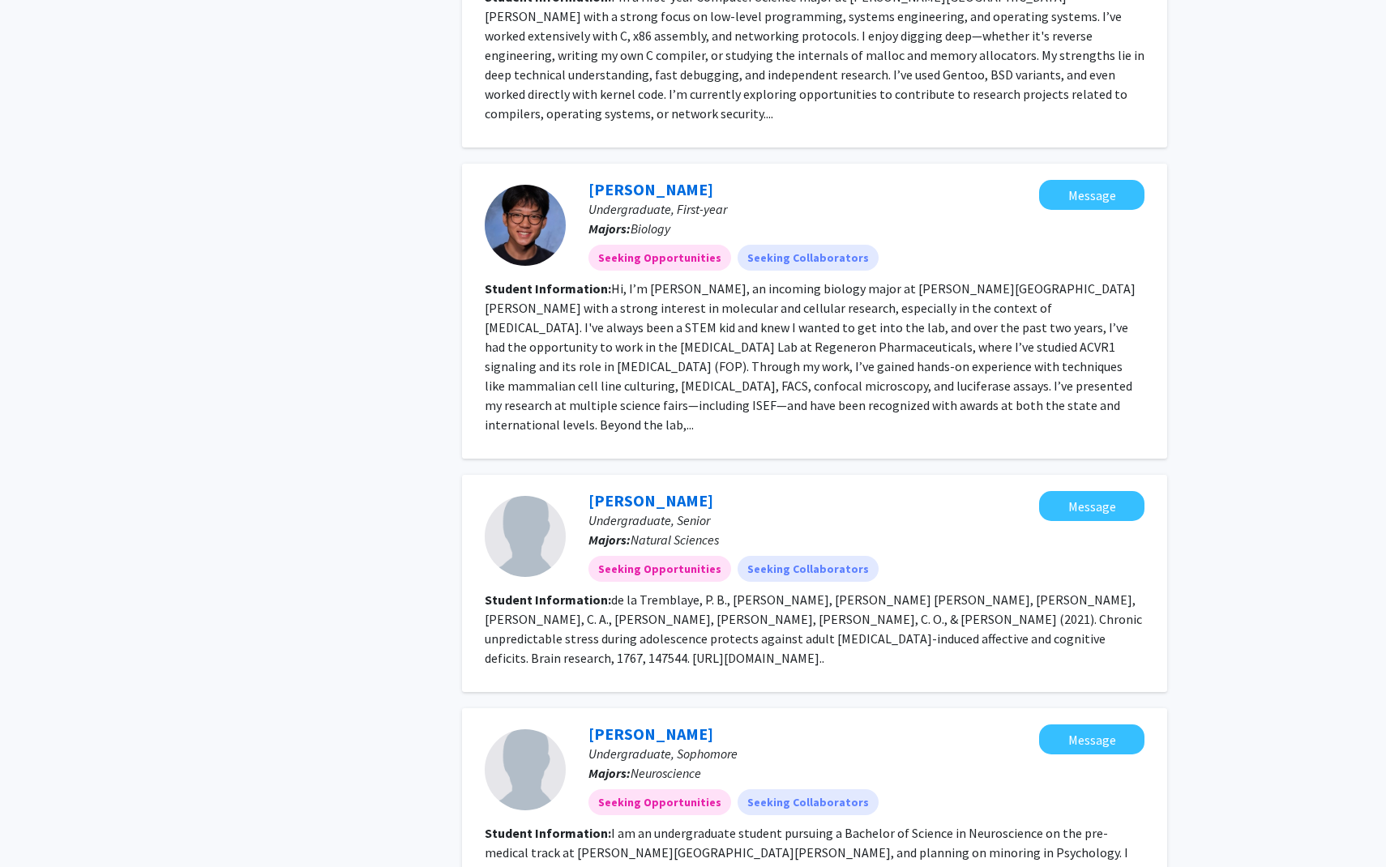
scroll to position [837, 0]
click at [647, 178] on link "[PERSON_NAME]" at bounding box center [650, 188] width 125 height 20
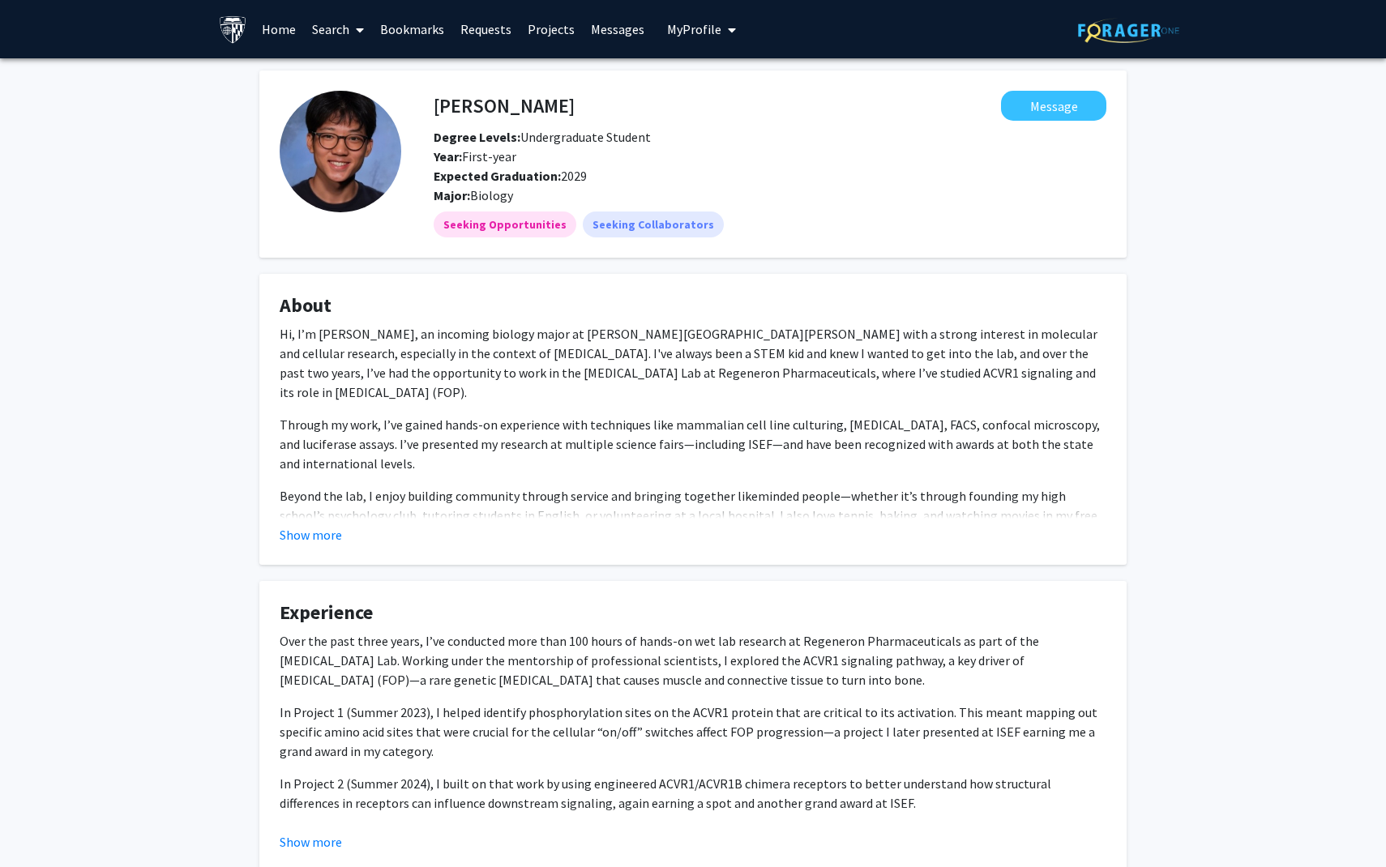
click at [325, 523] on fg-read-more "Hi, I’m [PERSON_NAME], an incoming biology major at [PERSON_NAME][GEOGRAPHIC_DA…" at bounding box center [693, 434] width 826 height 220
click at [325, 542] on button "Show more" at bounding box center [311, 534] width 62 height 19
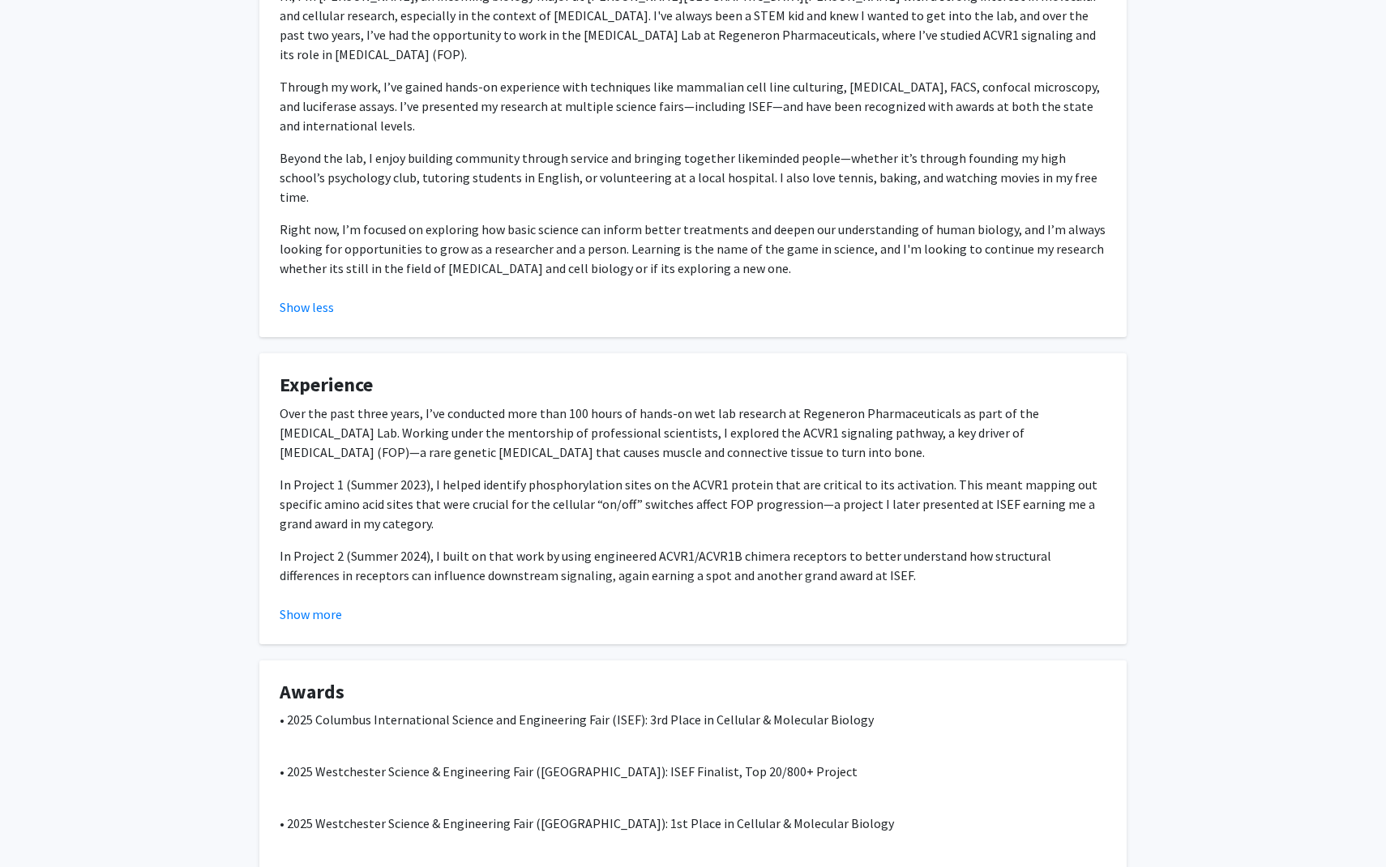
scroll to position [348, 0]
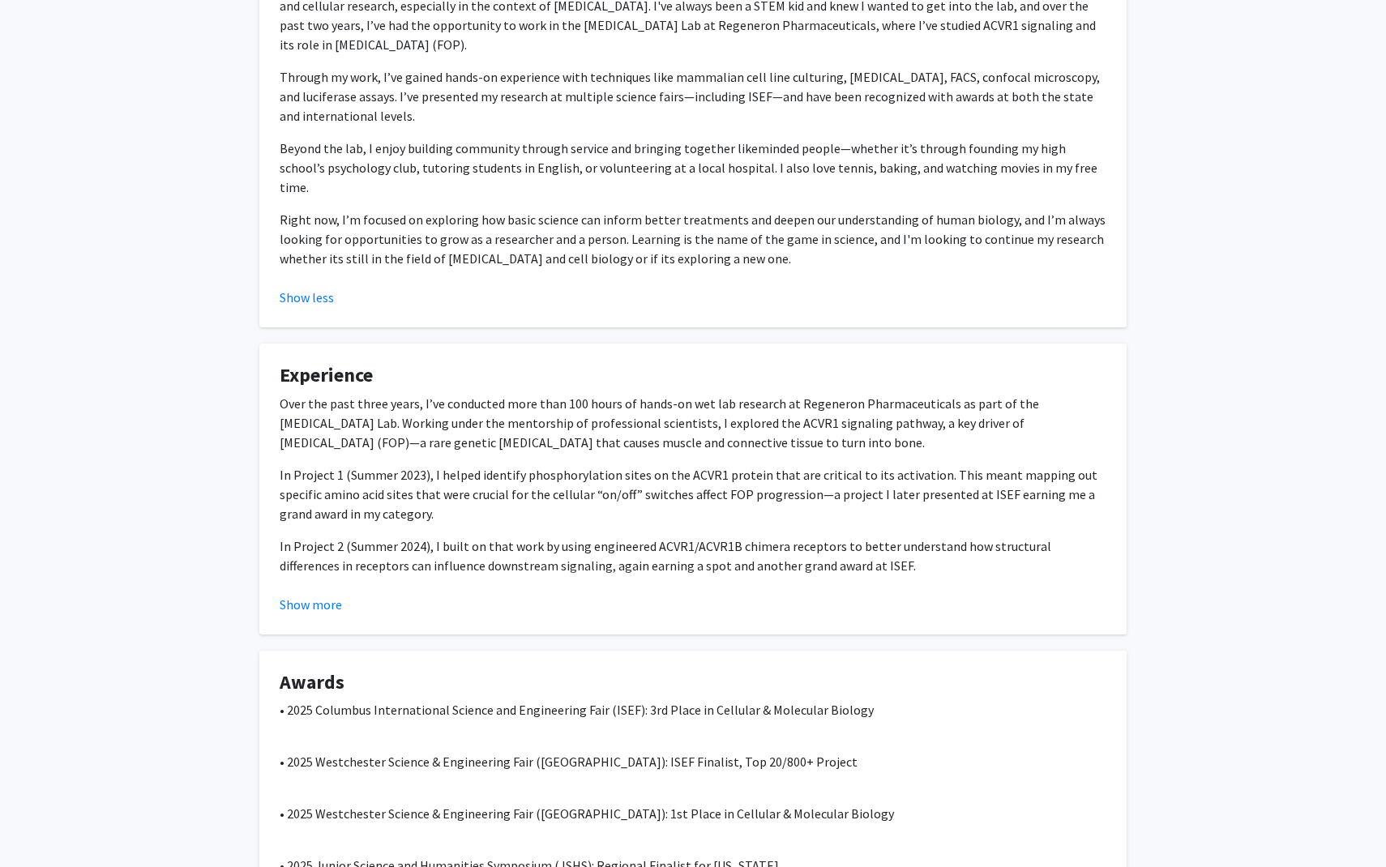
click at [308, 597] on fg-card "Experience Over the past three years, I’ve conducted more than 100 hours of han…" at bounding box center [692, 489] width 867 height 291
click at [308, 595] on button "Show more" at bounding box center [311, 604] width 62 height 19
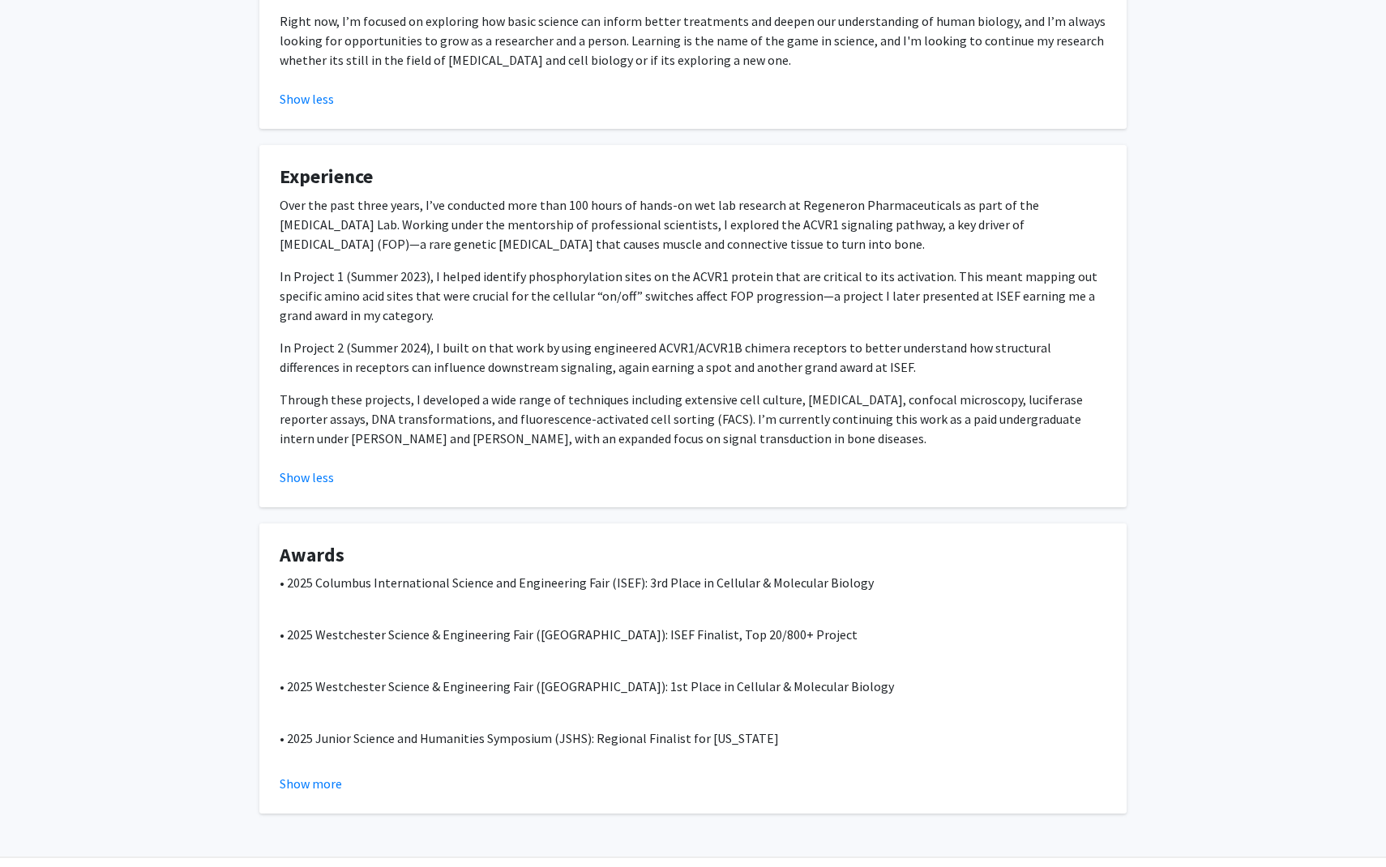
scroll to position [574, 0]
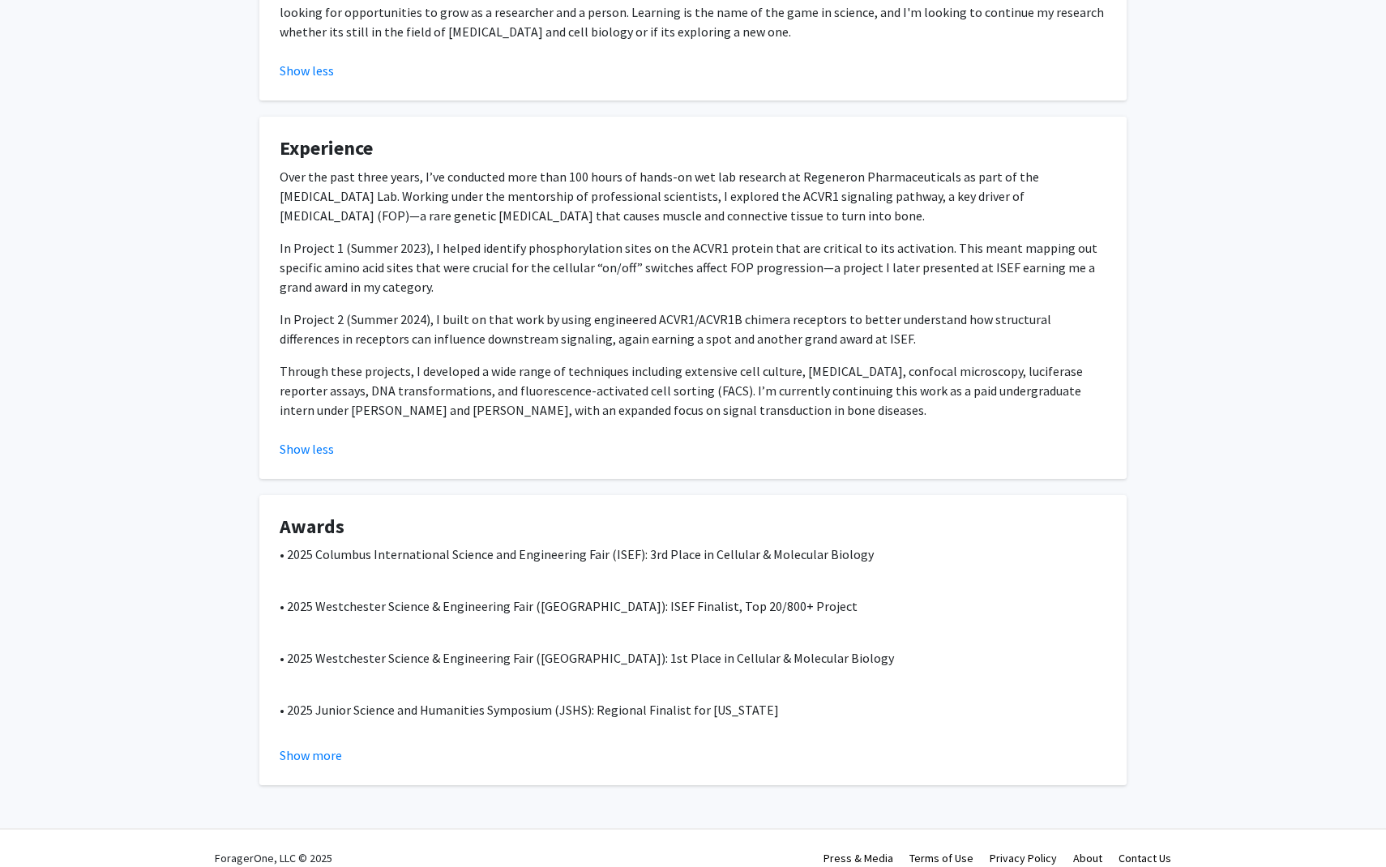
click at [317, 748] on fg-card "Awards • 2025 Columbus International Science and Engineering Fair (ISEF): 3rd P…" at bounding box center [692, 640] width 867 height 291
click at [319, 745] on button "Show more" at bounding box center [311, 754] width 62 height 19
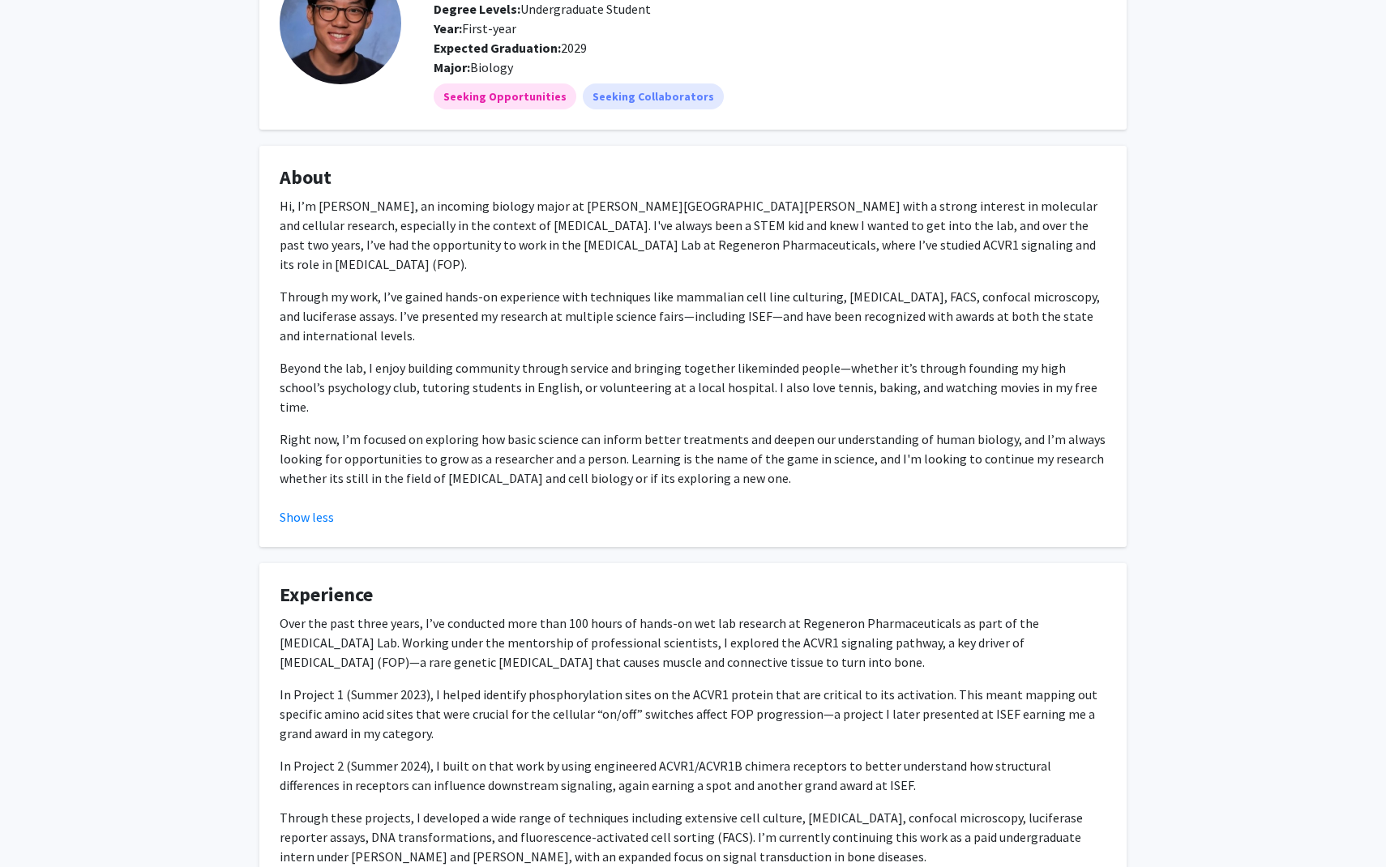
scroll to position [0, 0]
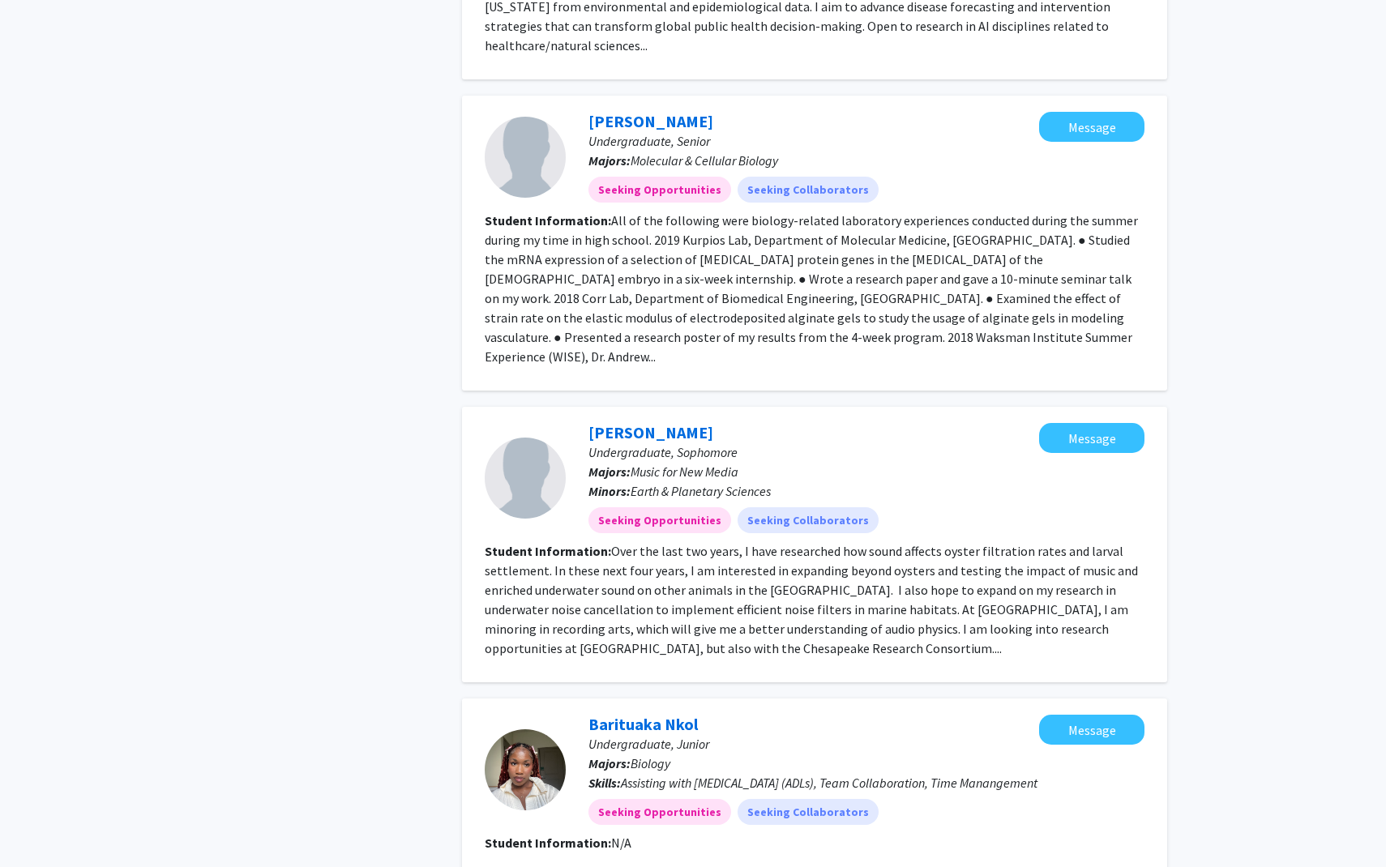
scroll to position [2299, 0]
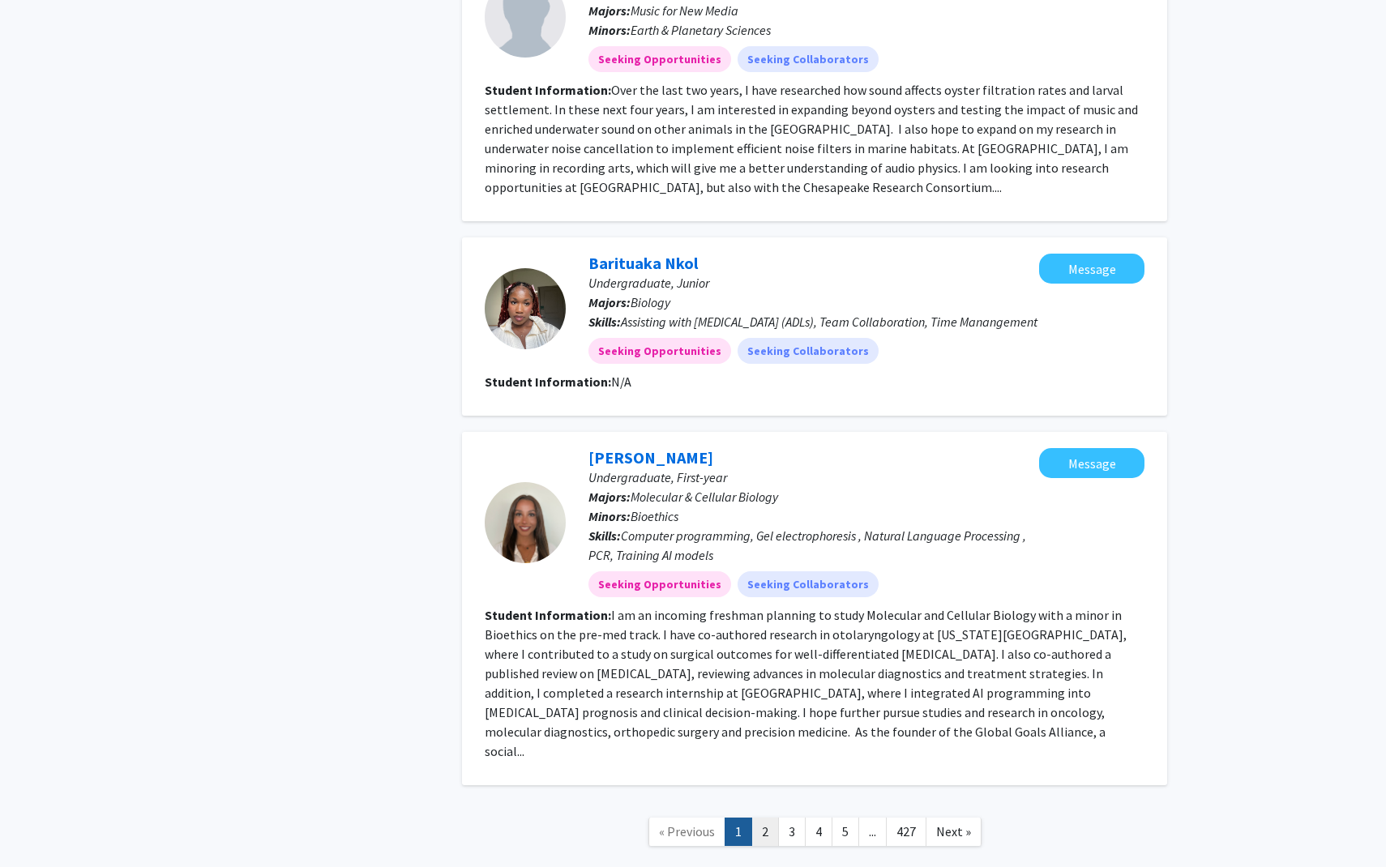
click at [767, 818] on link "2" at bounding box center [765, 832] width 28 height 28
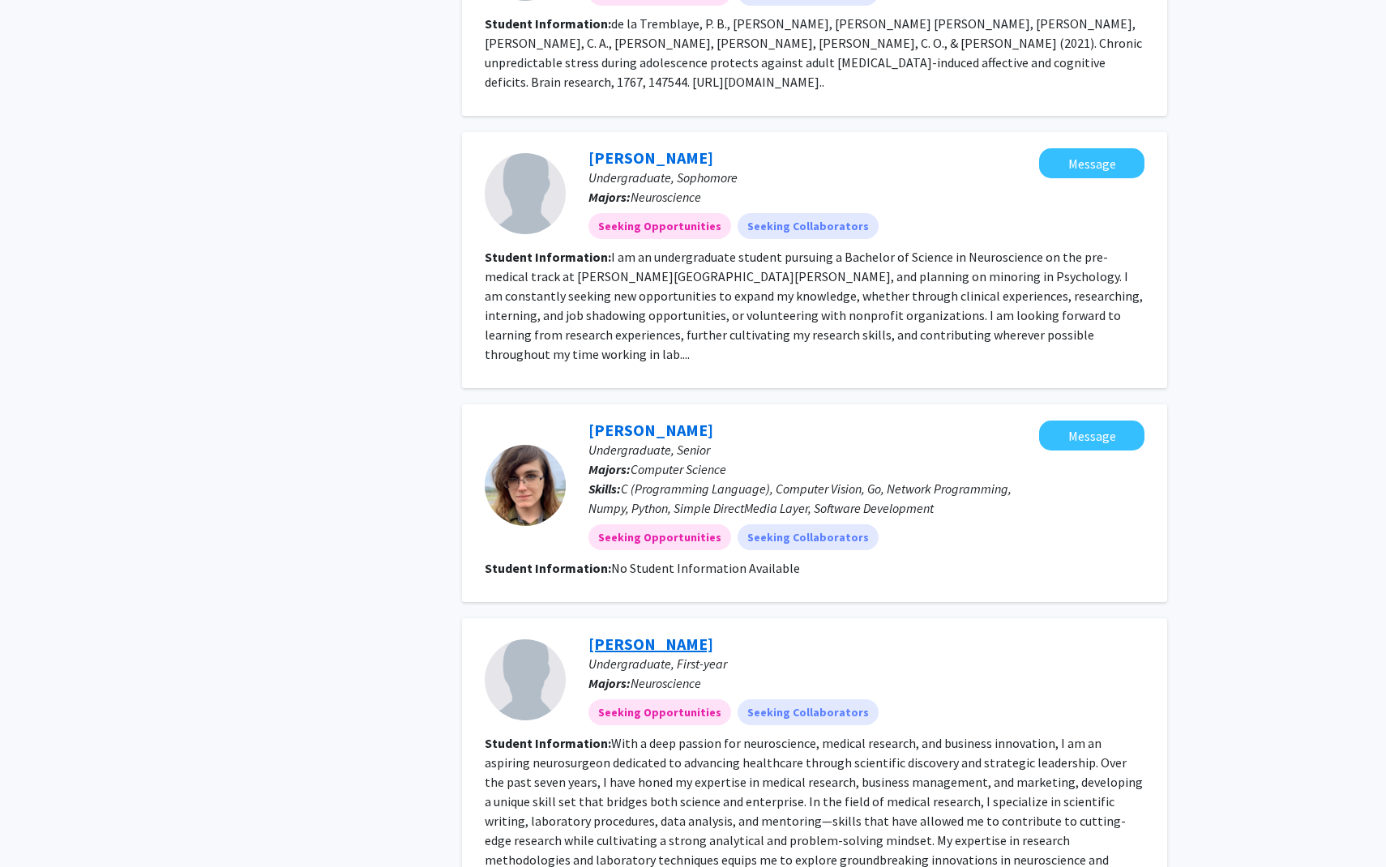
scroll to position [1405, 0]
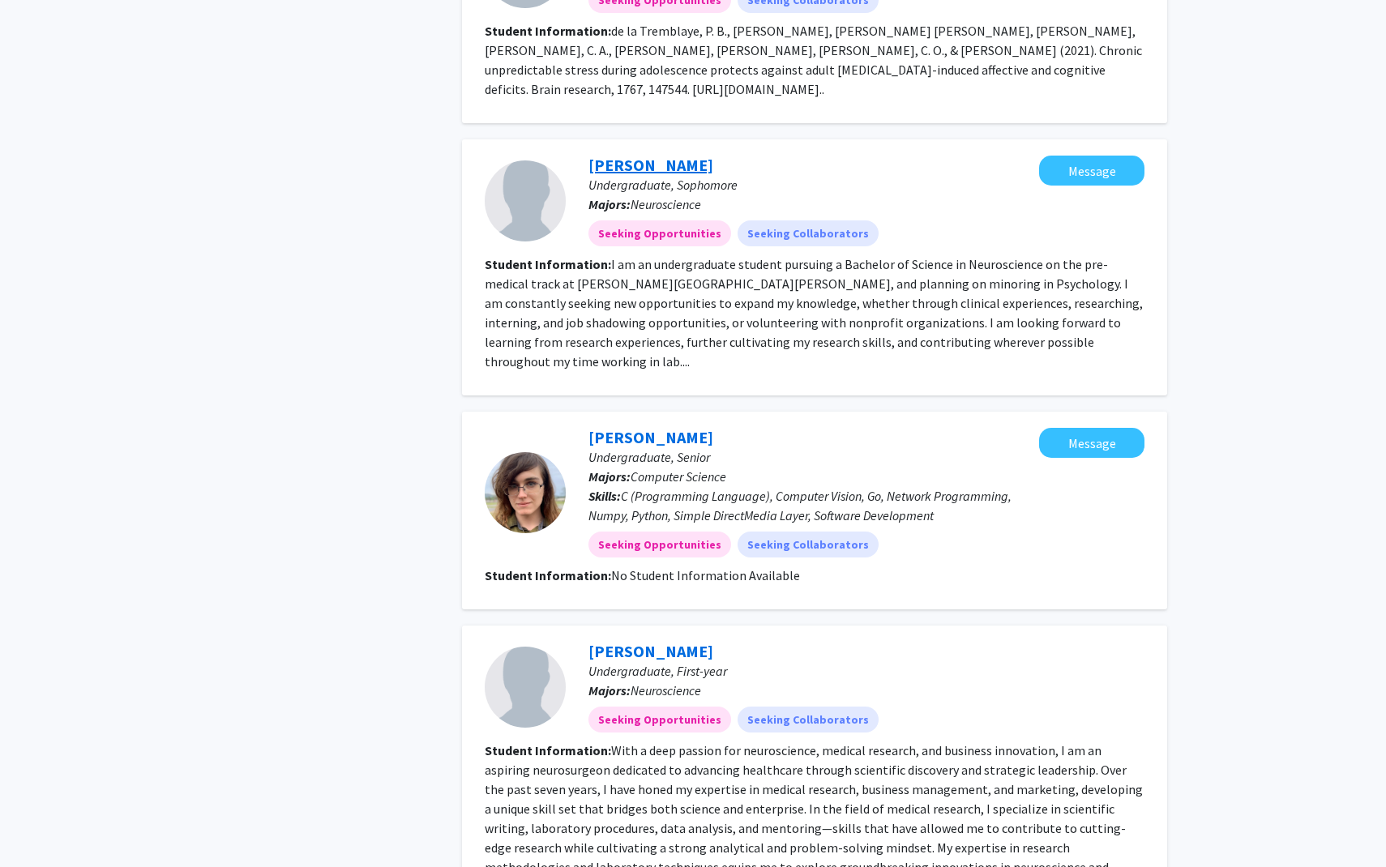
click at [634, 155] on link "[PERSON_NAME]" at bounding box center [650, 165] width 125 height 20
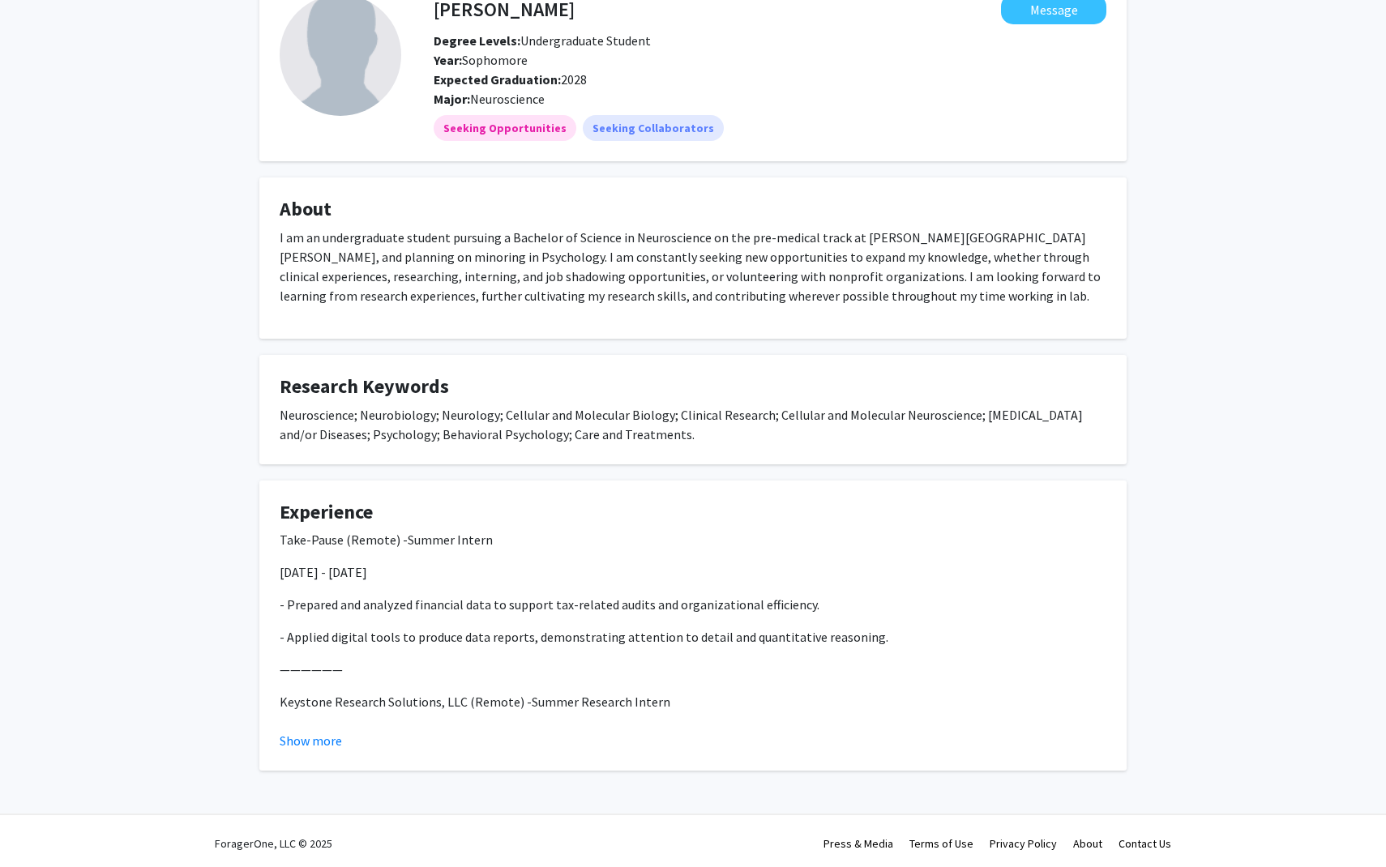
scroll to position [101, 0]
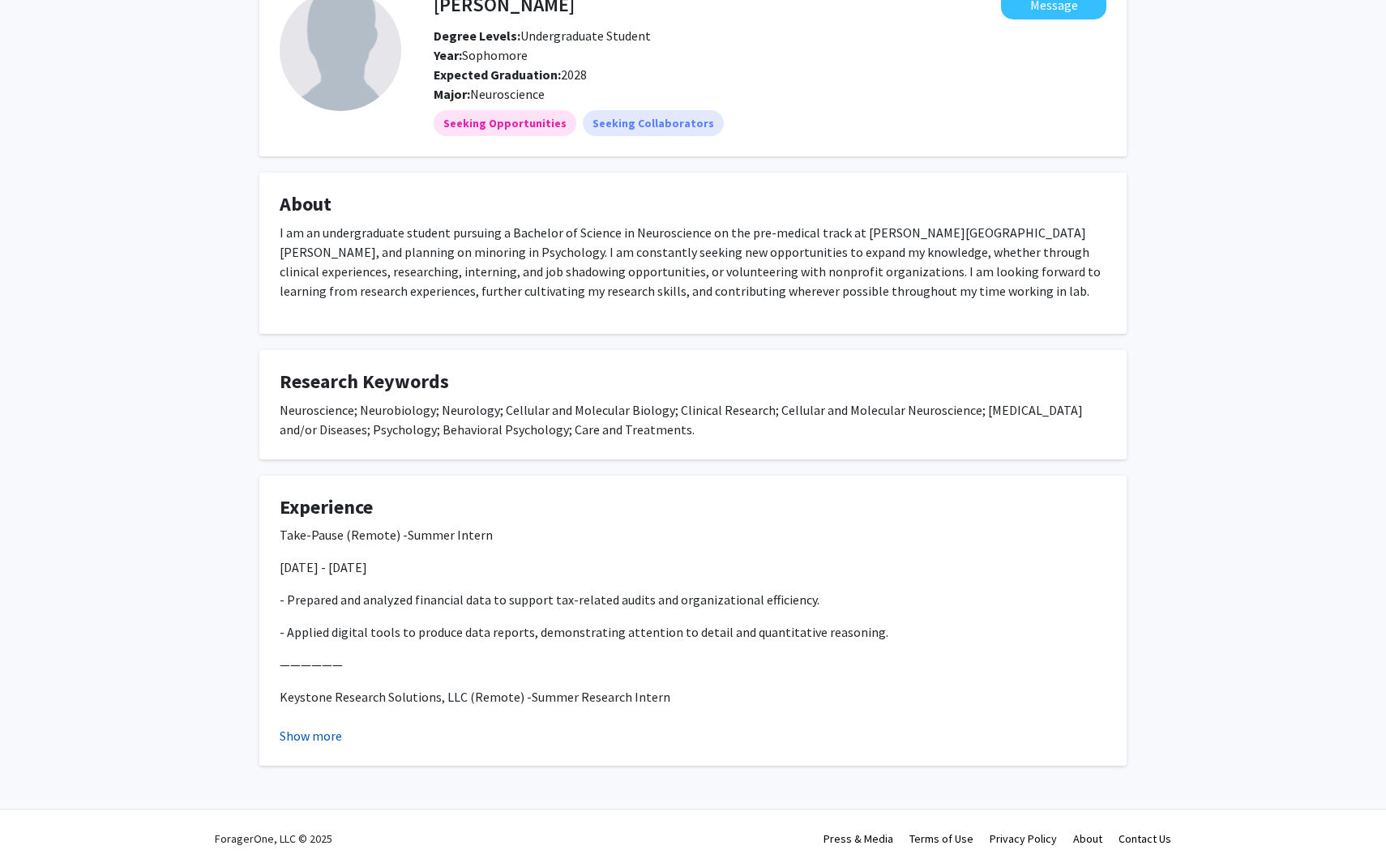
click at [312, 738] on button "Show more" at bounding box center [311, 735] width 62 height 19
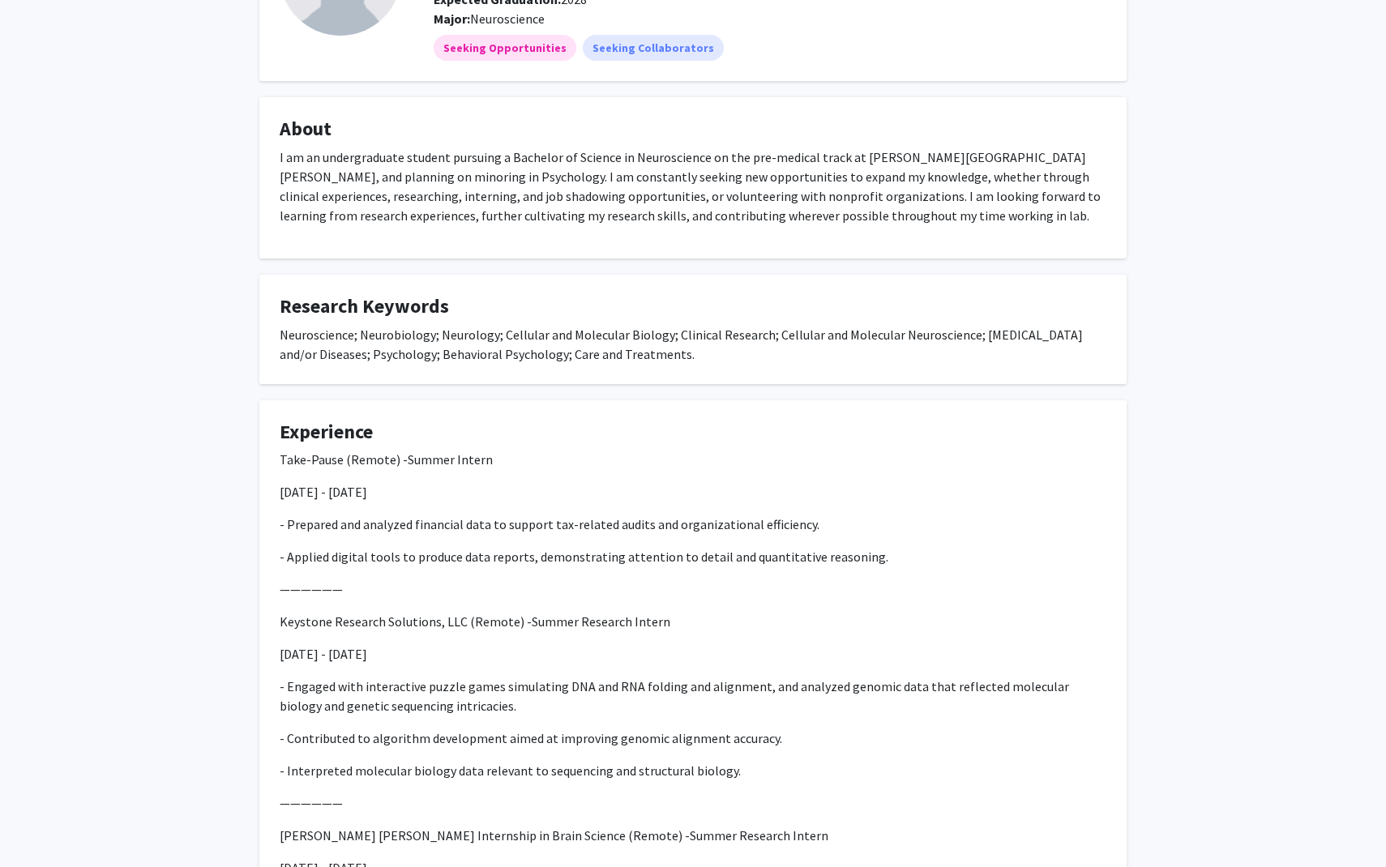
scroll to position [0, 0]
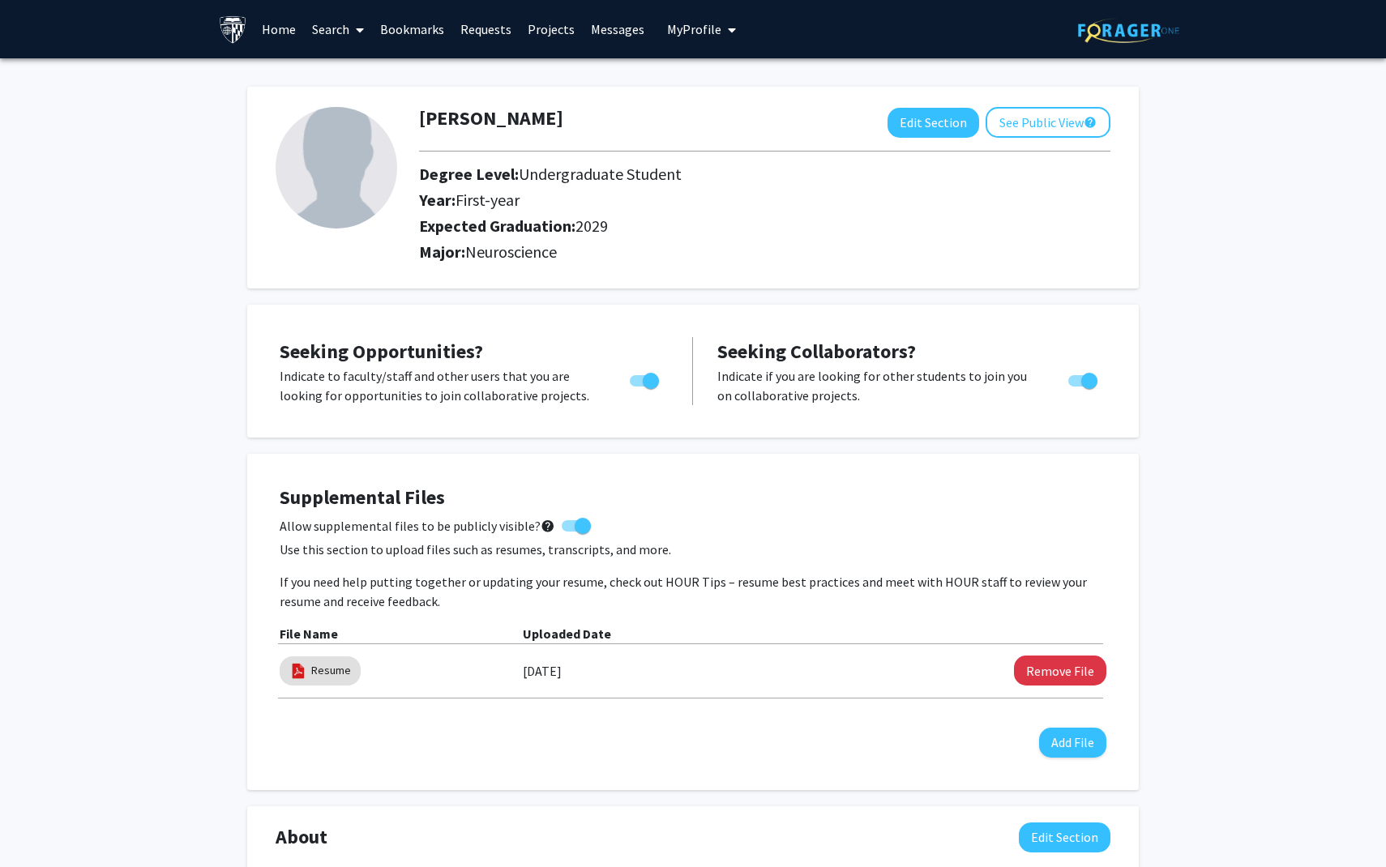
click at [349, 34] on link "Search" at bounding box center [338, 29] width 68 height 57
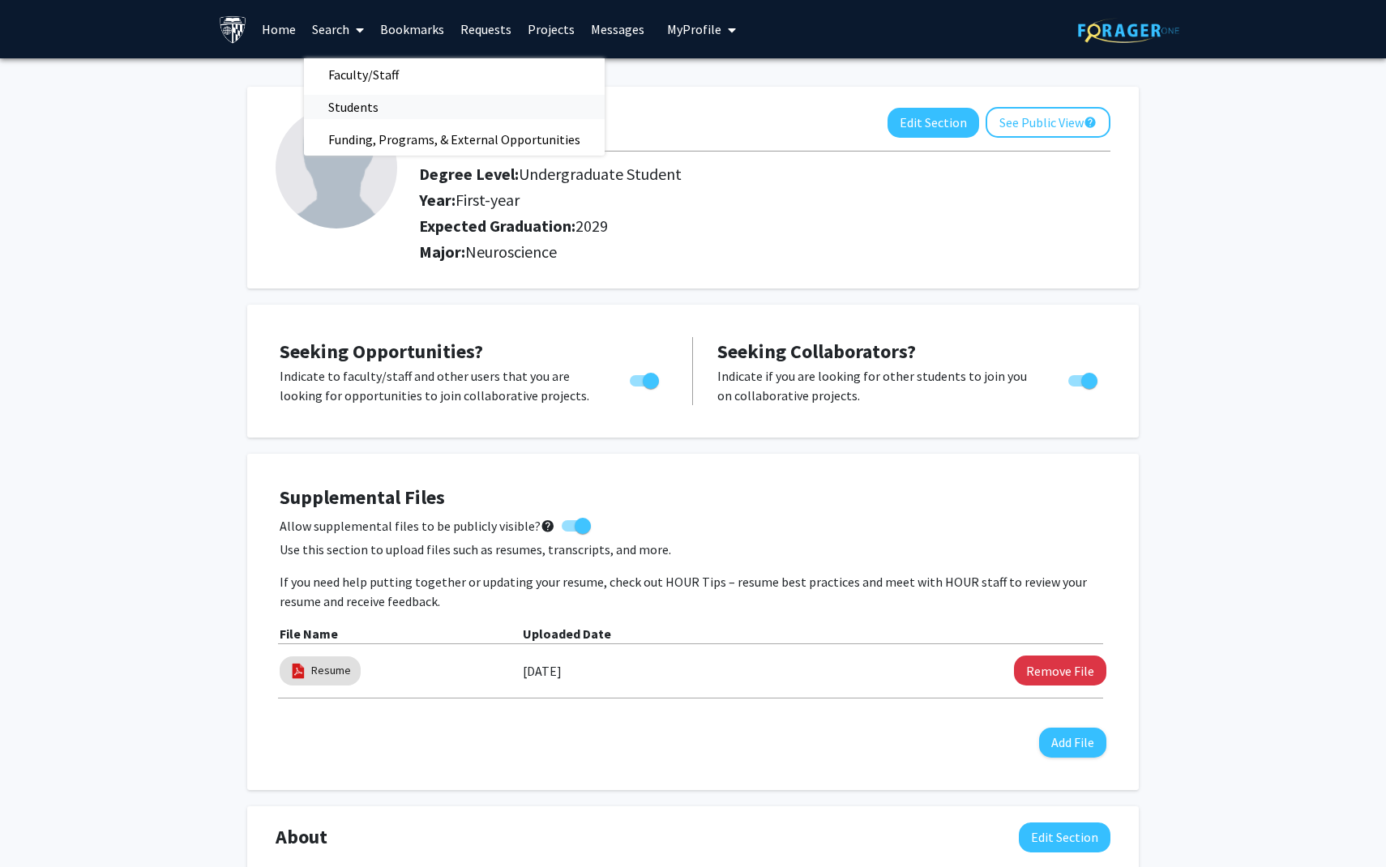
click at [357, 101] on span "Students" at bounding box center [353, 107] width 99 height 32
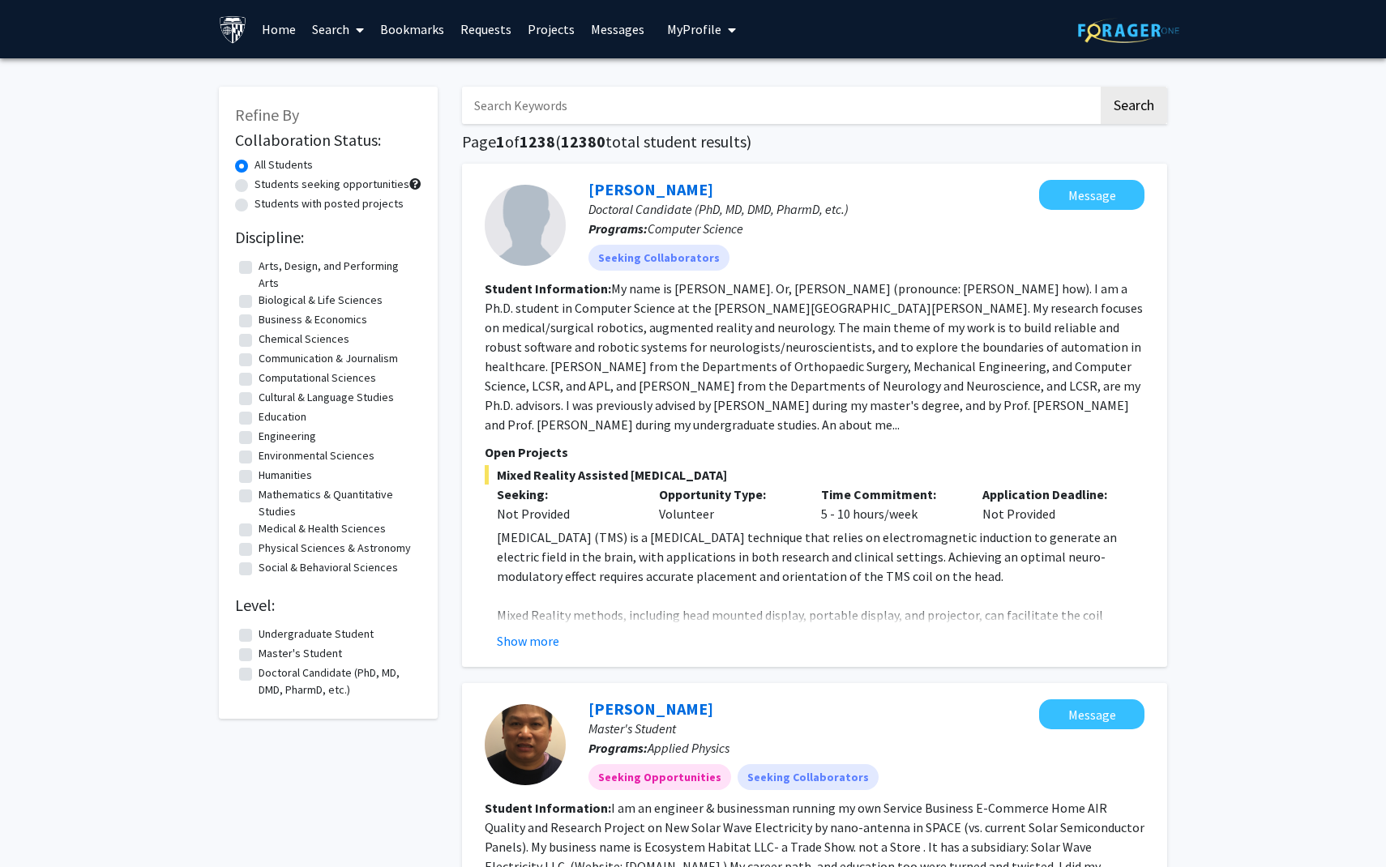
click at [258, 629] on label "Undergraduate Student" at bounding box center [315, 634] width 115 height 17
click at [258, 629] on input "Undergraduate Student" at bounding box center [263, 631] width 11 height 11
checkbox input "true"
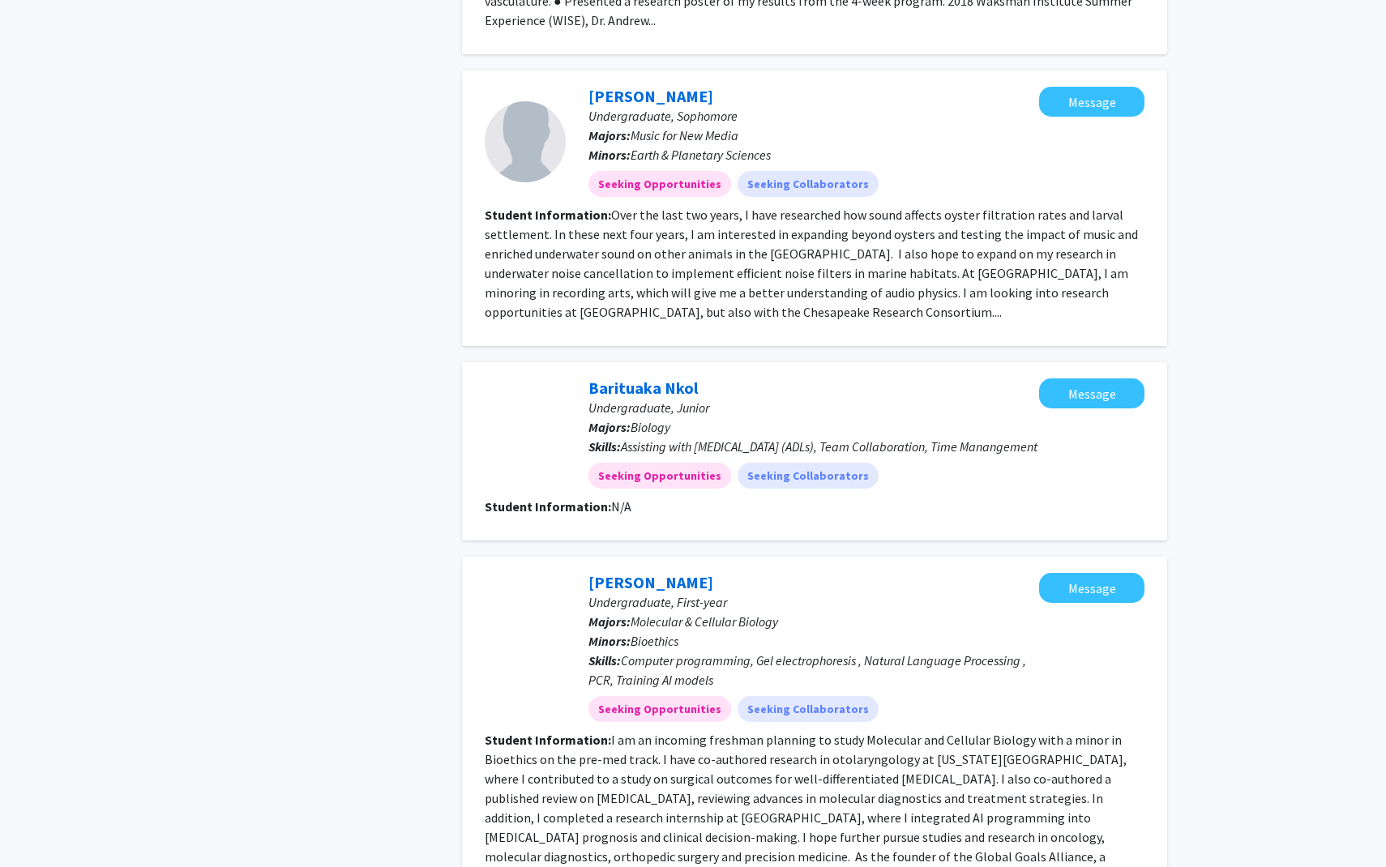
scroll to position [2177, 0]
